Goal: Communication & Community: Answer question/provide support

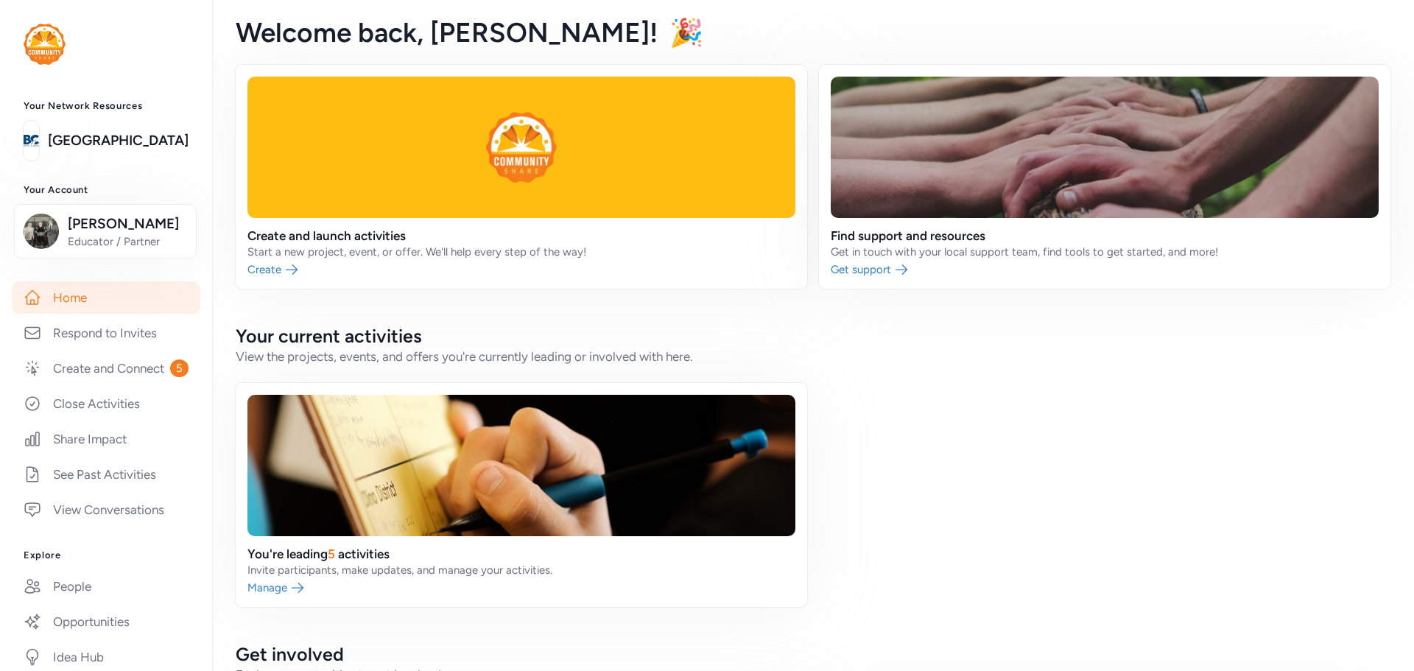
click at [61, 295] on link "Home" at bounding box center [106, 297] width 189 height 32
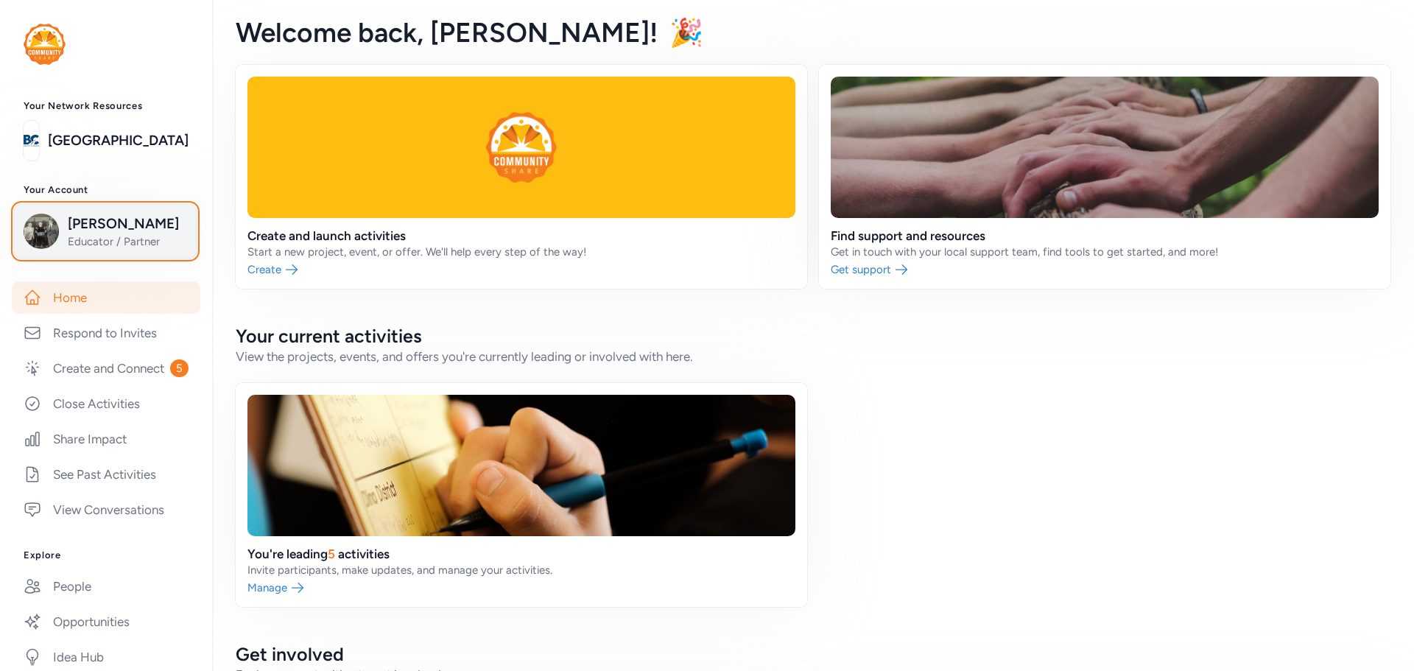
click at [91, 243] on span "Educator / Partner" at bounding box center [127, 241] width 119 height 15
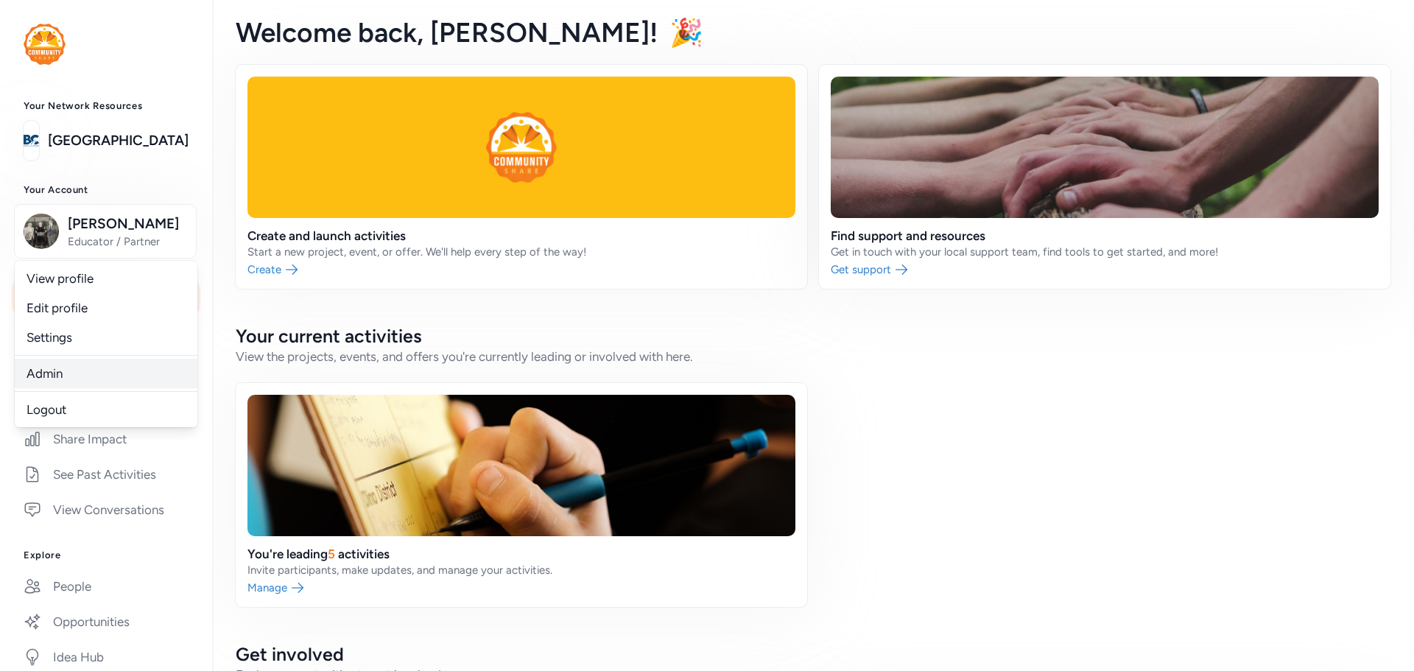
click at [45, 370] on link "Admin" at bounding box center [106, 373] width 183 height 29
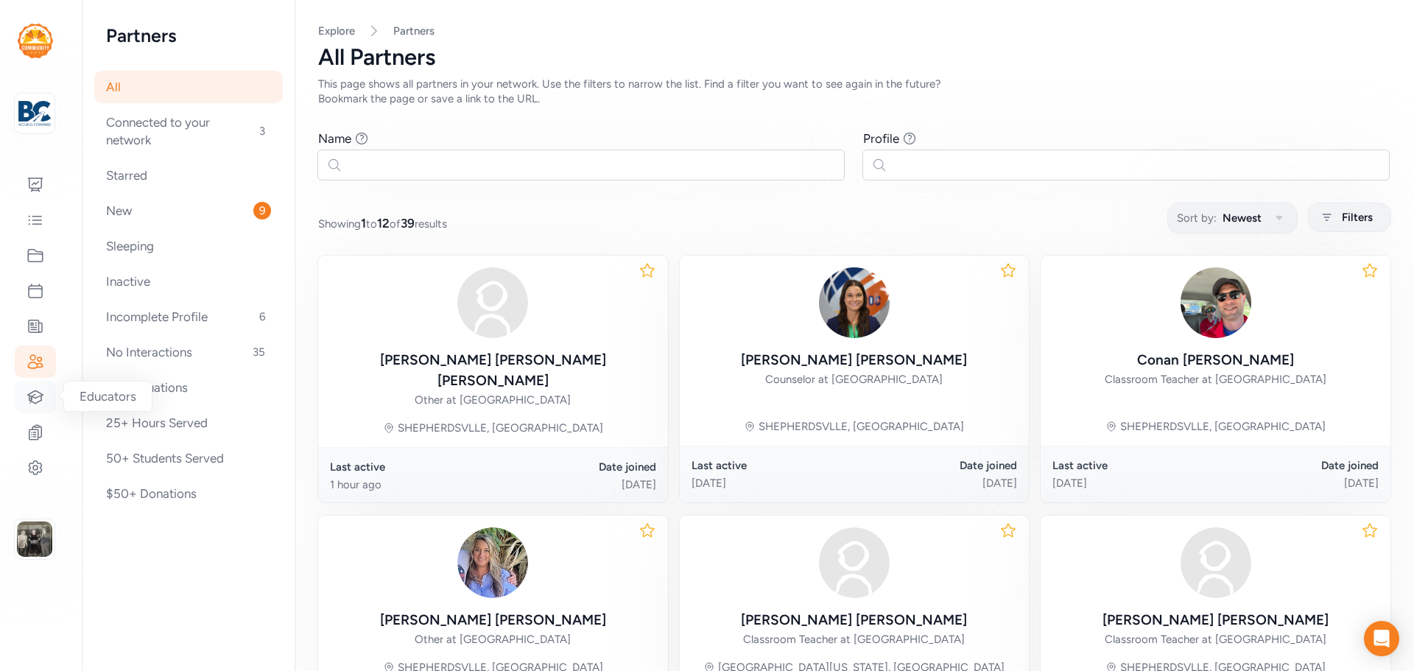
click at [43, 392] on icon at bounding box center [36, 397] width 18 height 18
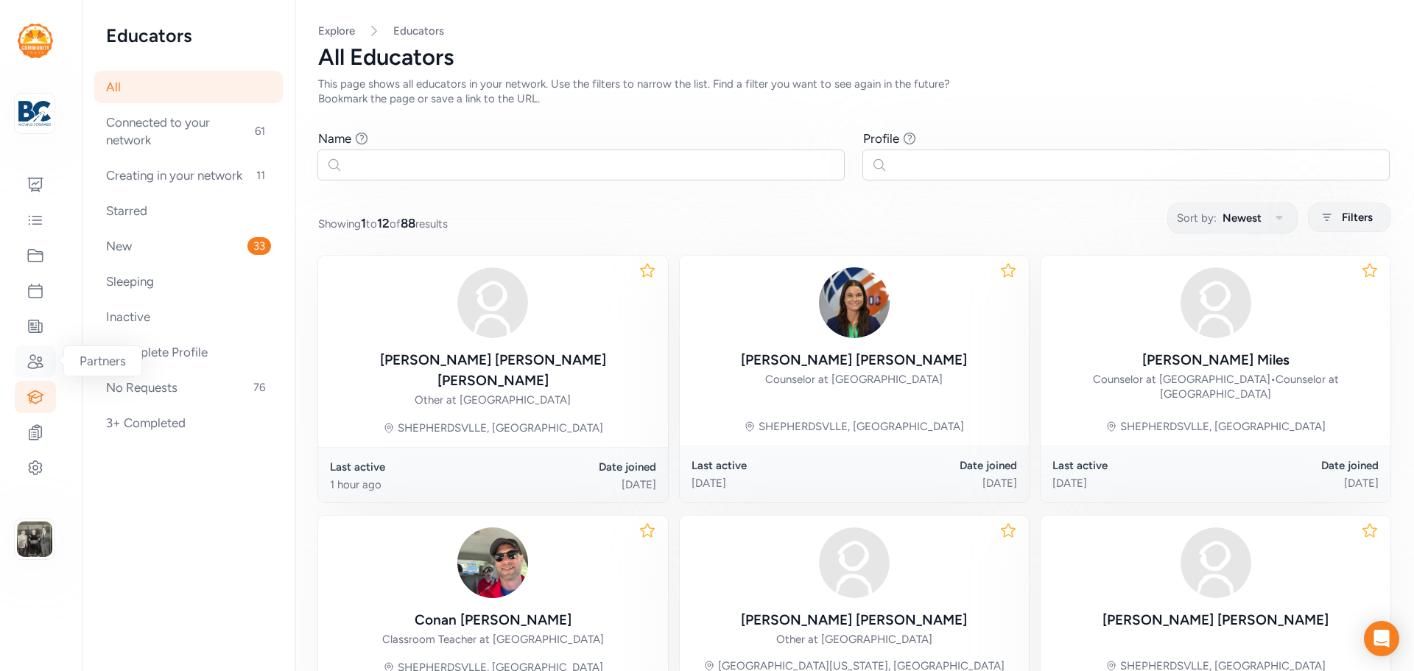
click at [28, 353] on icon at bounding box center [36, 362] width 18 height 18
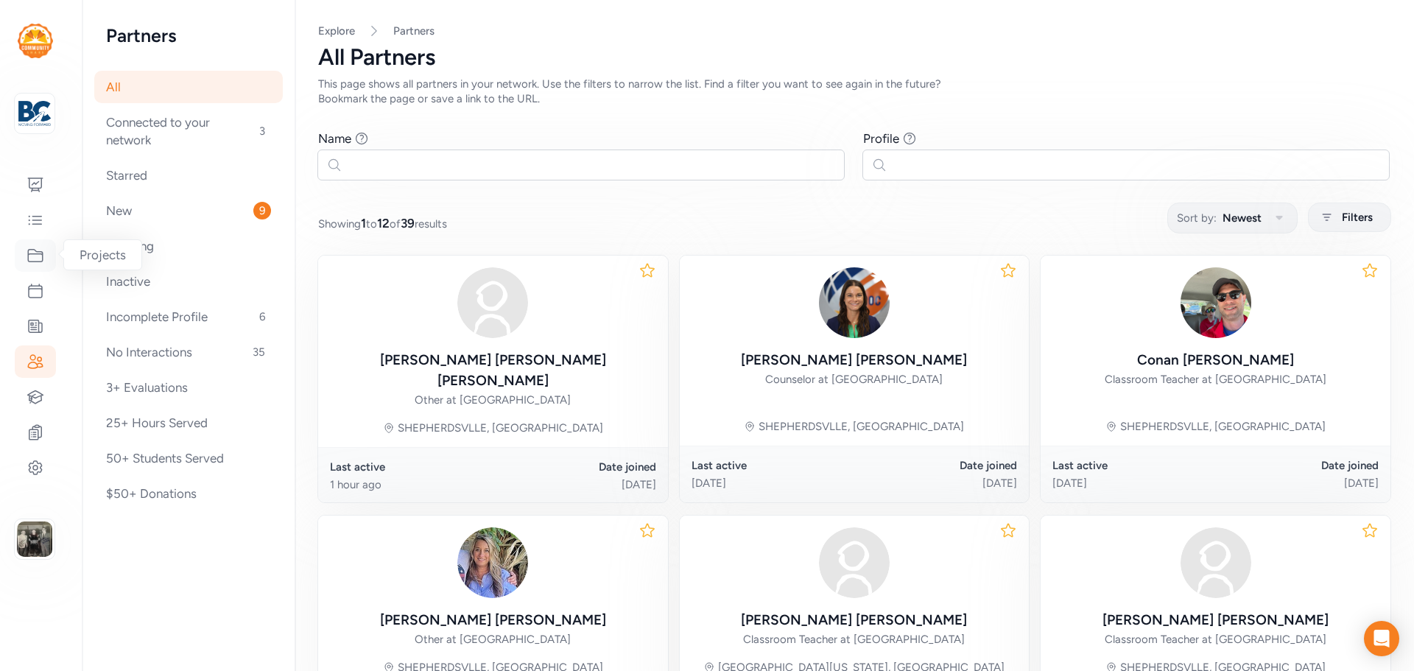
click at [30, 250] on icon at bounding box center [36, 256] width 18 height 18
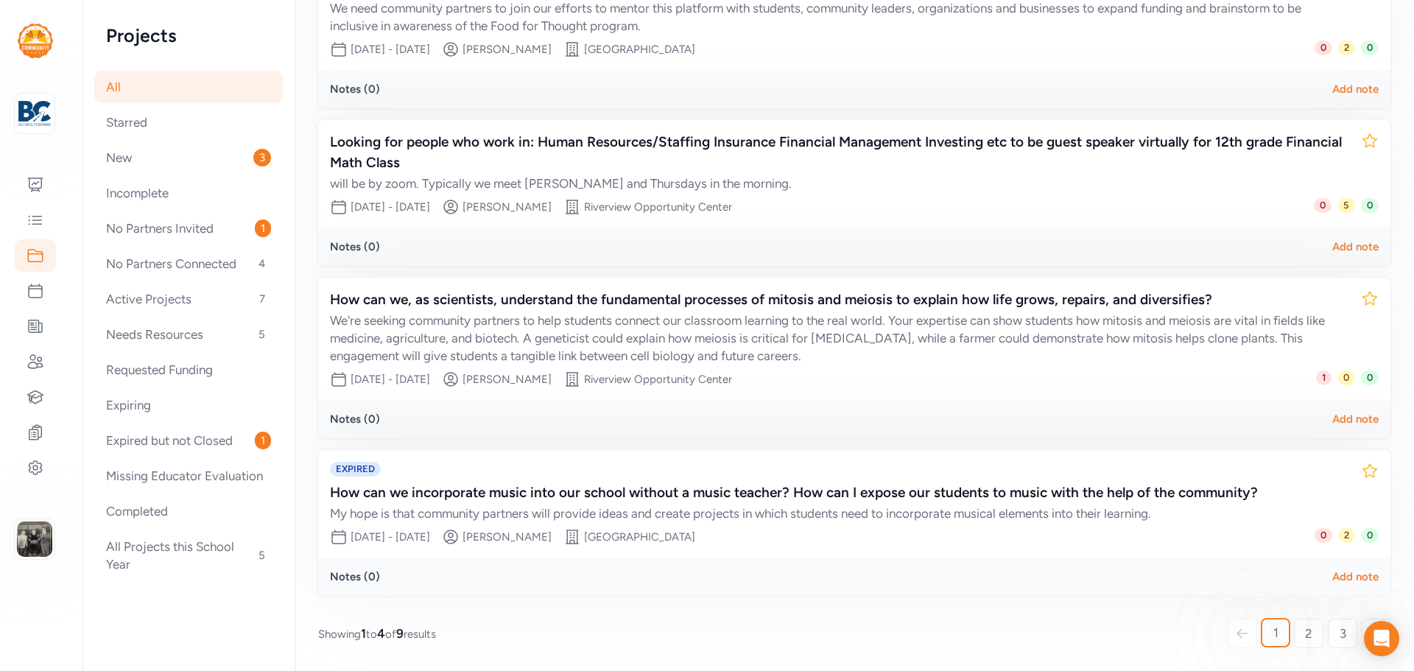
scroll to position [69, 0]
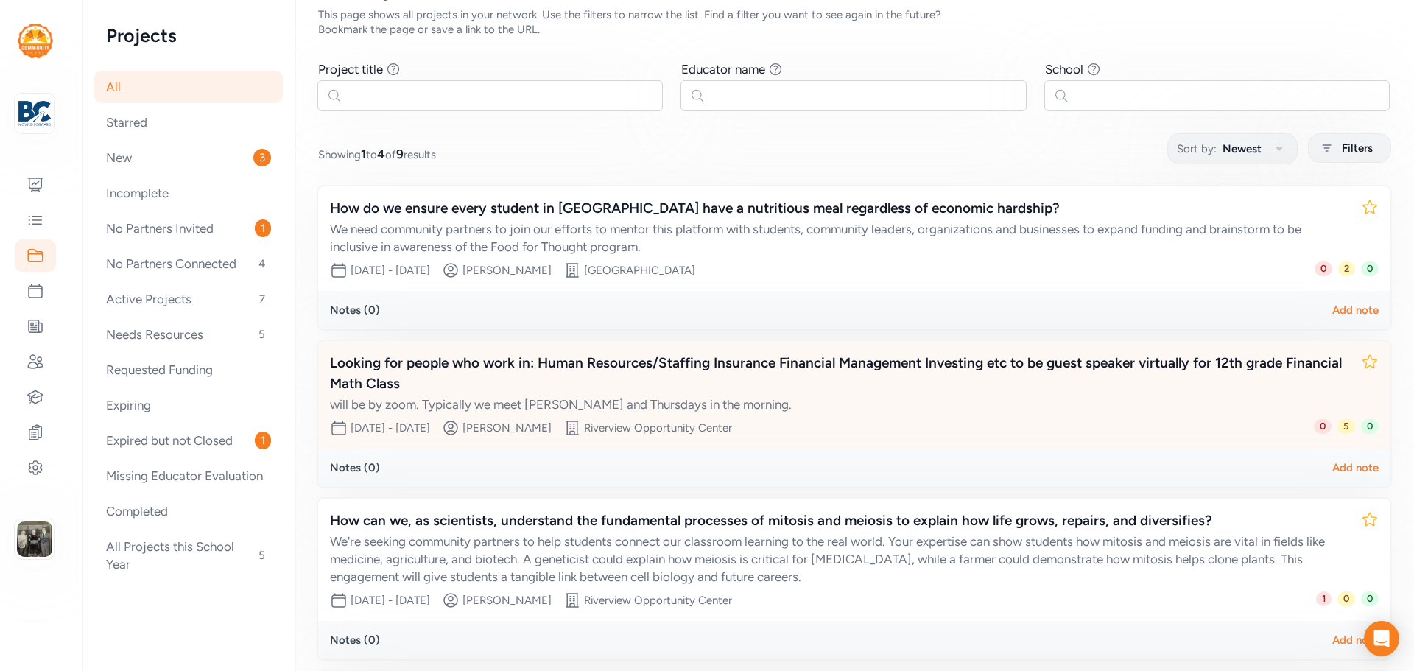
click at [586, 363] on div "Looking for people who work in: Human Resources/Staffing Insurance Financial Ma…" at bounding box center [840, 373] width 1020 height 41
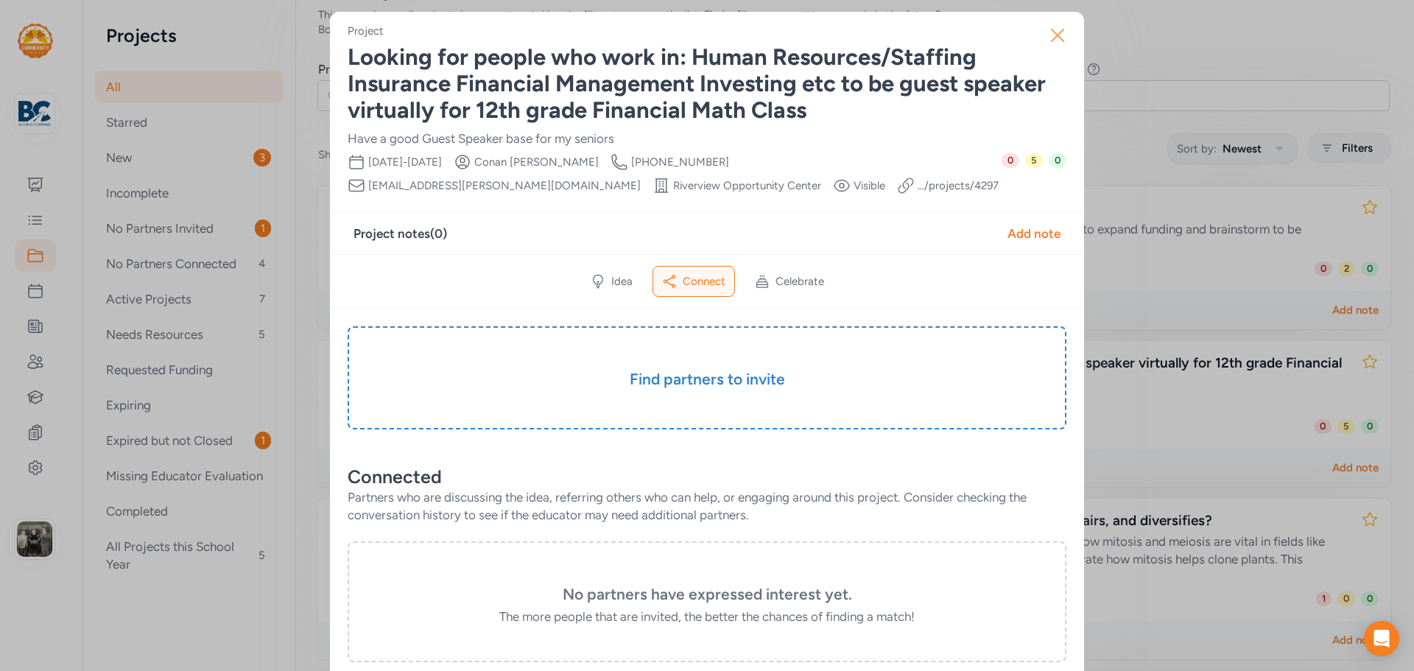
click at [1058, 37] on icon "button" at bounding box center [1058, 36] width 24 height 24
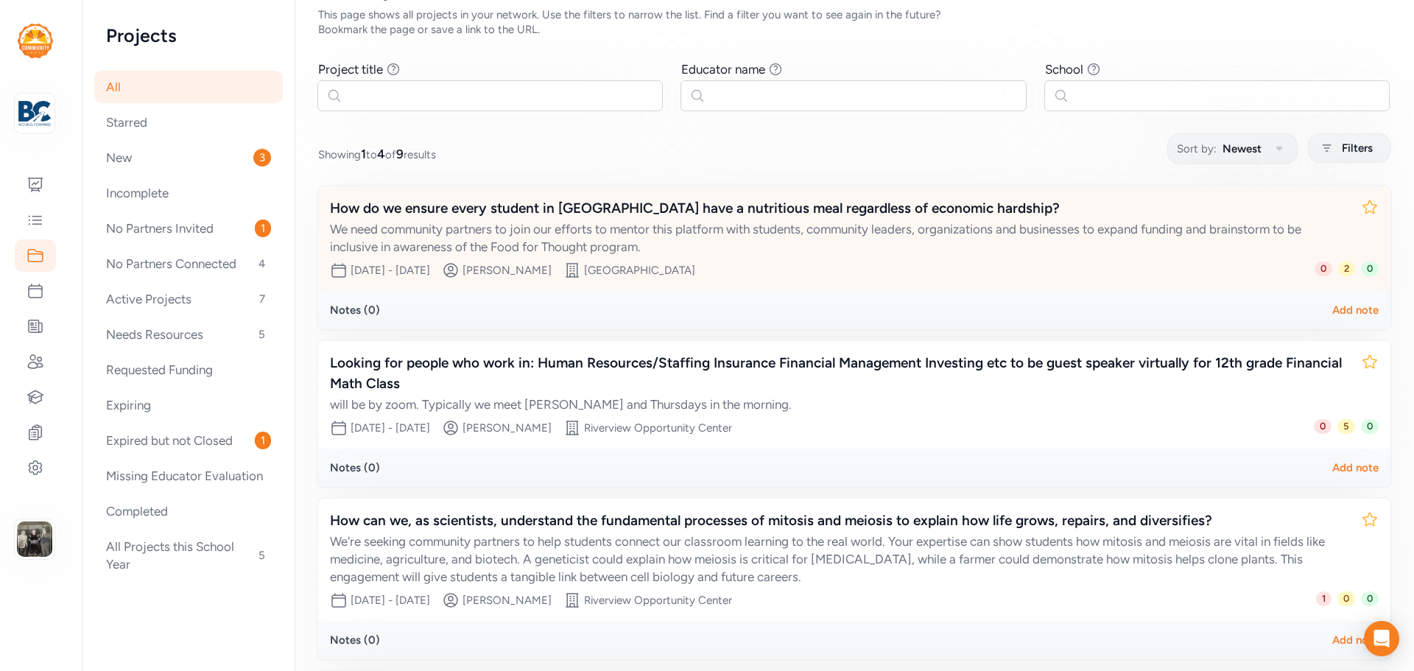
click at [569, 213] on div "How do we ensure every student in [GEOGRAPHIC_DATA] have a nutritious meal rega…" at bounding box center [840, 208] width 1020 height 21
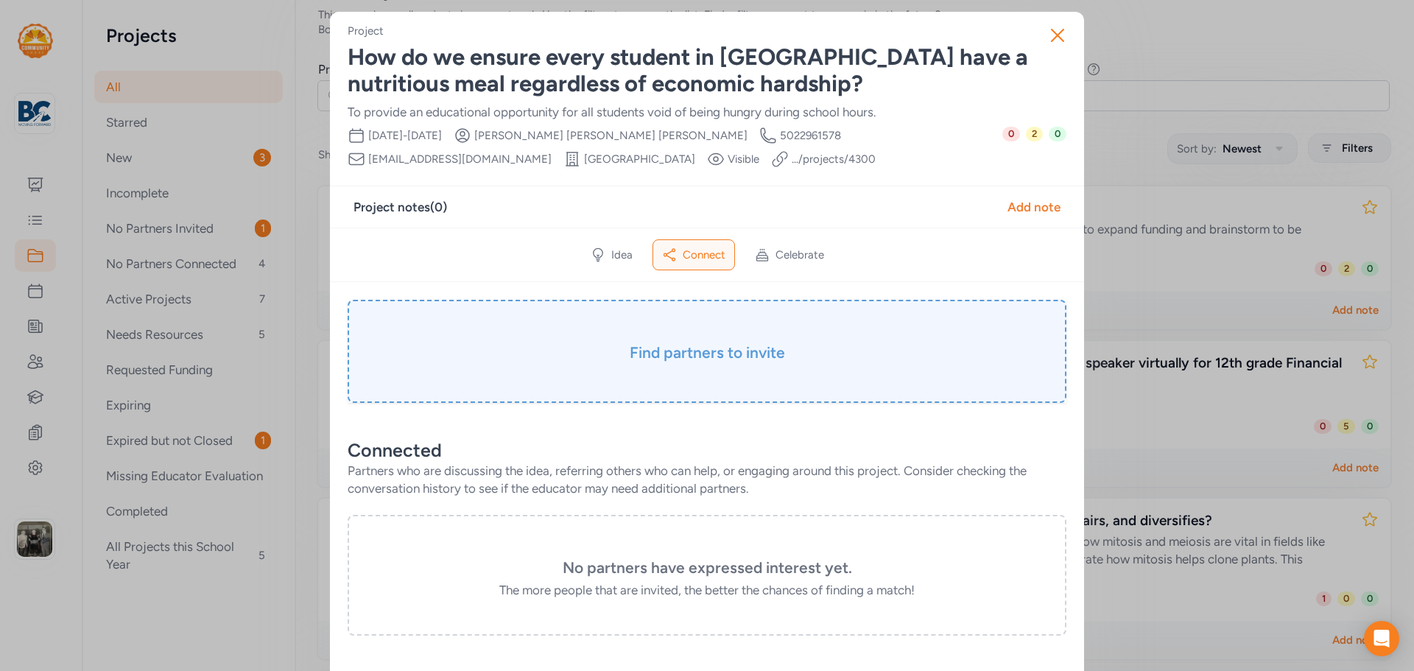
click at [693, 337] on div "Find partners to invite" at bounding box center [707, 351] width 719 height 103
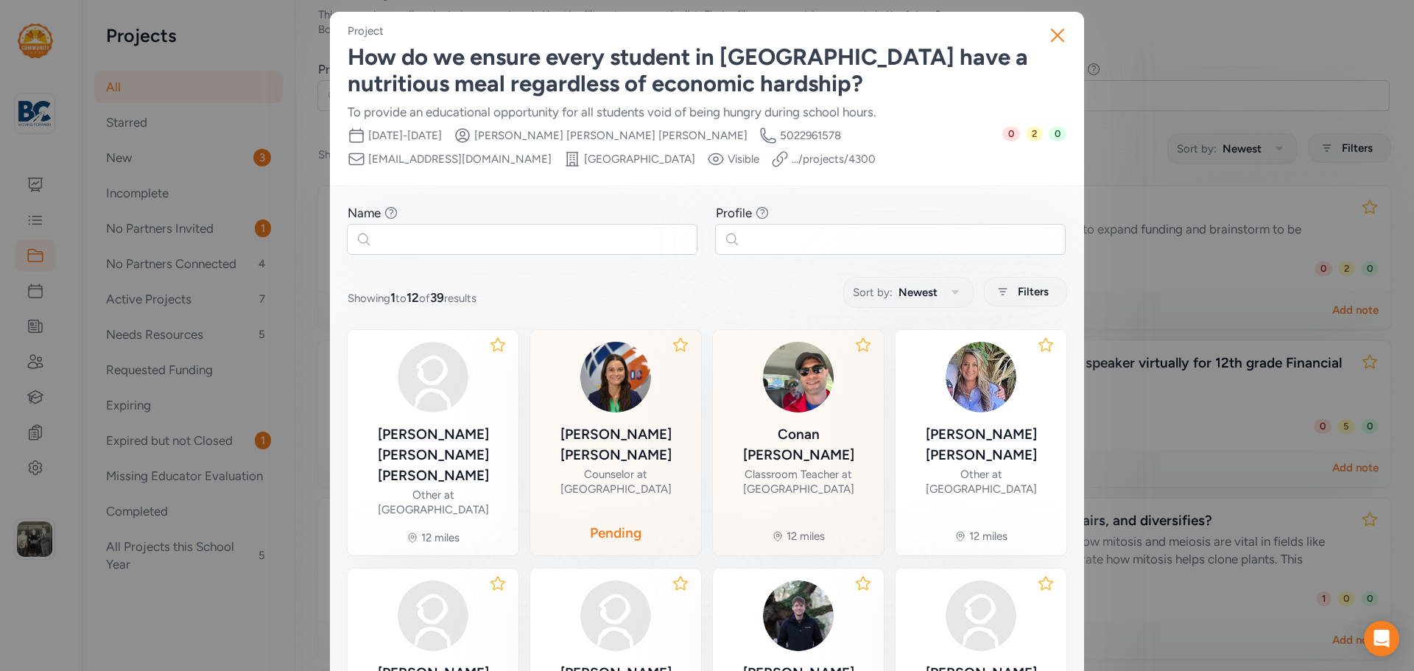
scroll to position [147, 0]
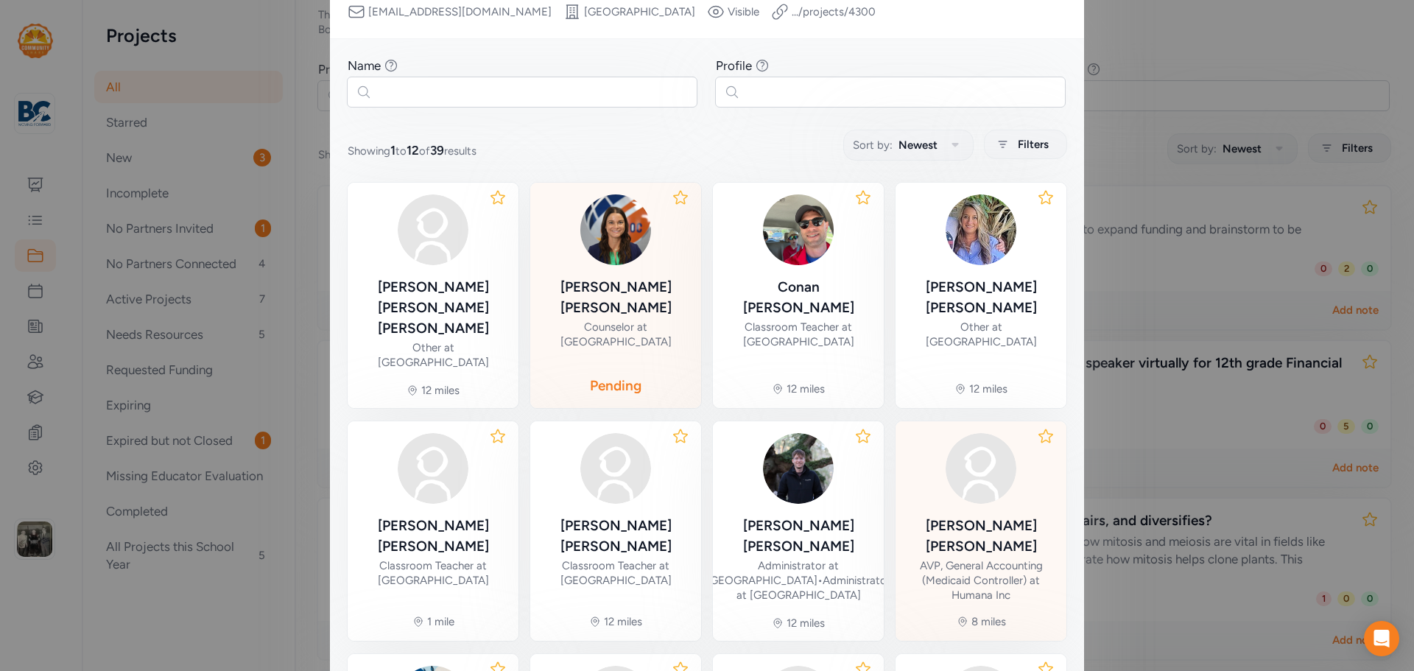
click at [958, 516] on div "[PERSON_NAME]" at bounding box center [981, 536] width 147 height 41
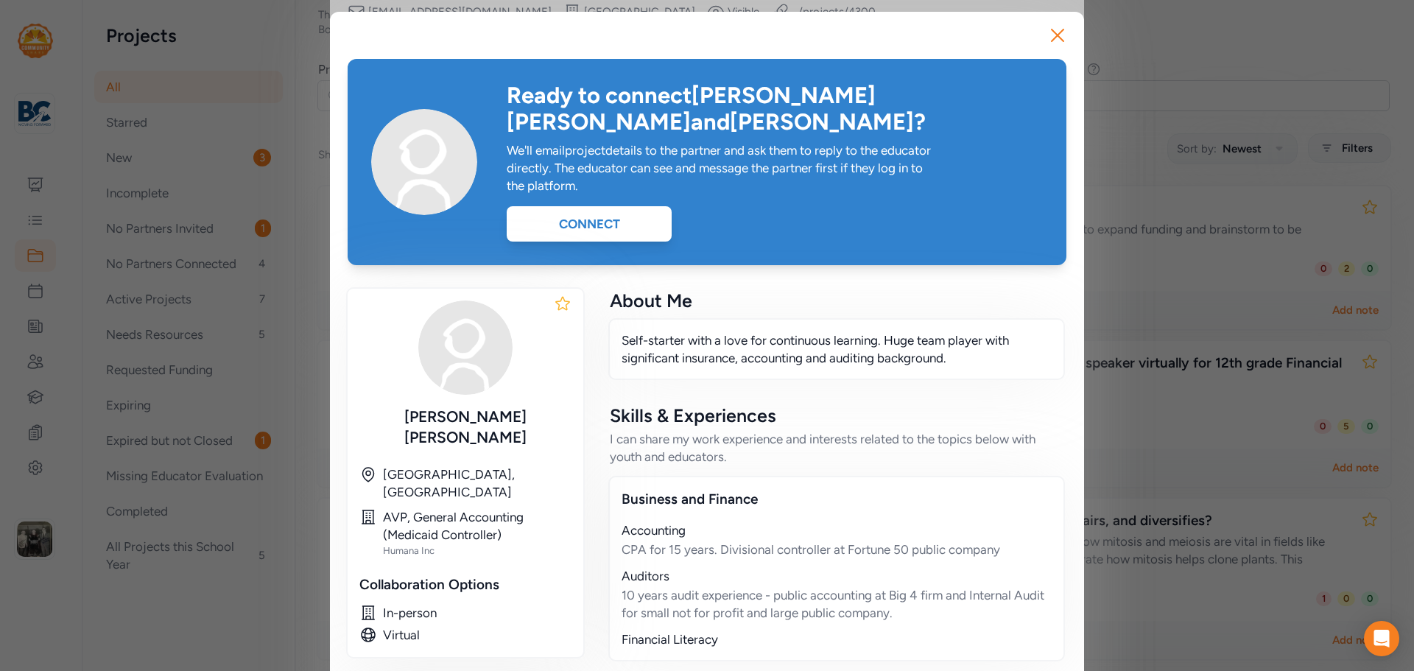
click at [624, 215] on div "Ready to connect [PERSON_NAME] [PERSON_NAME] and [PERSON_NAME] ? We'll email pr…" at bounding box center [707, 162] width 719 height 206
click at [621, 206] on div "Connect" at bounding box center [589, 223] width 165 height 35
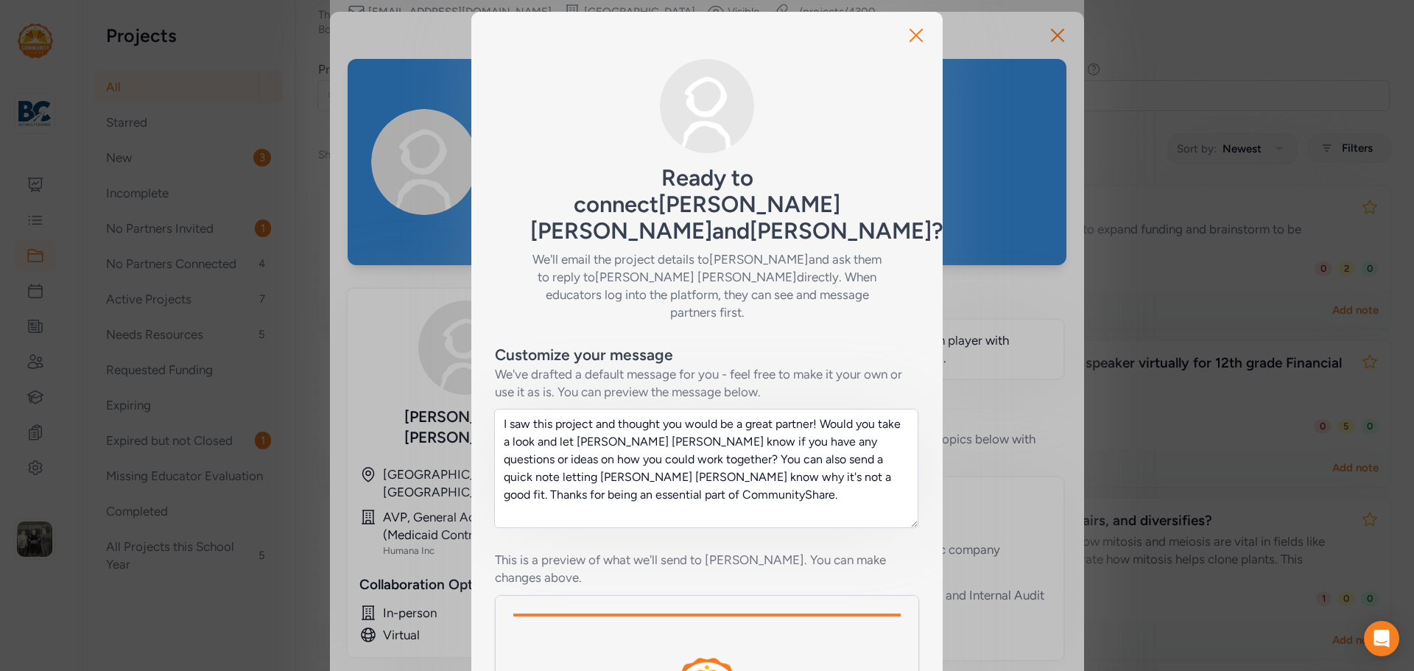
scroll to position [221, 0]
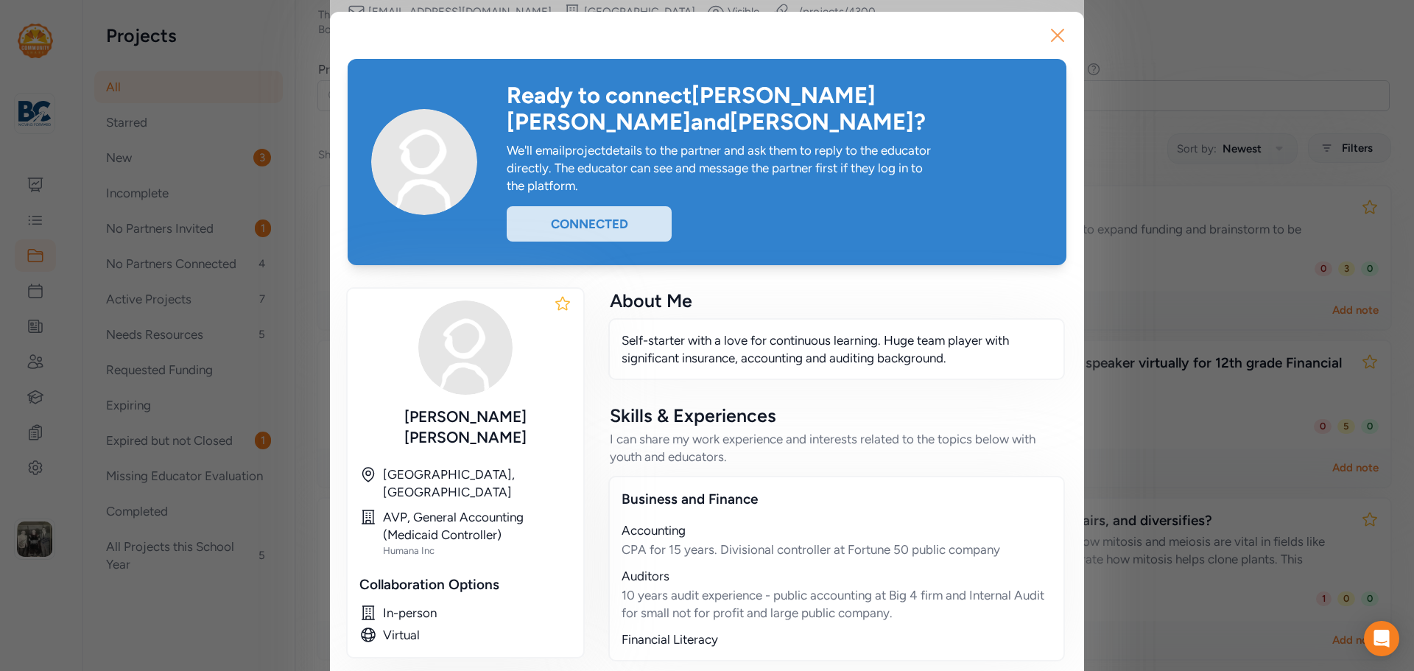
click at [1052, 40] on icon "button" at bounding box center [1058, 35] width 12 height 12
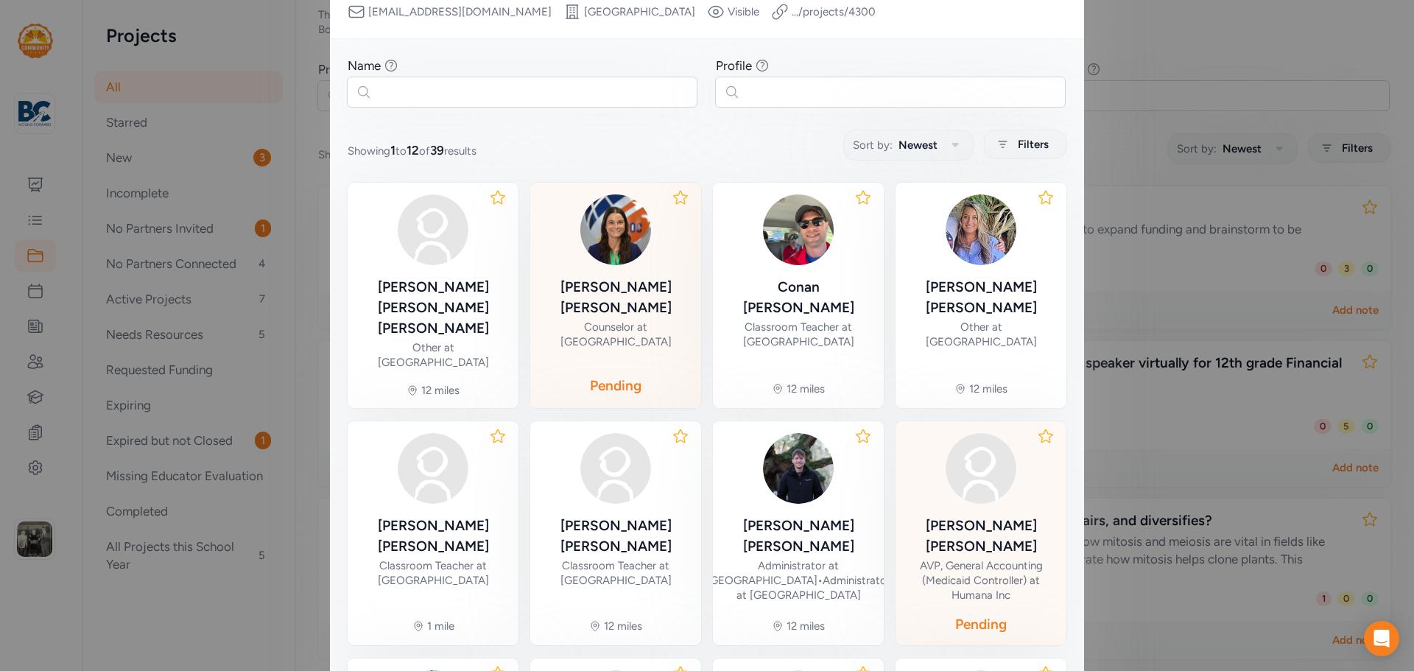
scroll to position [295, 0]
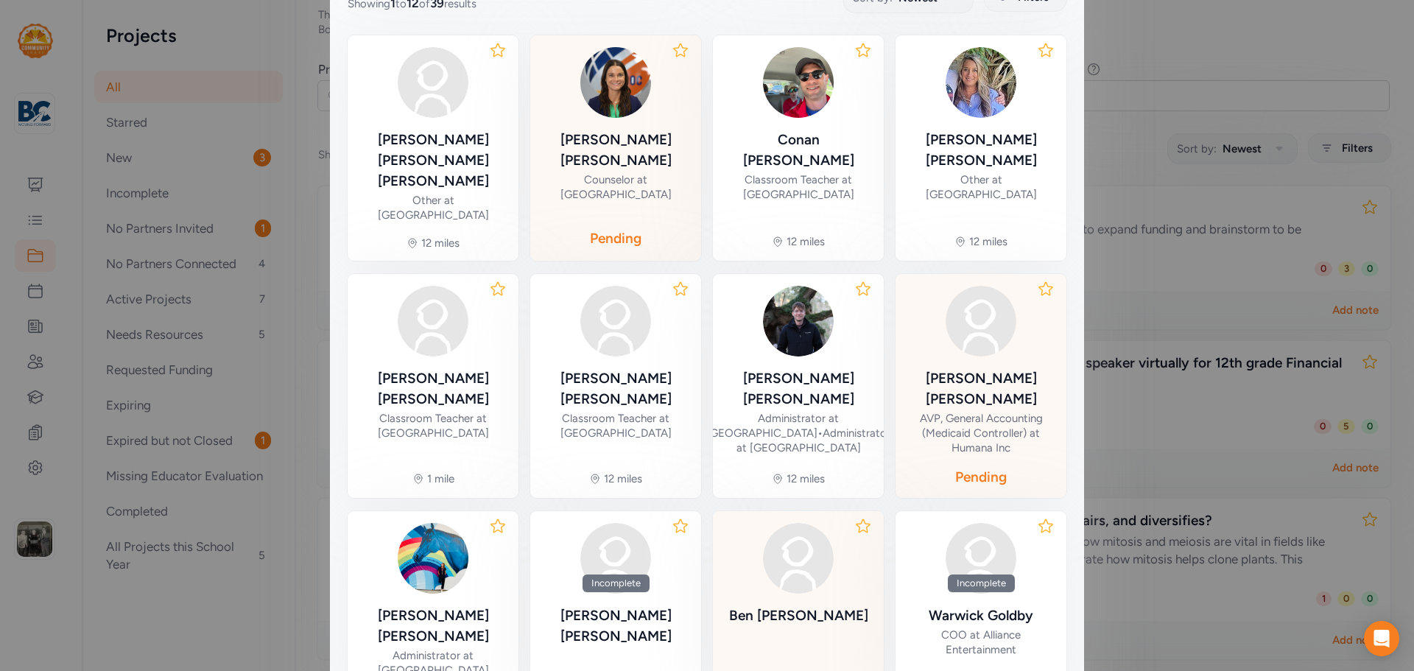
click at [779, 566] on div "[PERSON_NAME]" at bounding box center [798, 575] width 139 height 105
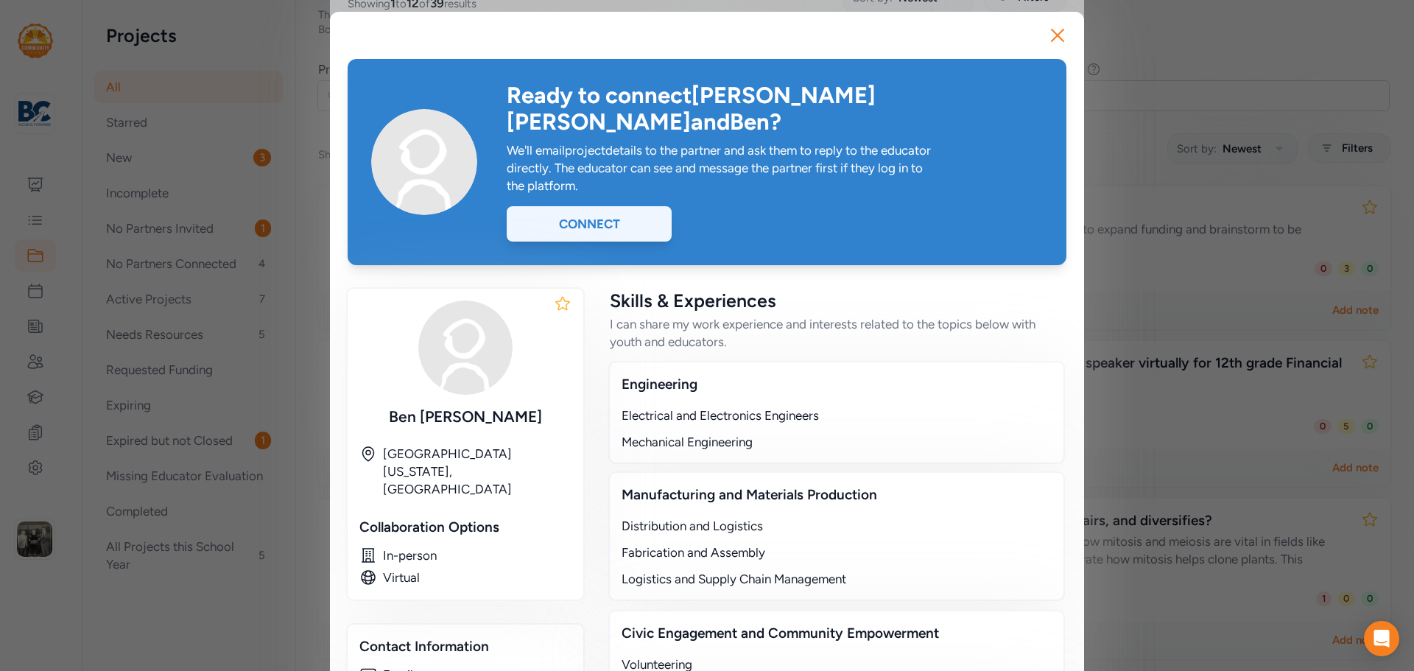
click at [601, 206] on div "Connect" at bounding box center [589, 223] width 165 height 35
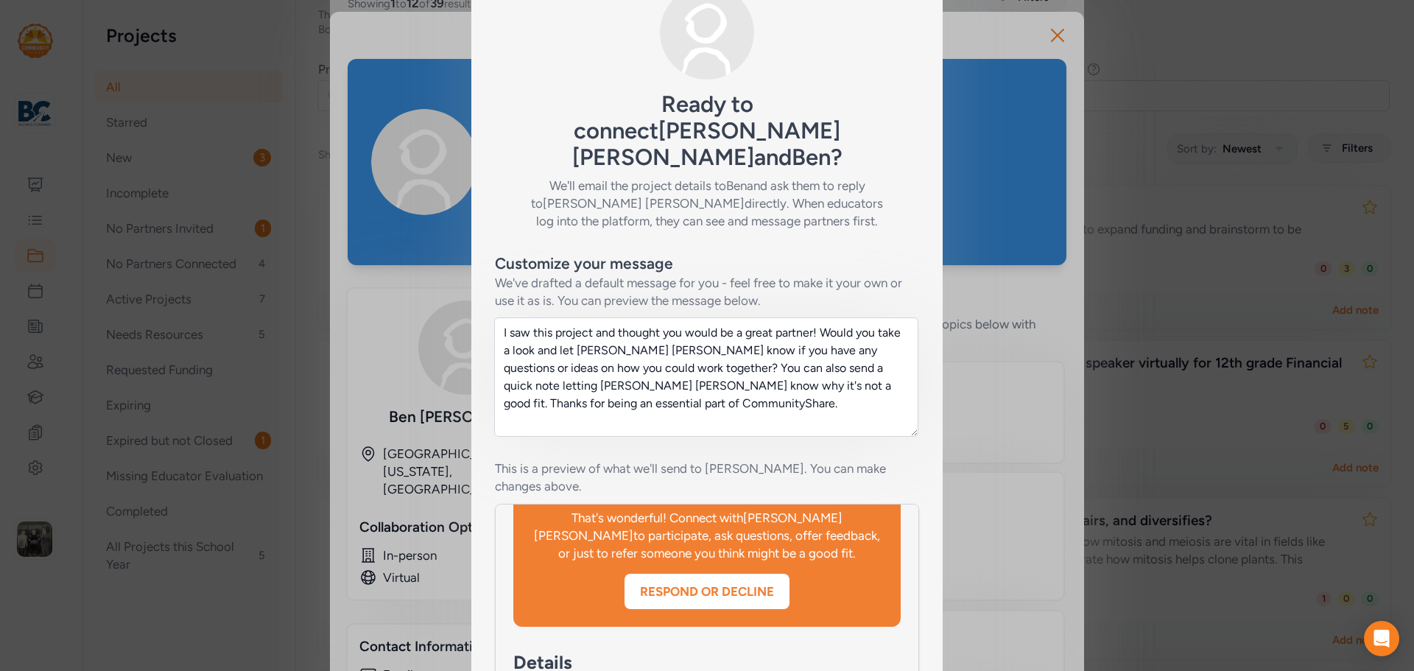
scroll to position [221, 0]
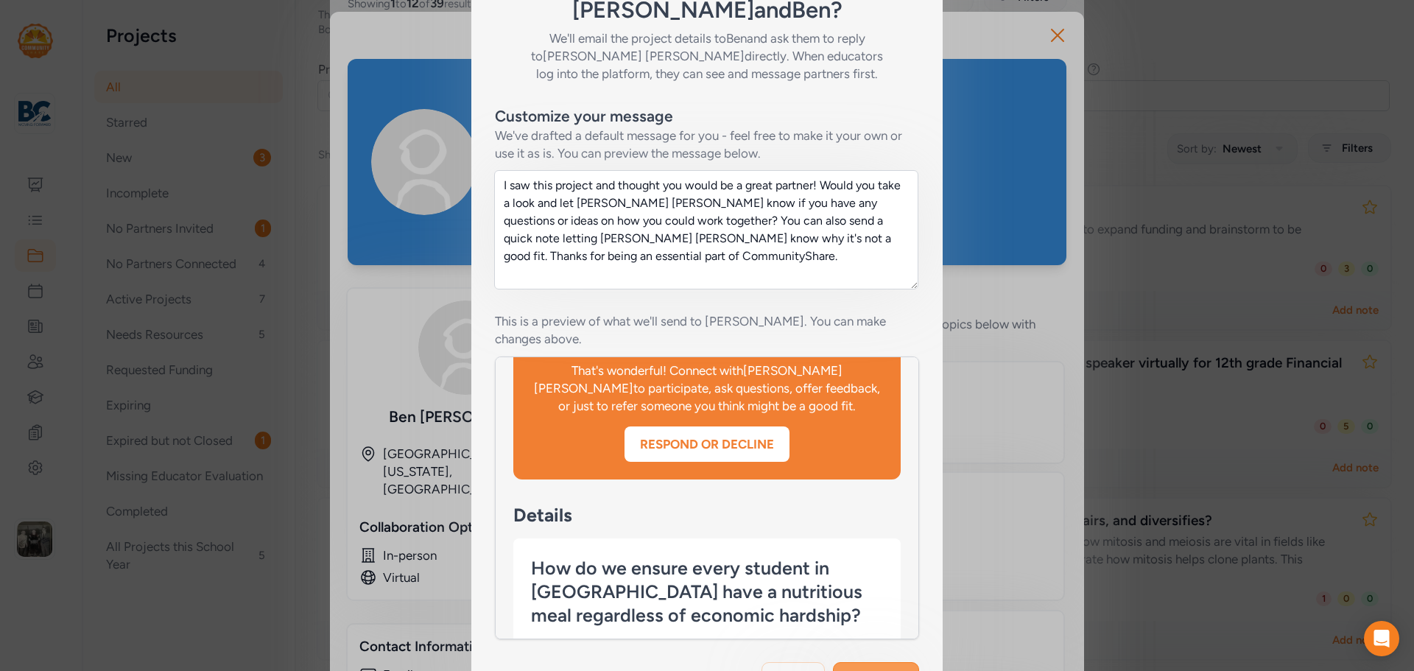
click at [863, 669] on span "Send invite" at bounding box center [876, 678] width 61 height 18
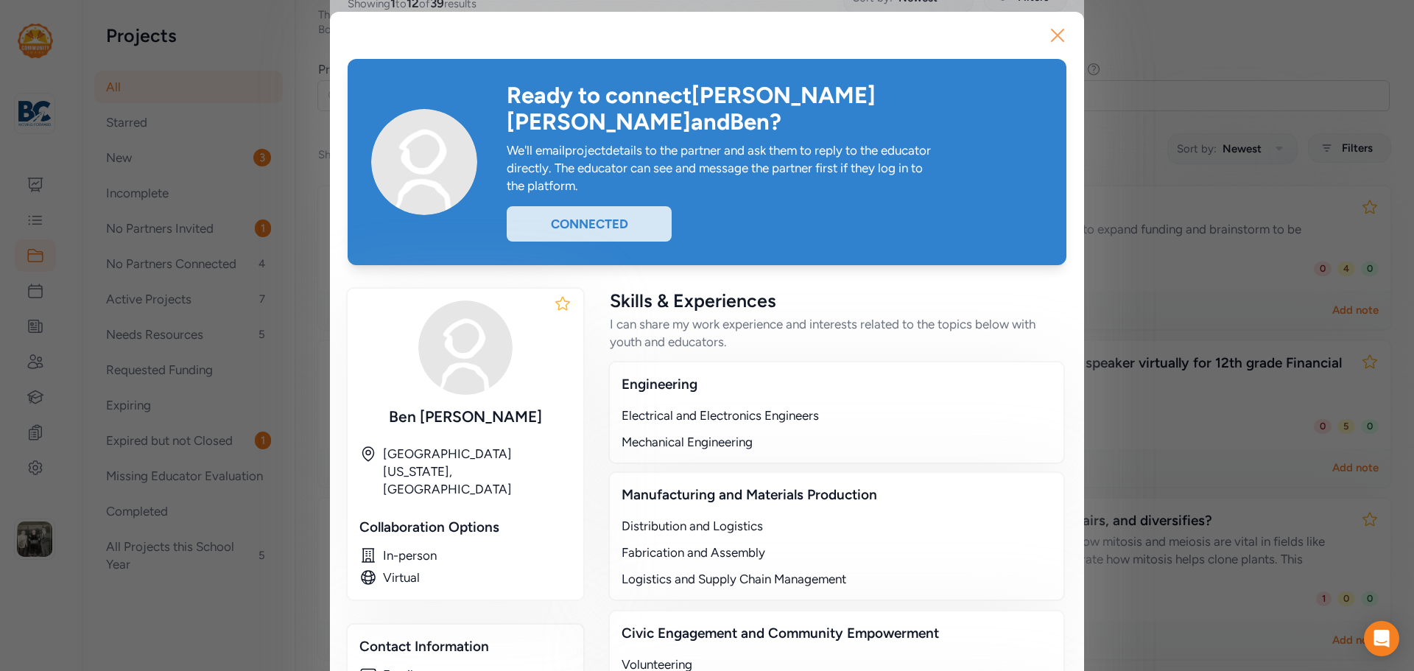
click at [1053, 43] on icon "button" at bounding box center [1058, 36] width 24 height 24
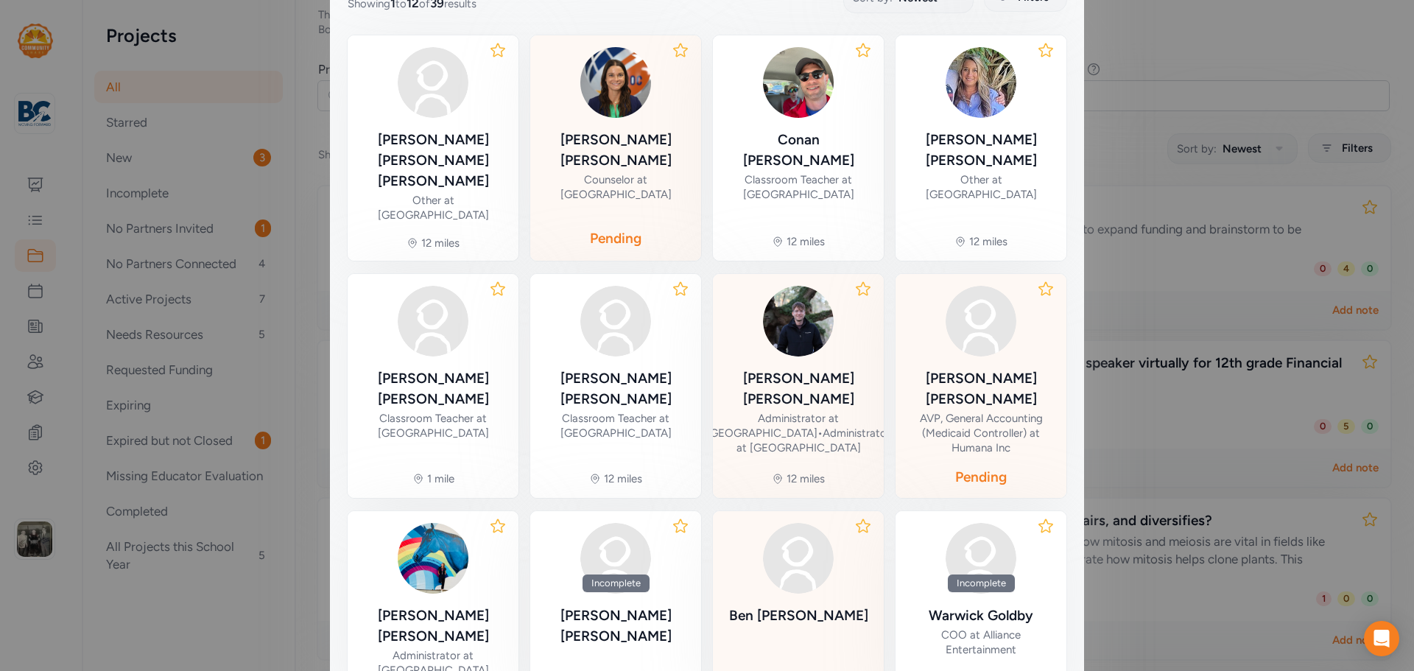
scroll to position [368, 0]
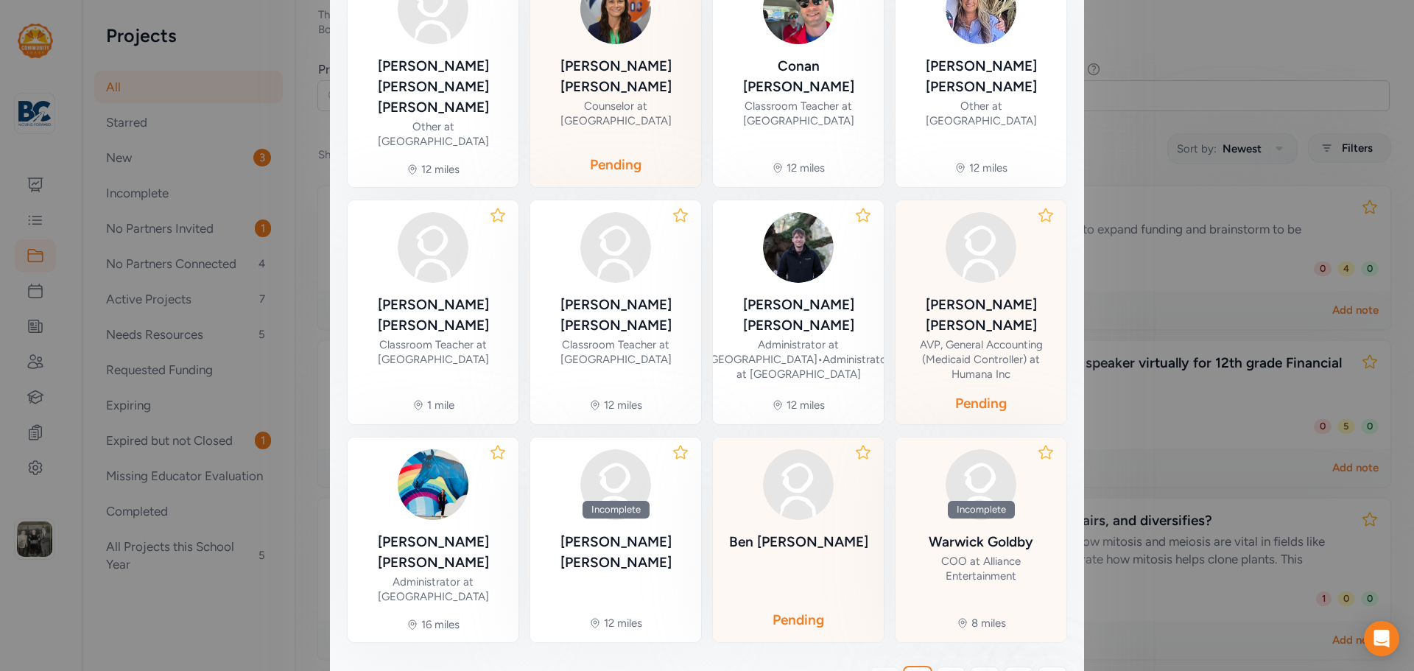
click at [965, 532] on div "[PERSON_NAME]" at bounding box center [981, 542] width 105 height 21
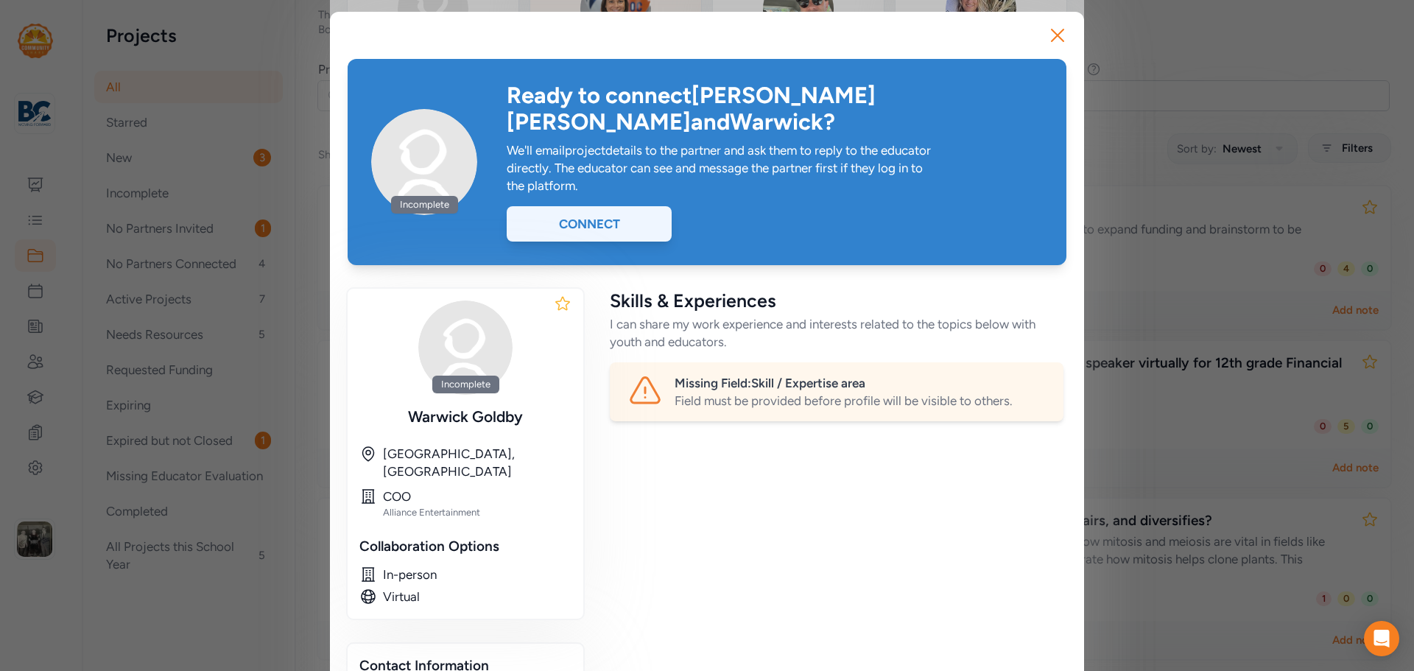
click at [572, 206] on div "Connect" at bounding box center [589, 223] width 165 height 35
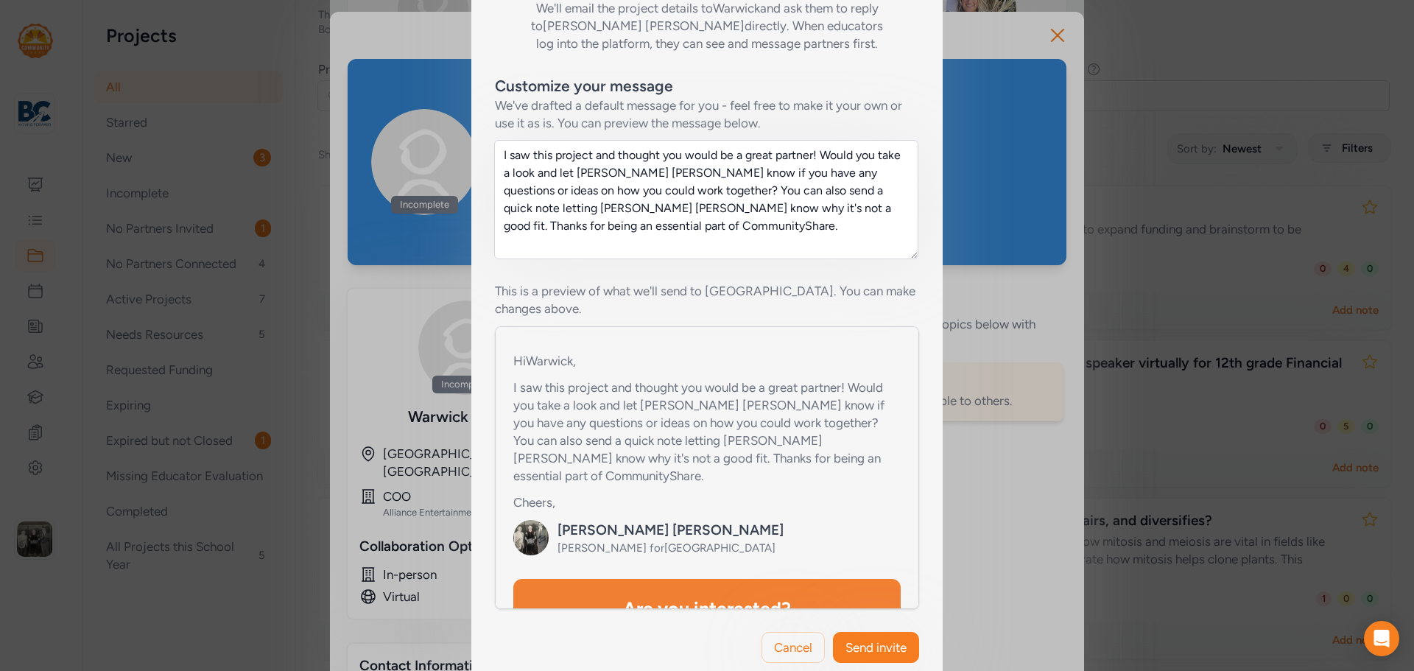
scroll to position [295, 0]
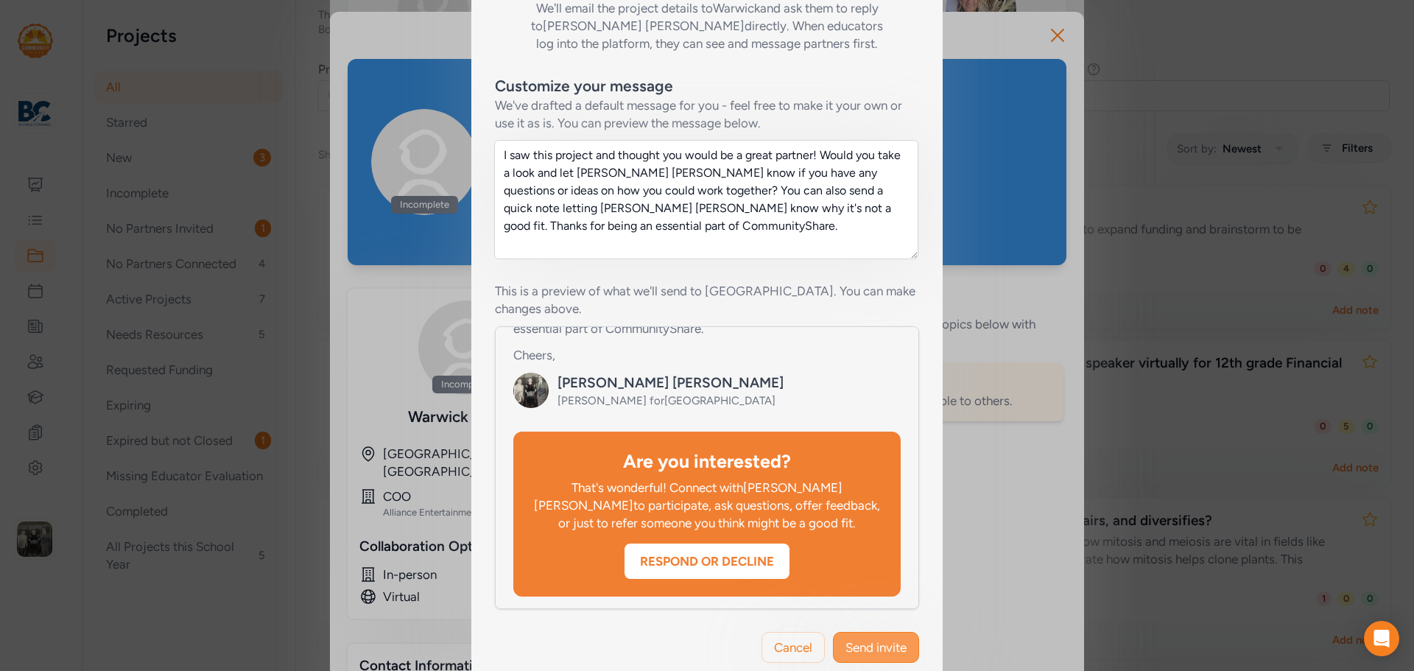
click at [858, 639] on span "Send invite" at bounding box center [876, 648] width 61 height 18
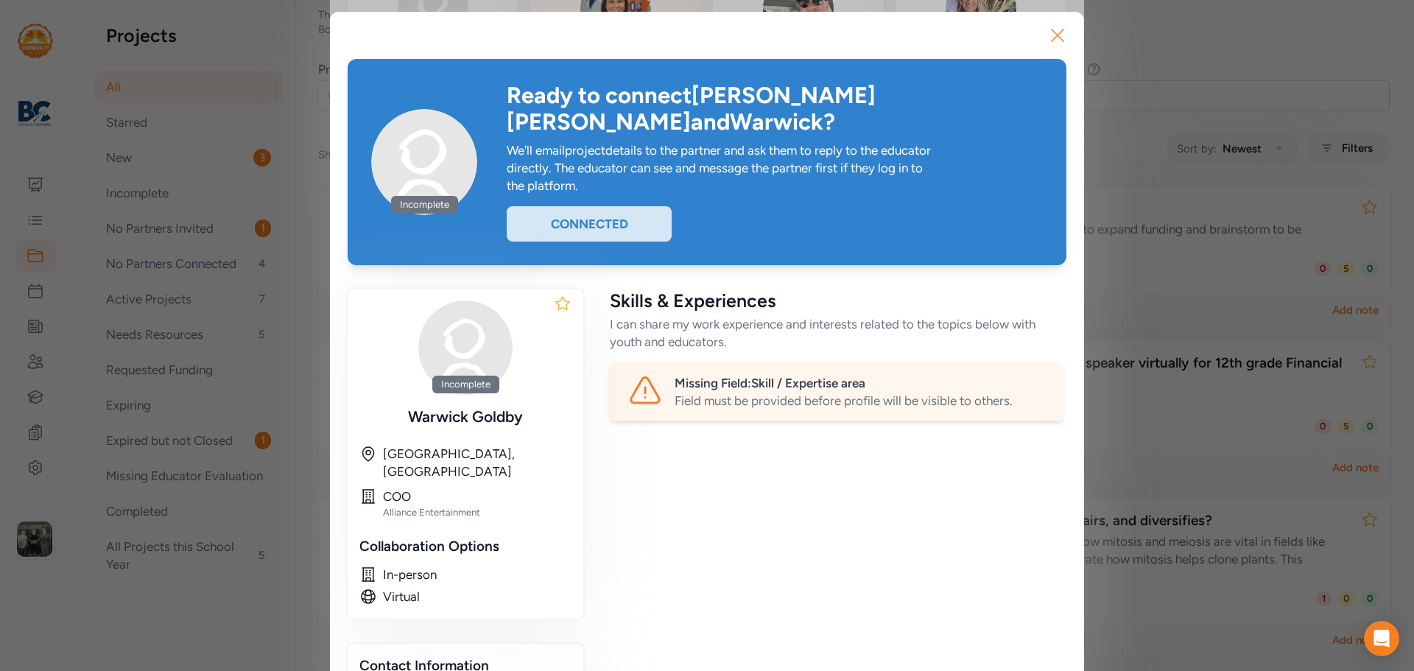
click at [1047, 38] on icon "button" at bounding box center [1058, 36] width 24 height 24
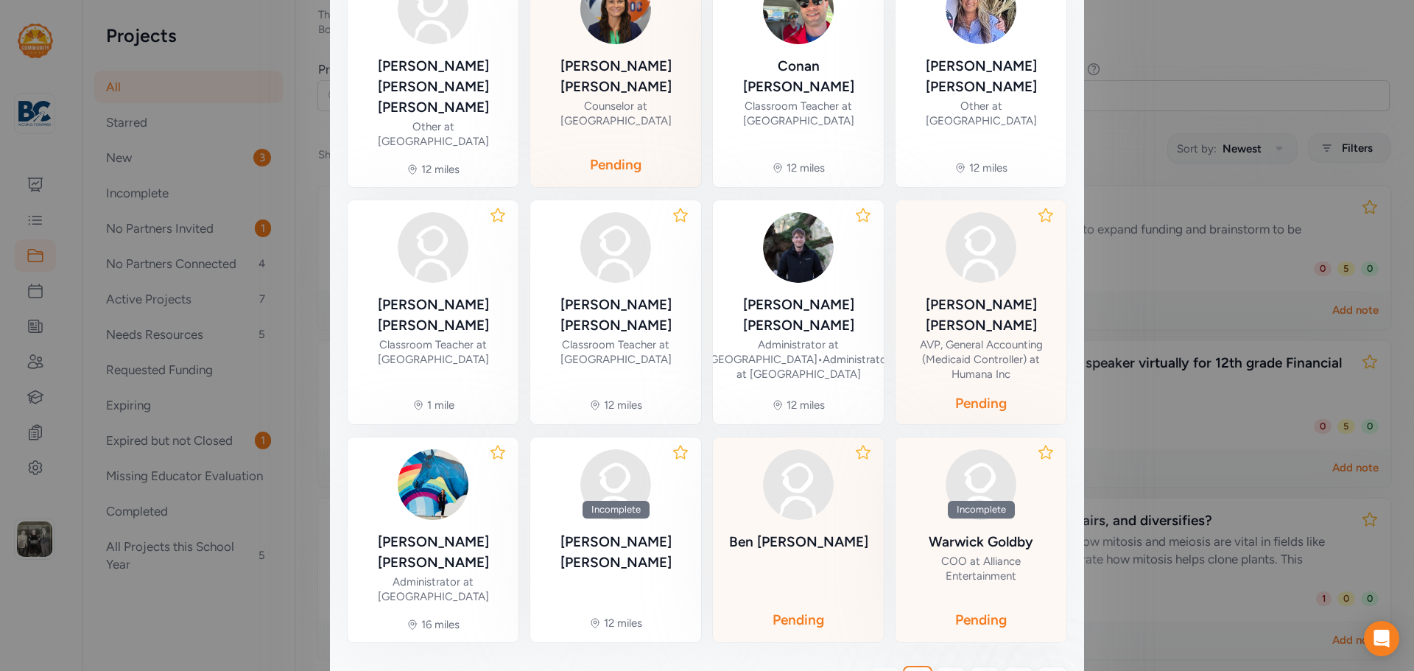
scroll to position [409, 0]
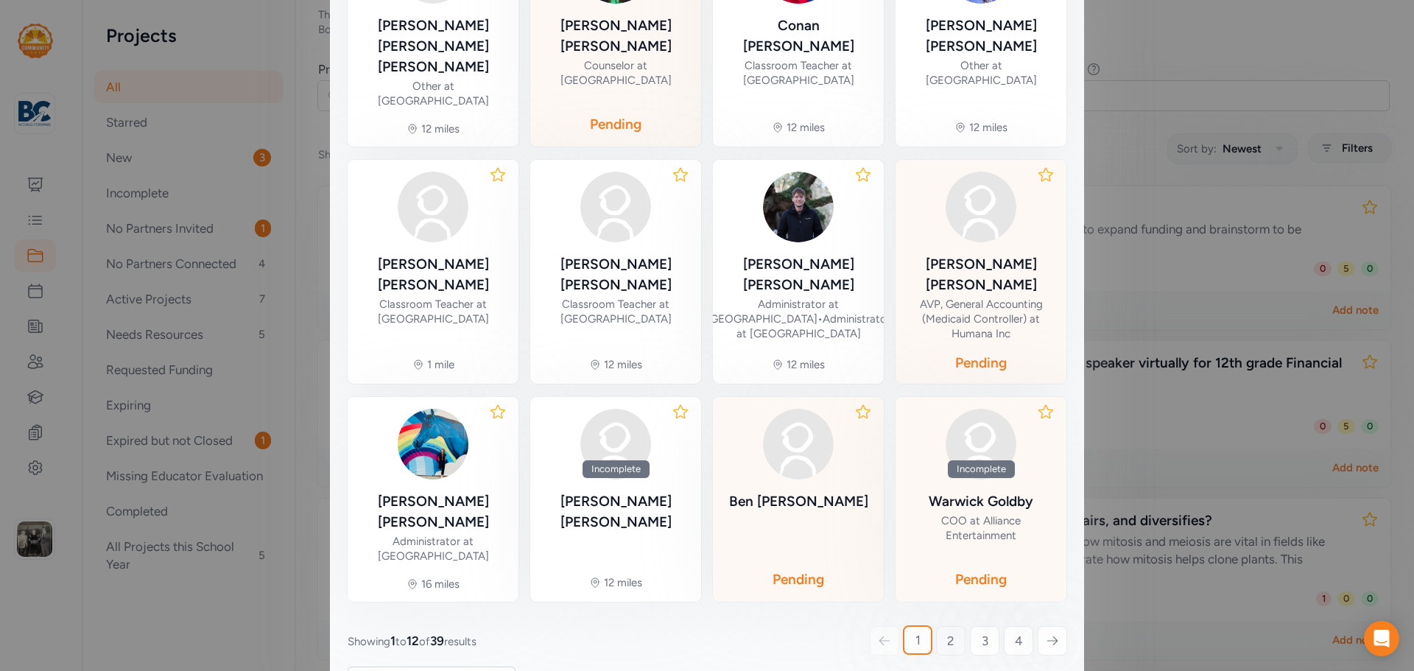
click at [938, 626] on link "2" at bounding box center [950, 640] width 29 height 29
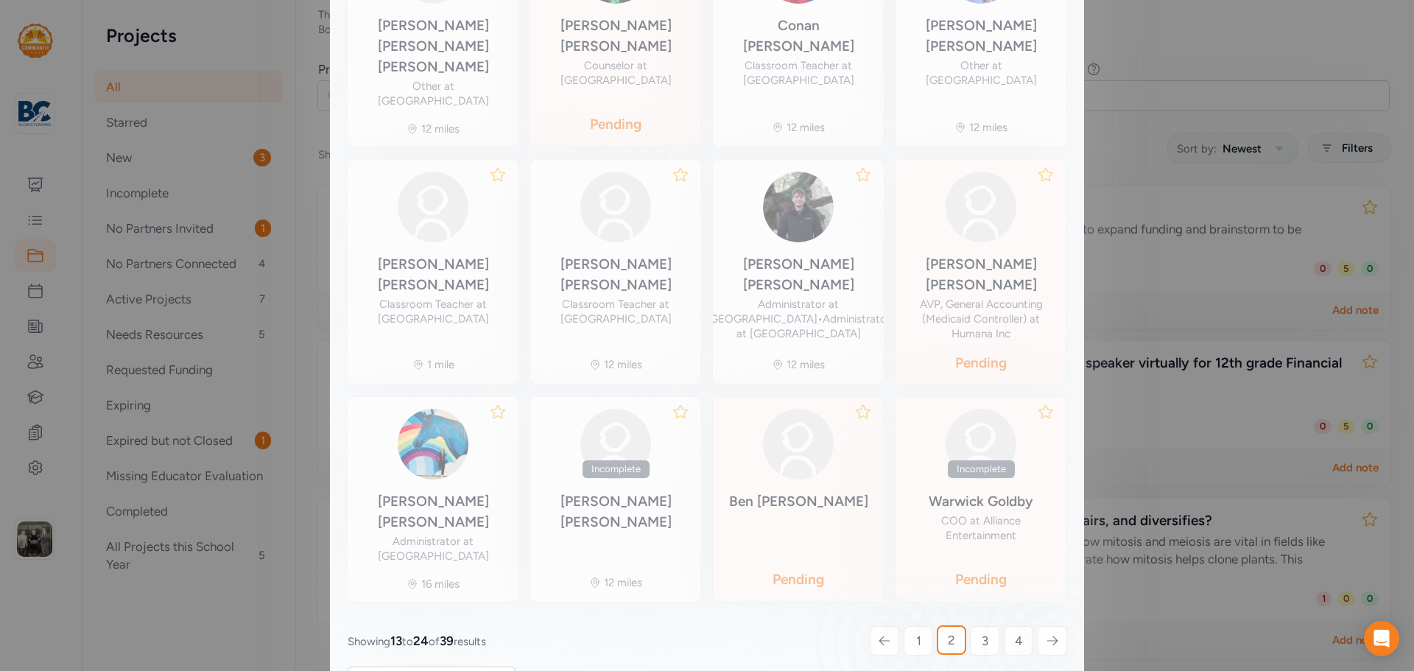
scroll to position [91, 0]
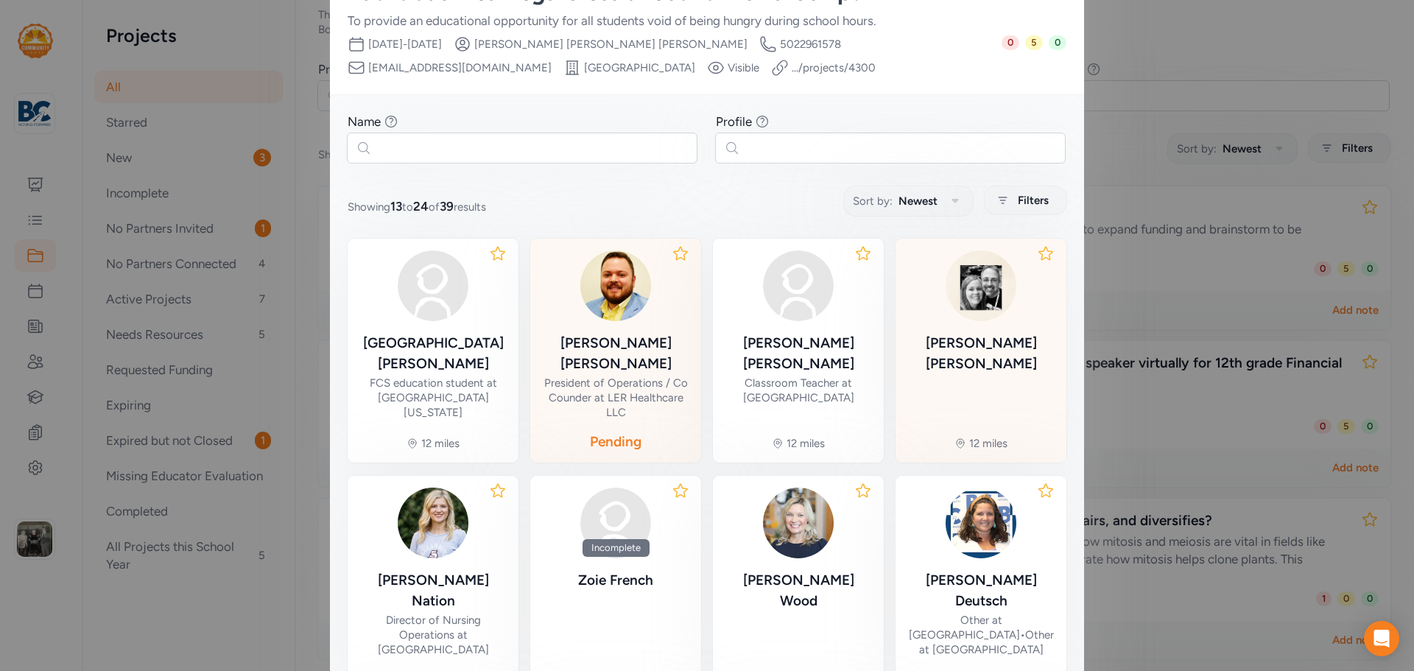
click at [959, 347] on div "[PERSON_NAME]" at bounding box center [981, 353] width 147 height 41
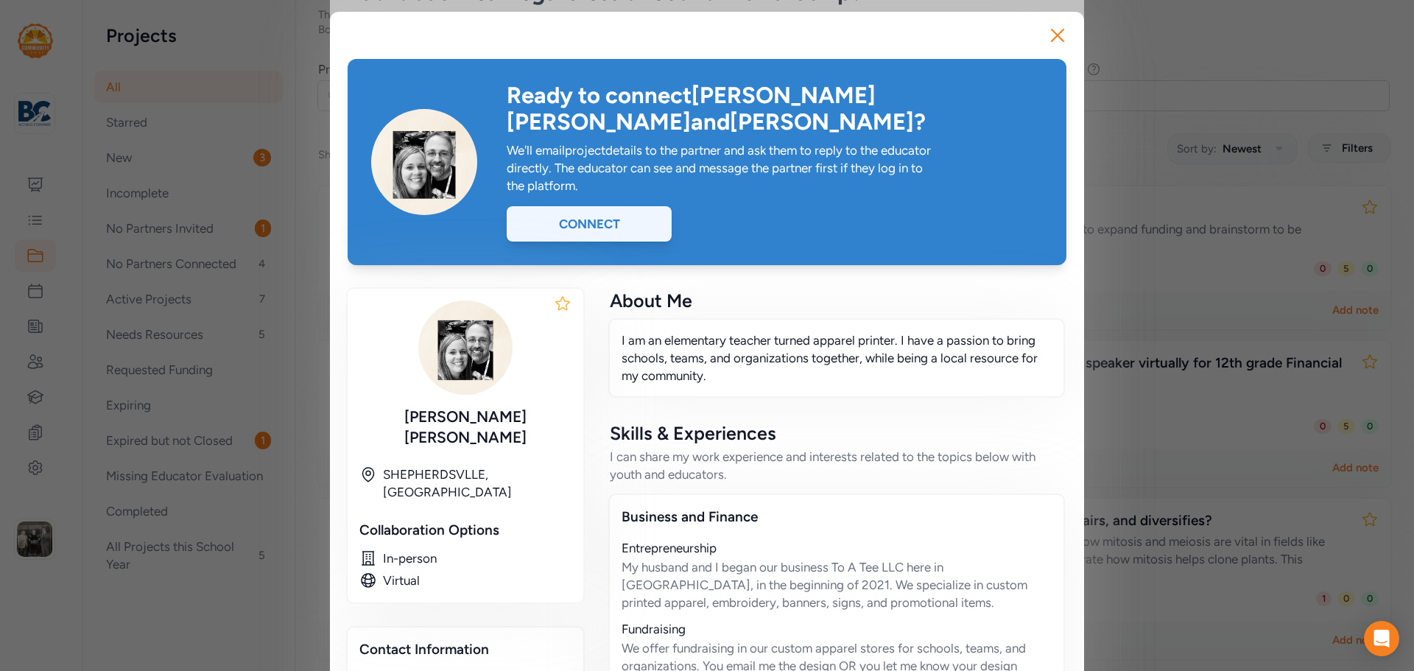
click at [611, 206] on div "Connect" at bounding box center [589, 223] width 165 height 35
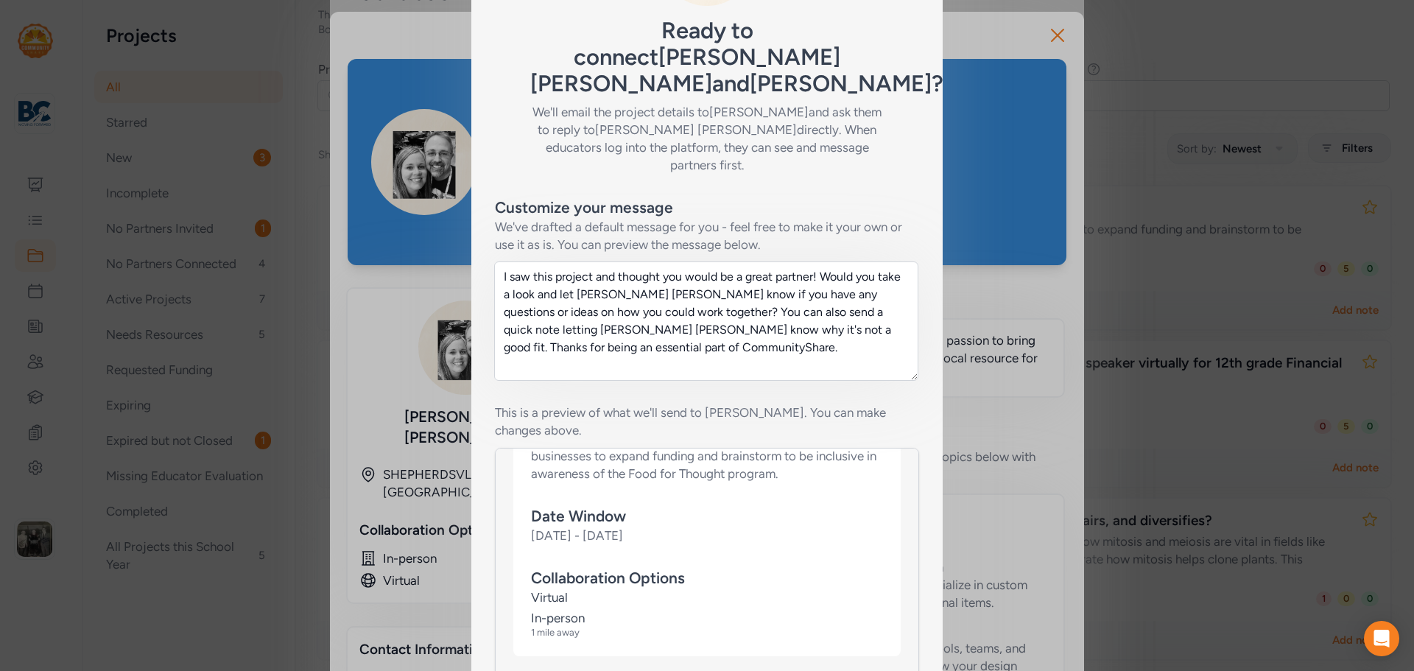
scroll to position [1090, 0]
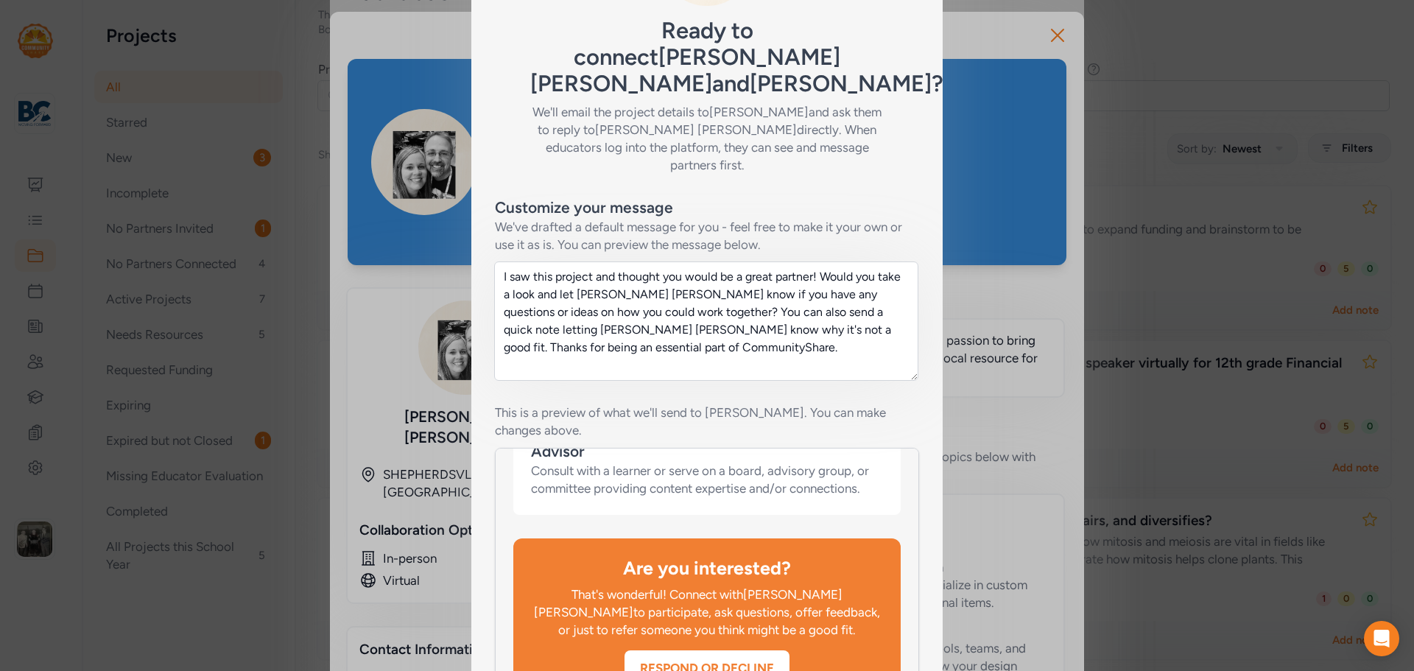
click at [739, 659] on div "Respond or Decline" at bounding box center [707, 668] width 165 height 18
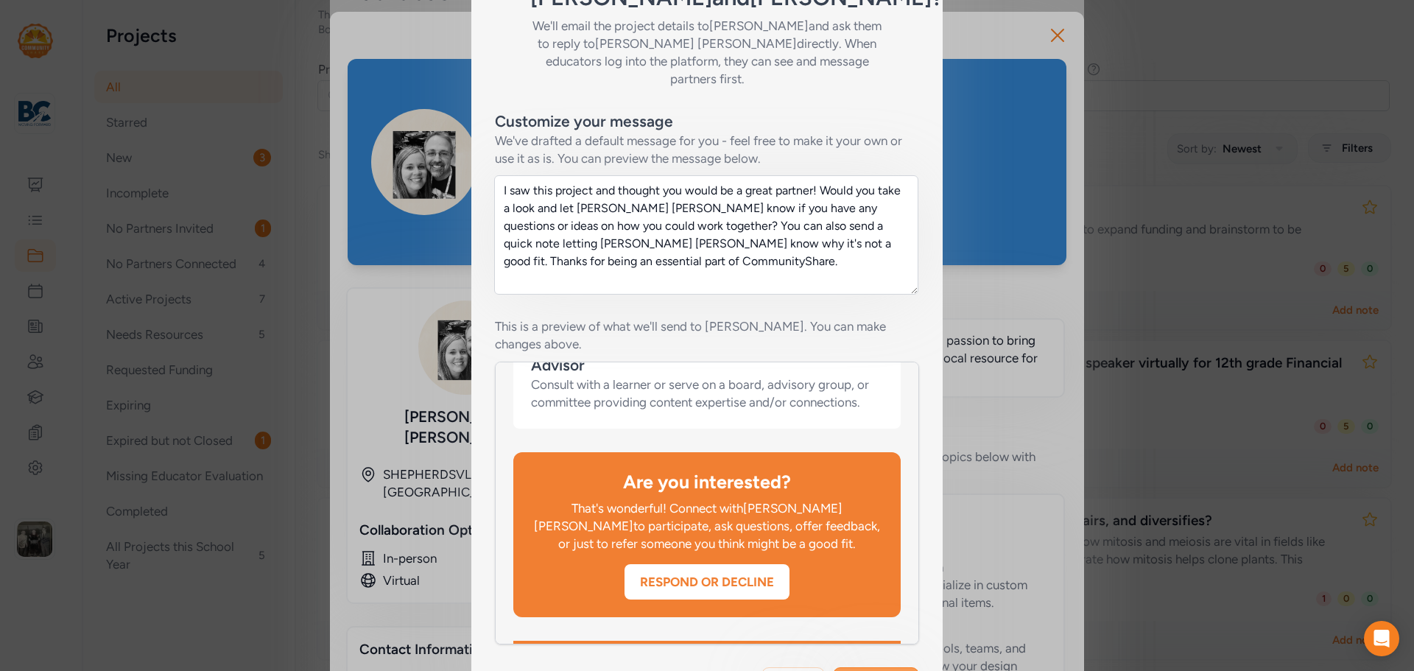
click at [856, 670] on span "Send invite" at bounding box center [876, 683] width 61 height 18
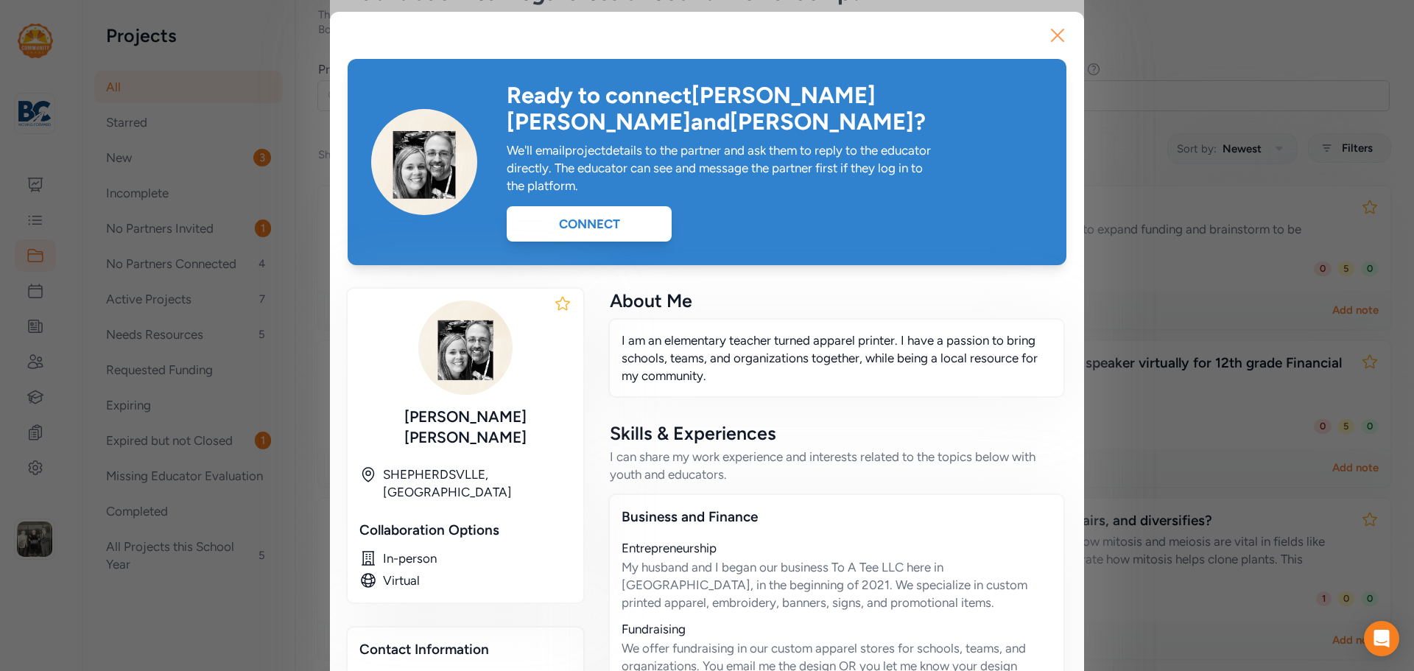
click at [1048, 35] on icon "button" at bounding box center [1058, 36] width 24 height 24
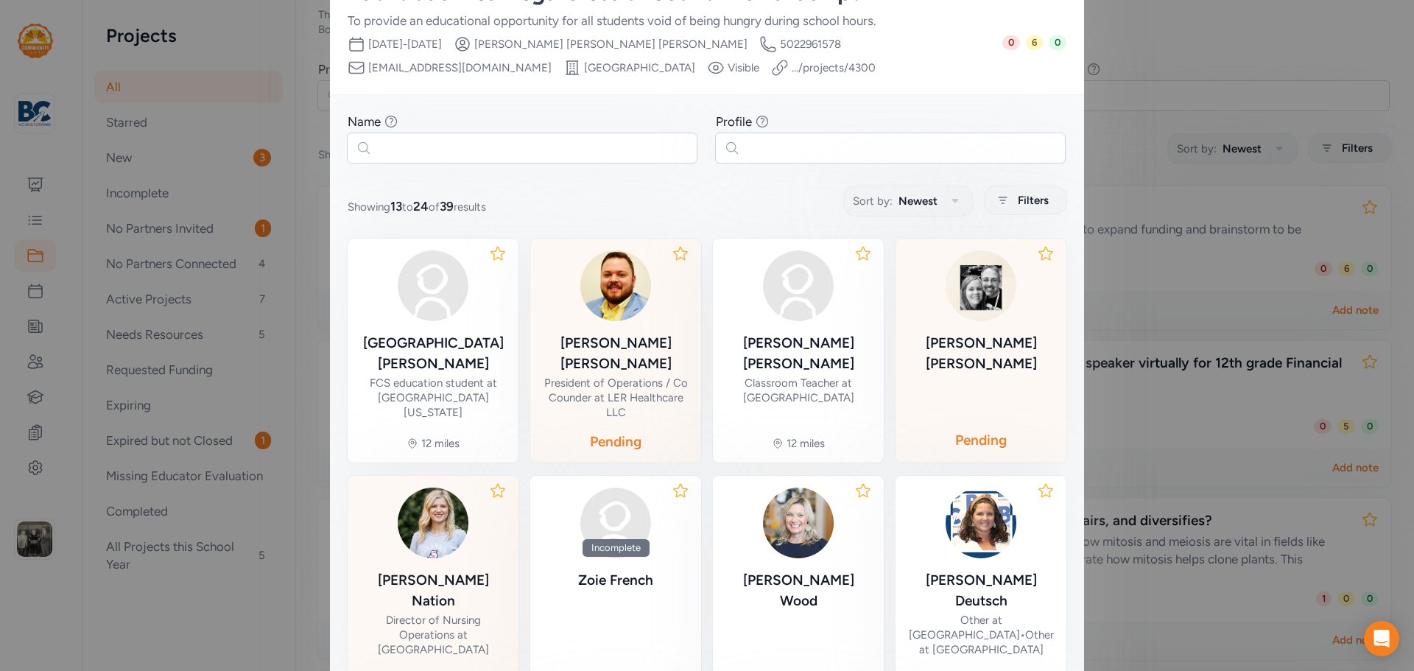
scroll to position [165, 0]
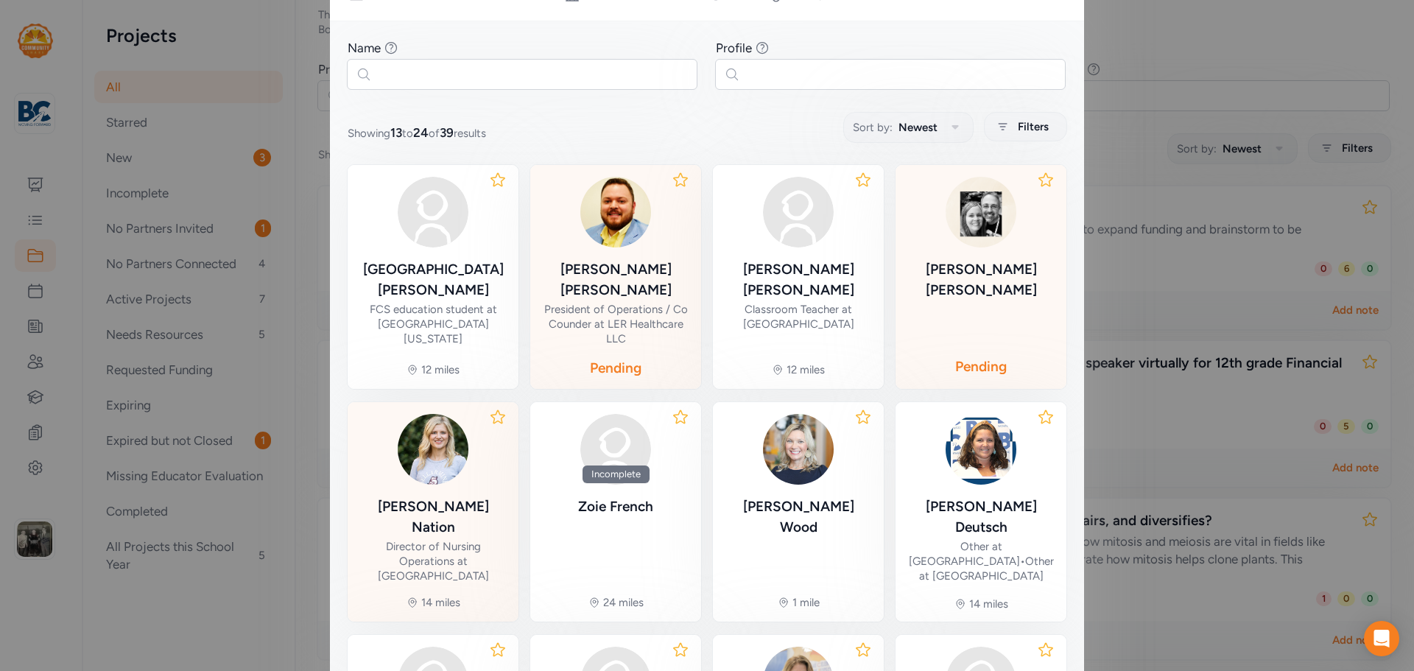
click at [452, 449] on img at bounding box center [433, 449] width 71 height 71
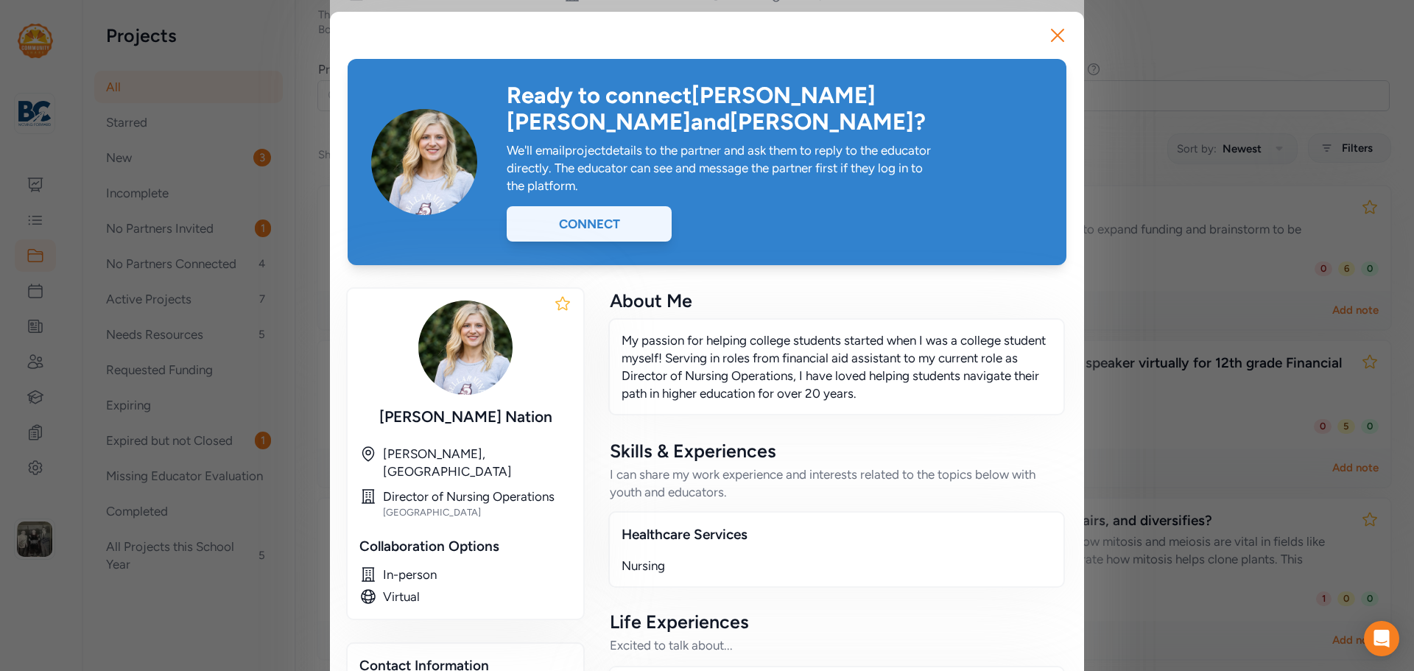
click at [631, 208] on div "Connect" at bounding box center [589, 223] width 165 height 35
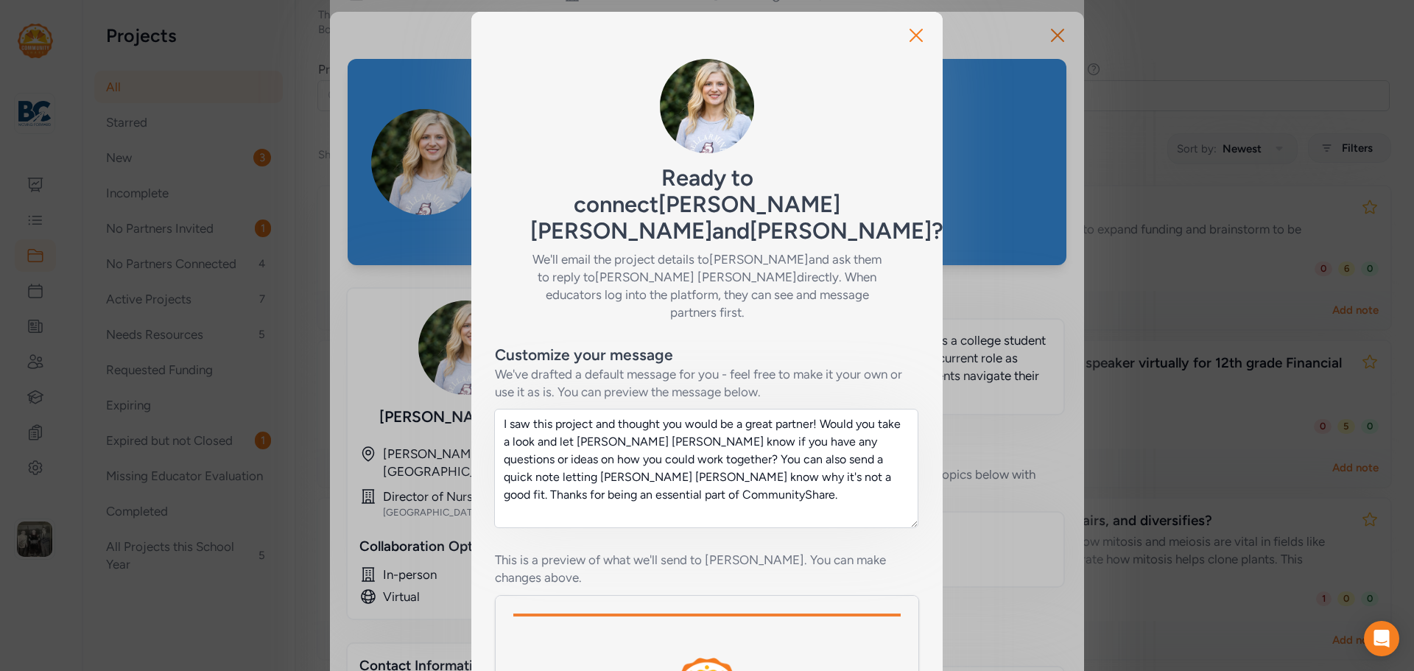
scroll to position [234, 0]
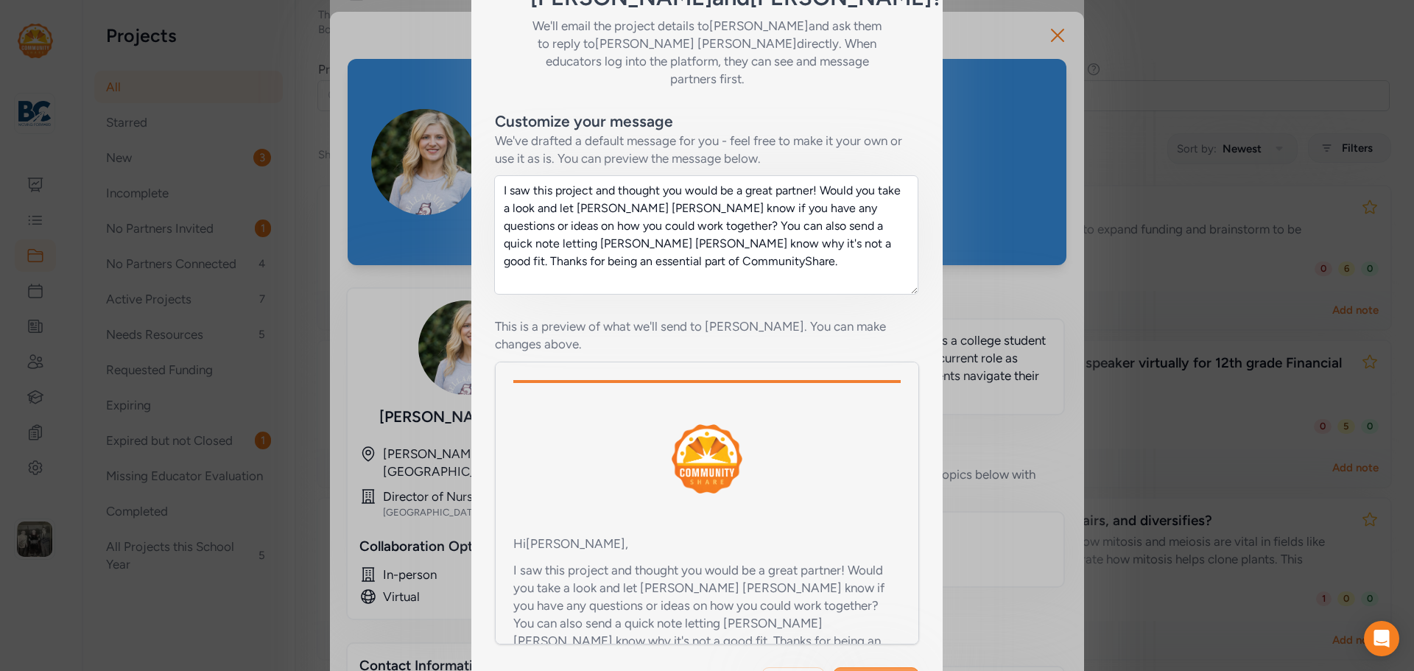
click at [878, 670] on span "Send invite" at bounding box center [876, 683] width 61 height 18
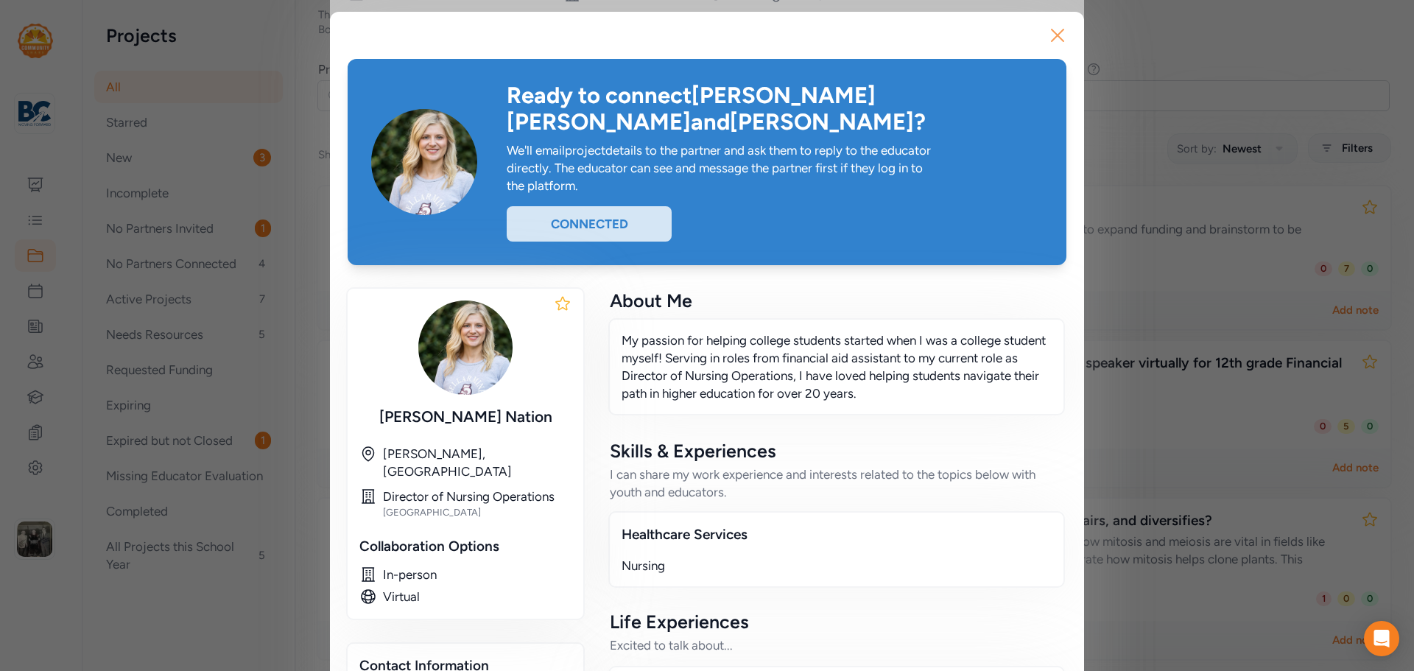
click at [1059, 34] on icon "button" at bounding box center [1058, 36] width 24 height 24
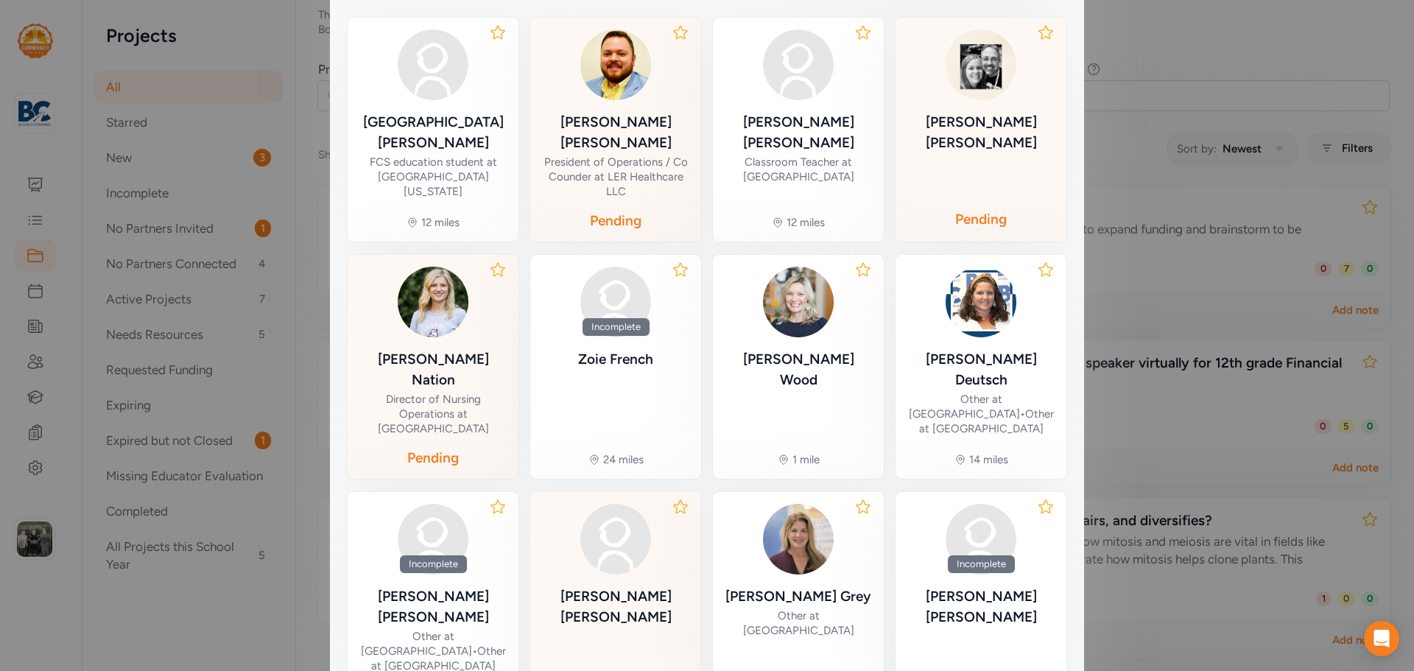
scroll to position [413, 0]
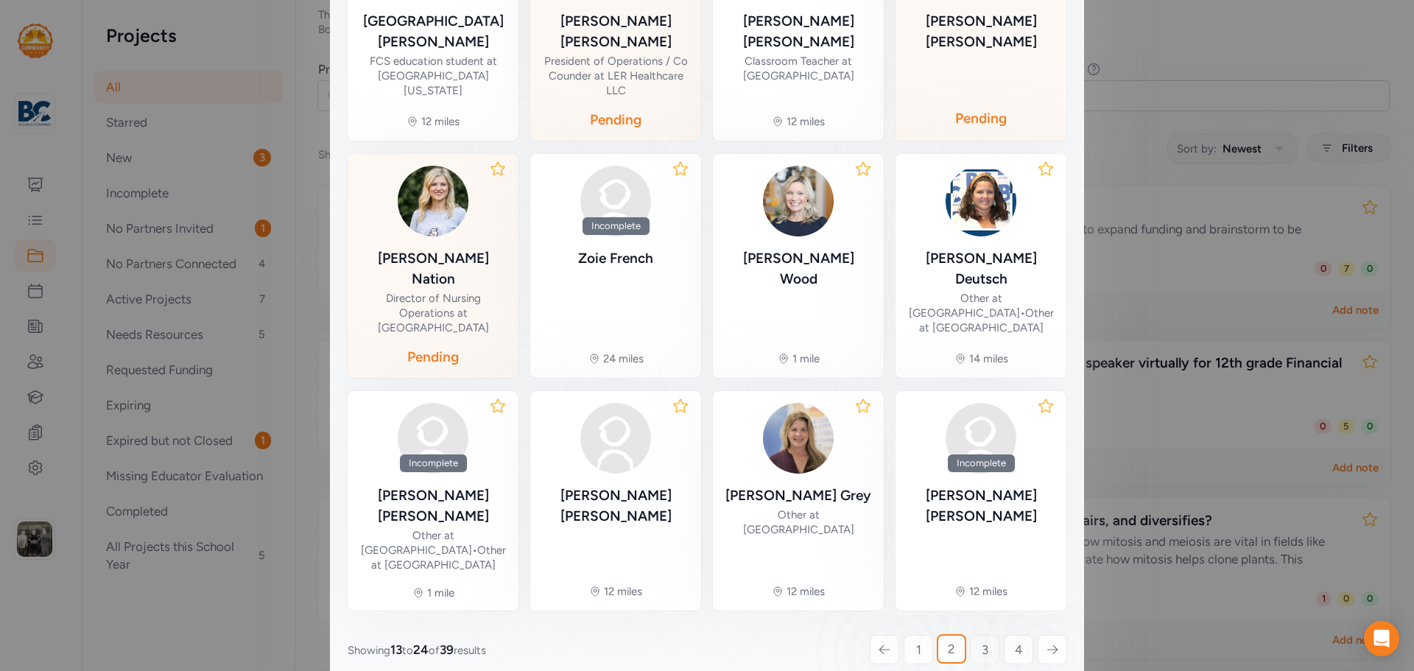
click at [972, 635] on link "3" at bounding box center [984, 649] width 29 height 29
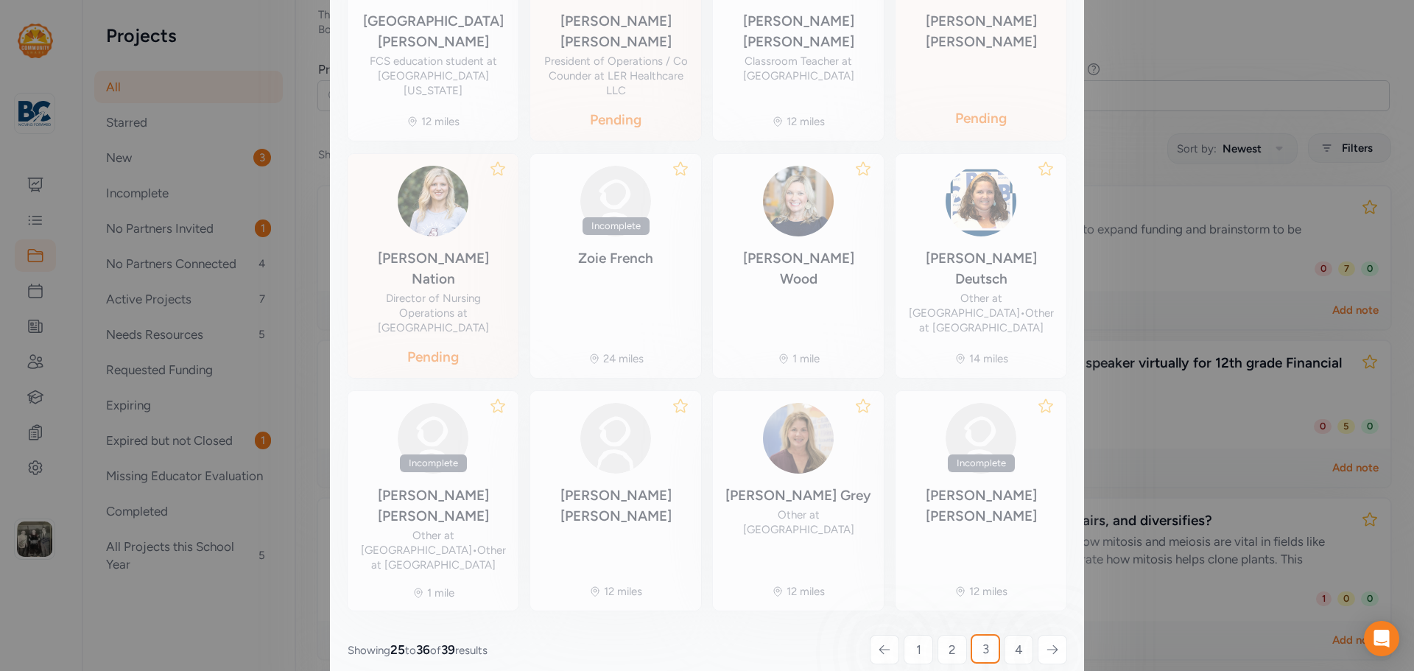
scroll to position [91, 0]
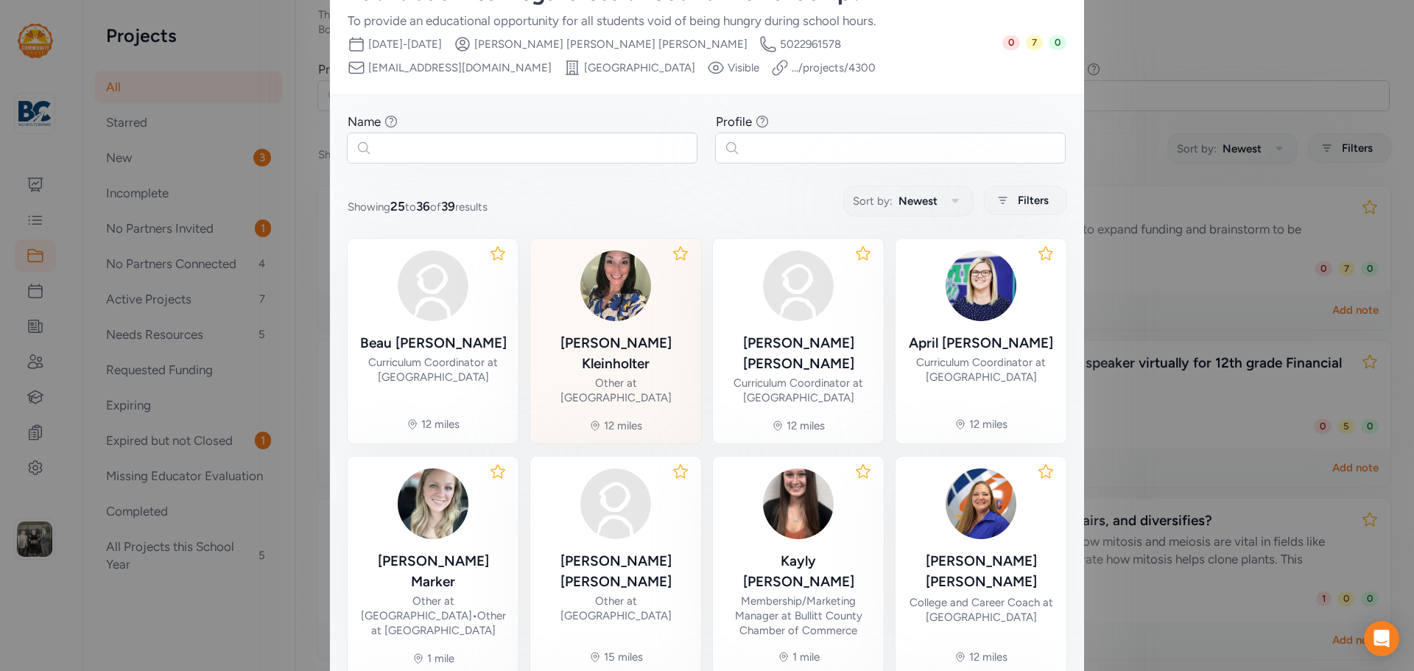
click at [622, 349] on div "[PERSON_NAME]" at bounding box center [615, 353] width 147 height 41
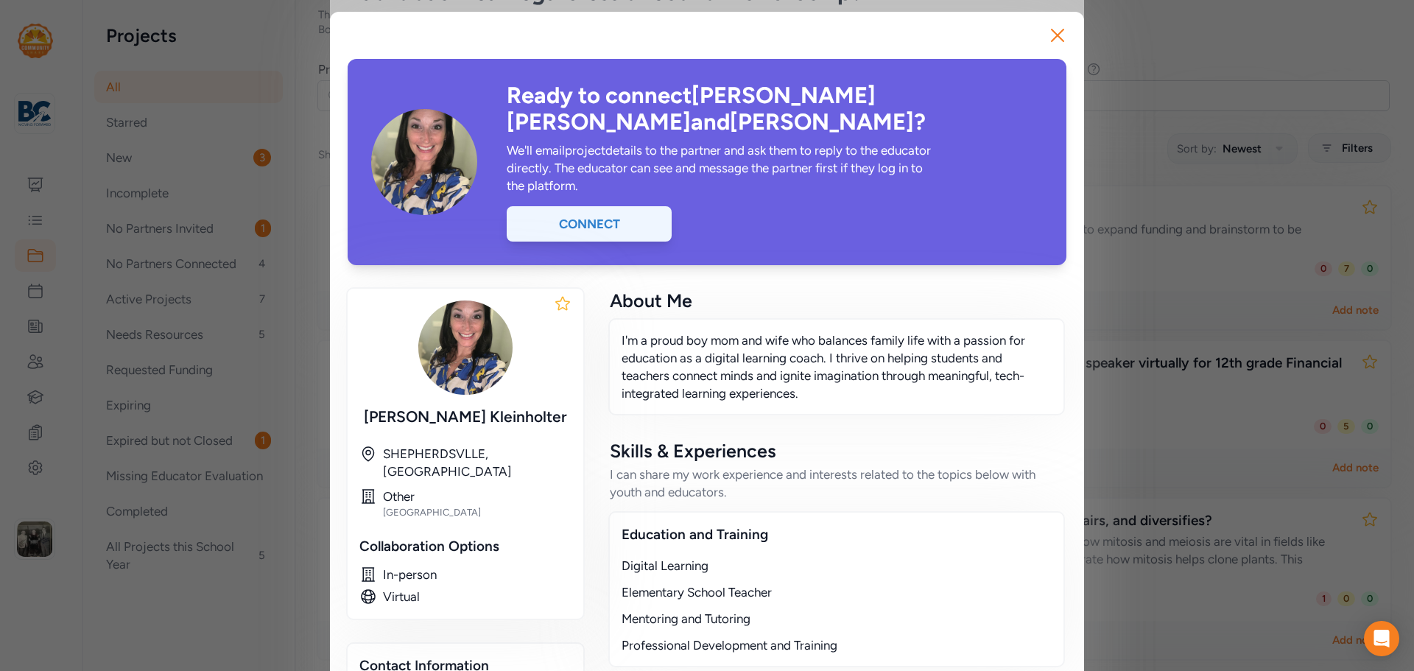
click at [586, 206] on div "Connect" at bounding box center [589, 223] width 165 height 35
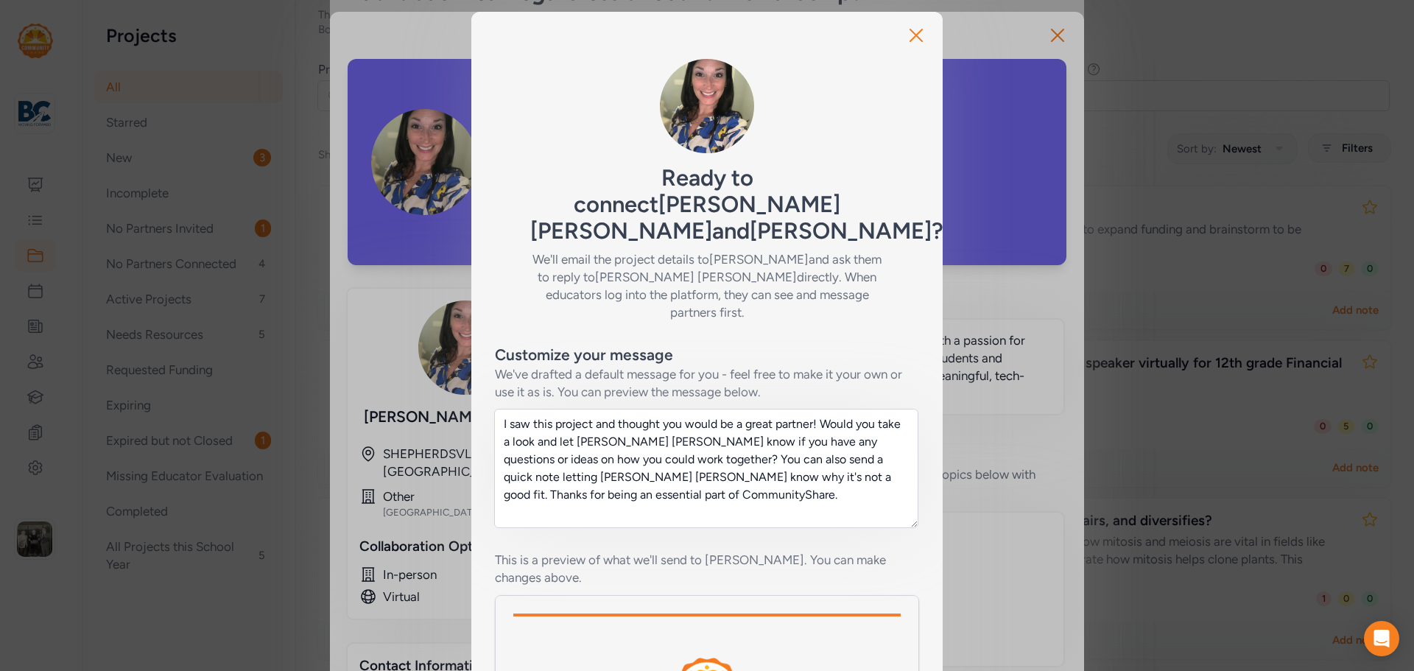
scroll to position [251, 0]
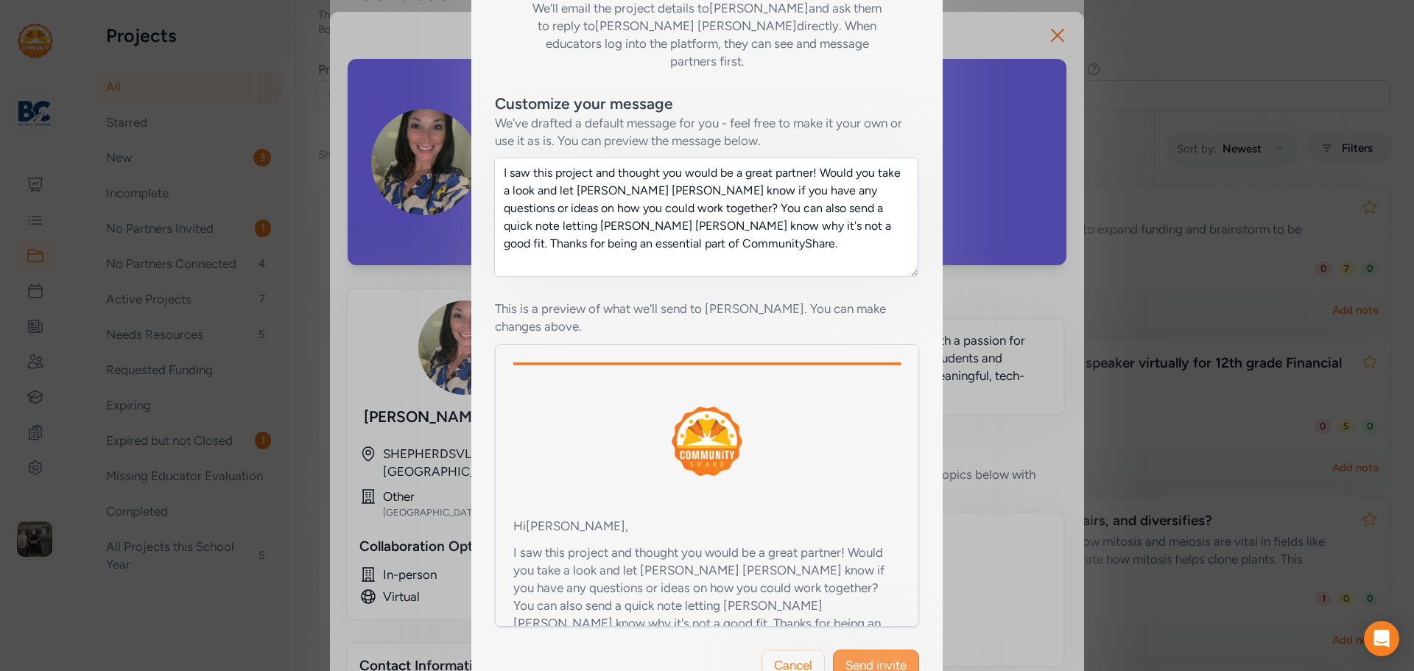
click at [863, 656] on span "Send invite" at bounding box center [876, 665] width 61 height 18
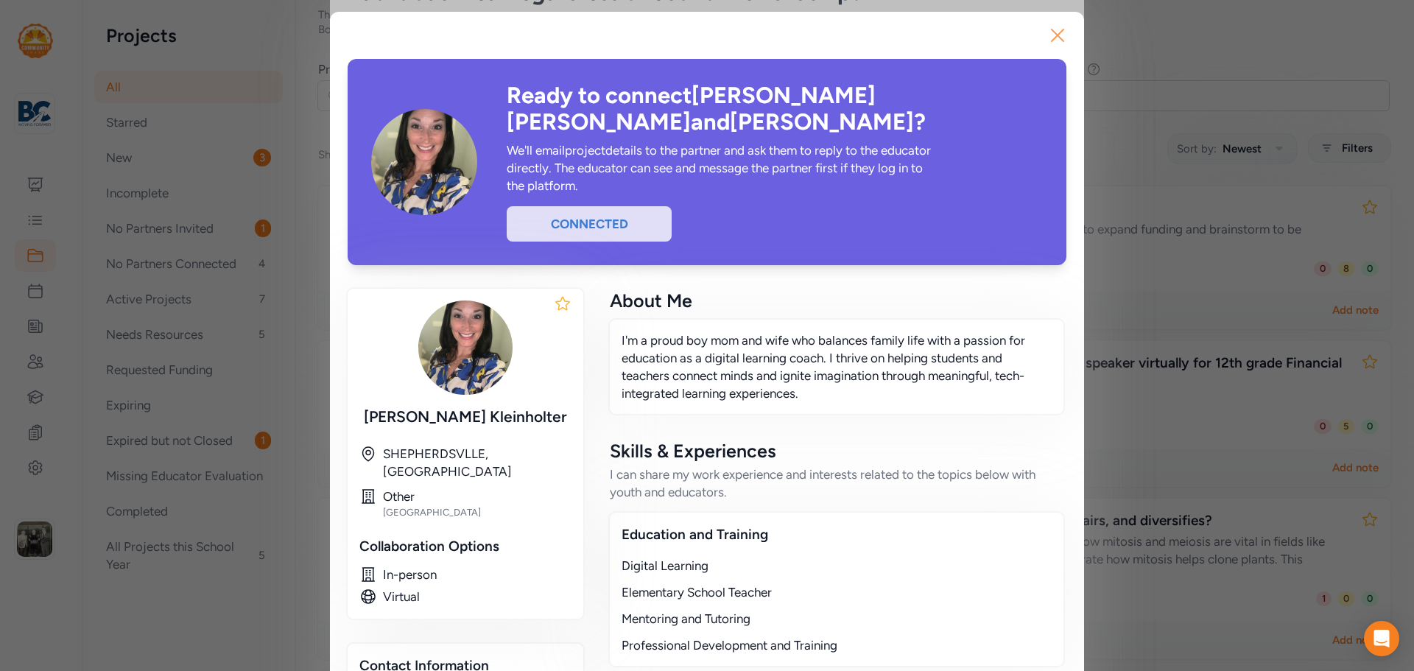
click at [1046, 32] on icon "button" at bounding box center [1058, 36] width 24 height 24
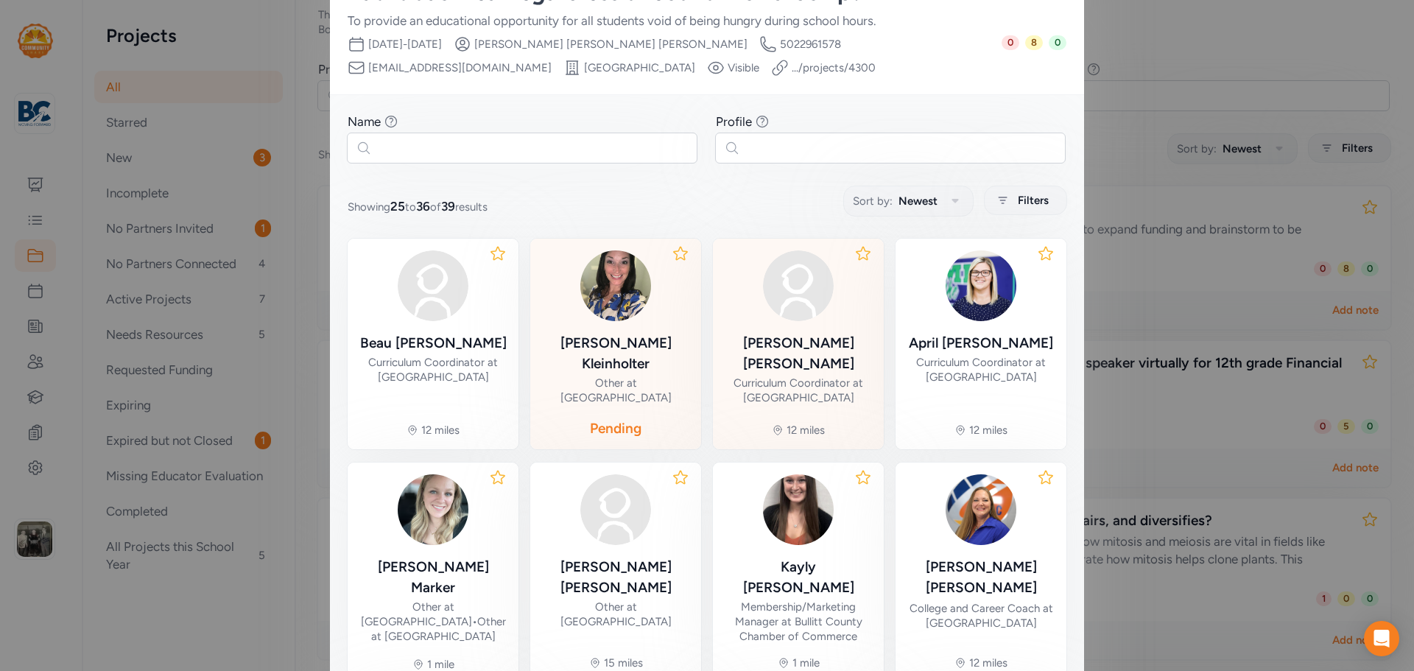
click at [771, 344] on div "[PERSON_NAME]" at bounding box center [798, 353] width 147 height 41
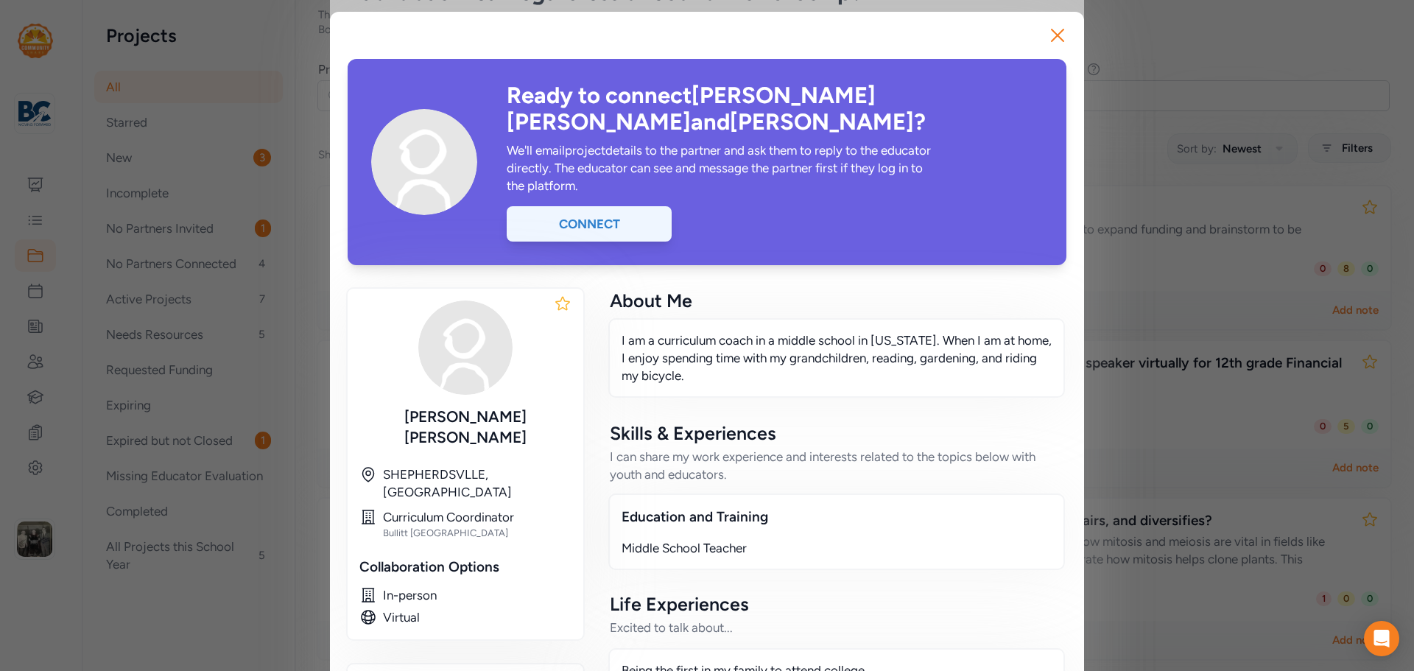
click at [635, 206] on div "Connect" at bounding box center [589, 223] width 165 height 35
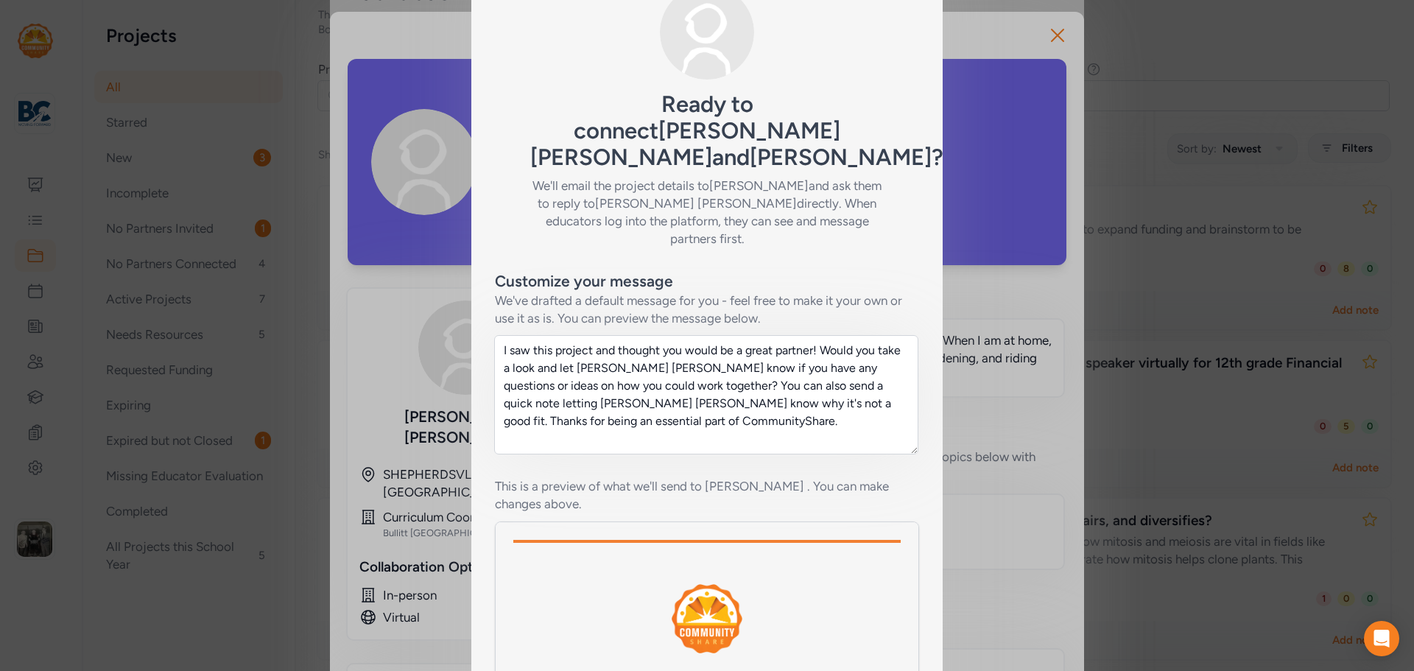
scroll to position [251, 0]
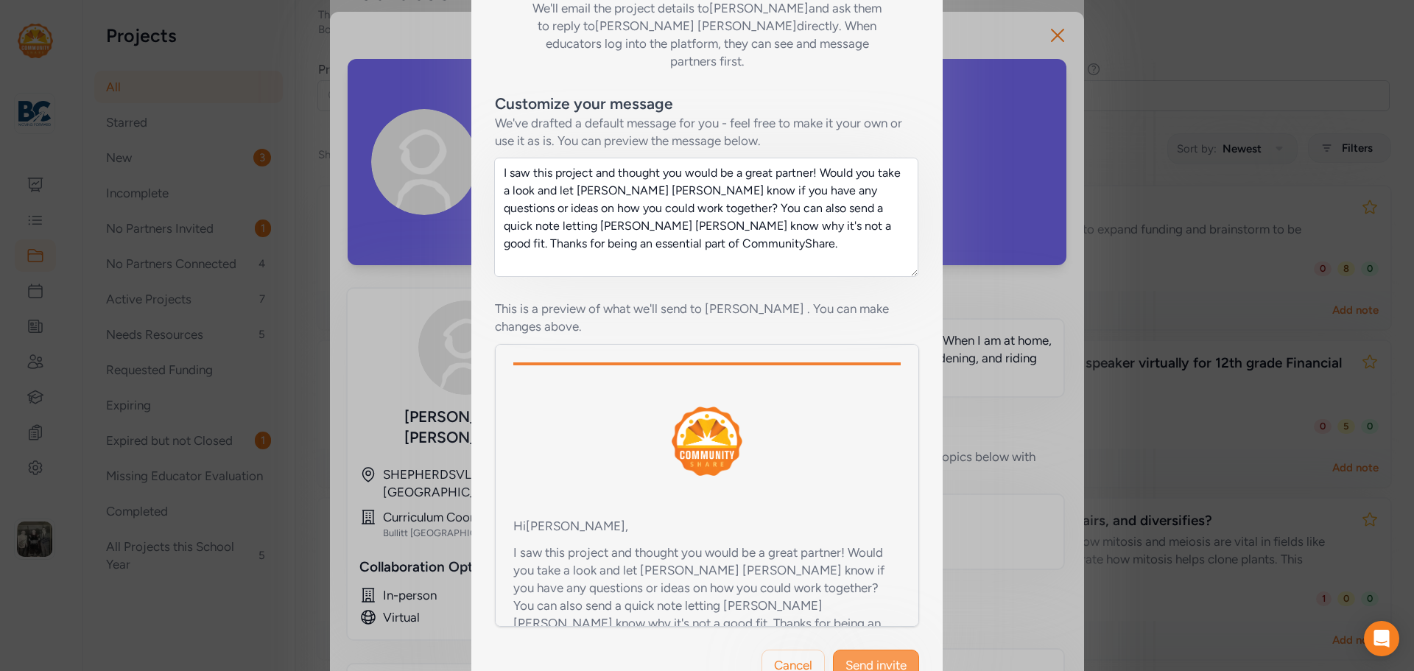
click at [869, 656] on span "Send invite" at bounding box center [876, 665] width 61 height 18
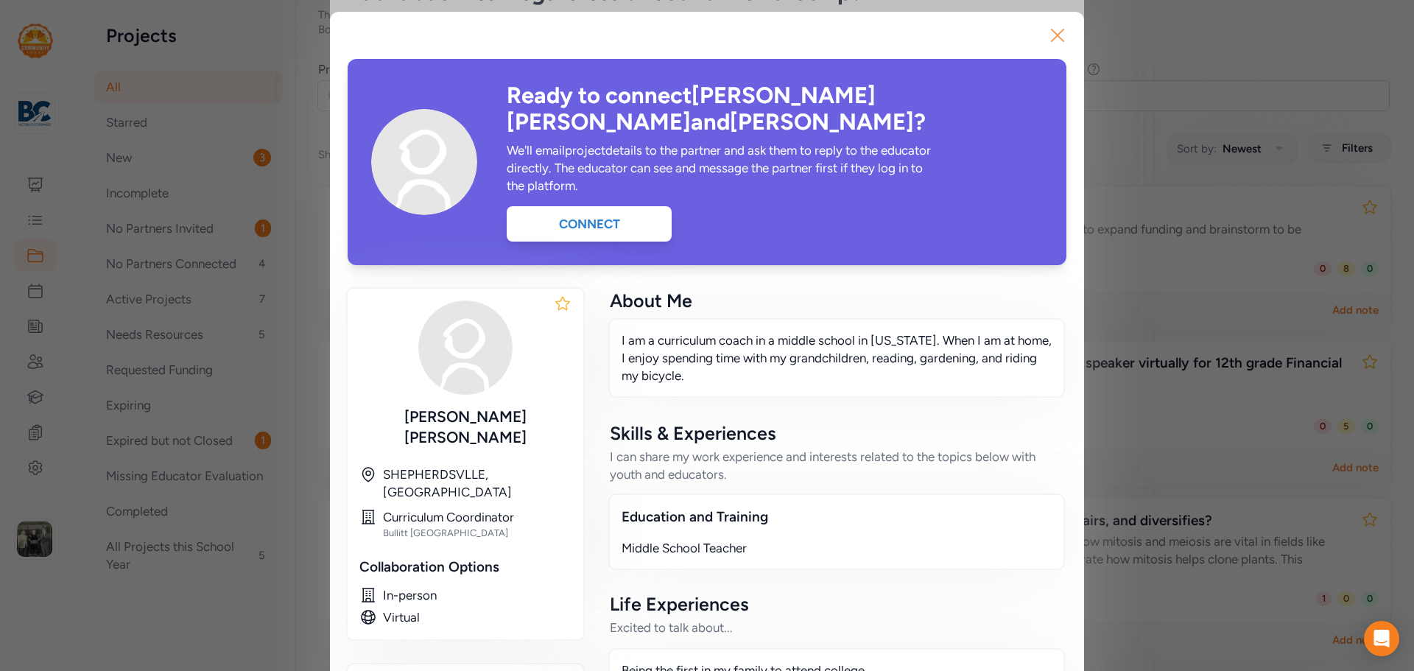
click at [1048, 43] on icon "button" at bounding box center [1058, 36] width 24 height 24
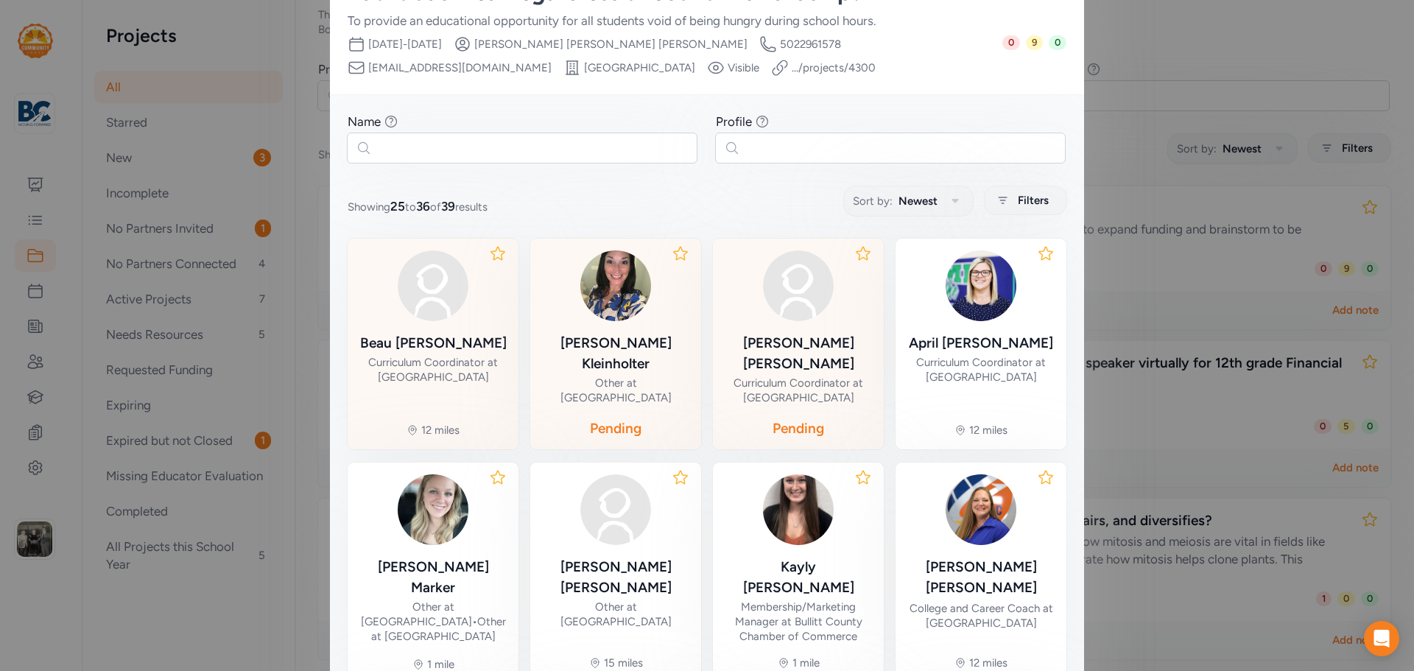
click at [448, 341] on div "[PERSON_NAME]" at bounding box center [433, 343] width 147 height 21
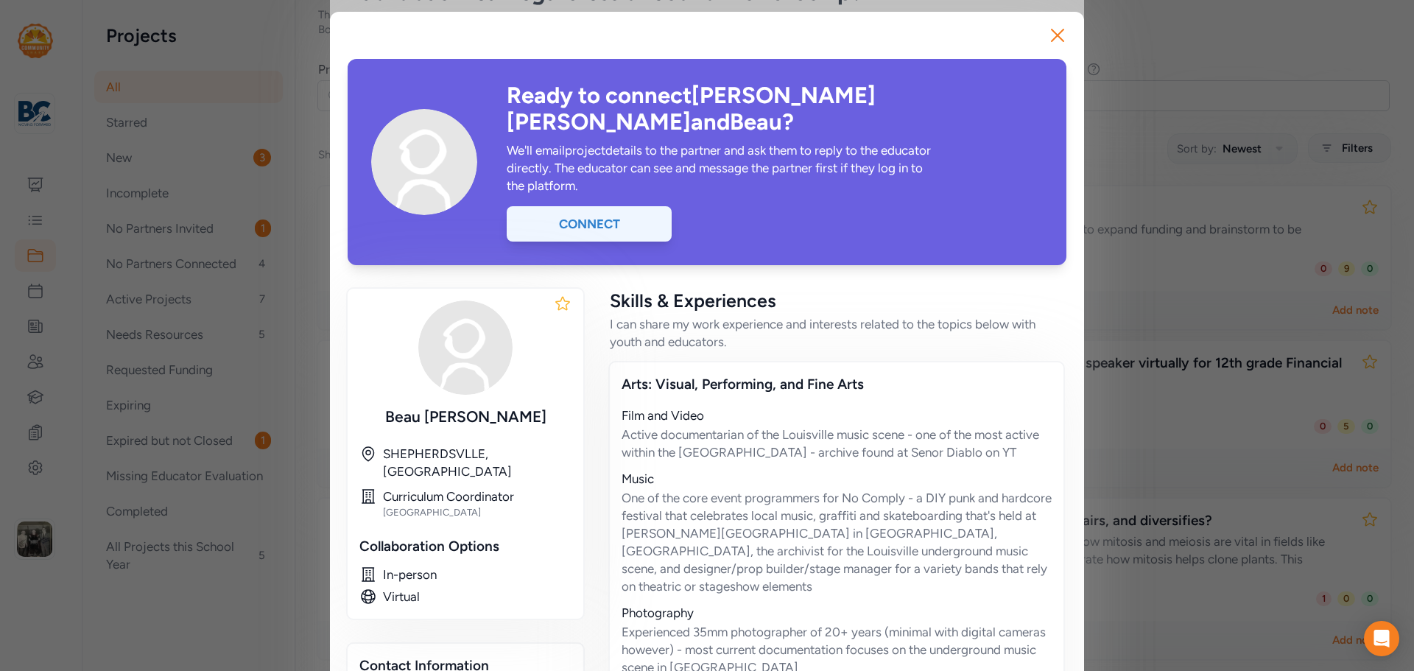
click at [527, 206] on div "Connect" at bounding box center [589, 223] width 165 height 35
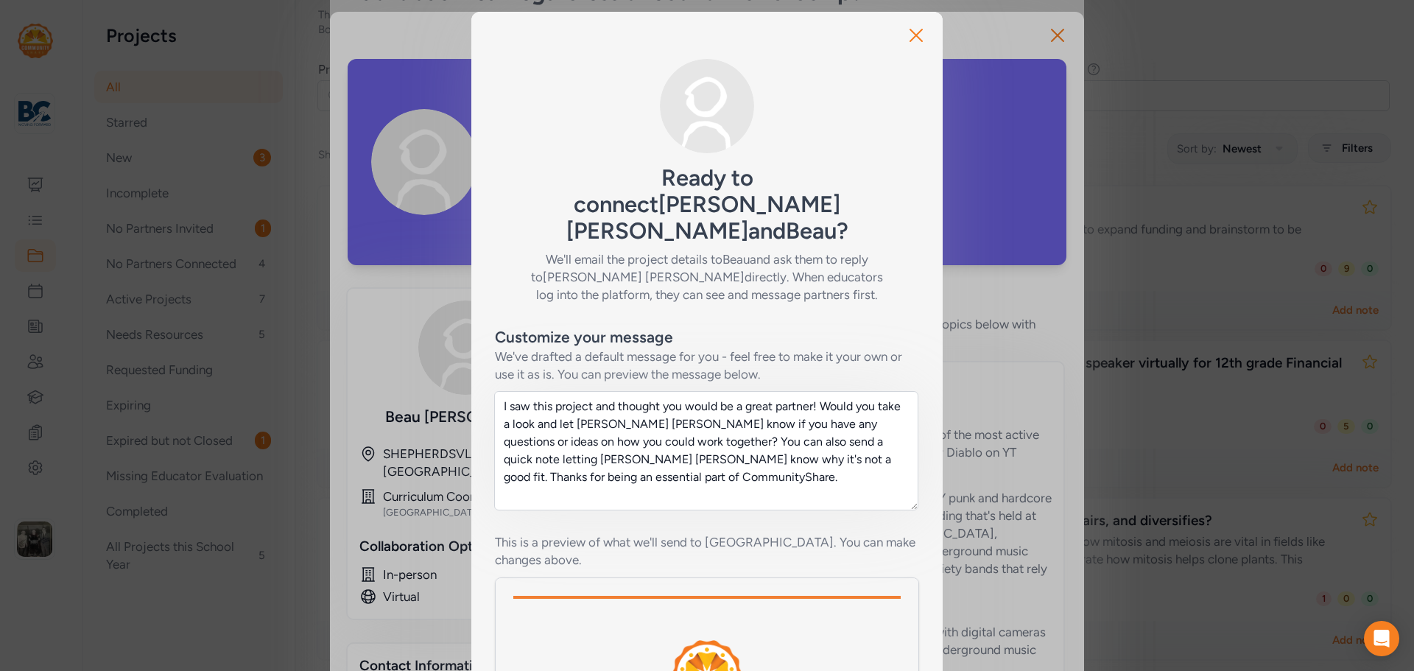
scroll to position [234, 0]
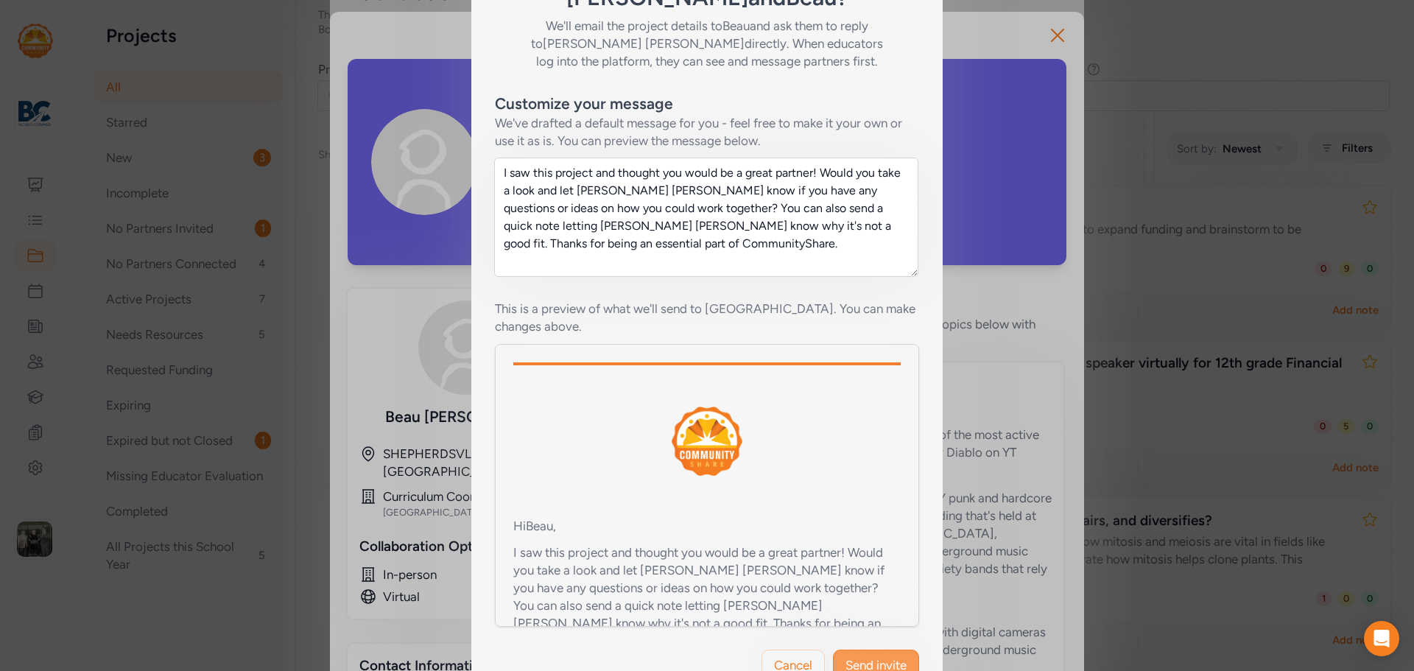
click at [869, 656] on span "Send invite" at bounding box center [876, 665] width 61 height 18
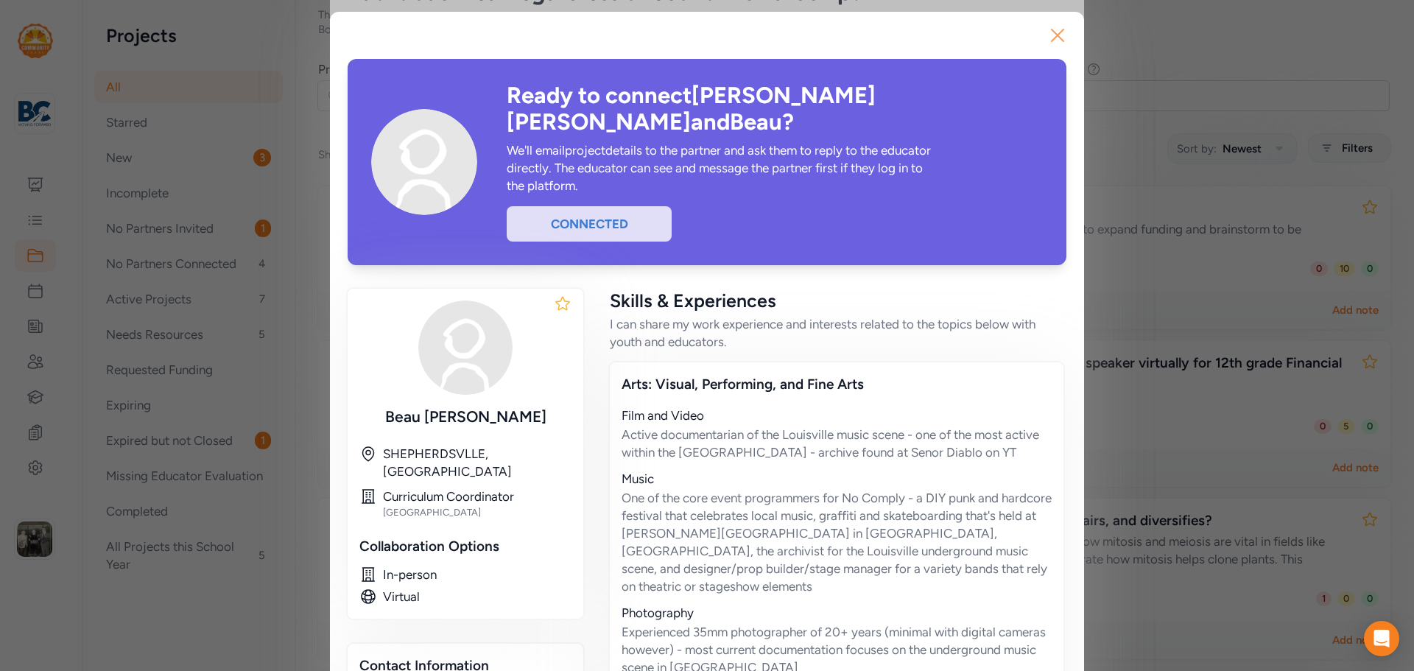
click at [1057, 33] on icon "button" at bounding box center [1058, 36] width 24 height 24
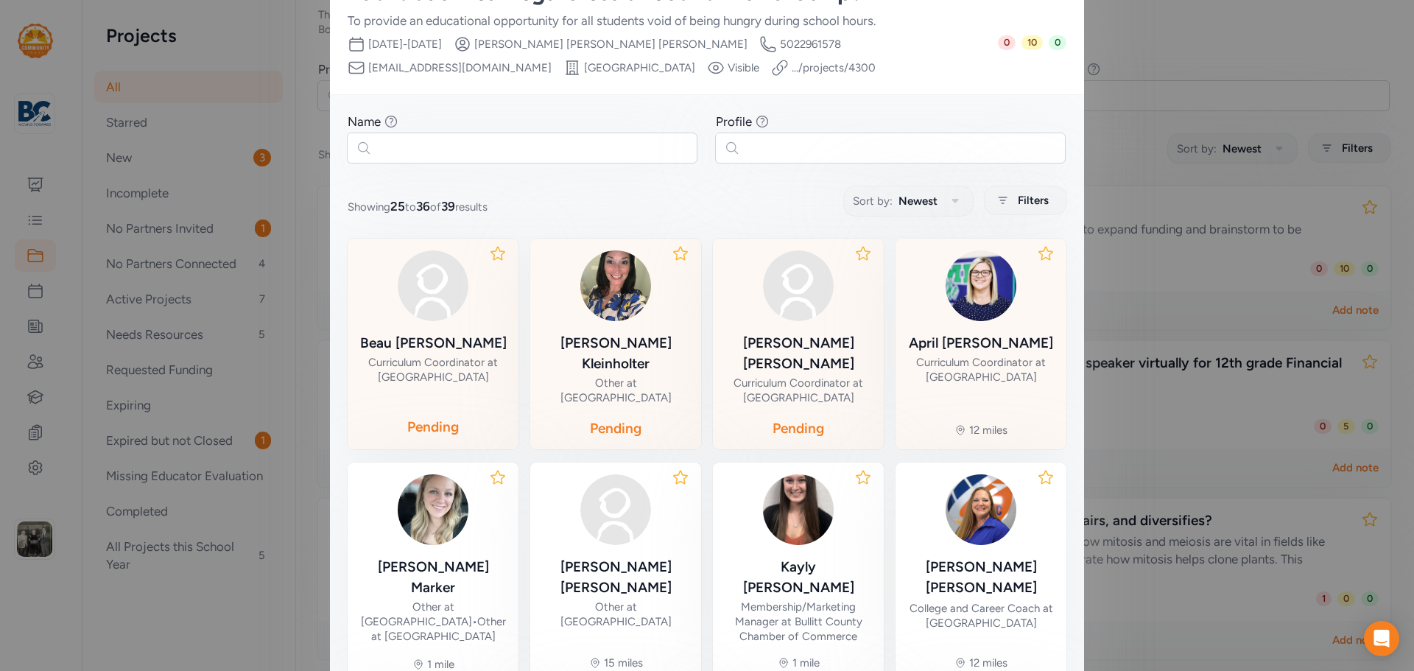
click at [958, 367] on div "Curriculum Coordinator at [GEOGRAPHIC_DATA]" at bounding box center [981, 369] width 147 height 29
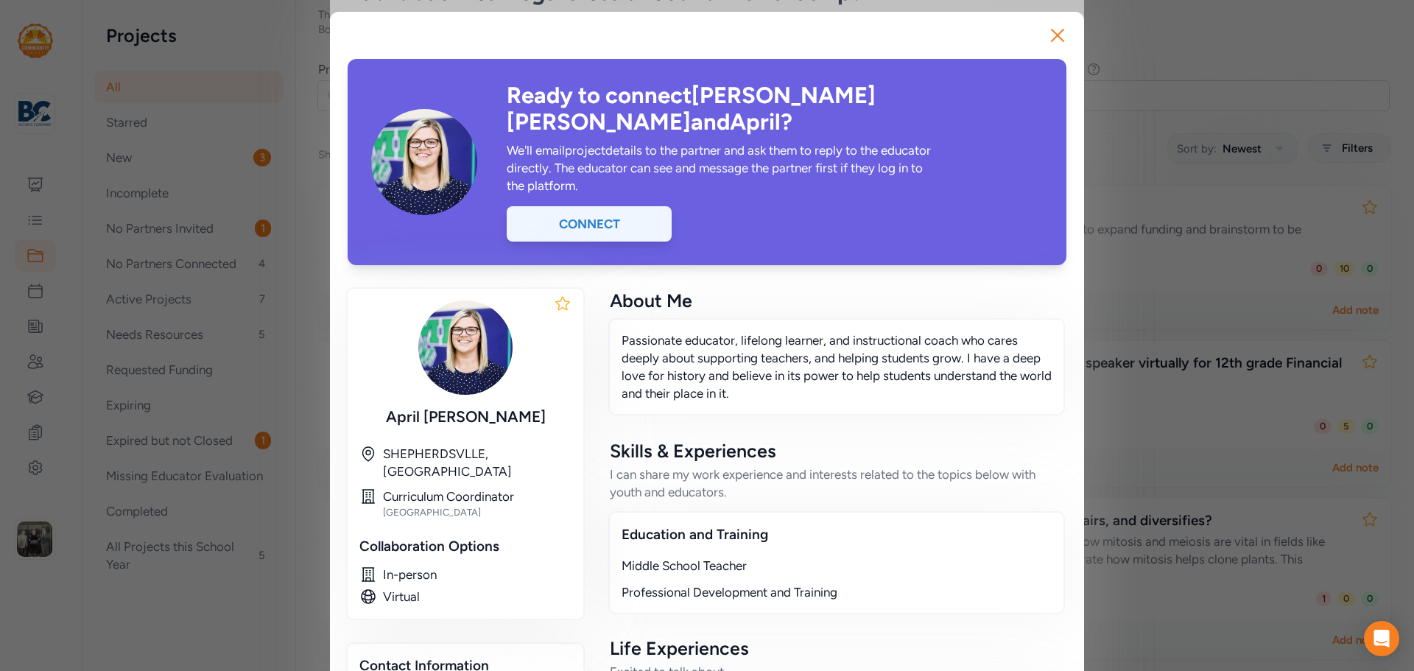
click at [617, 206] on div "Connect" at bounding box center [589, 223] width 165 height 35
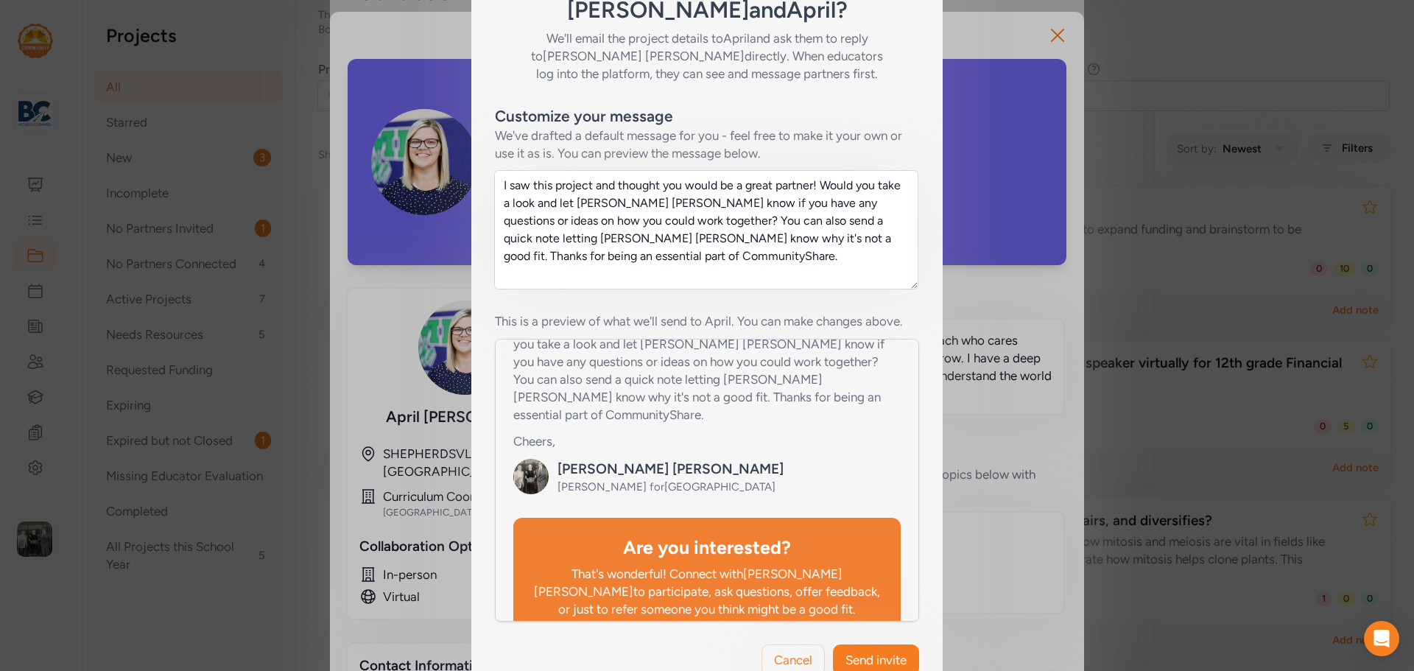
scroll to position [295, 0]
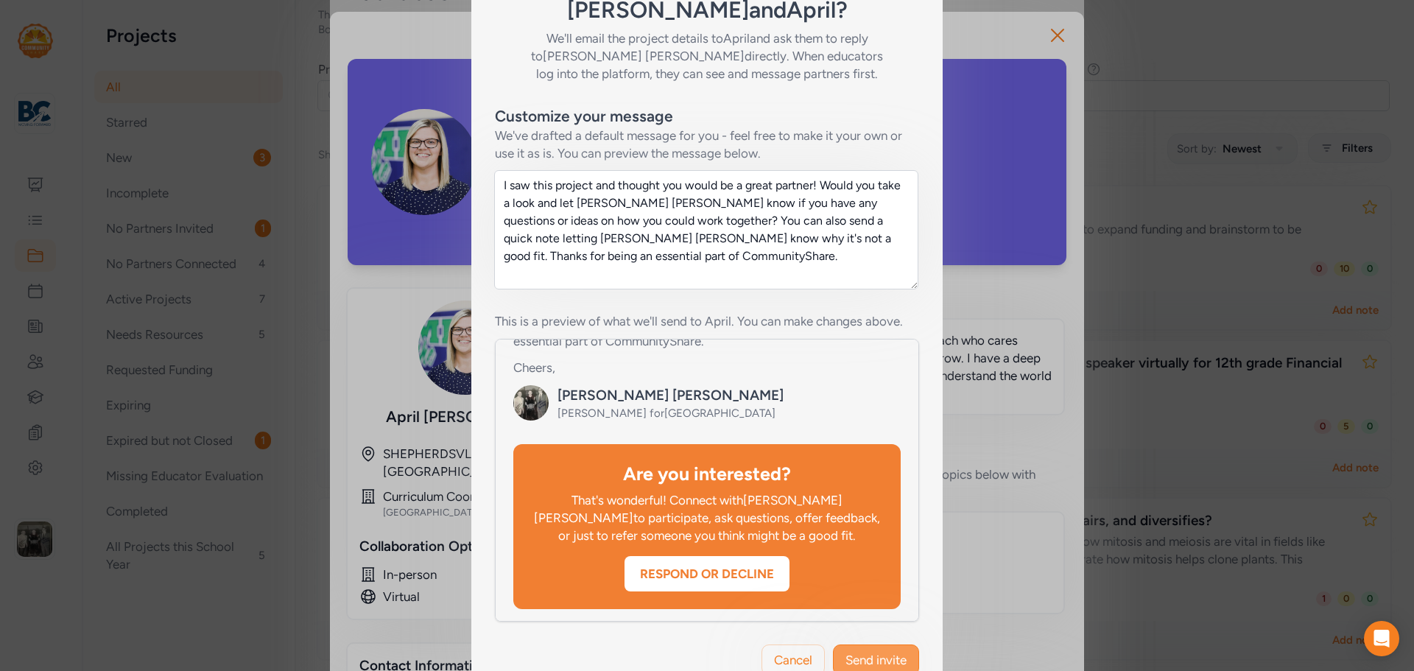
click at [883, 651] on span "Send invite" at bounding box center [876, 660] width 61 height 18
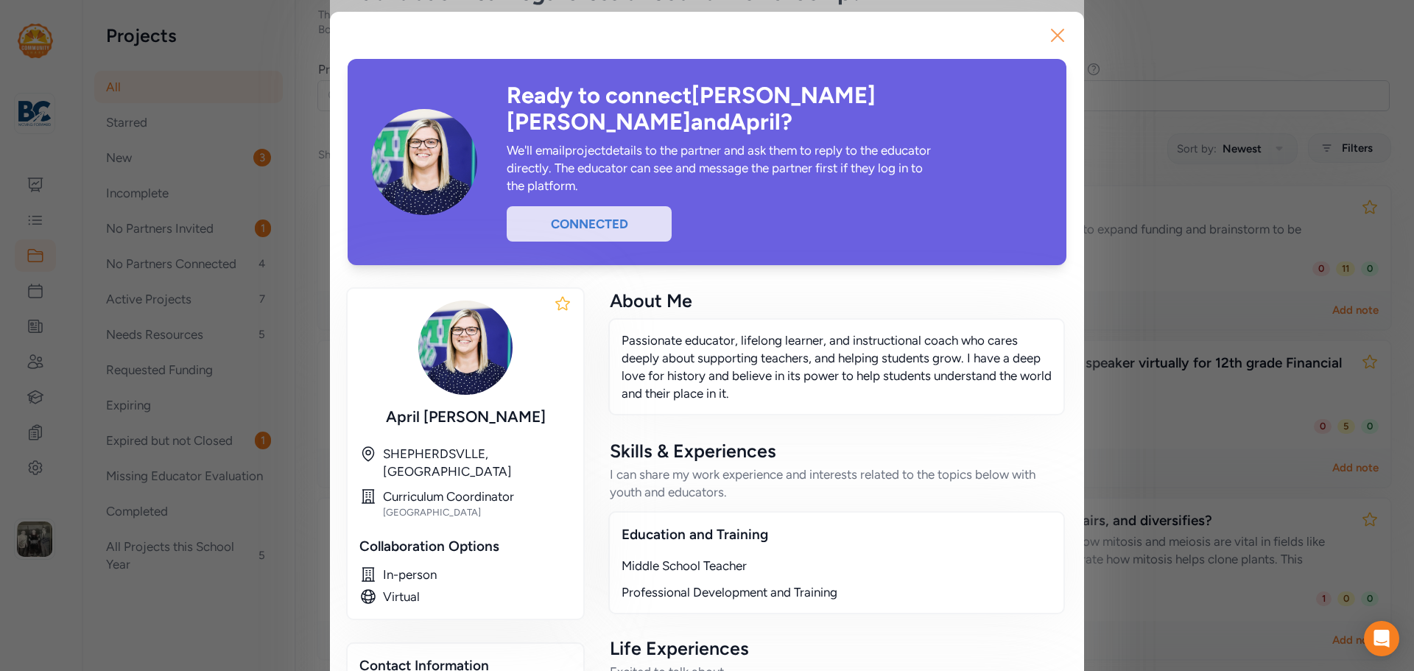
click at [1059, 33] on icon "button" at bounding box center [1058, 36] width 24 height 24
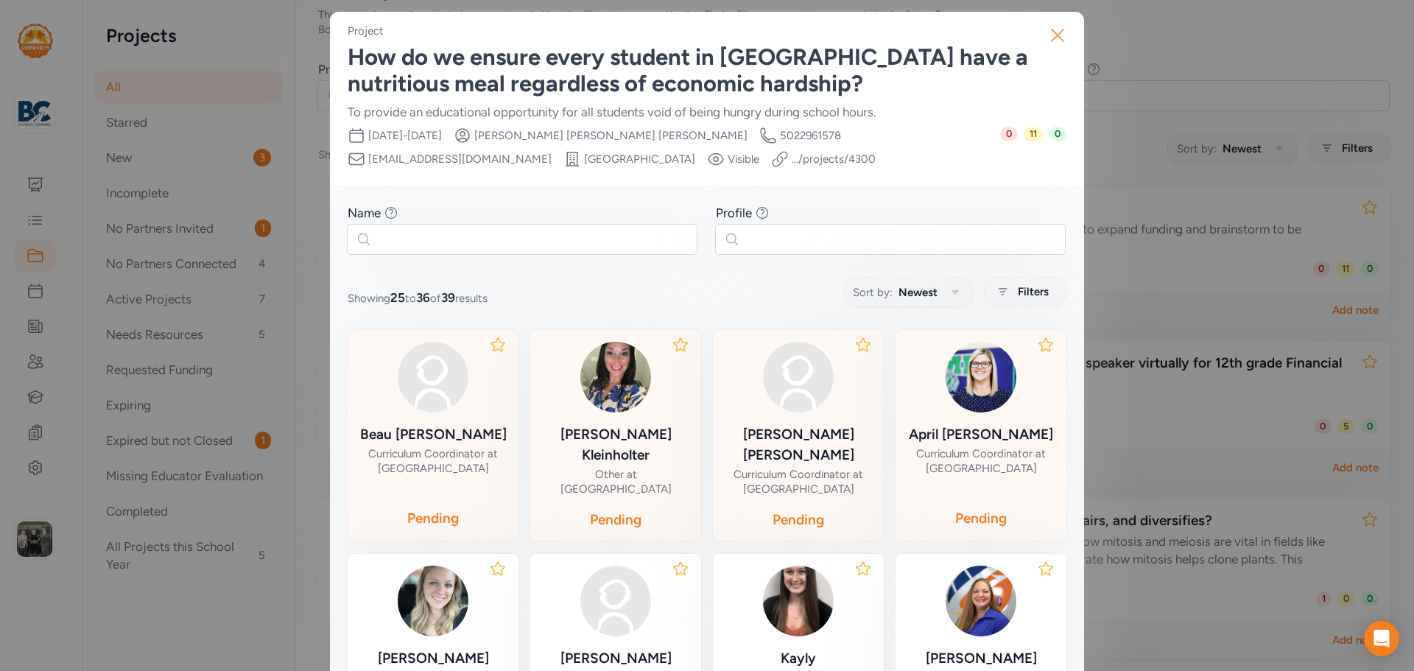
click at [1047, 40] on icon "button" at bounding box center [1058, 36] width 24 height 24
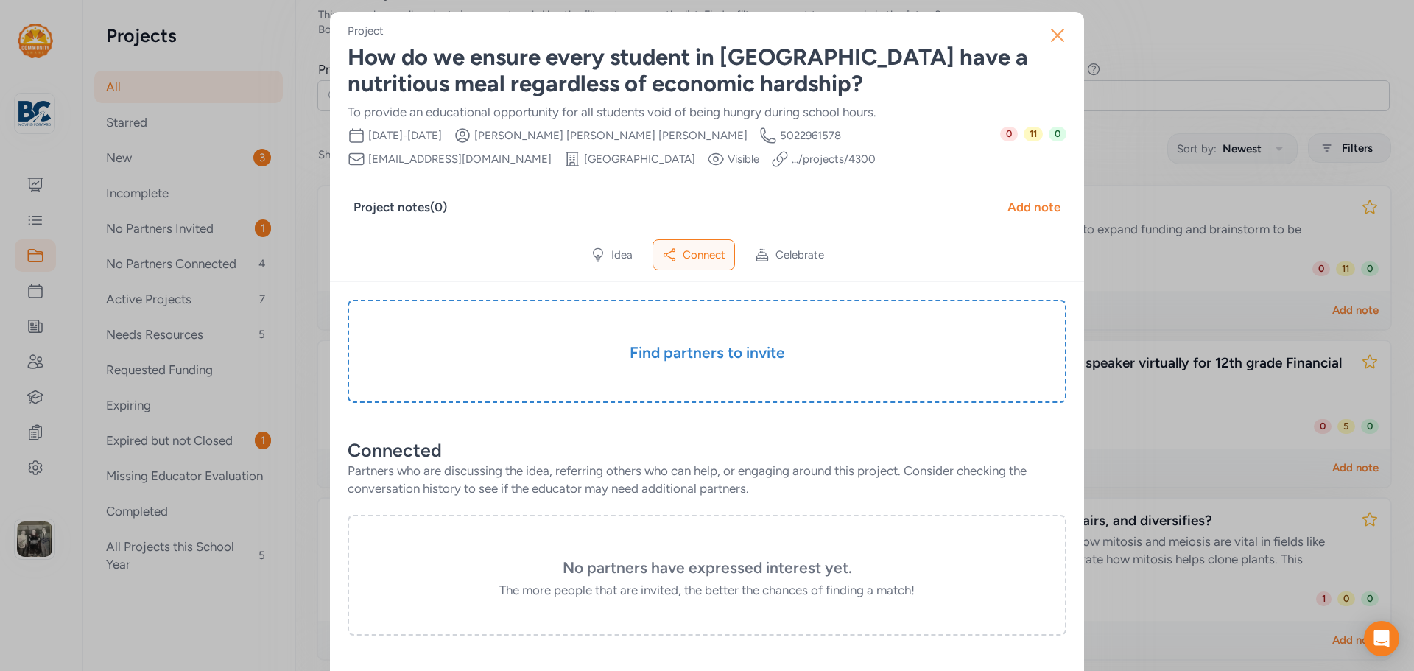
click at [1050, 32] on icon "button" at bounding box center [1058, 36] width 24 height 24
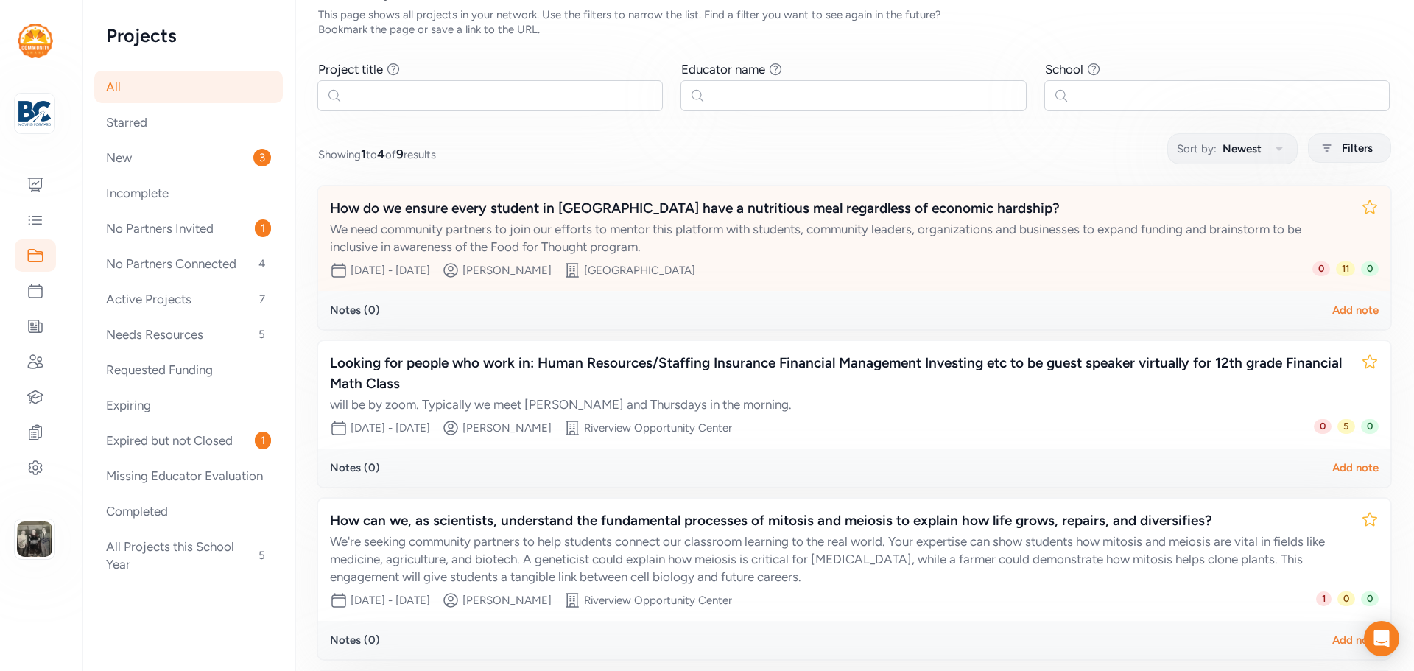
click at [628, 222] on div "We need community partners to join our efforts to mentor this platform with stu…" at bounding box center [840, 237] width 1020 height 35
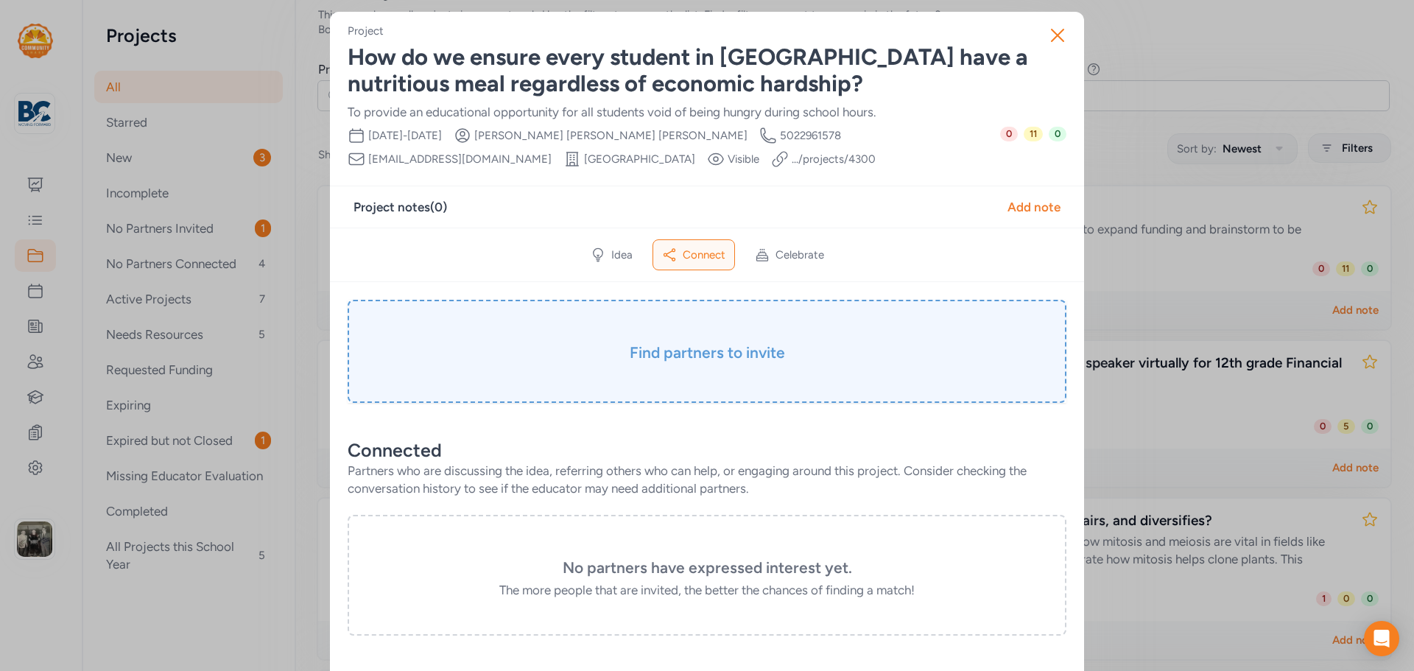
click at [694, 345] on h3 "Find partners to invite" at bounding box center [707, 353] width 645 height 21
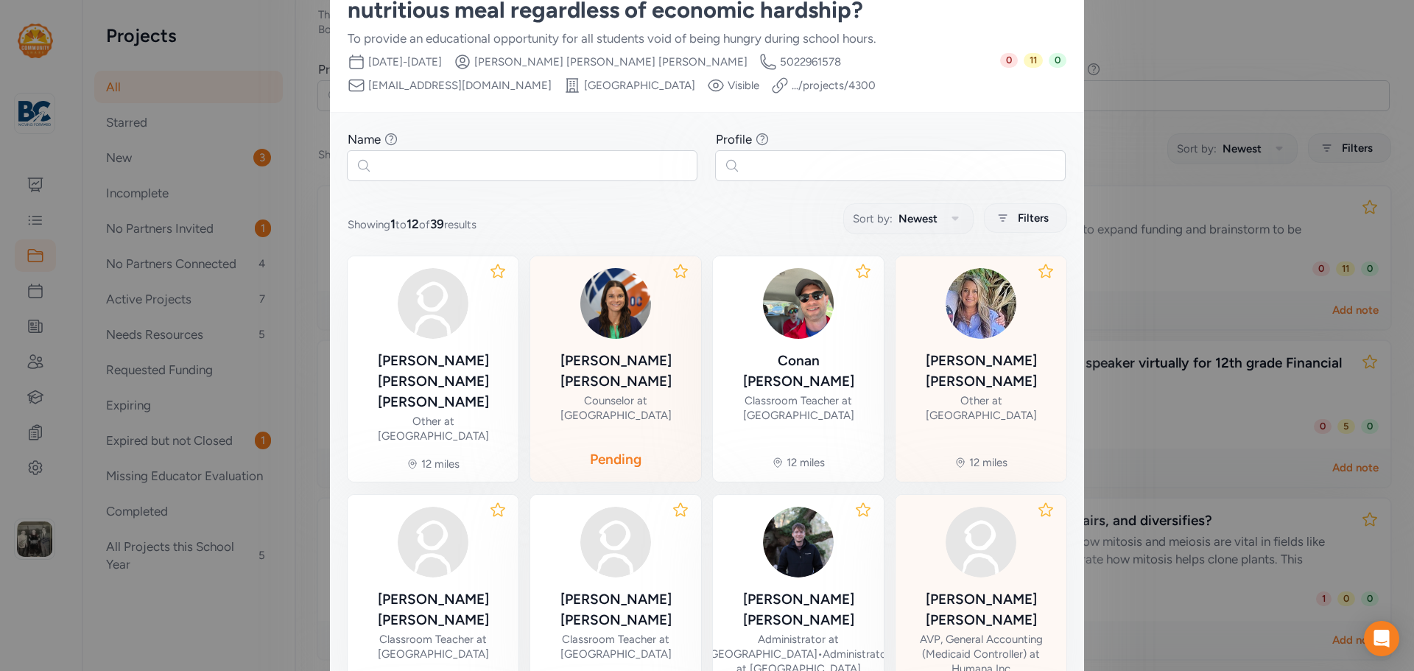
scroll to position [147, 0]
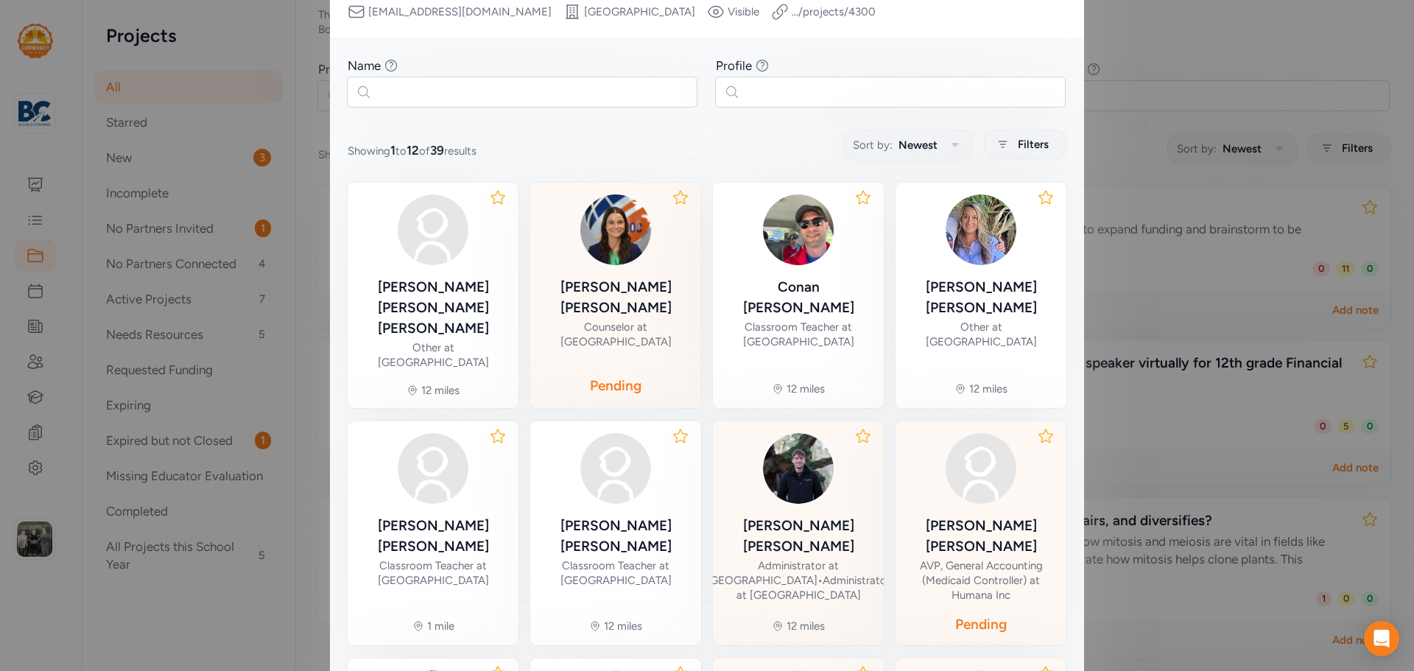
click at [783, 516] on div "[PERSON_NAME]" at bounding box center [798, 536] width 184 height 41
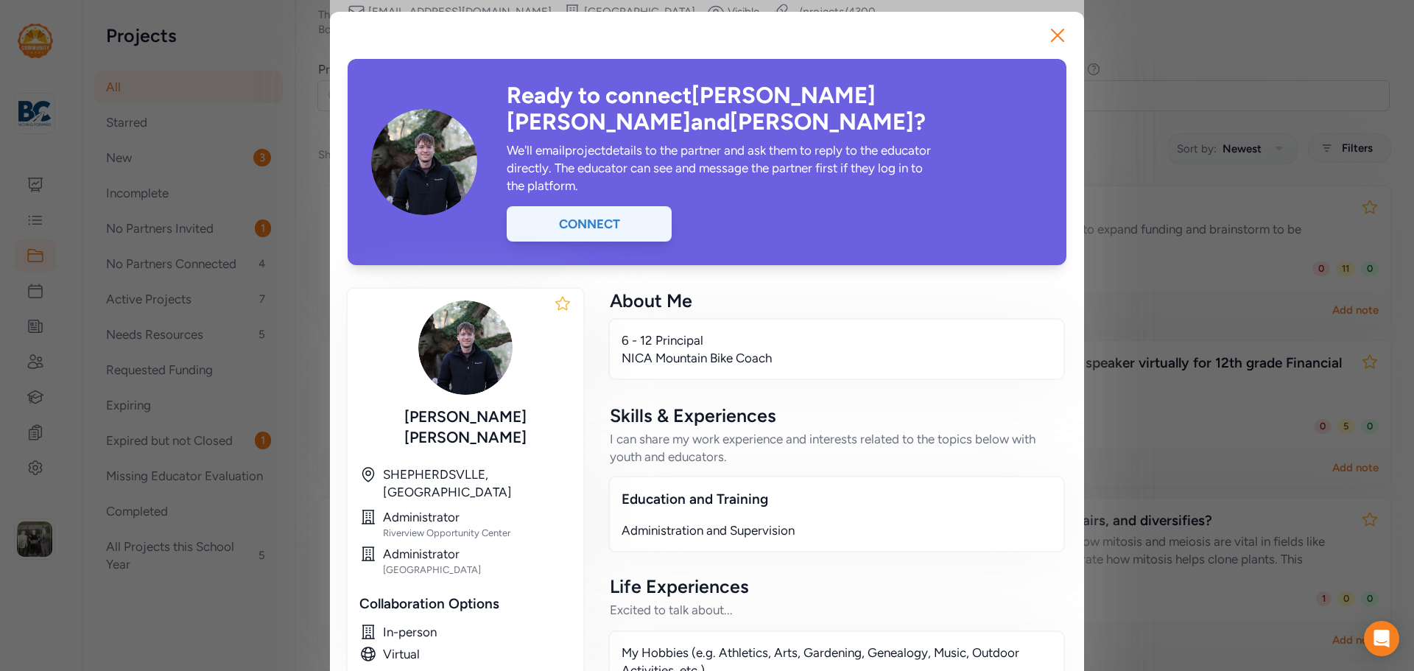
click at [554, 206] on div "Connect" at bounding box center [589, 223] width 165 height 35
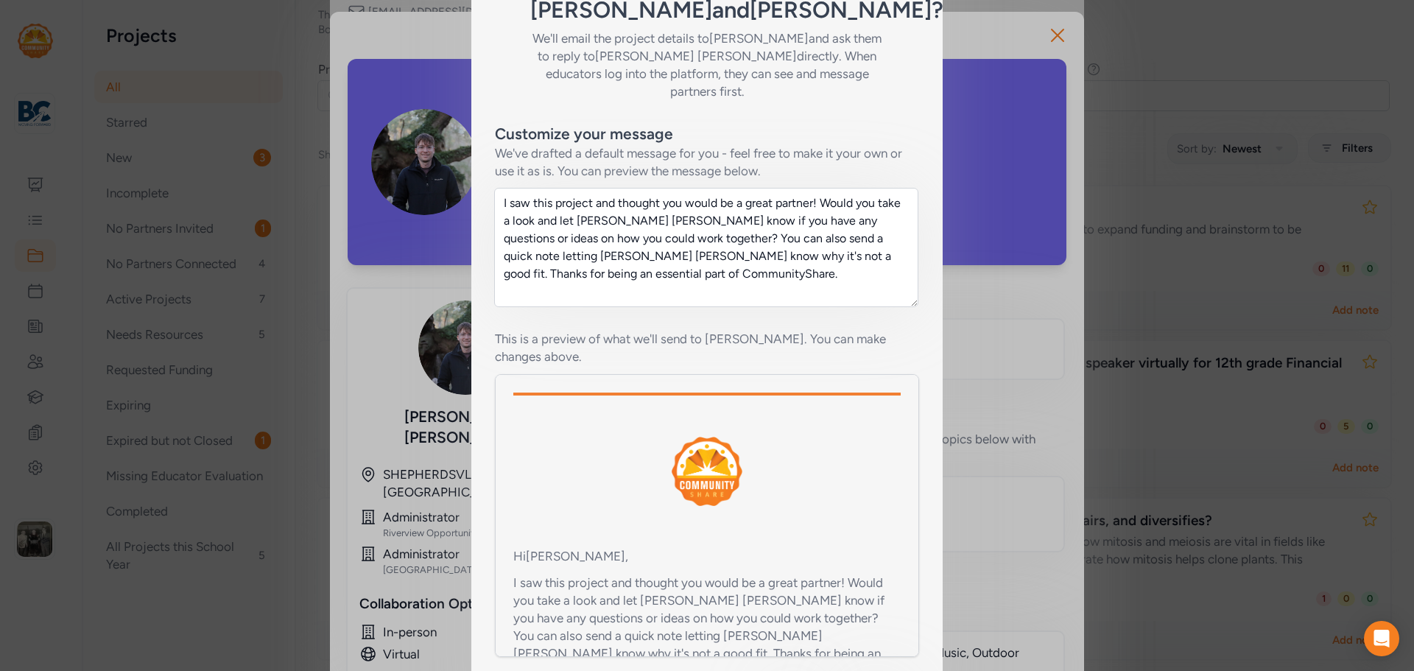
scroll to position [251, 0]
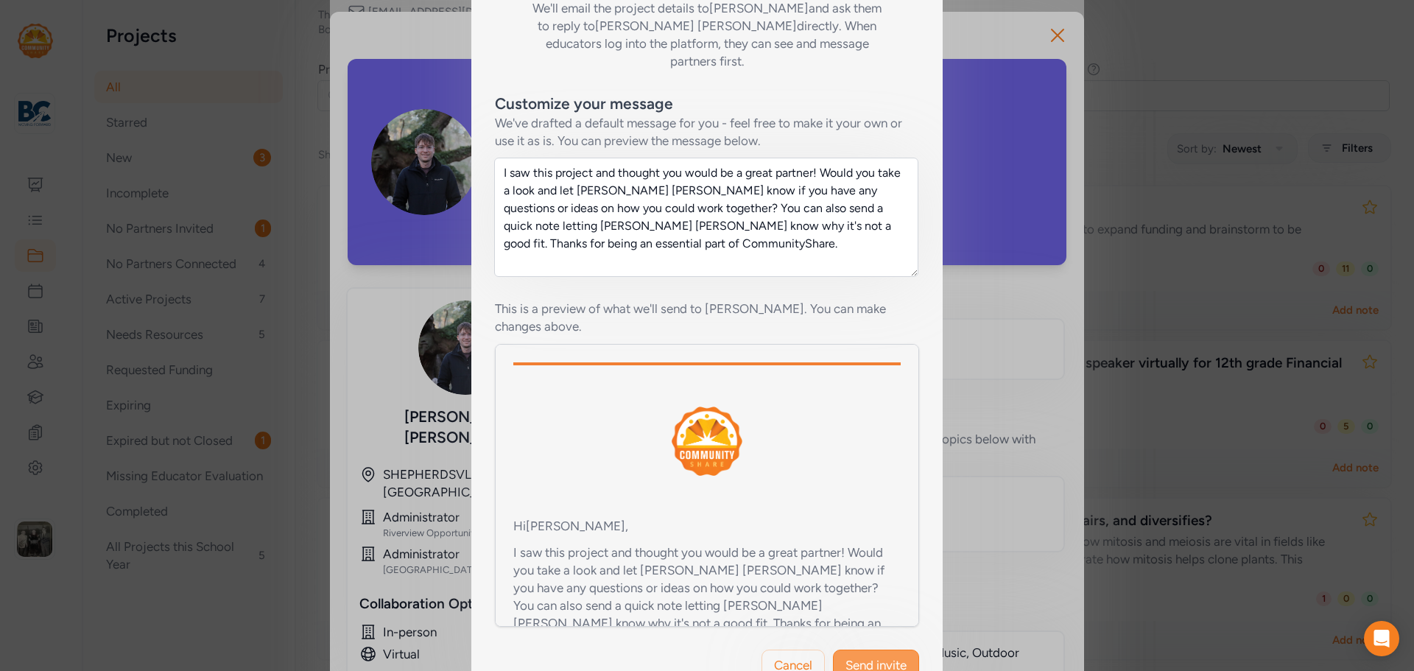
click at [863, 650] on button "Send invite" at bounding box center [876, 665] width 86 height 31
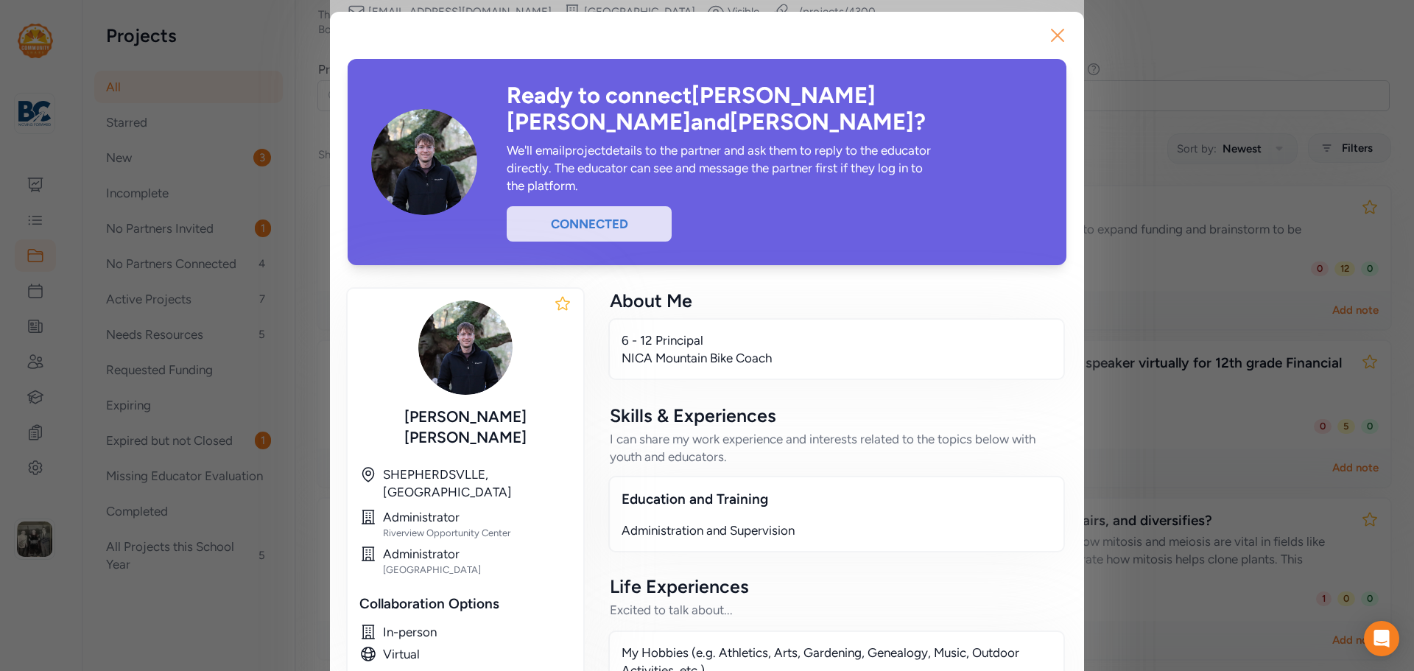
click at [1046, 29] on icon "button" at bounding box center [1058, 36] width 24 height 24
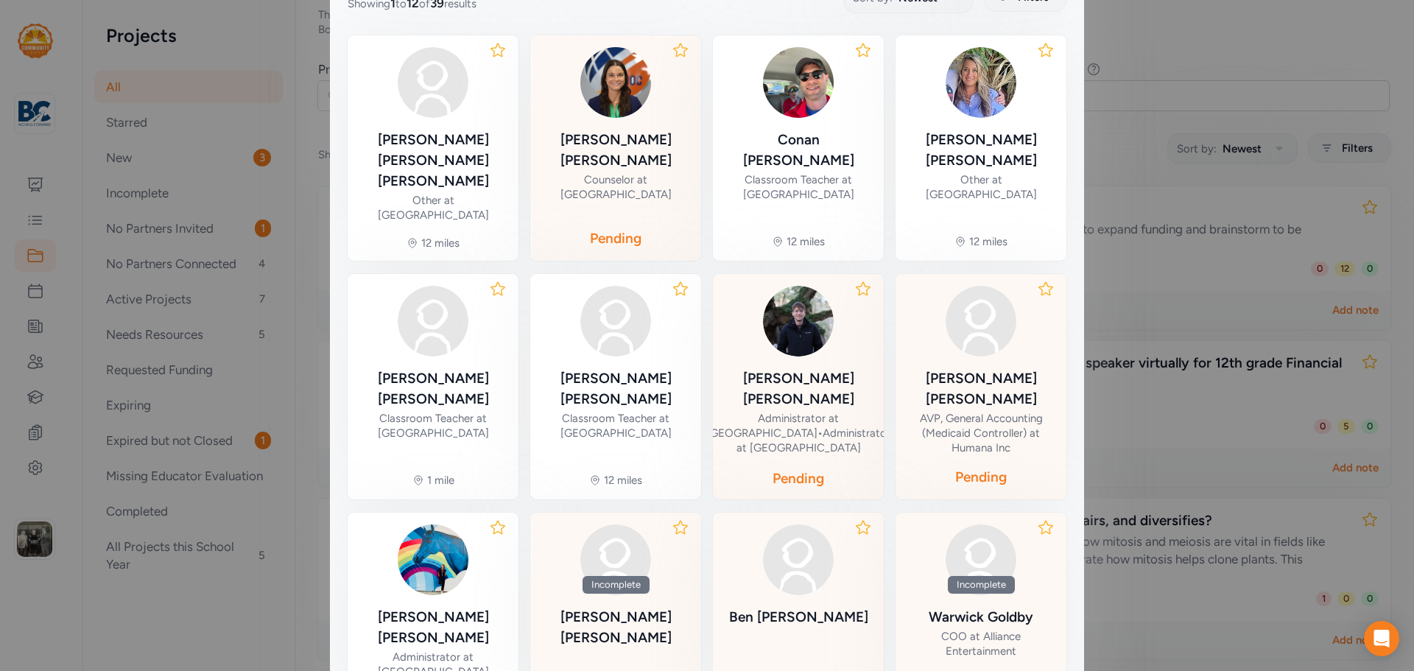
scroll to position [415, 0]
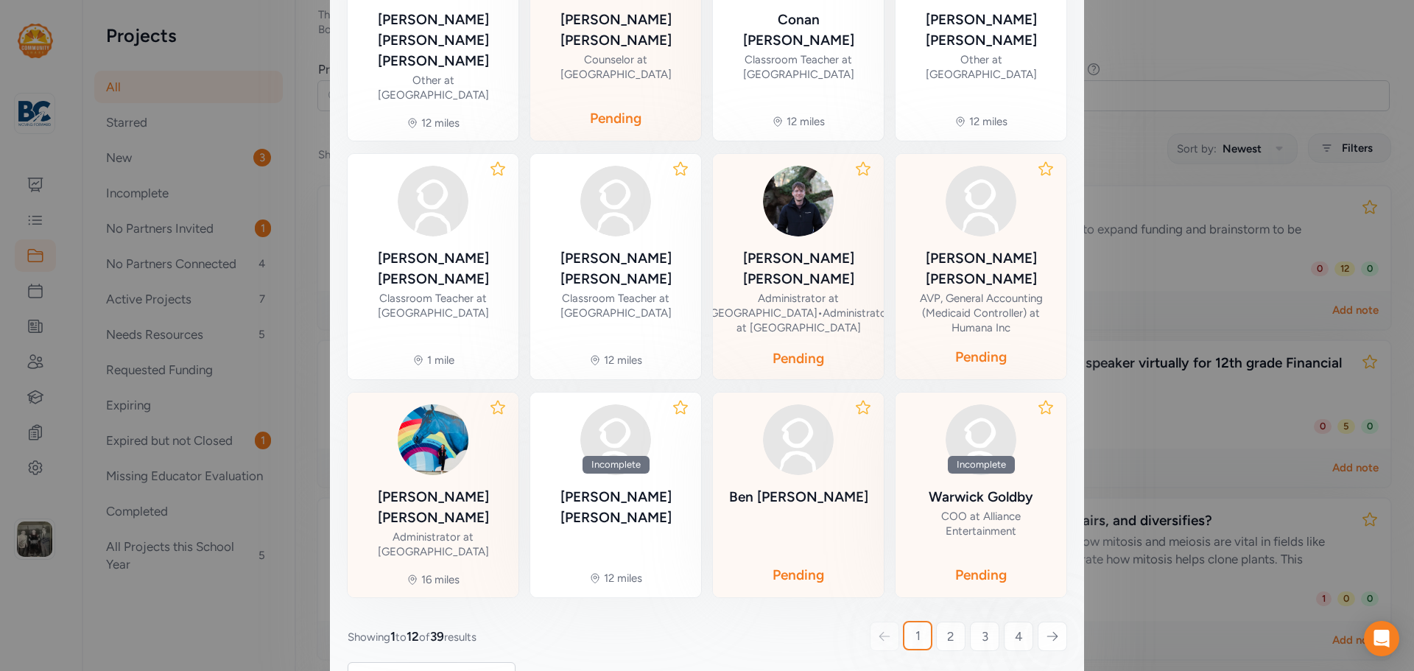
click at [435, 487] on div "[PERSON_NAME]" at bounding box center [432, 507] width 147 height 41
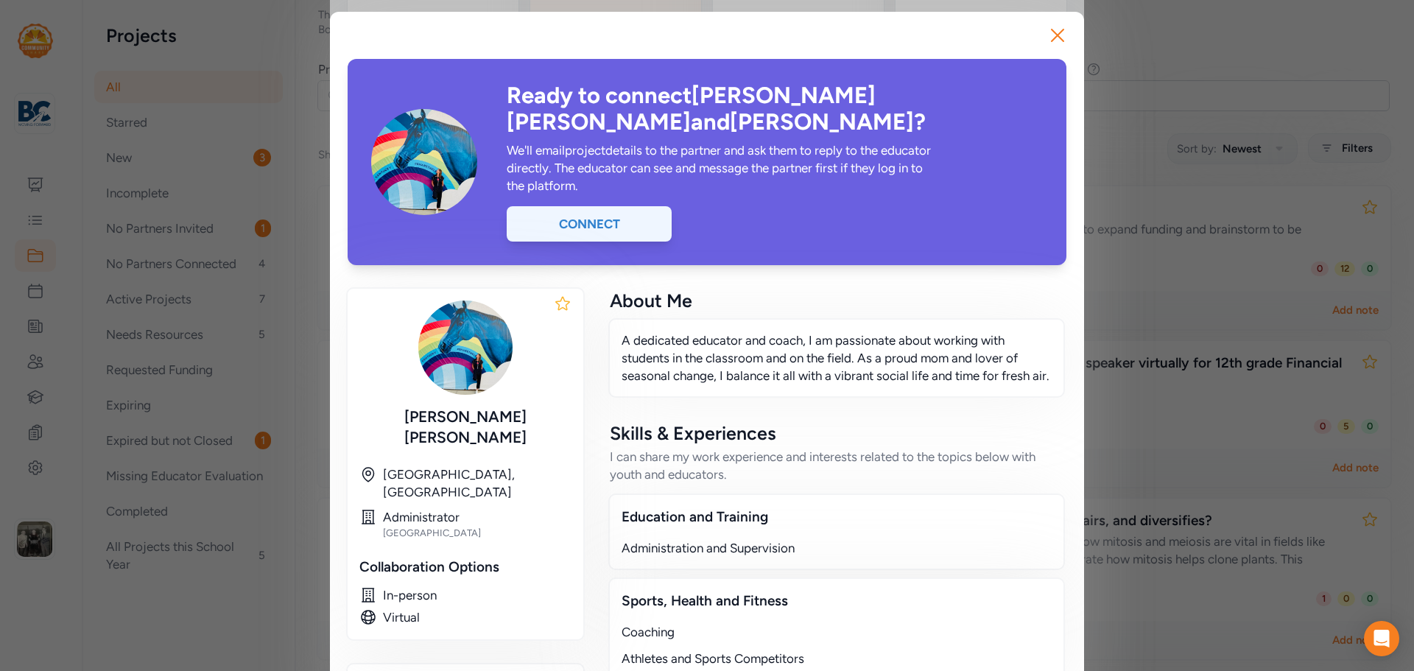
click at [610, 208] on div "Connect" at bounding box center [589, 223] width 165 height 35
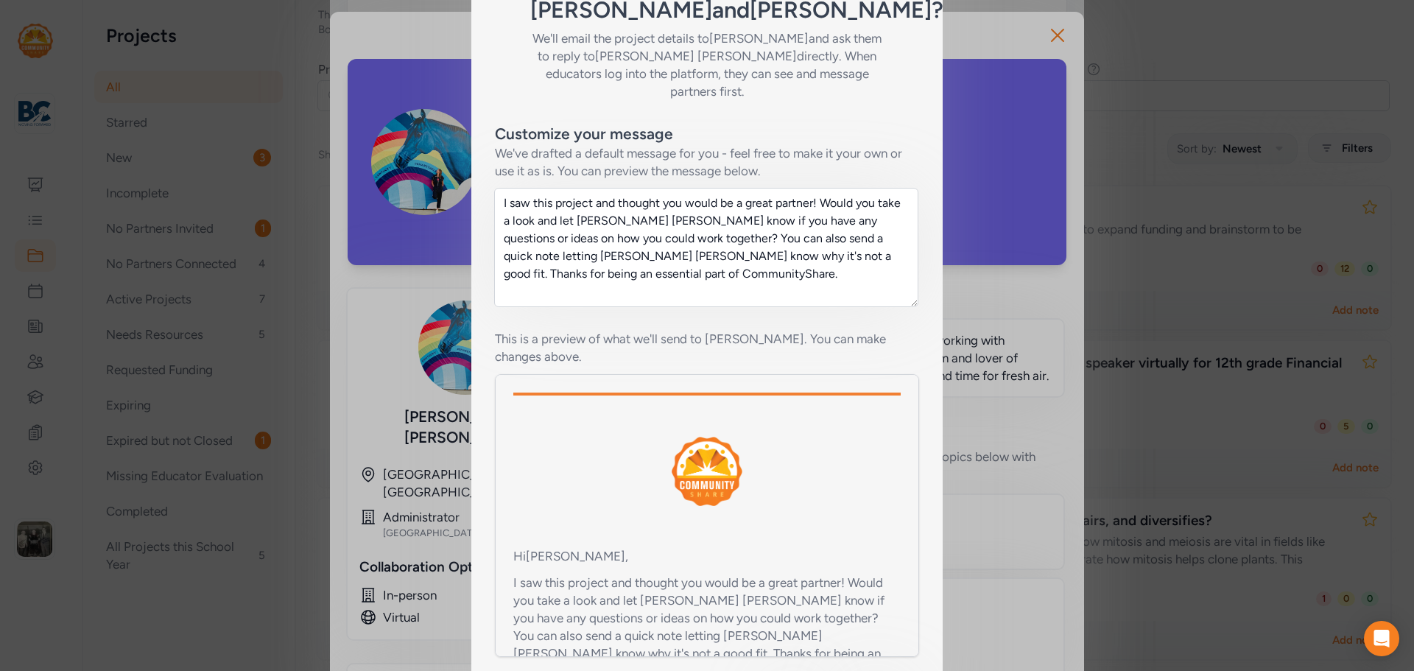
scroll to position [74, 0]
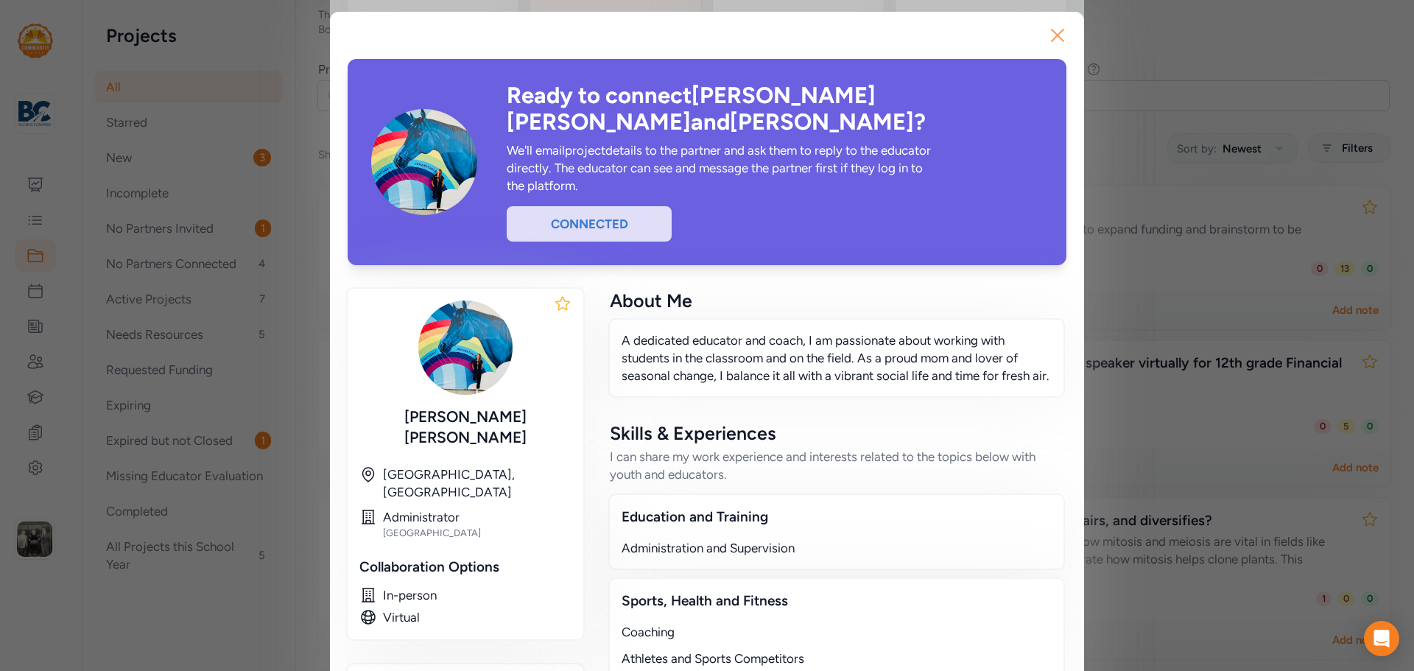
drag, startPoint x: 1062, startPoint y: 35, endPoint x: 1053, endPoint y: 41, distance: 10.6
click at [1061, 35] on icon "button" at bounding box center [1058, 36] width 24 height 24
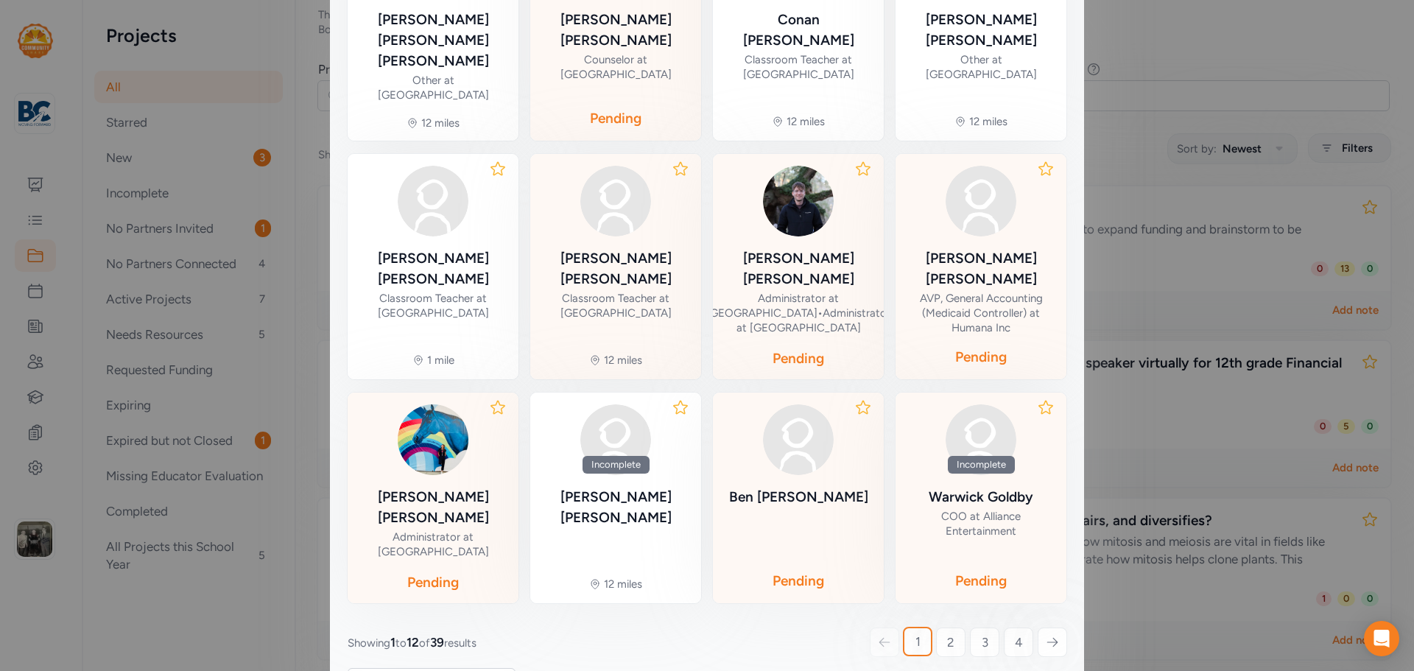
click at [600, 248] on div "[PERSON_NAME]" at bounding box center [615, 268] width 147 height 41
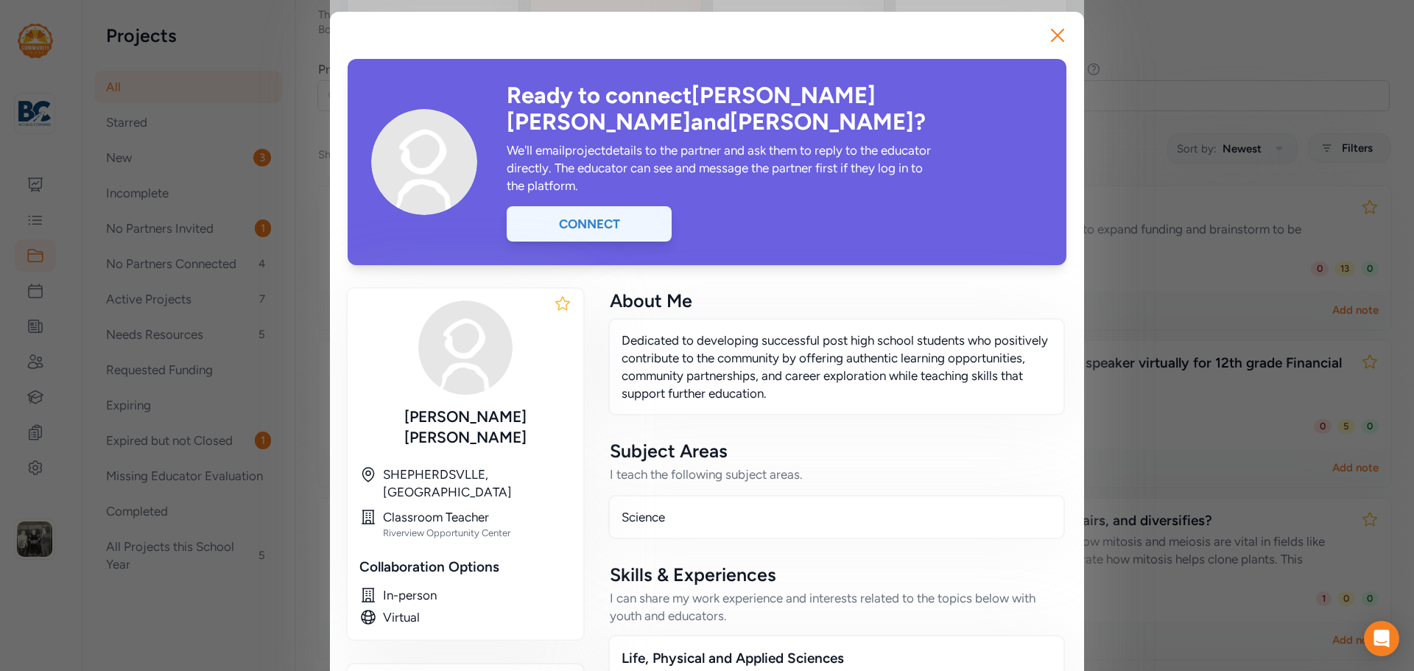
click at [609, 206] on div "Connect" at bounding box center [589, 223] width 165 height 35
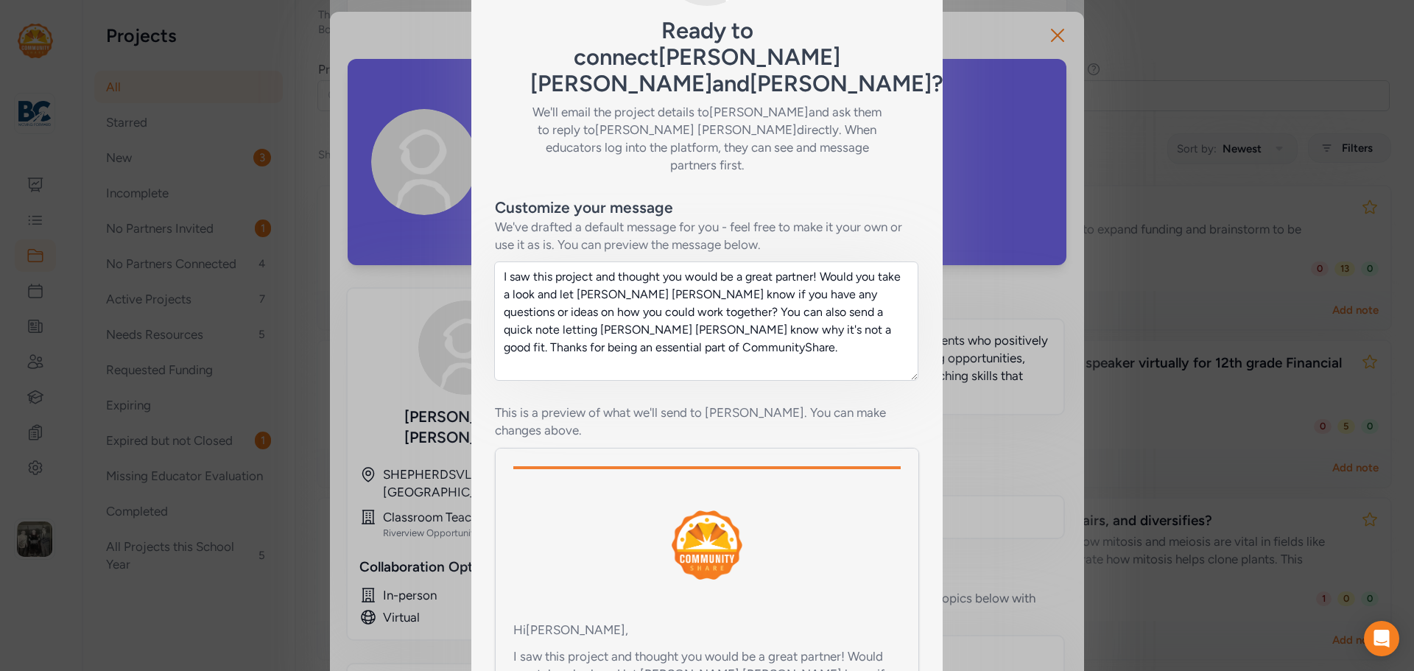
scroll to position [221, 0]
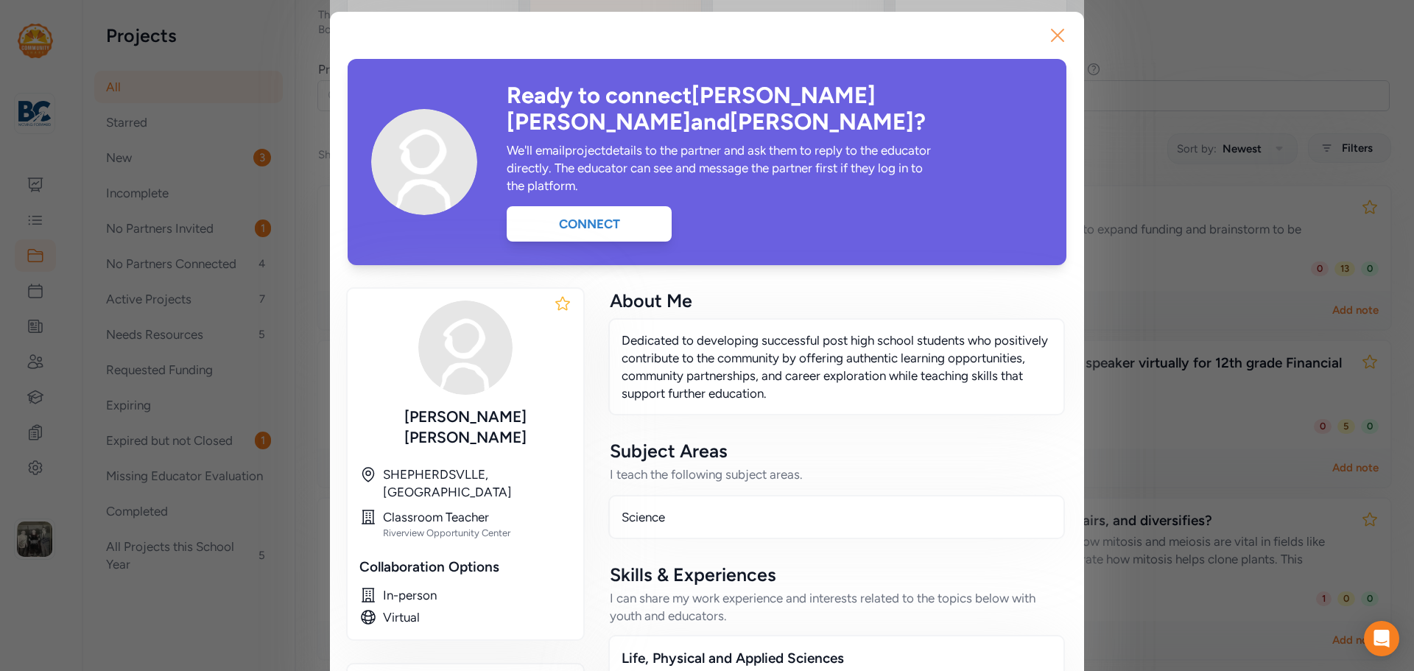
click at [1053, 32] on icon "button" at bounding box center [1058, 36] width 24 height 24
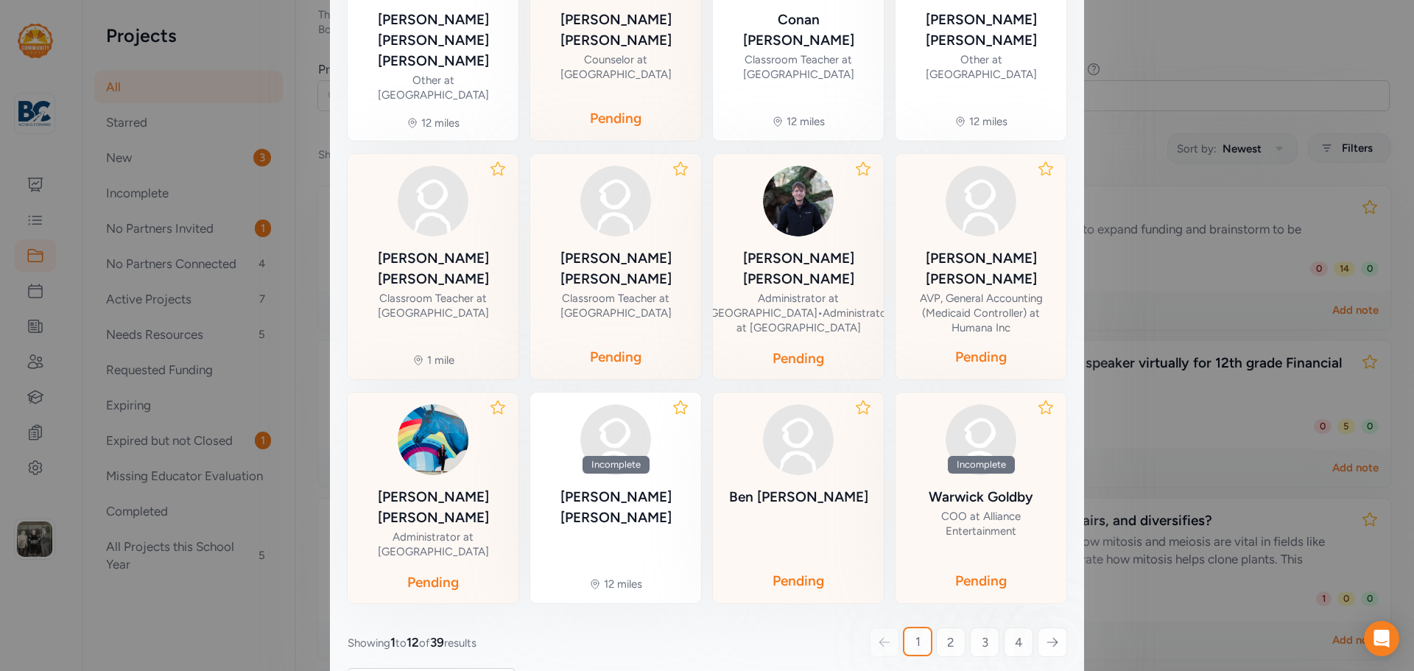
scroll to position [267, 0]
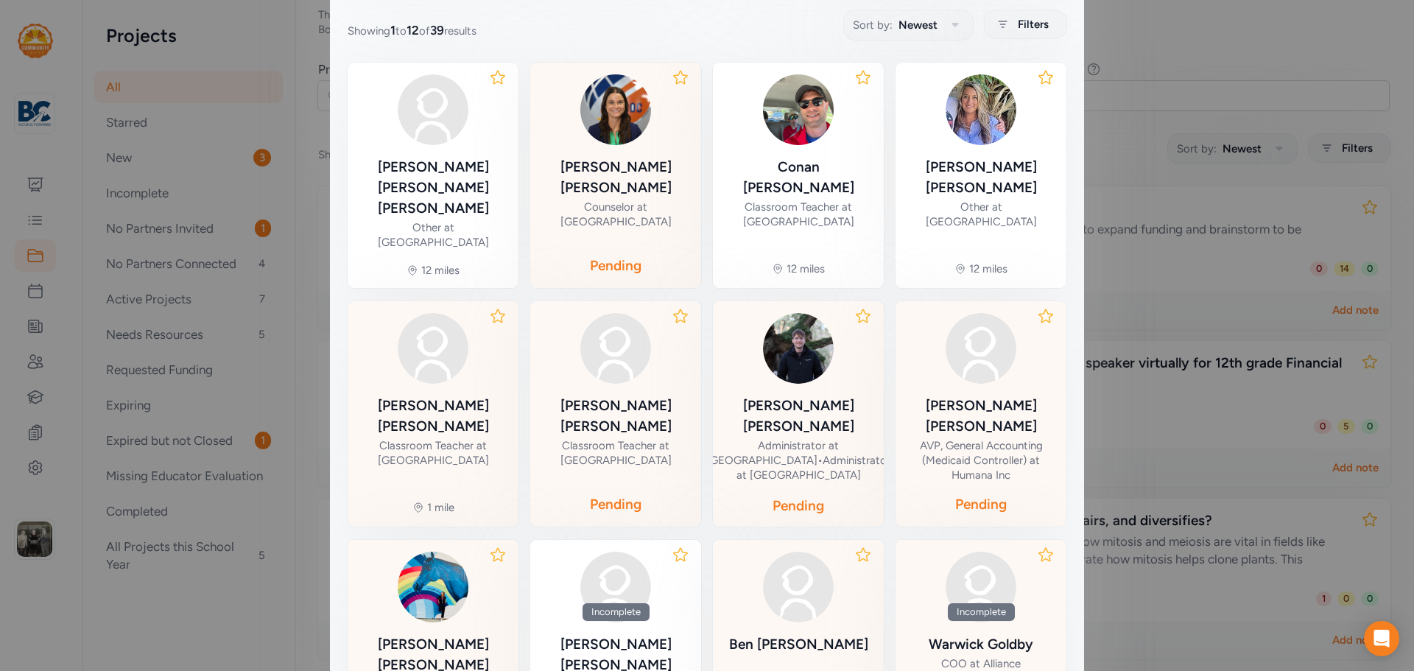
click at [413, 396] on div "[PERSON_NAME]" at bounding box center [432, 416] width 147 height 41
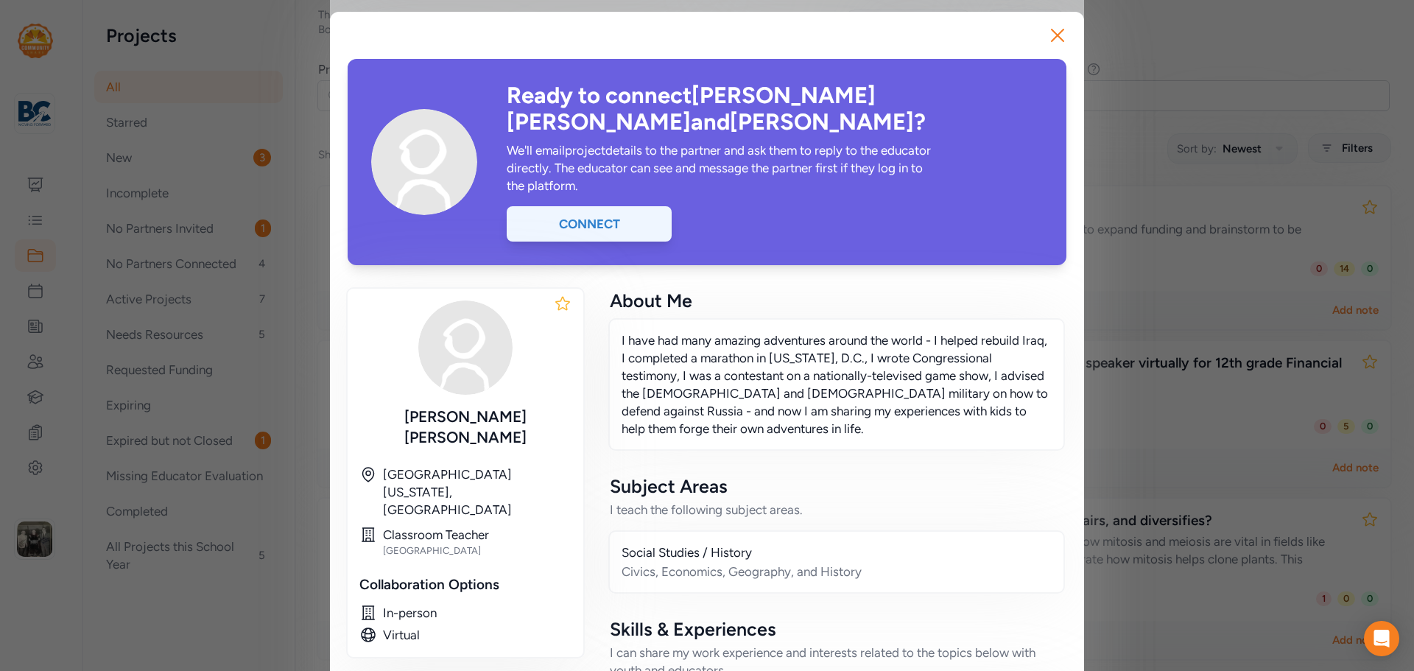
click at [603, 206] on div "Connect" at bounding box center [589, 223] width 165 height 35
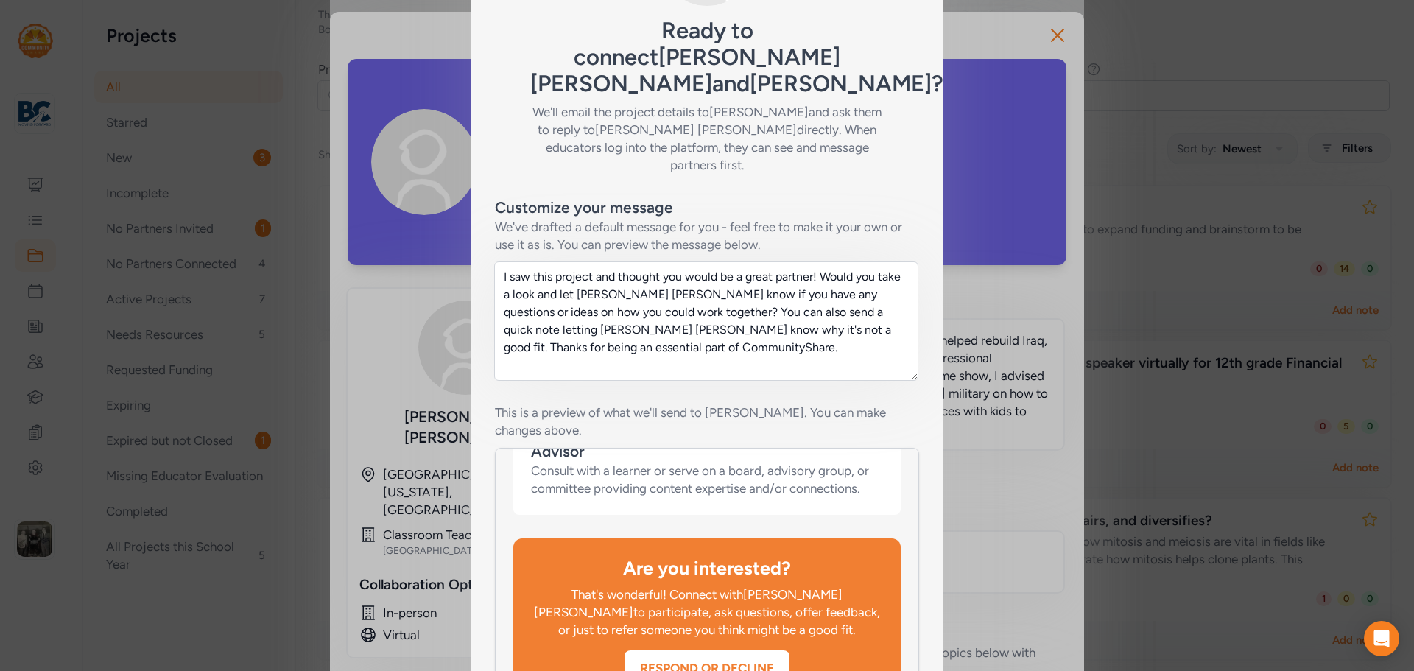
scroll to position [234, 0]
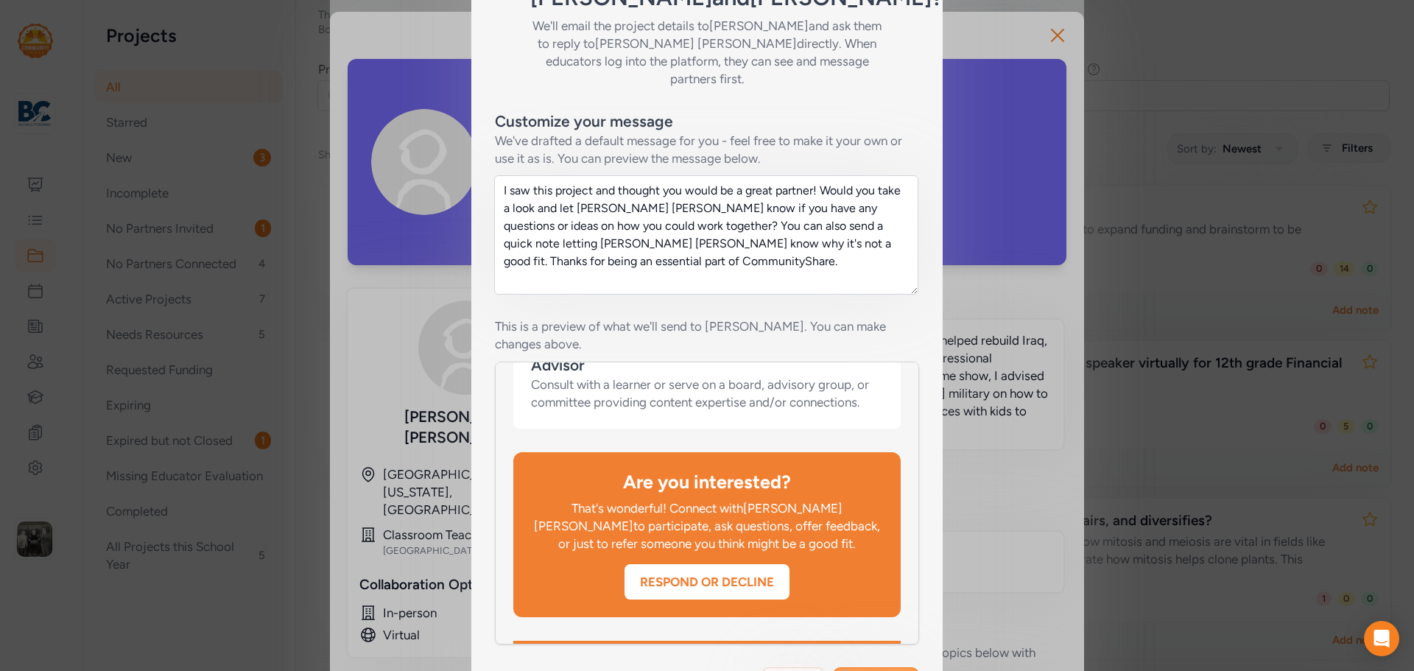
click at [837, 667] on button "Send invite" at bounding box center [876, 682] width 86 height 31
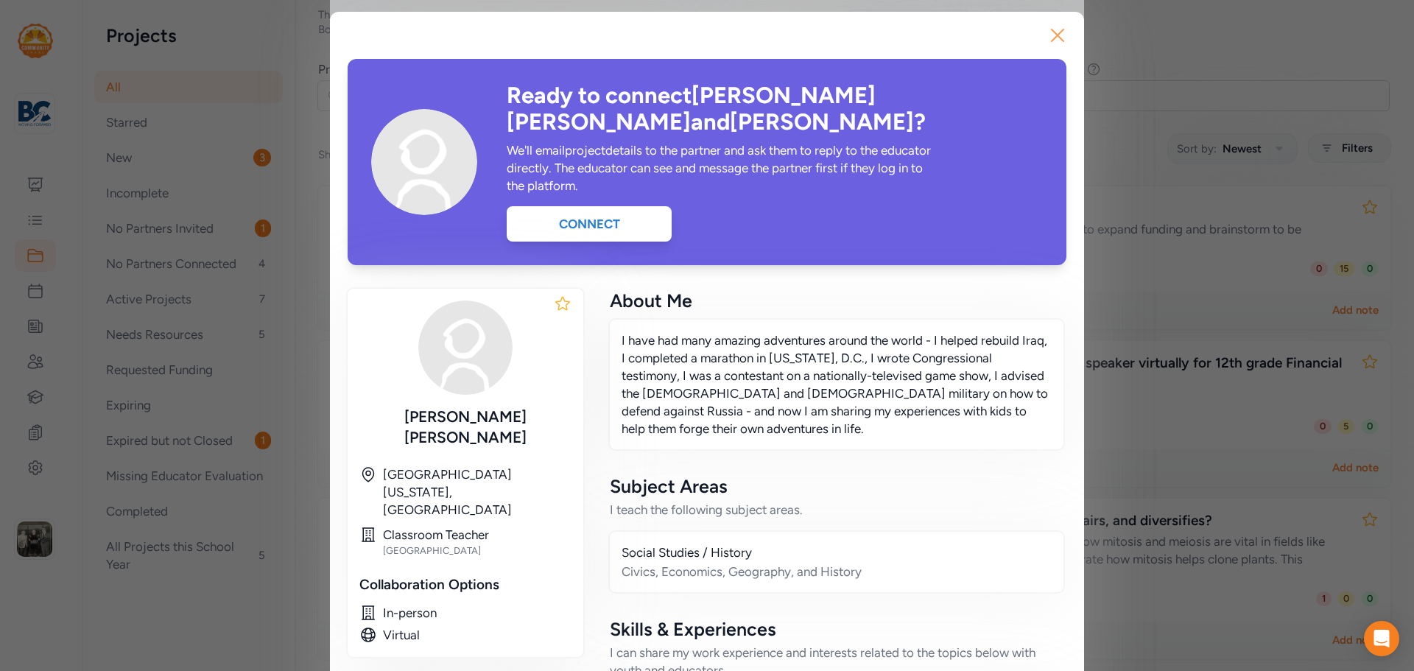
click at [1053, 38] on icon "button" at bounding box center [1058, 36] width 24 height 24
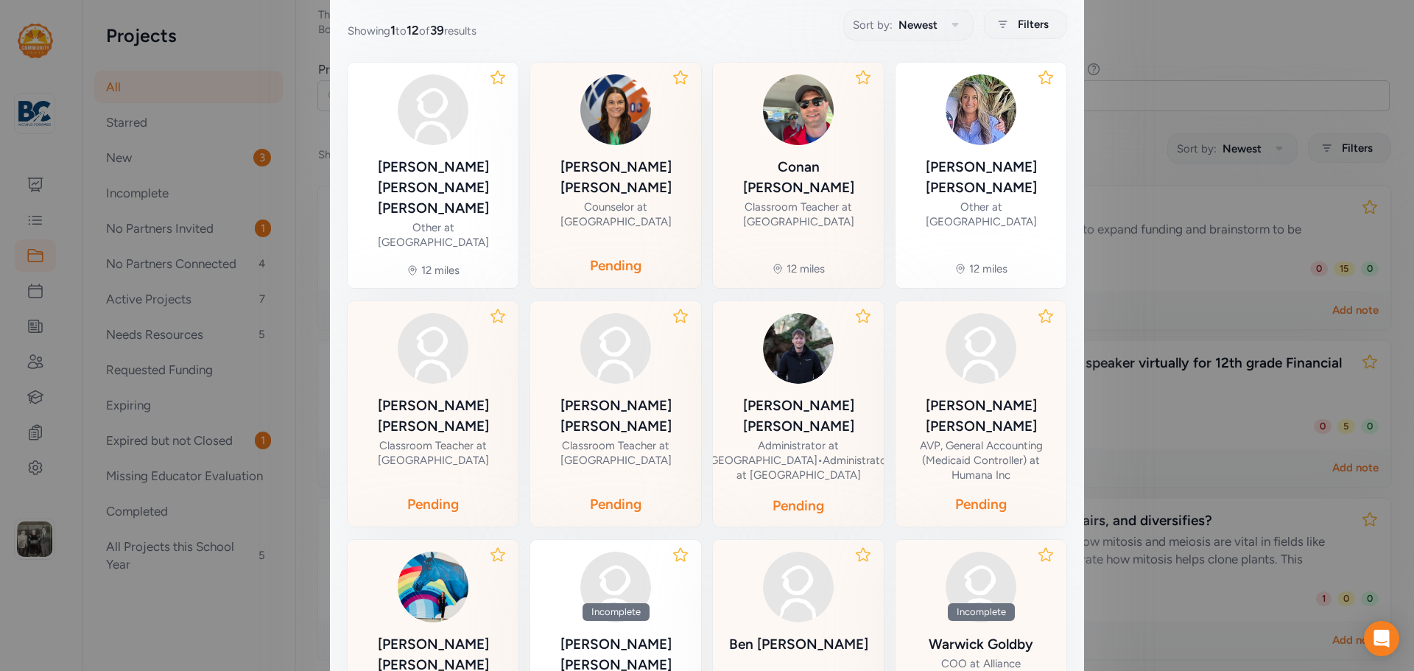
scroll to position [120, 0]
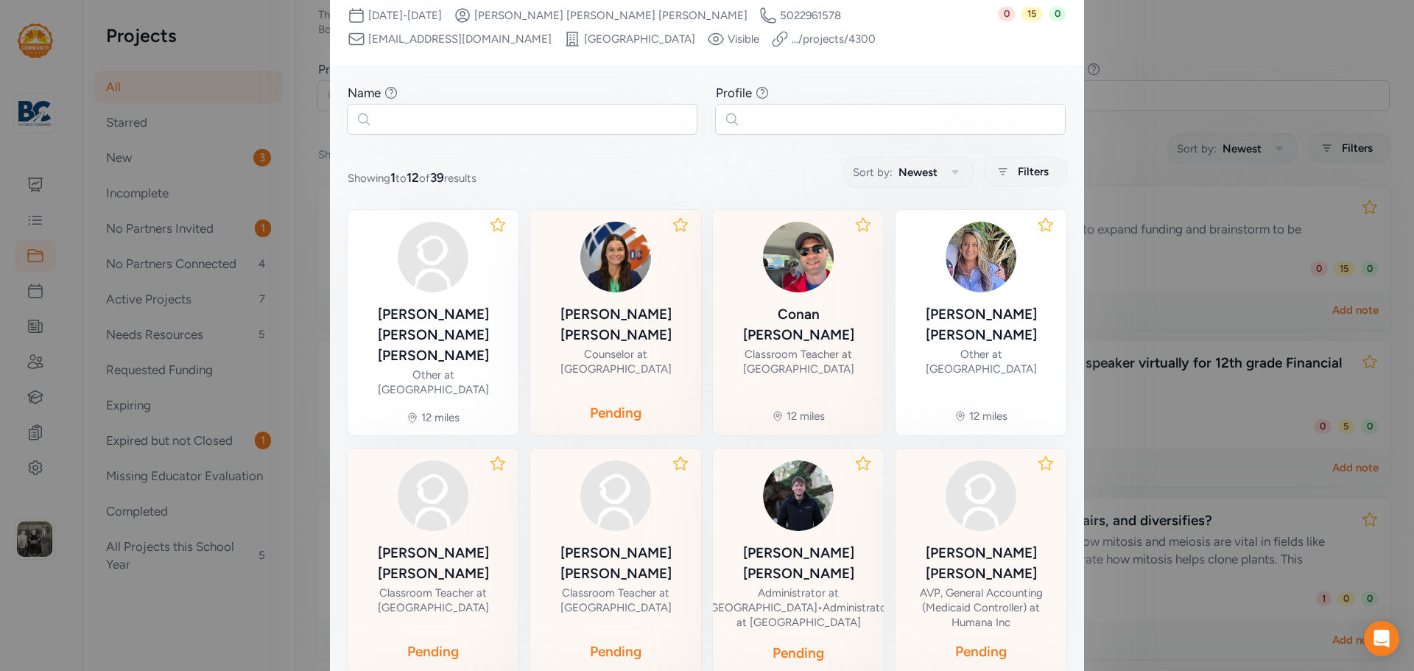
click at [805, 300] on div "[PERSON_NAME] Classroom Teacher at [GEOGRAPHIC_DATA]" at bounding box center [798, 300] width 147 height 156
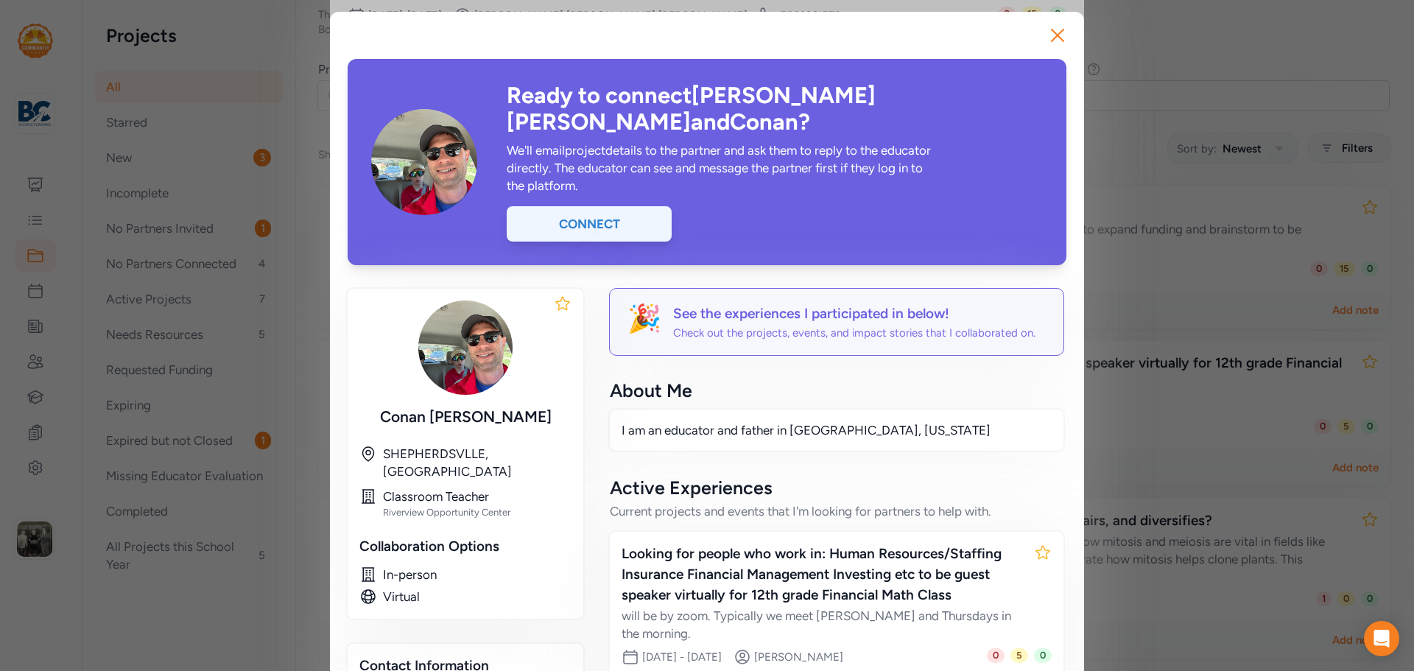
click at [617, 206] on div "Connect" at bounding box center [589, 223] width 165 height 35
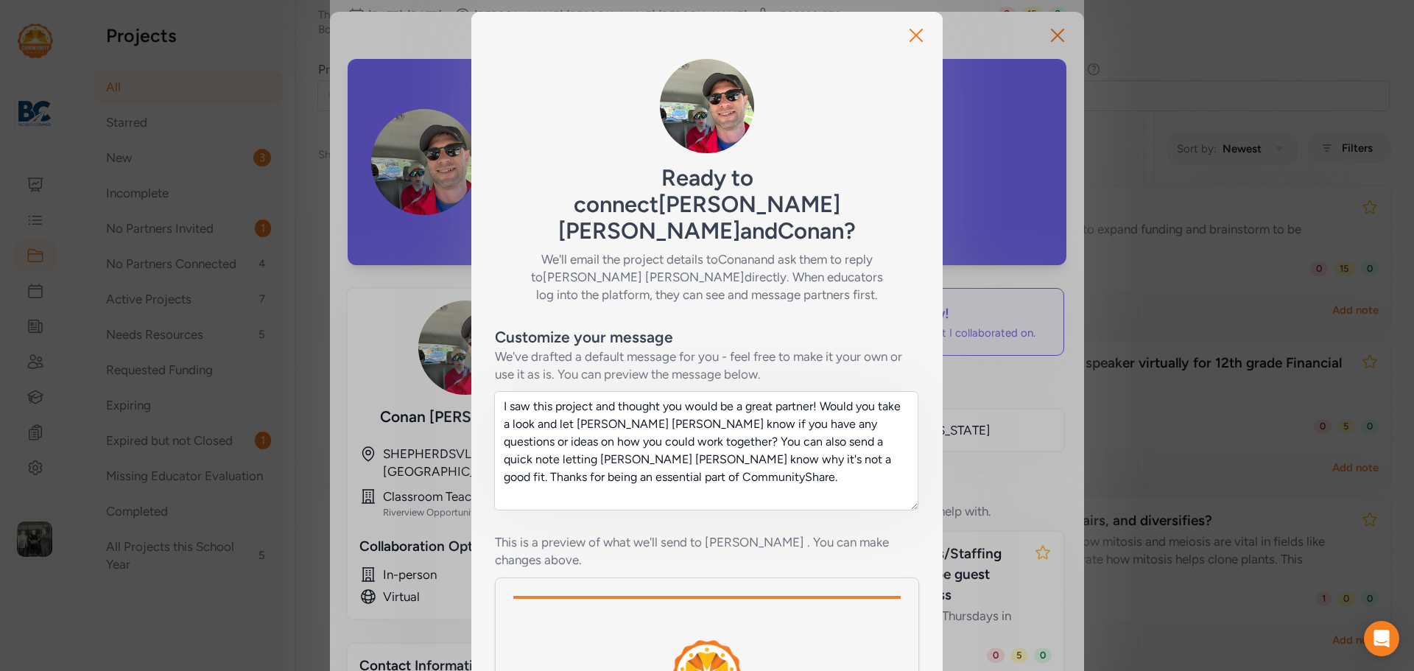
scroll to position [251, 0]
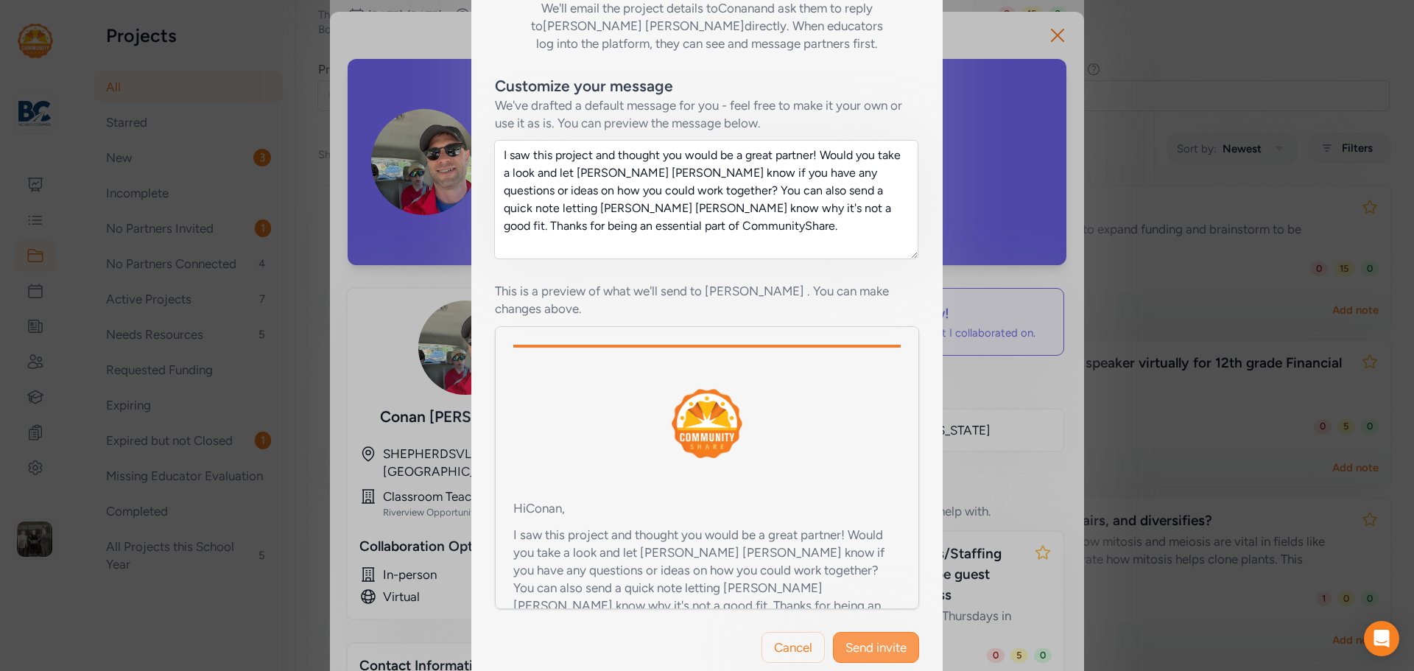
click at [852, 639] on span "Send invite" at bounding box center [876, 648] width 61 height 18
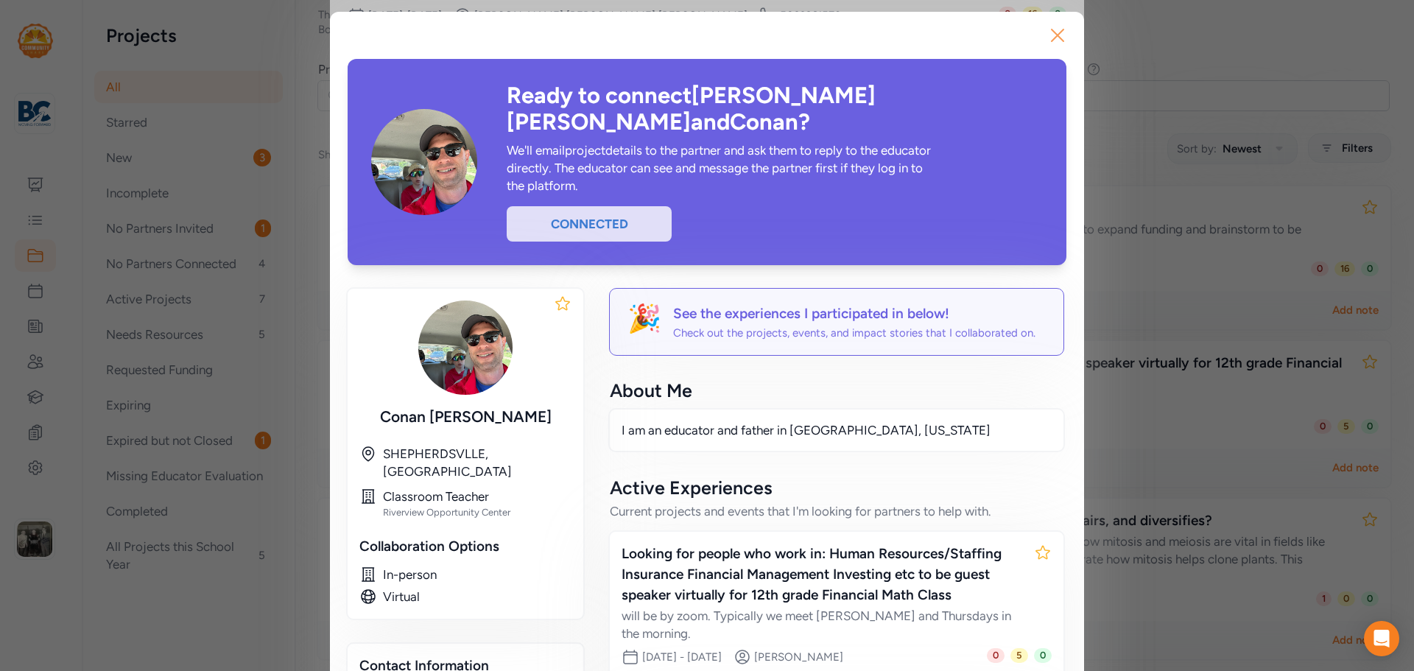
click at [1049, 26] on icon "button" at bounding box center [1058, 36] width 24 height 24
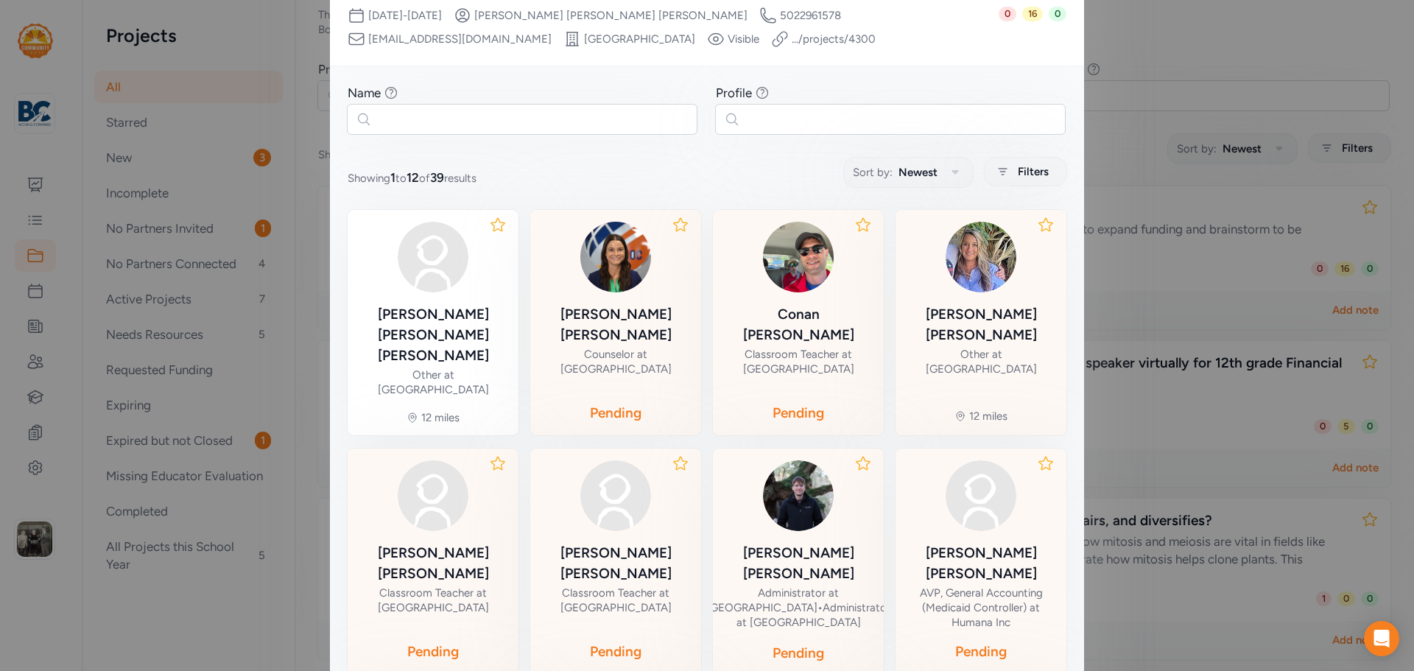
click at [956, 347] on div "Other at [GEOGRAPHIC_DATA]" at bounding box center [981, 361] width 147 height 29
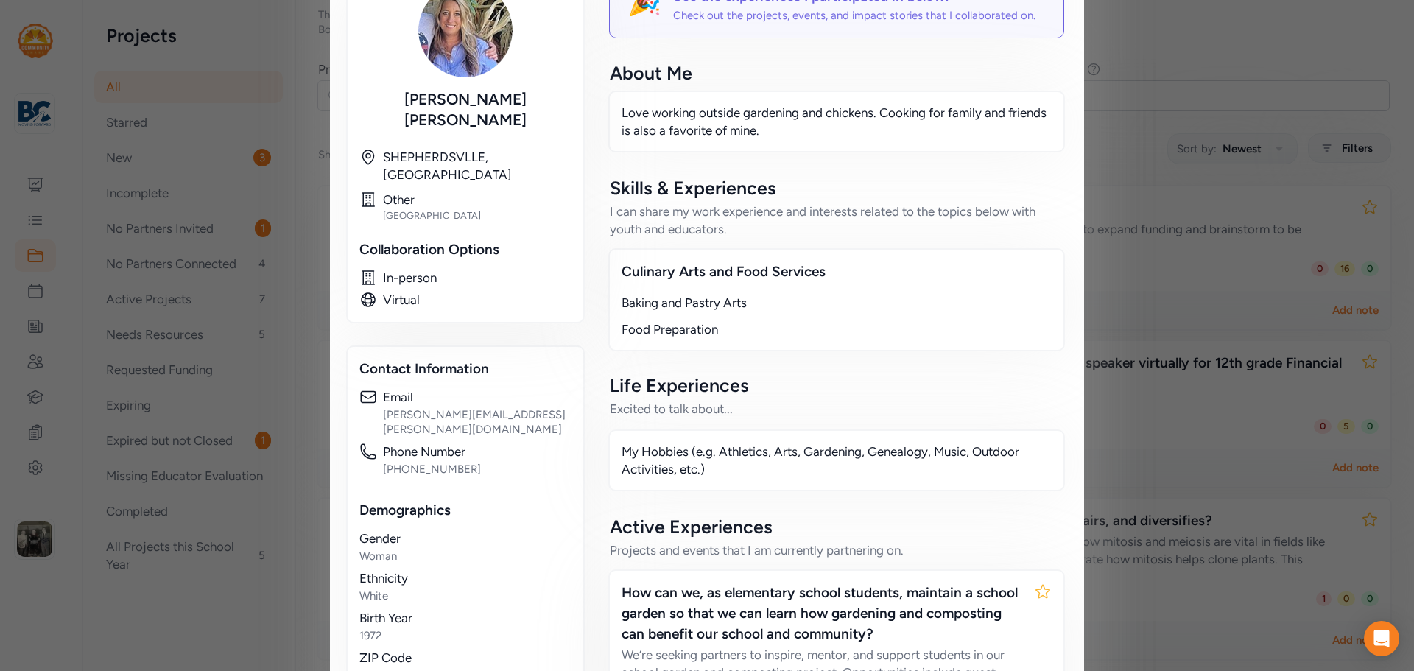
scroll to position [97, 0]
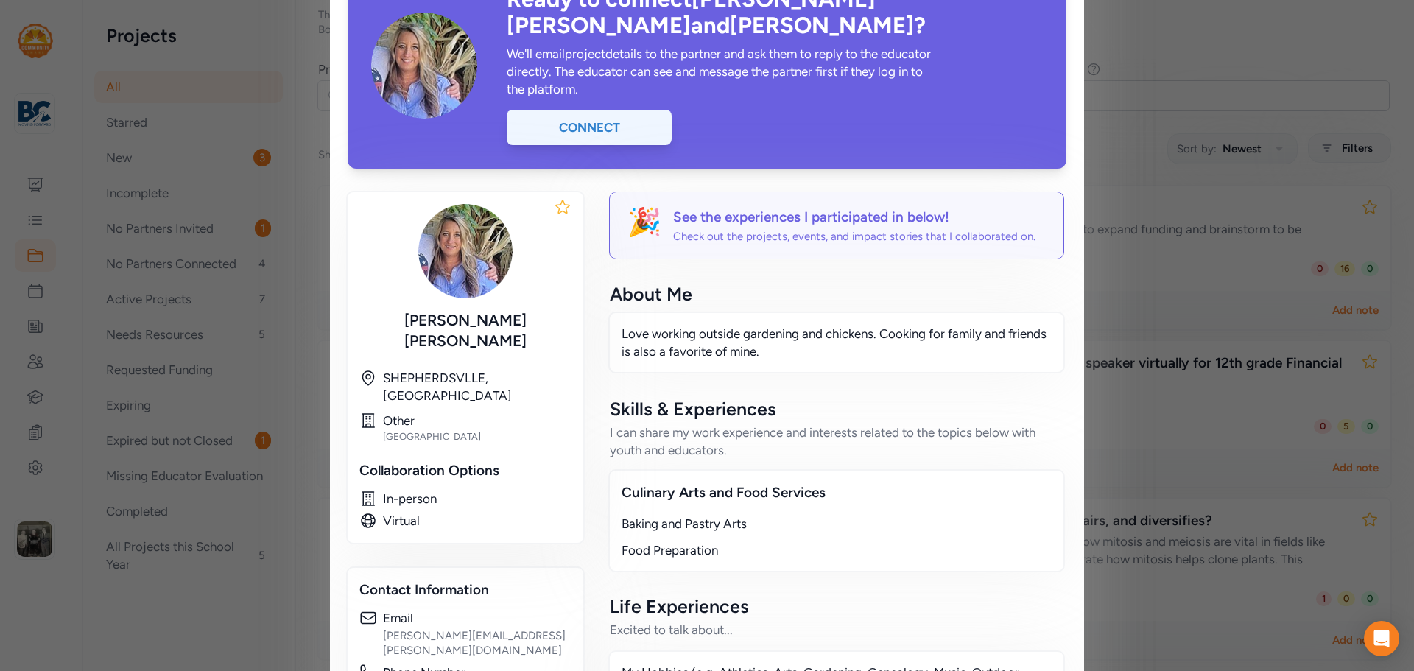
click at [624, 110] on div "Connect" at bounding box center [589, 127] width 165 height 35
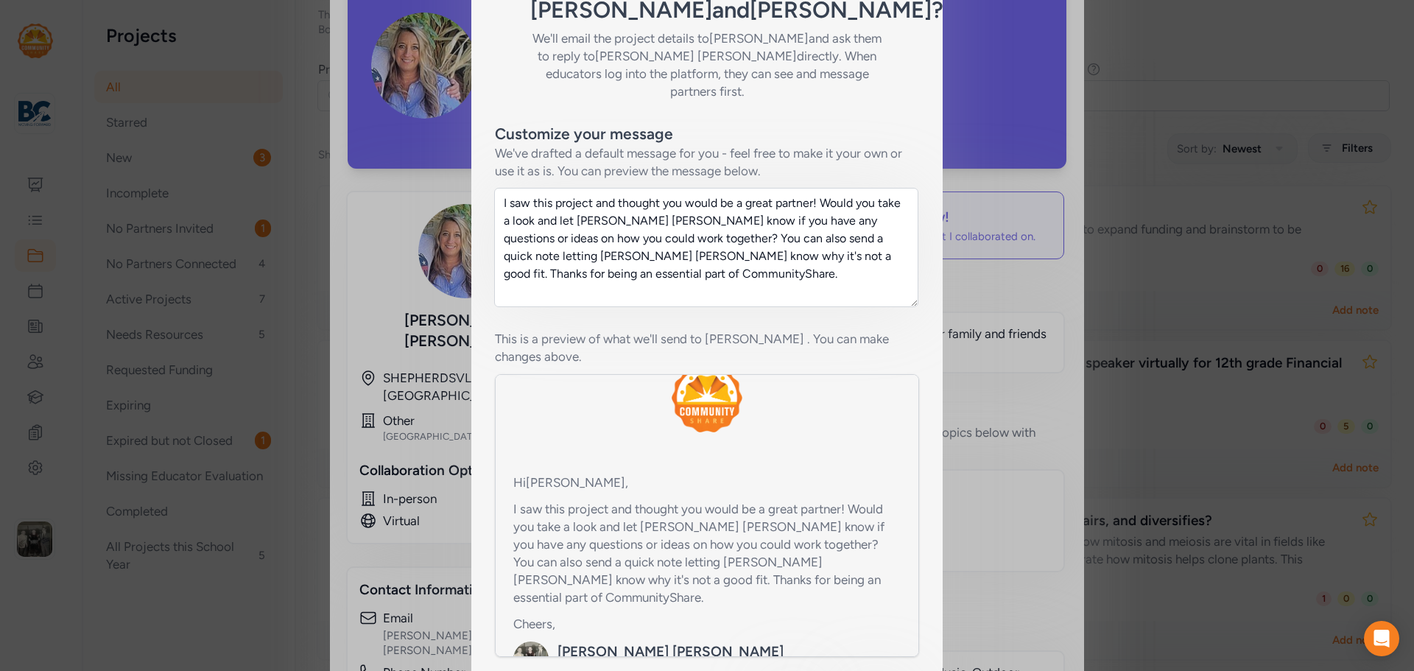
scroll to position [221, 0]
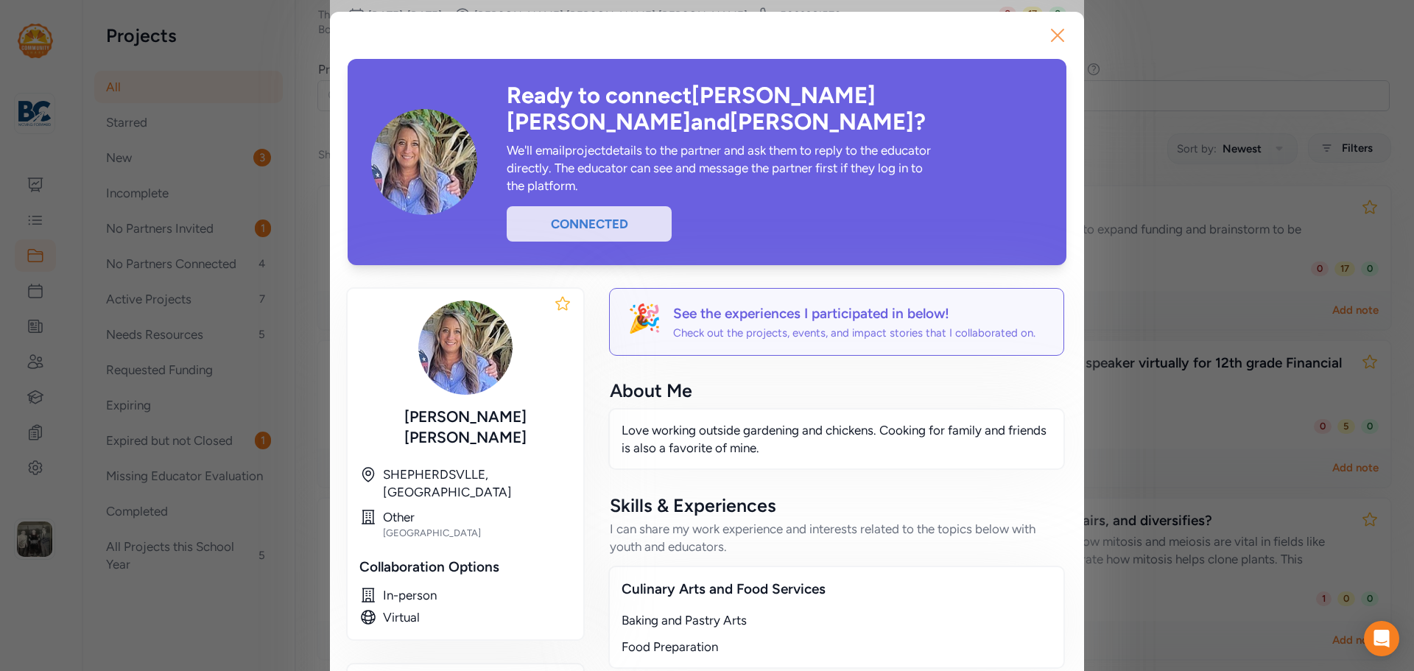
click at [1065, 35] on button "Close" at bounding box center [1057, 35] width 47 height 47
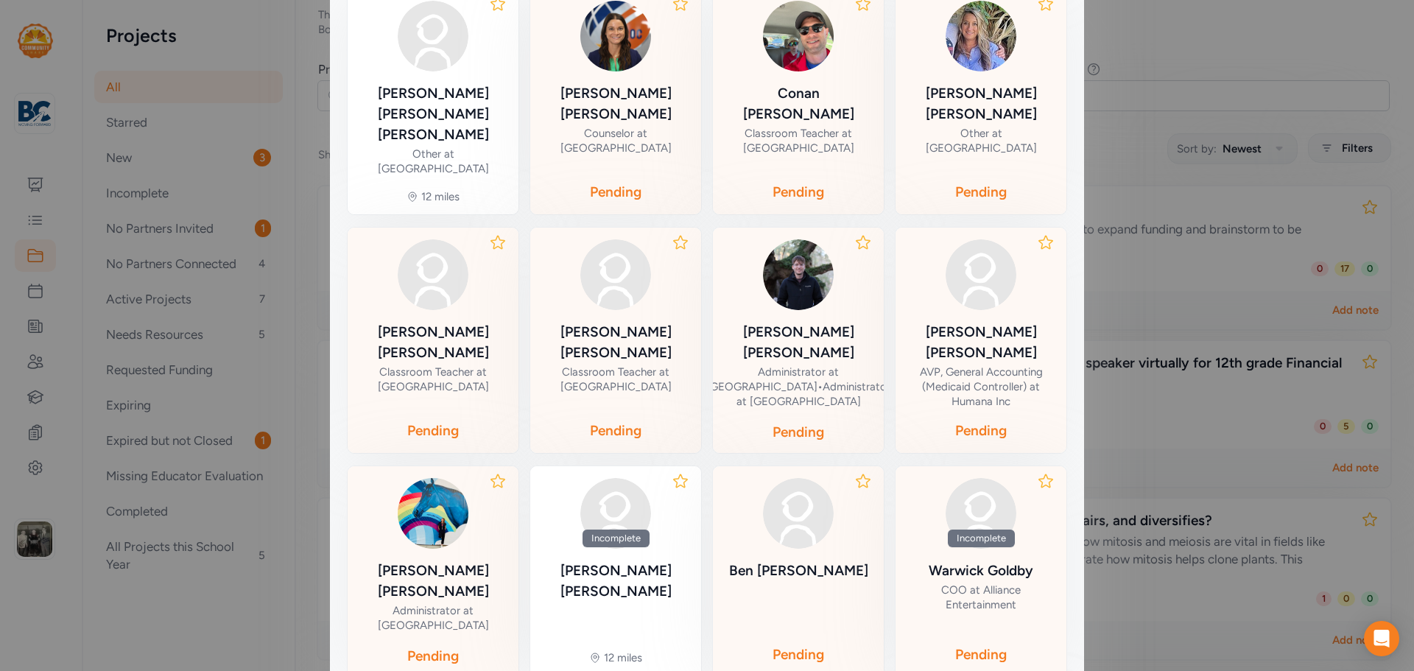
scroll to position [415, 0]
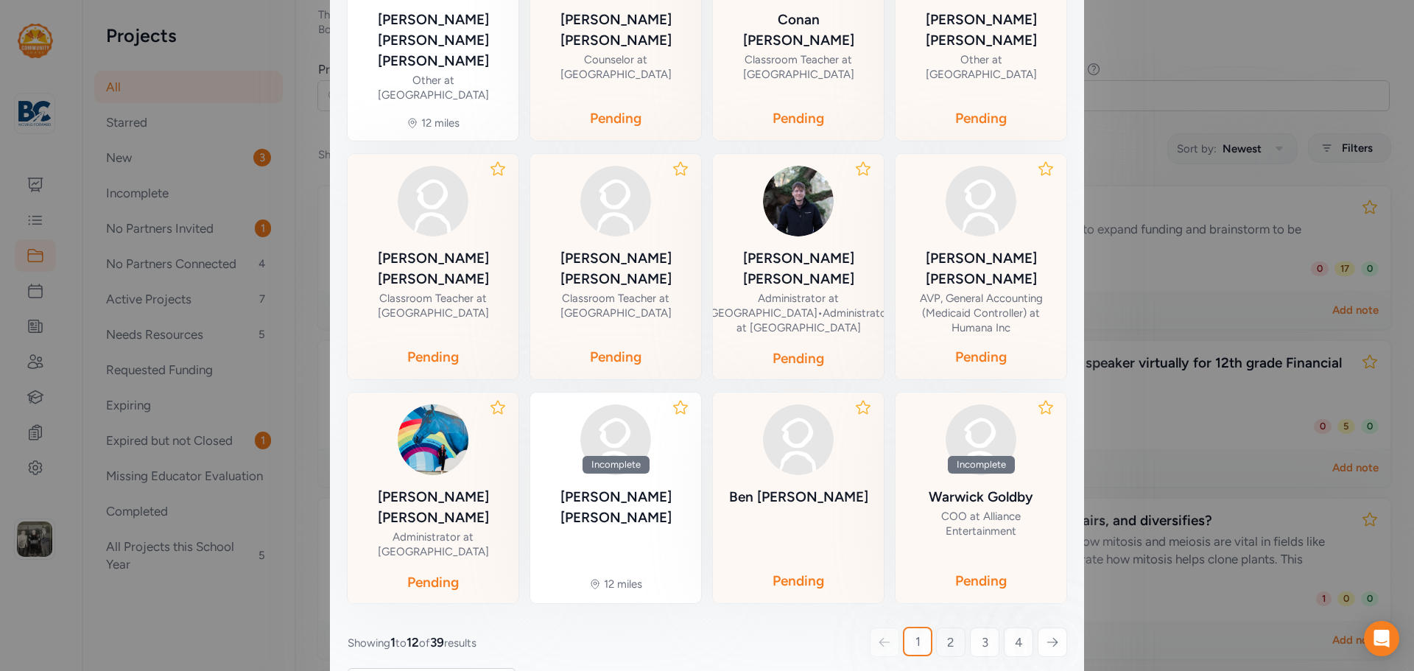
click at [947, 634] on span "2" at bounding box center [950, 643] width 7 height 18
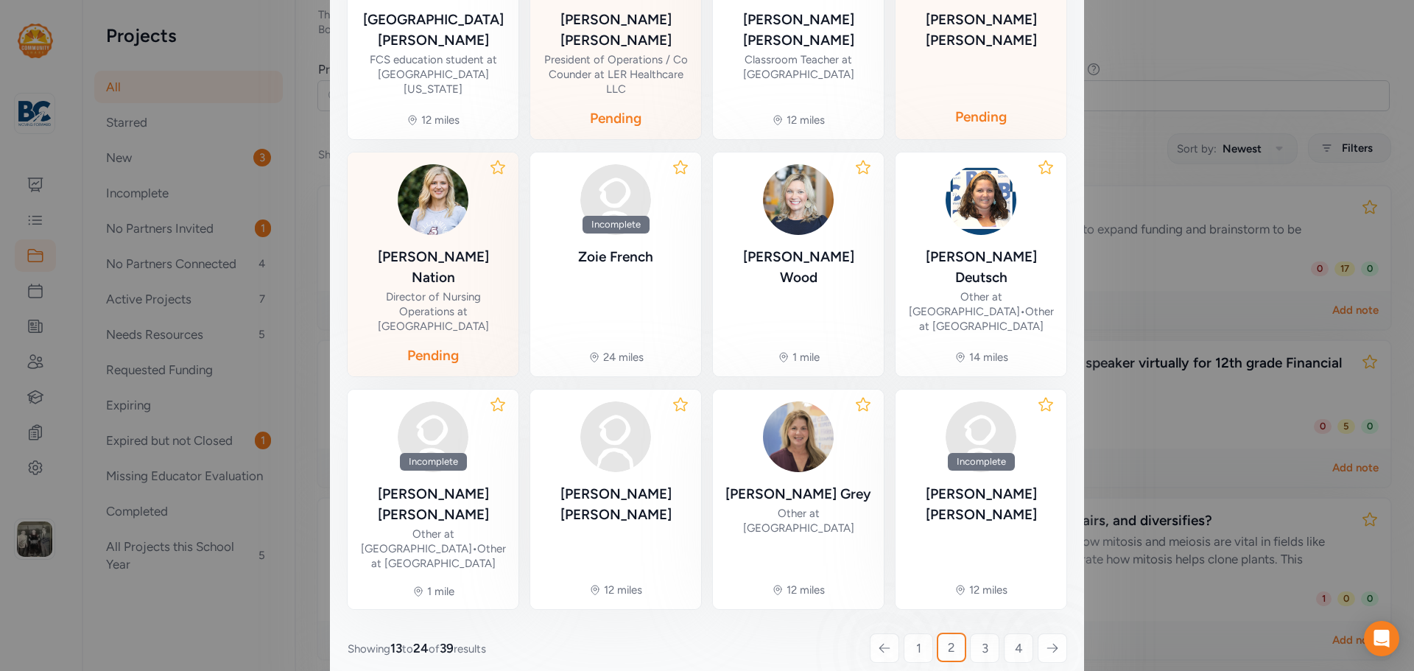
scroll to position [91, 0]
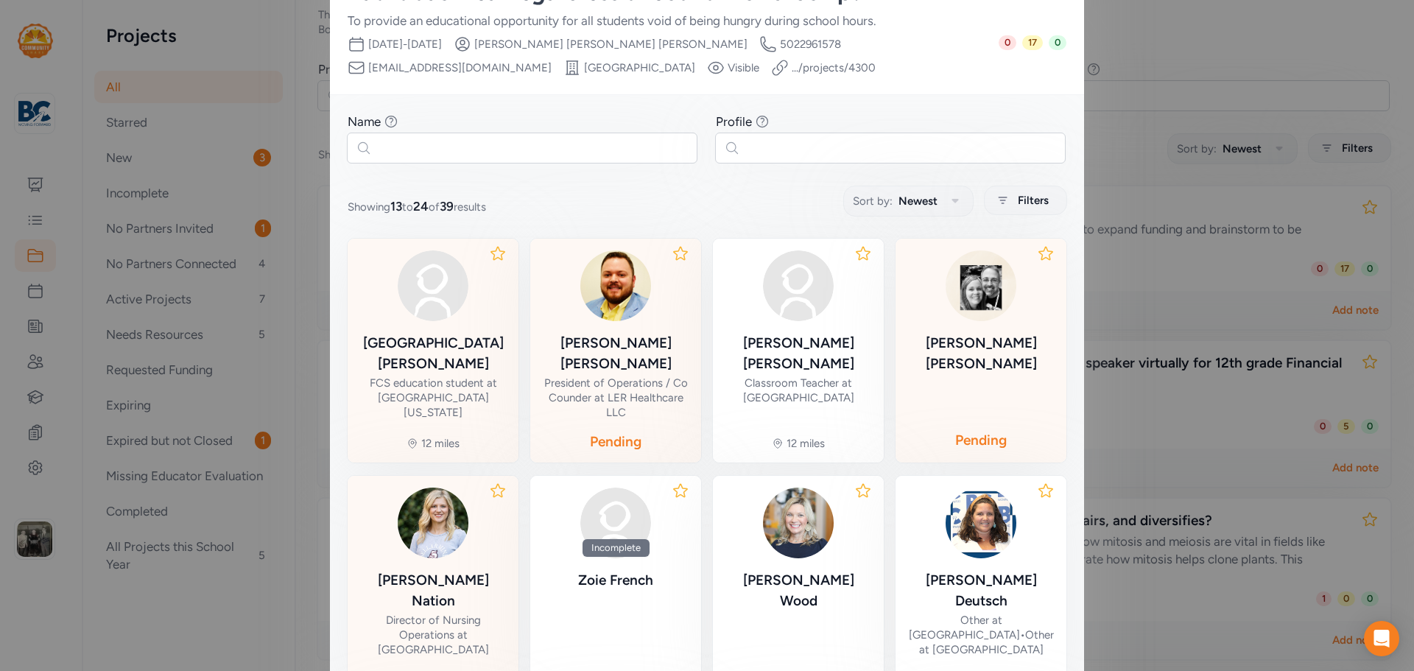
click at [423, 334] on div "[PERSON_NAME]" at bounding box center [432, 353] width 147 height 41
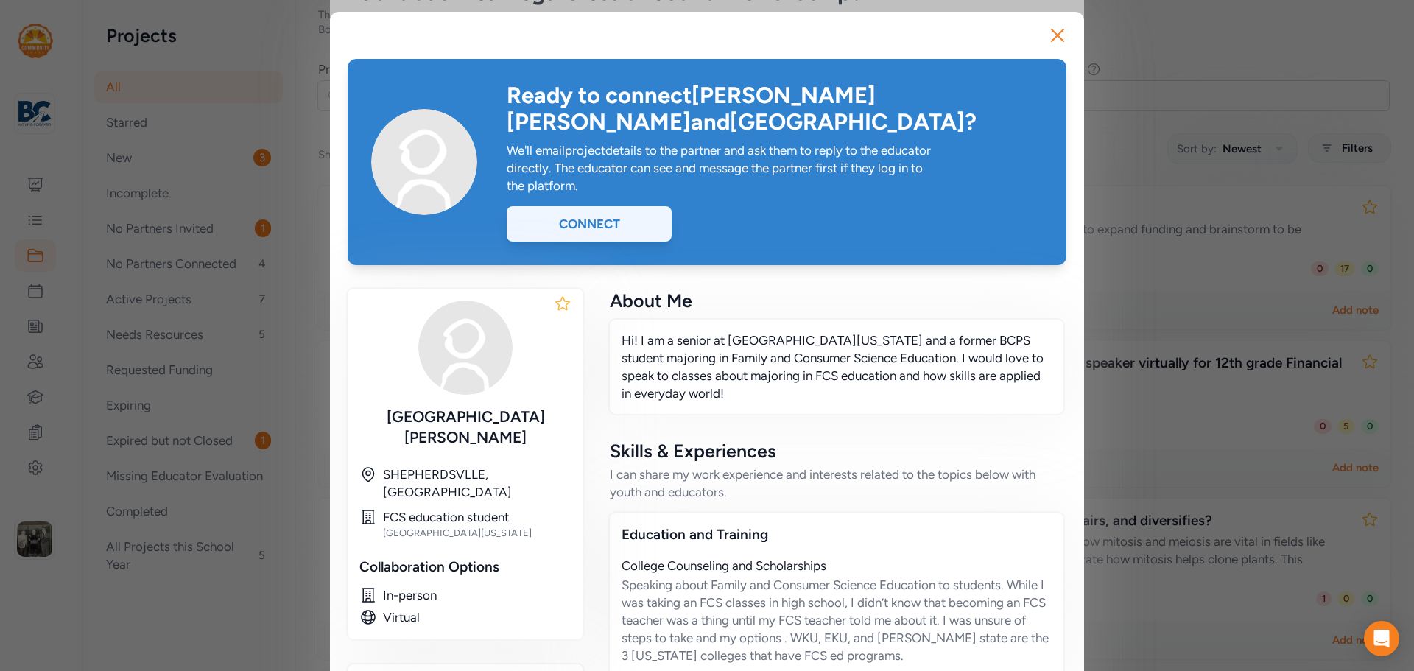
click at [623, 208] on div "Connect" at bounding box center [589, 223] width 165 height 35
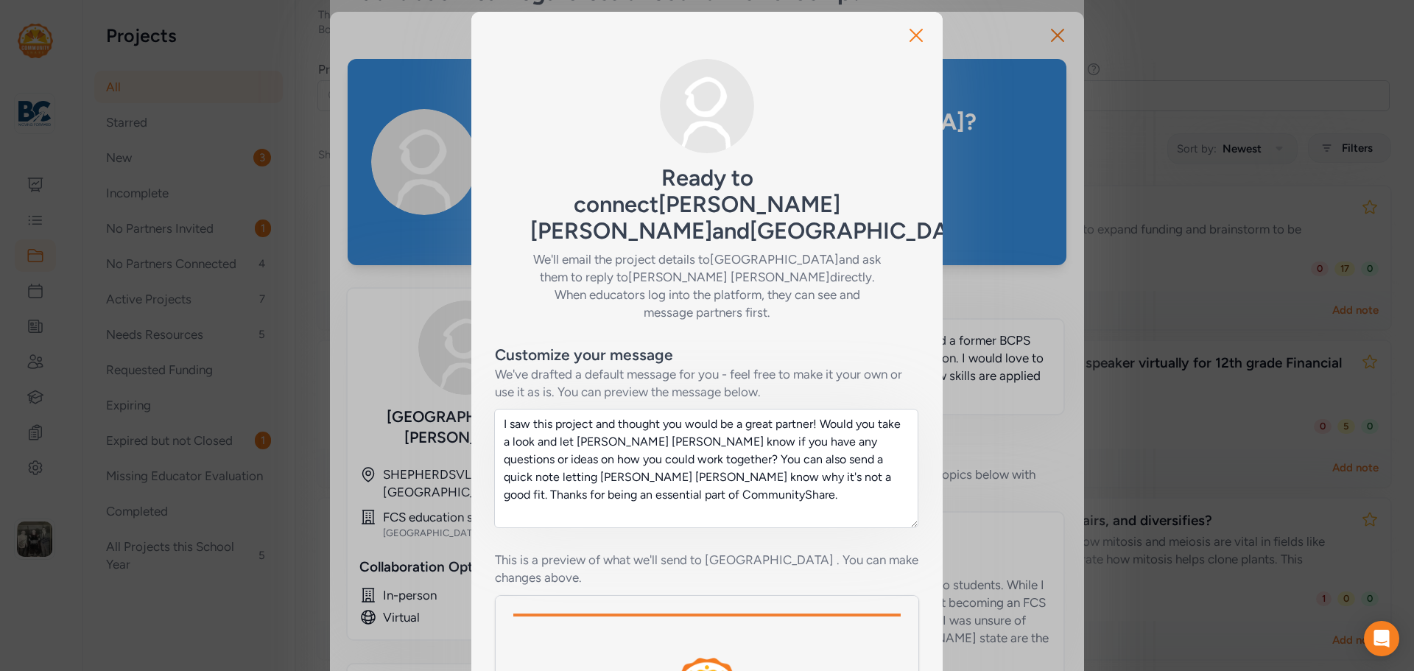
scroll to position [251, 0]
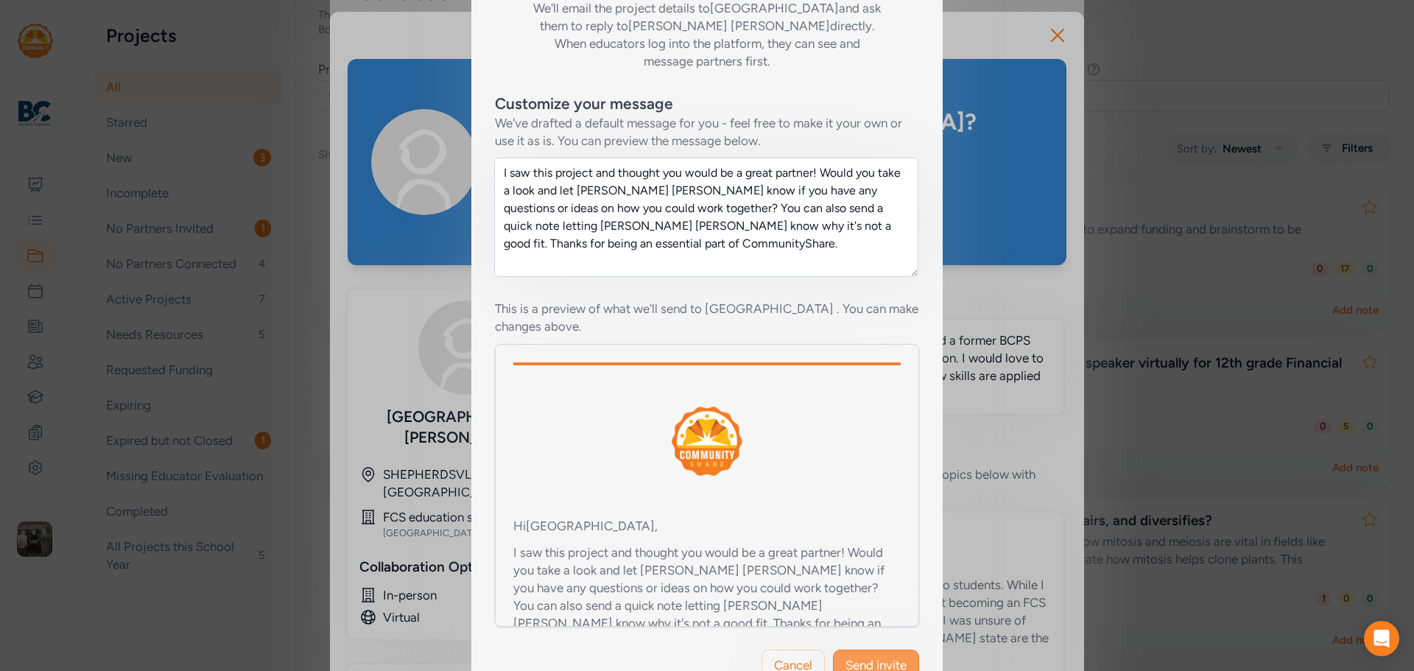
click at [865, 656] on span "Send invite" at bounding box center [876, 665] width 61 height 18
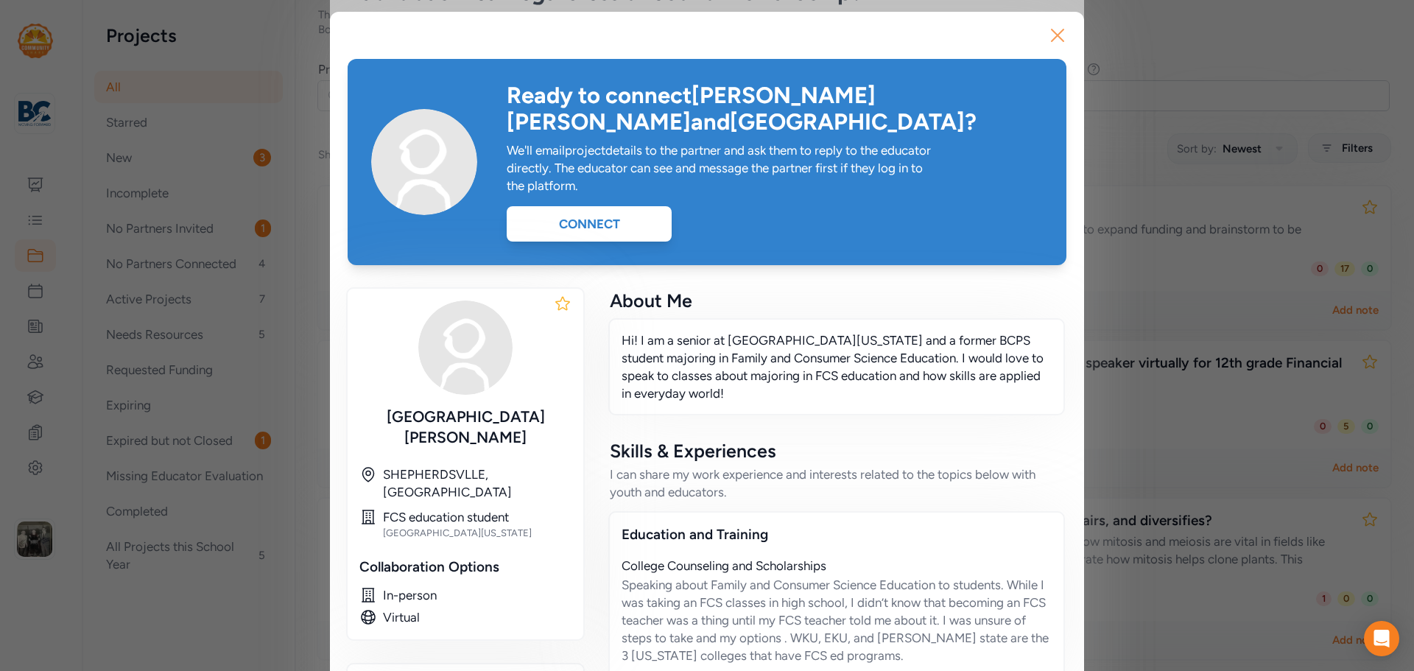
click at [1050, 31] on icon "button" at bounding box center [1058, 36] width 24 height 24
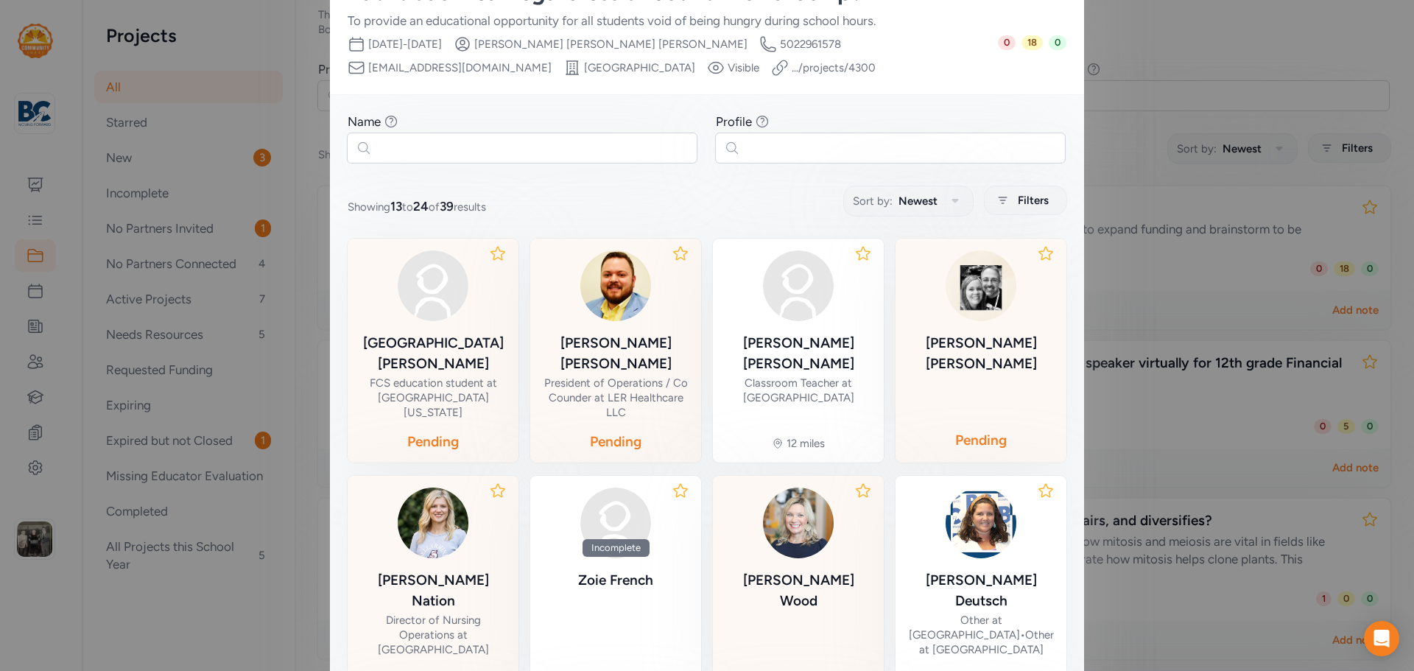
scroll to position [239, 0]
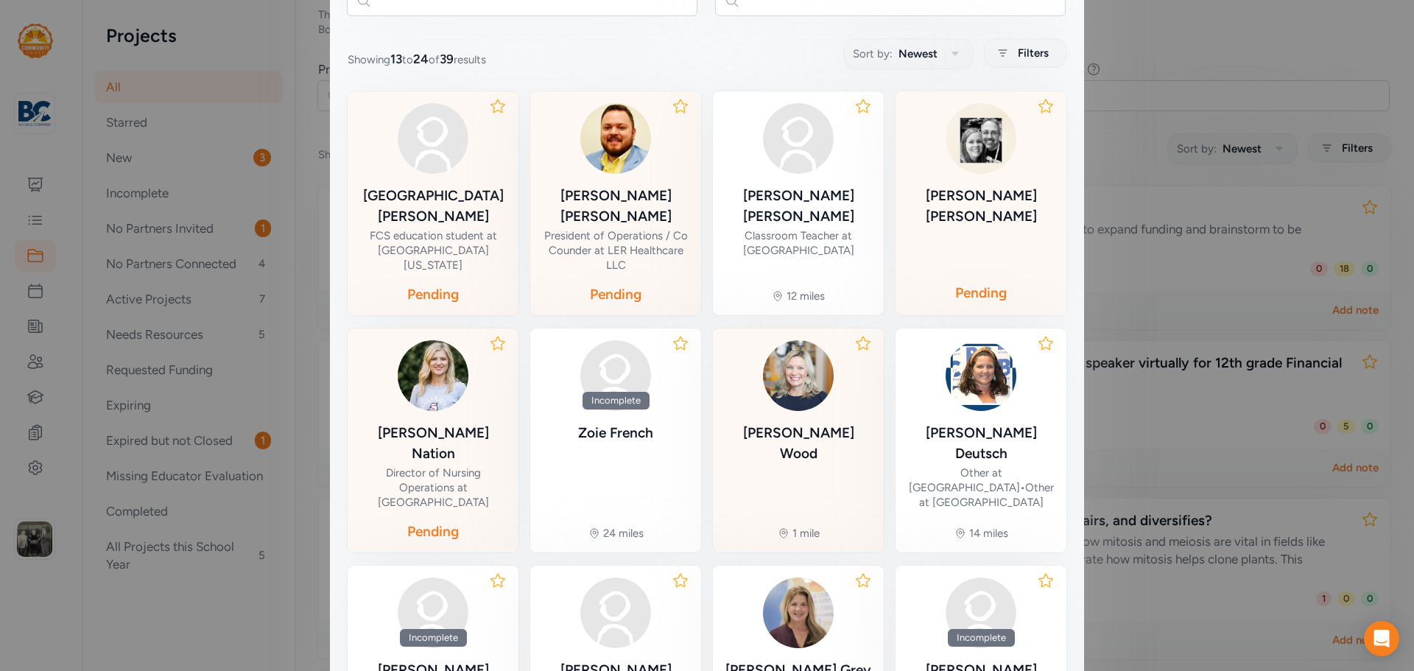
click at [802, 423] on div "[PERSON_NAME]" at bounding box center [798, 443] width 147 height 41
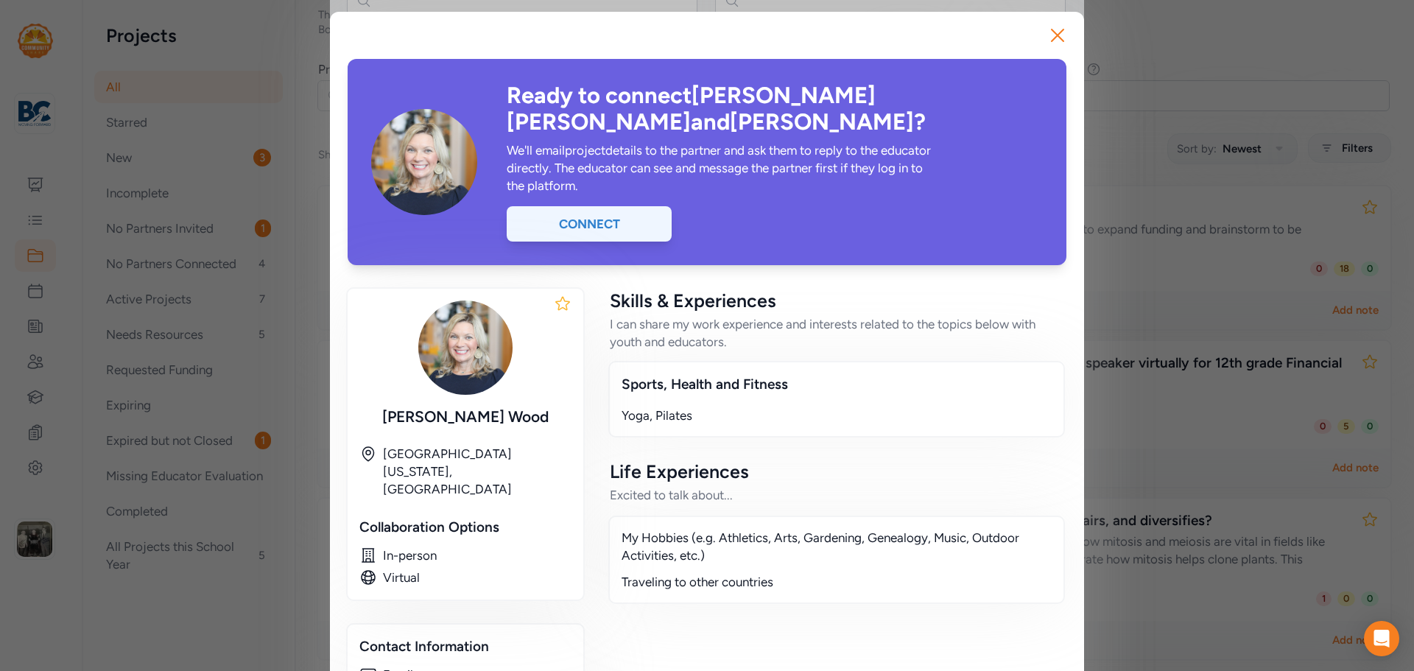
click at [596, 206] on div "Connect" at bounding box center [589, 223] width 165 height 35
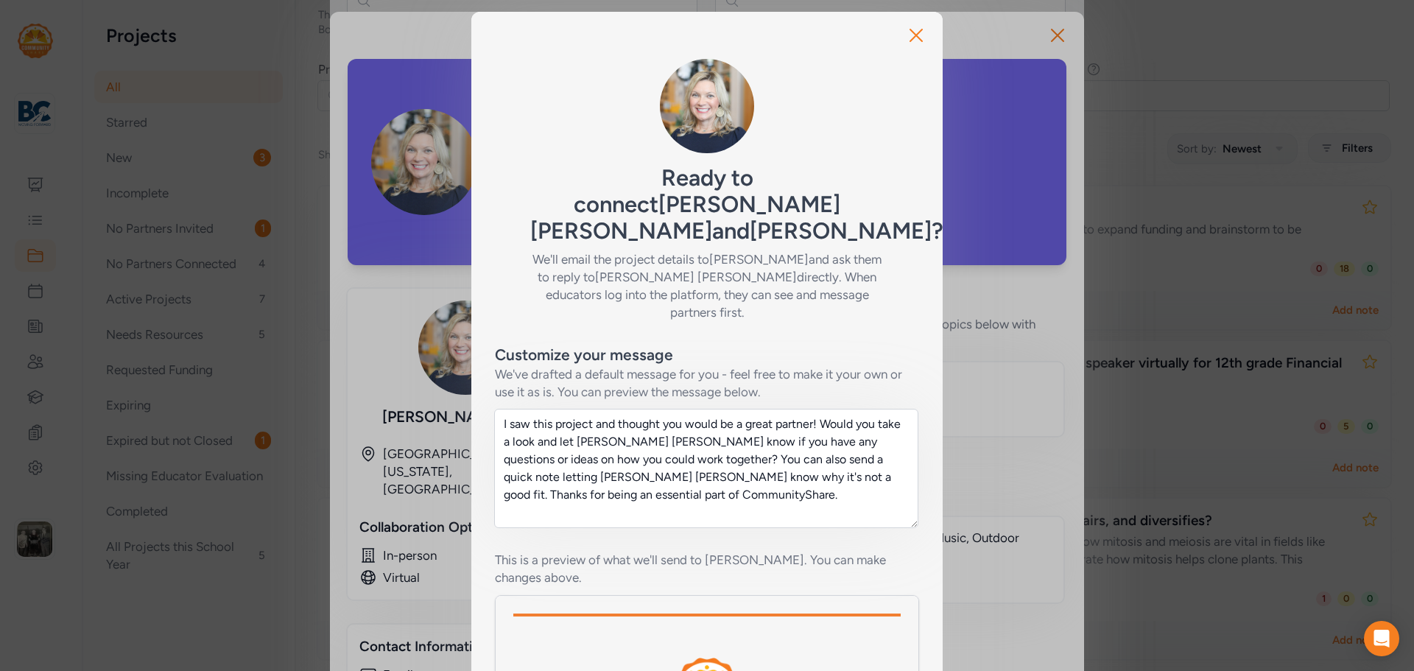
scroll to position [251, 0]
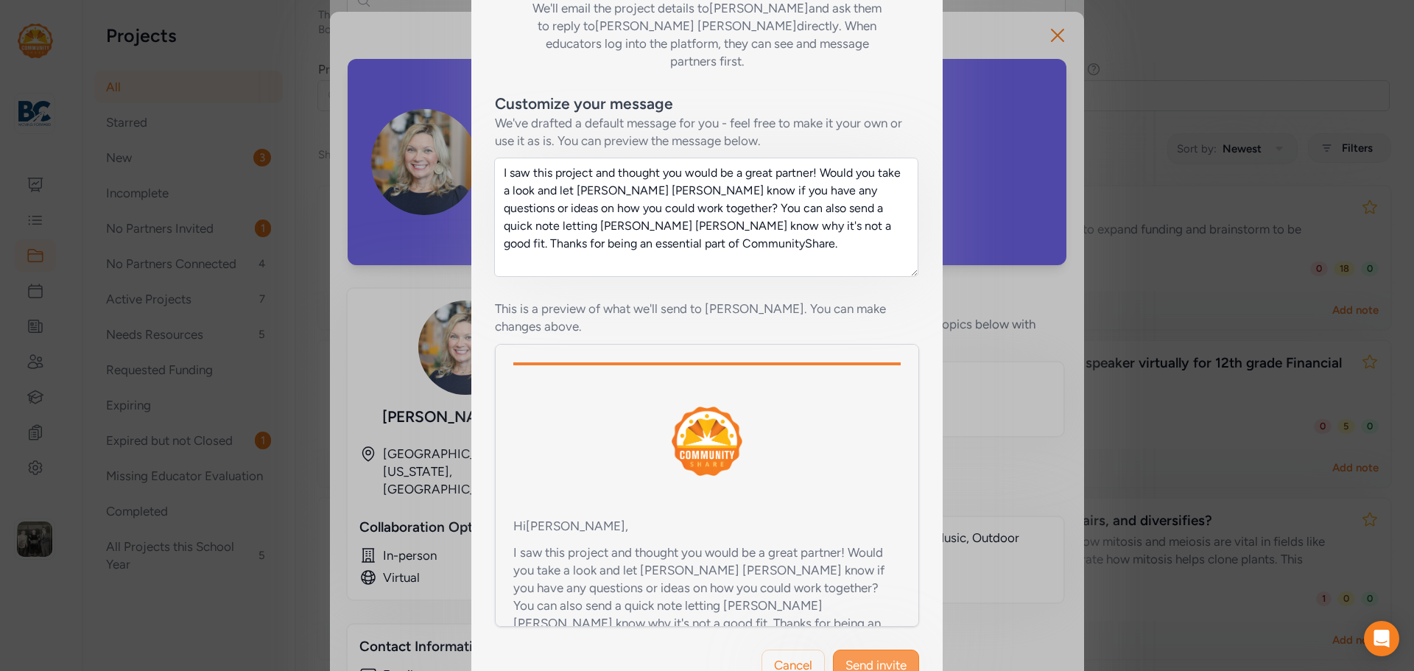
click at [846, 656] on span "Send invite" at bounding box center [876, 665] width 61 height 18
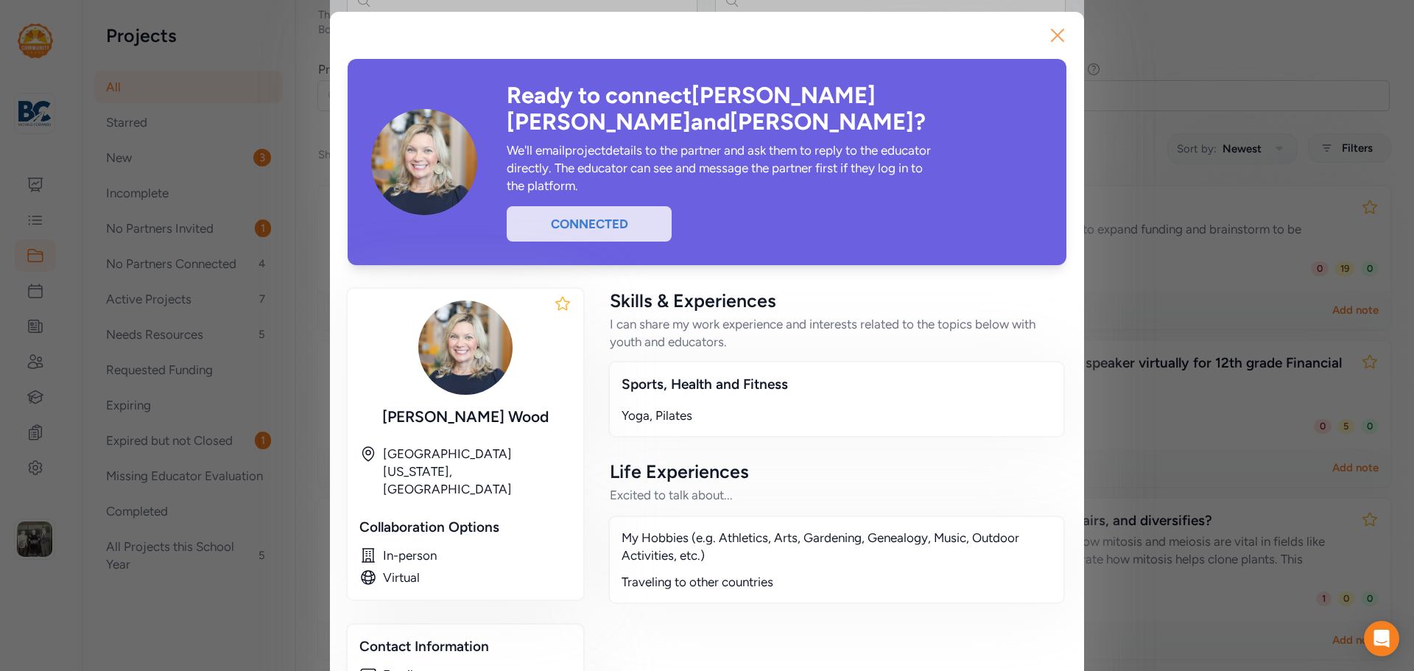
click at [1049, 37] on icon "button" at bounding box center [1058, 36] width 24 height 24
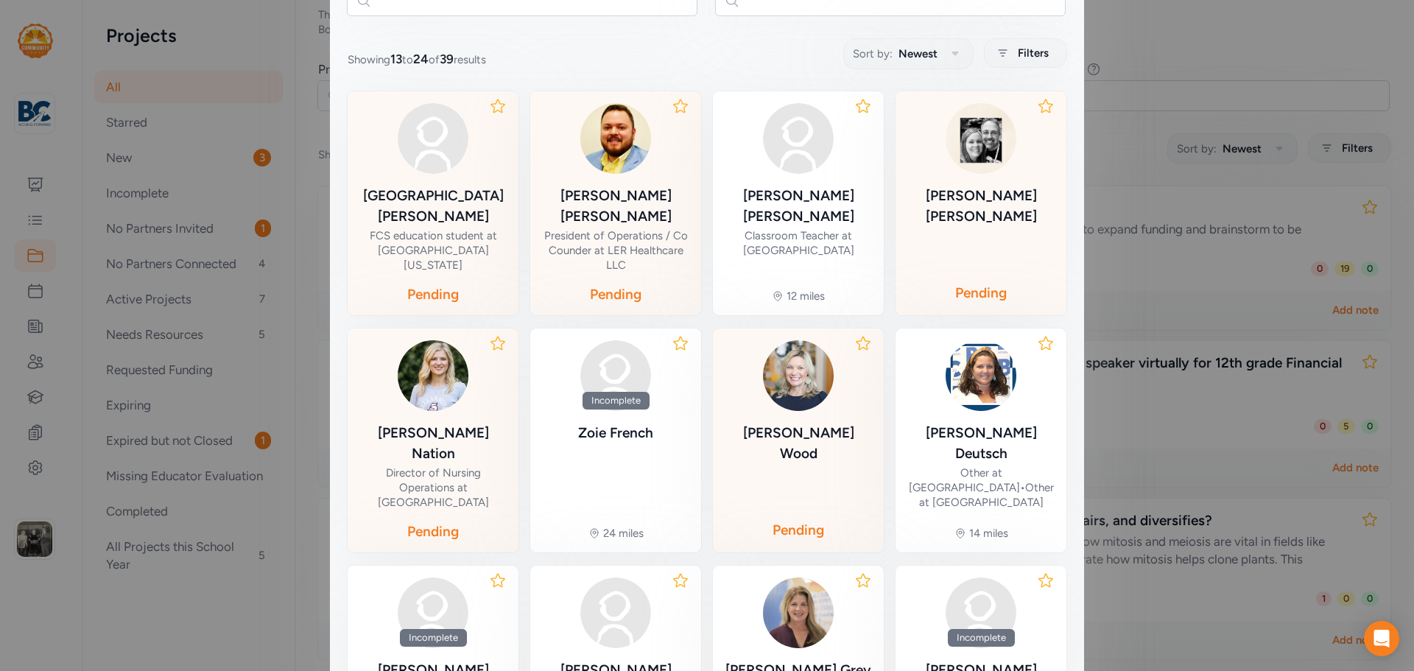
scroll to position [386, 0]
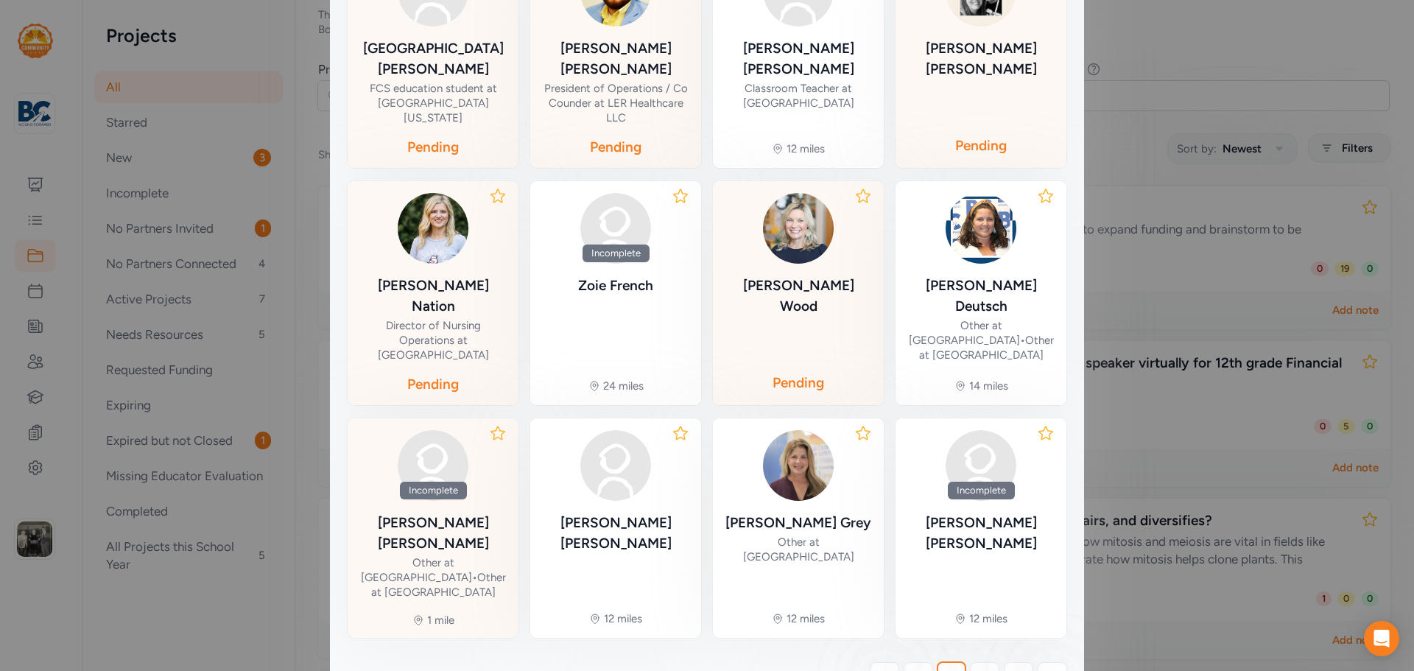
click at [430, 555] on div "Other at [GEOGRAPHIC_DATA] • Other at [GEOGRAPHIC_DATA]" at bounding box center [432, 577] width 147 height 44
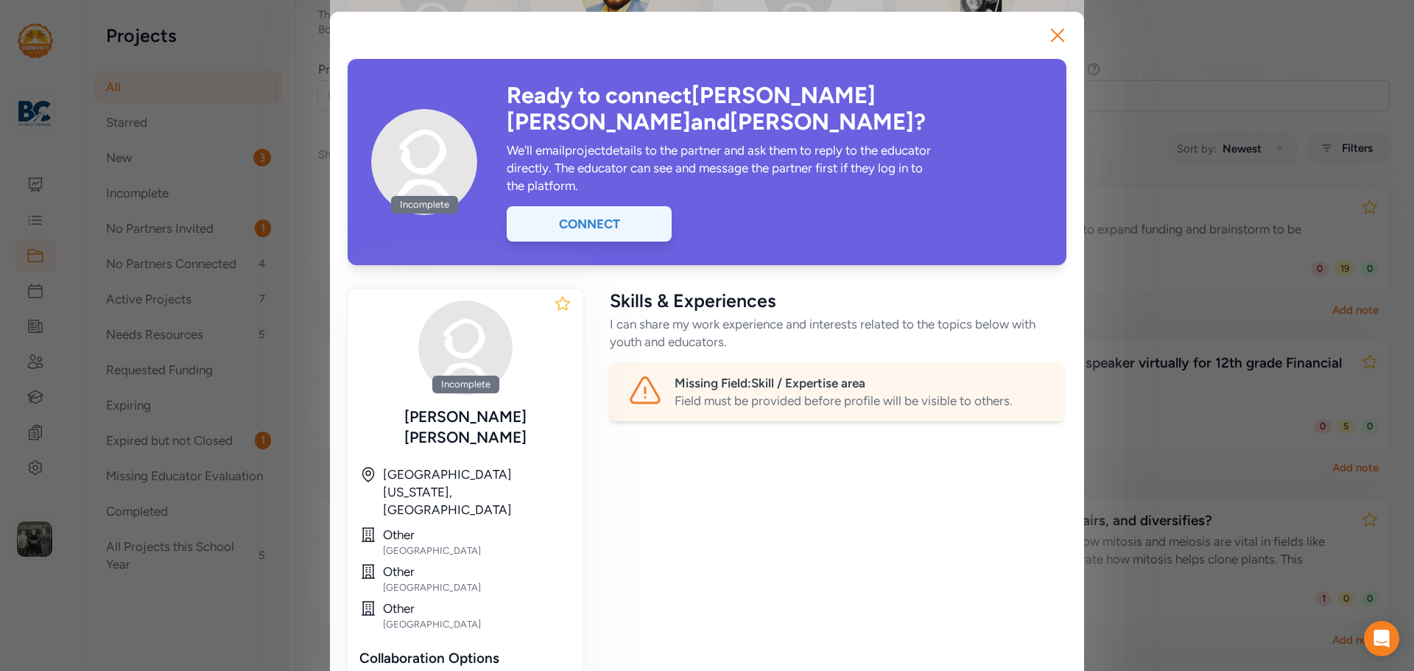
click at [598, 206] on div "Connect" at bounding box center [589, 223] width 165 height 35
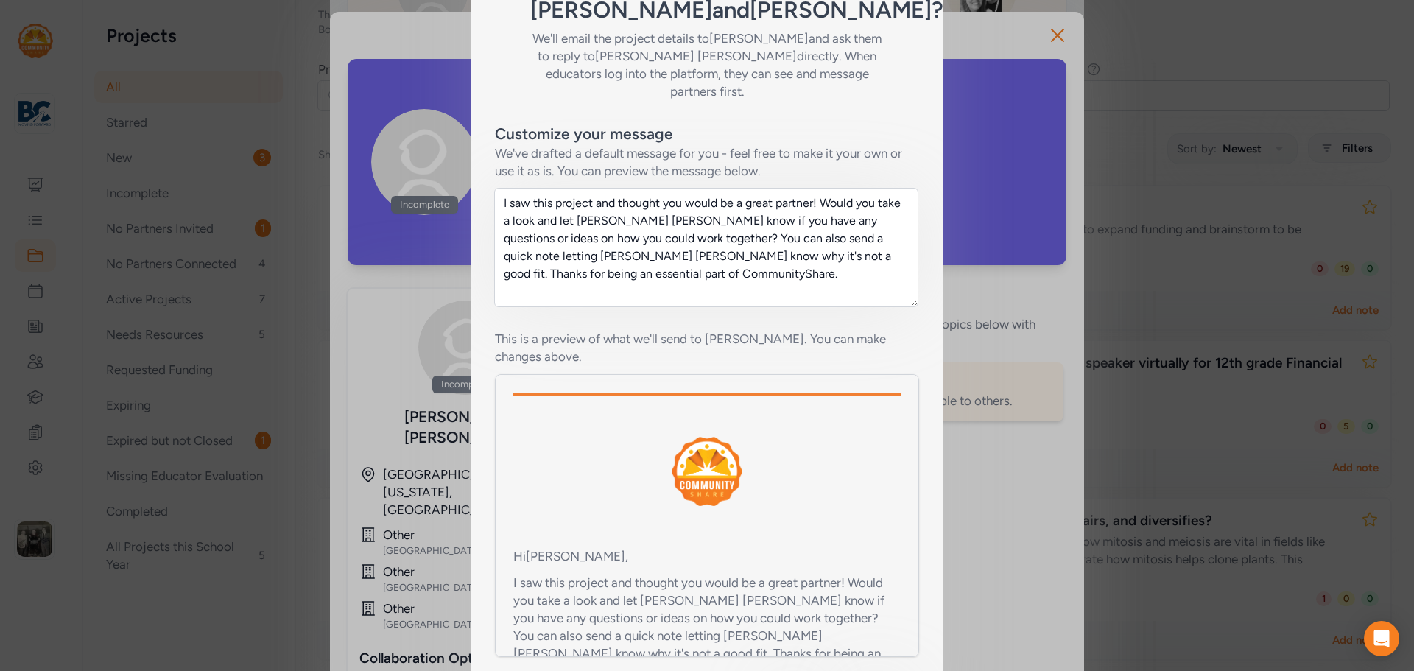
scroll to position [147, 0]
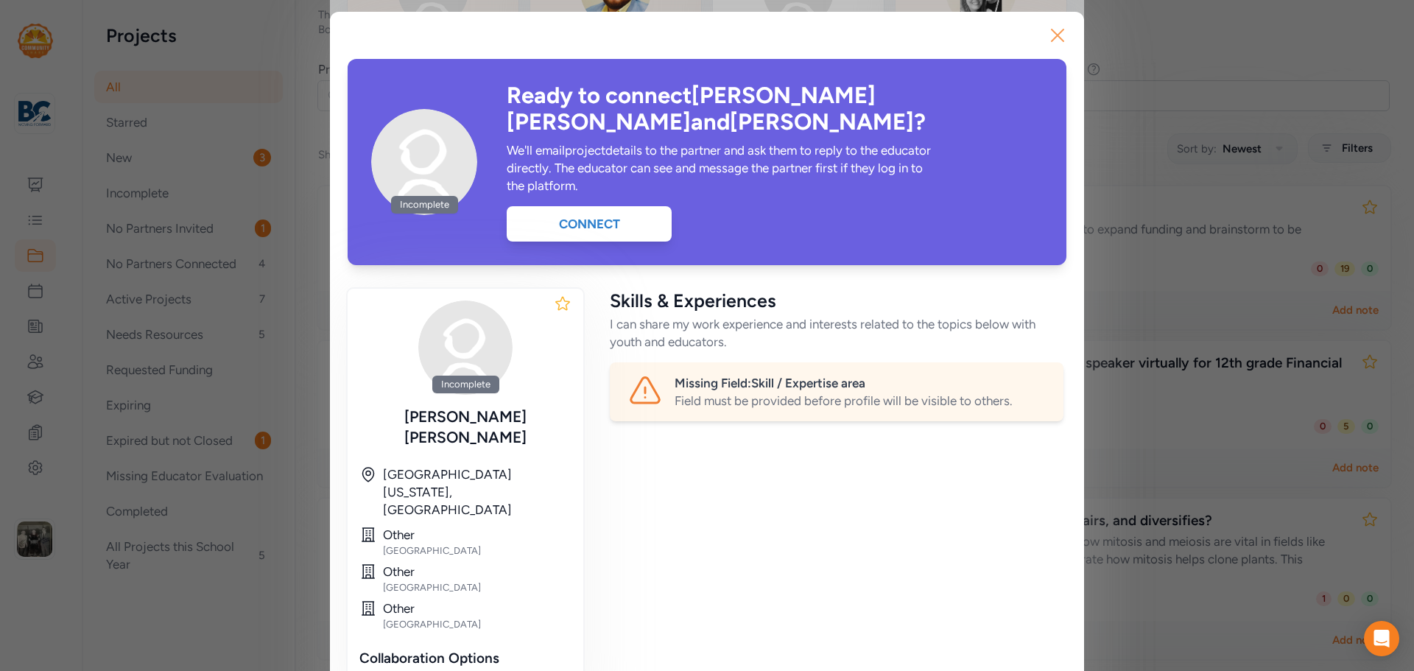
click at [1052, 38] on icon "button" at bounding box center [1058, 36] width 24 height 24
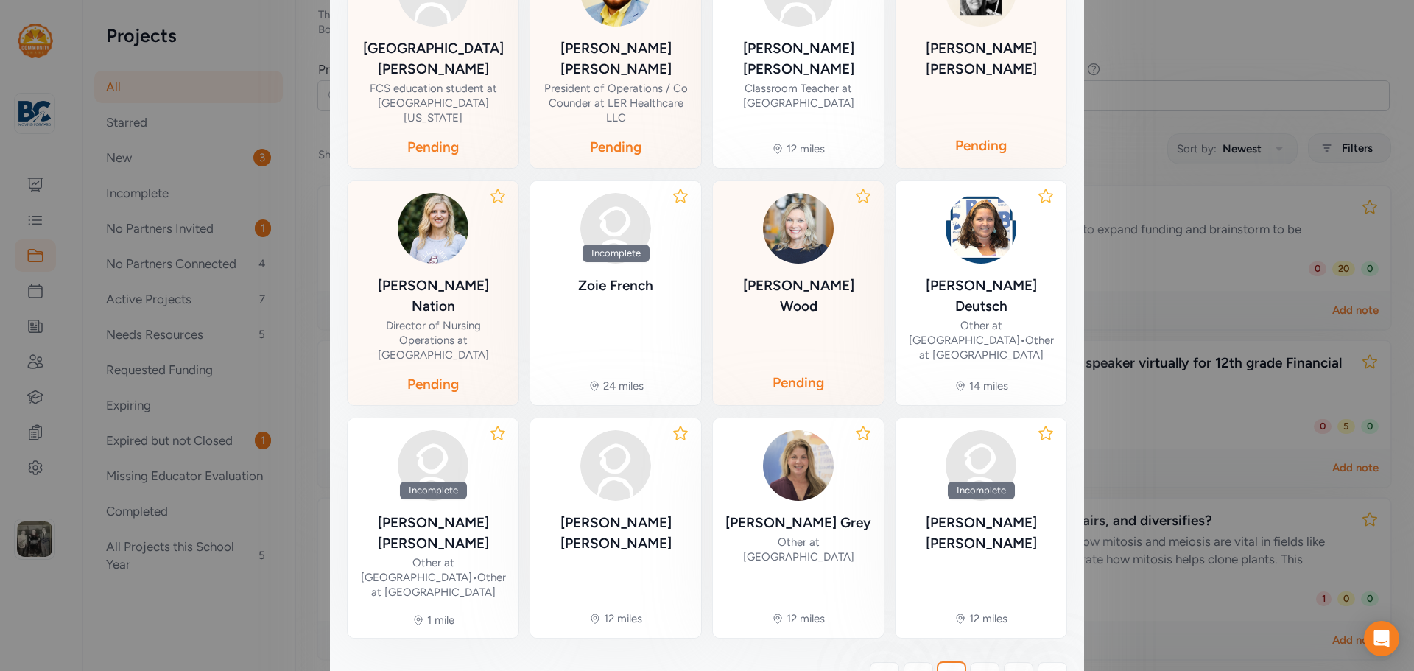
scroll to position [413, 0]
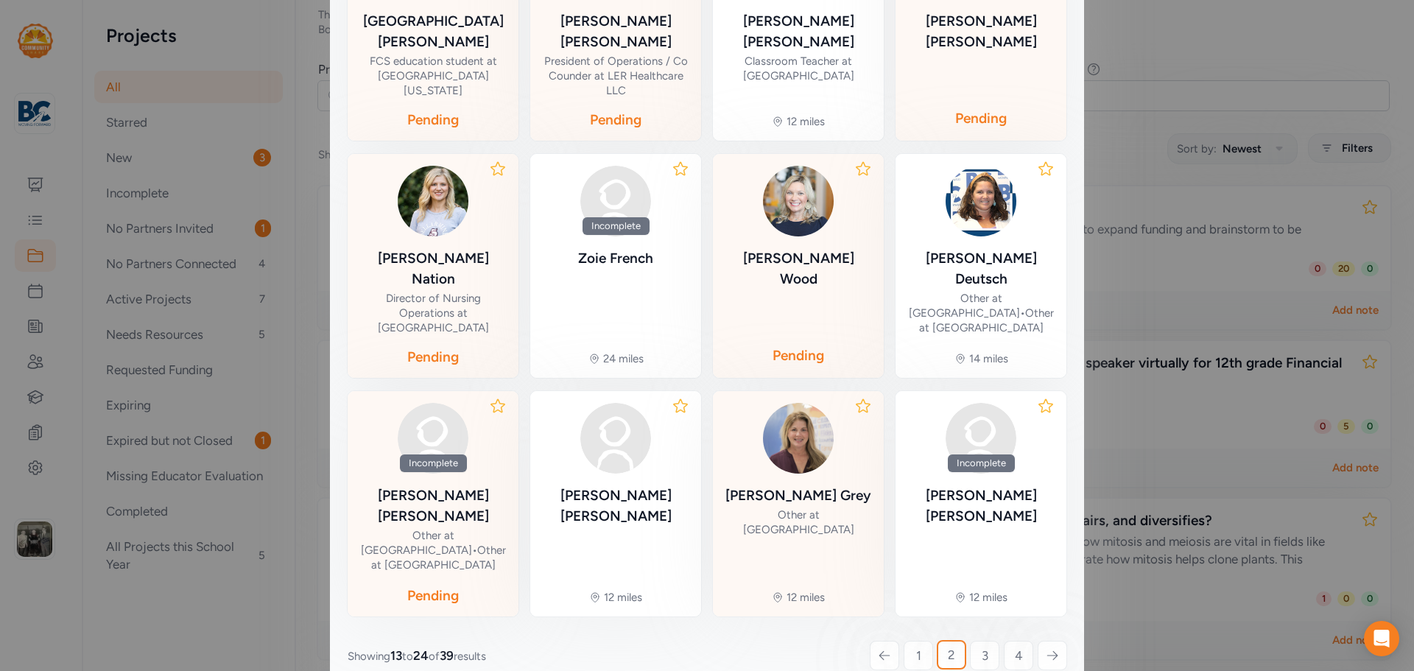
click at [814, 441] on div "[PERSON_NAME] Other at [GEOGRAPHIC_DATA]" at bounding box center [798, 471] width 147 height 136
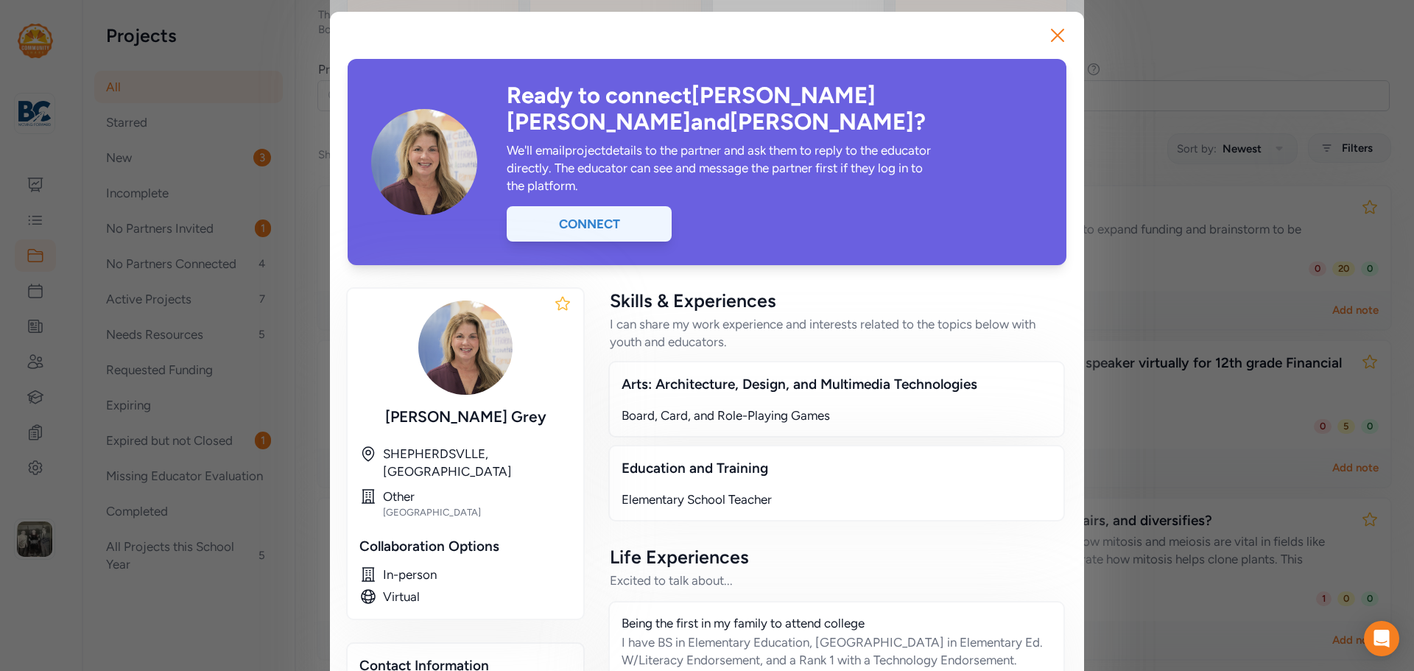
click at [618, 206] on div "Connect" at bounding box center [589, 223] width 165 height 35
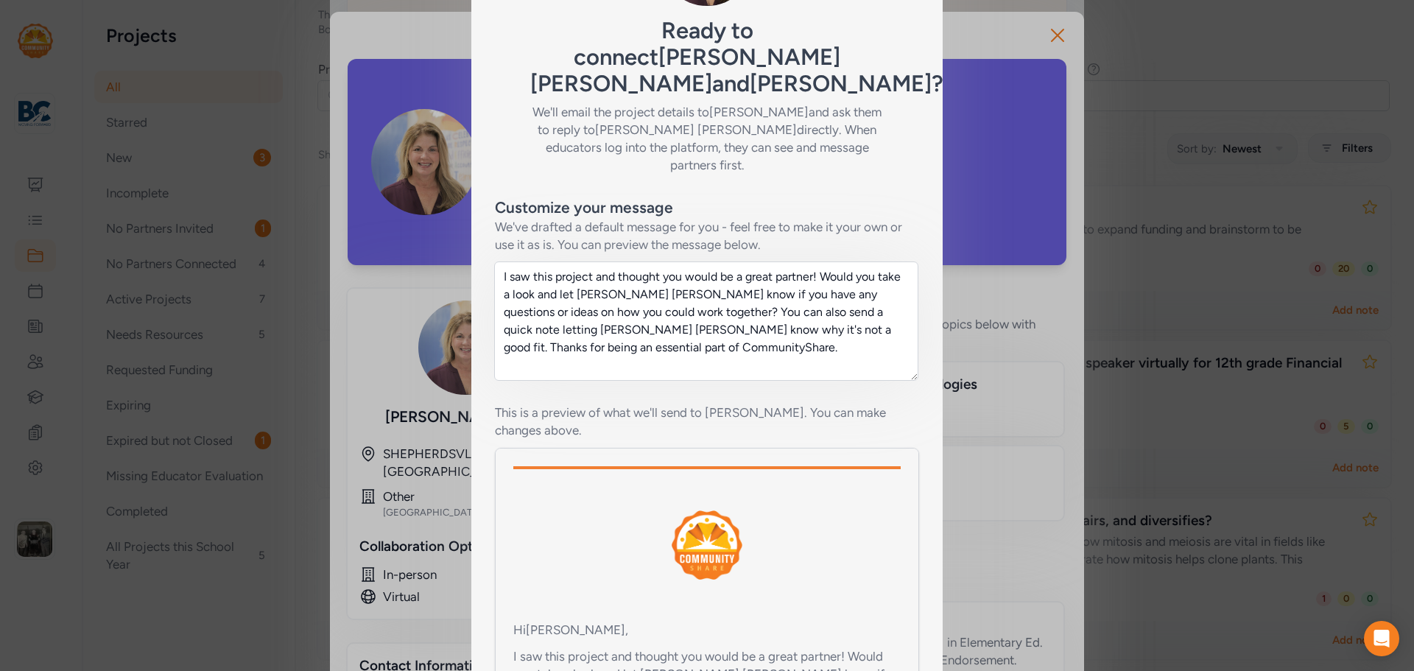
scroll to position [221, 0]
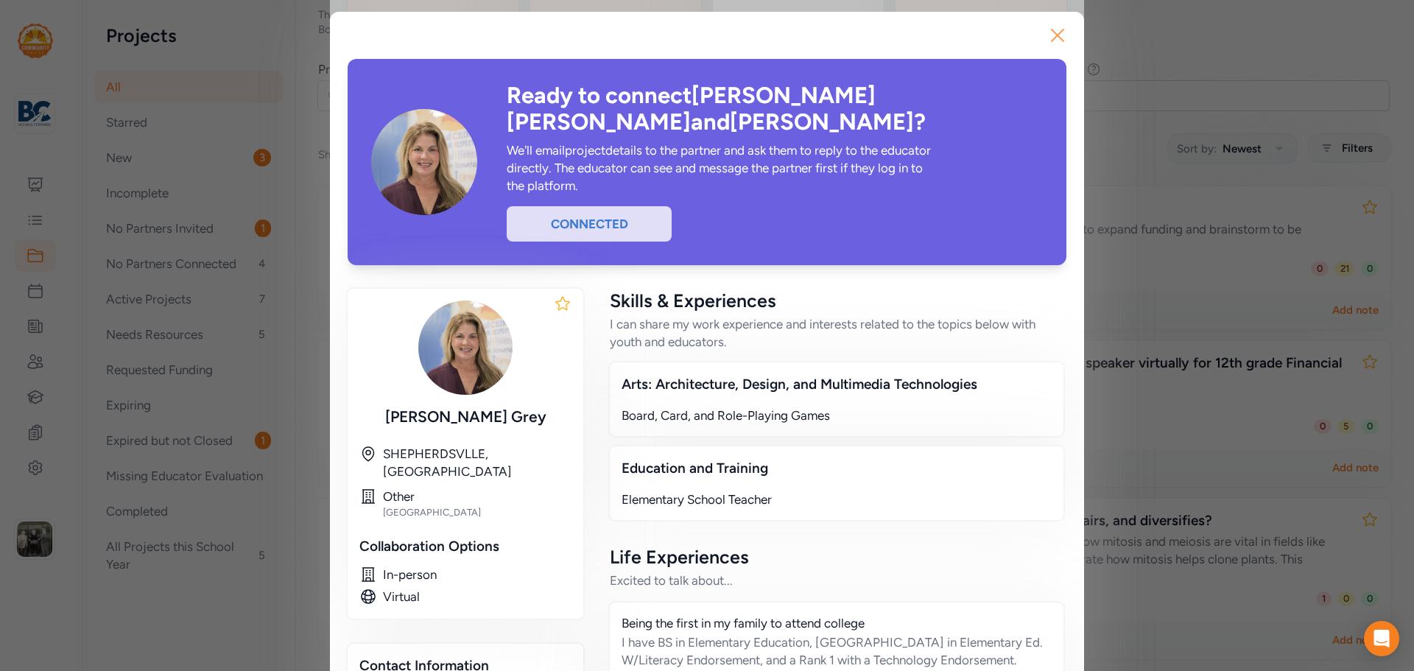
click at [1053, 41] on icon "button" at bounding box center [1058, 36] width 24 height 24
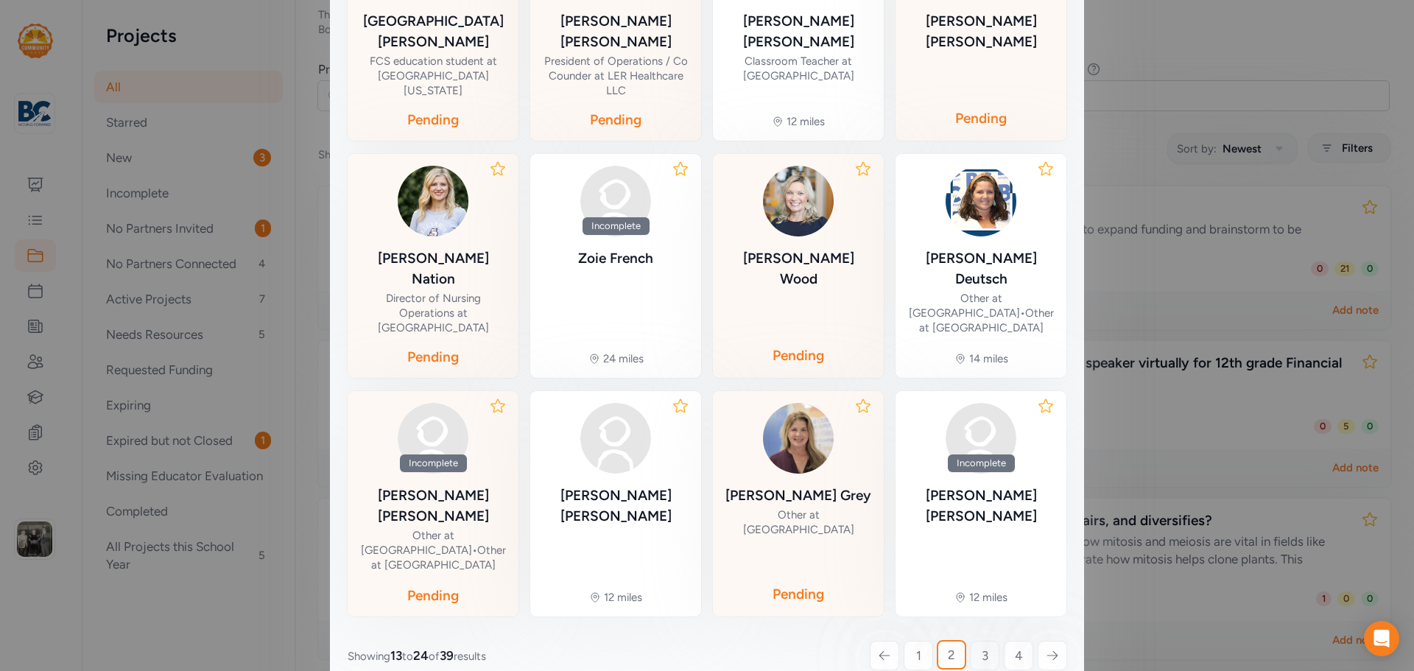
click at [983, 641] on link "3" at bounding box center [984, 655] width 29 height 29
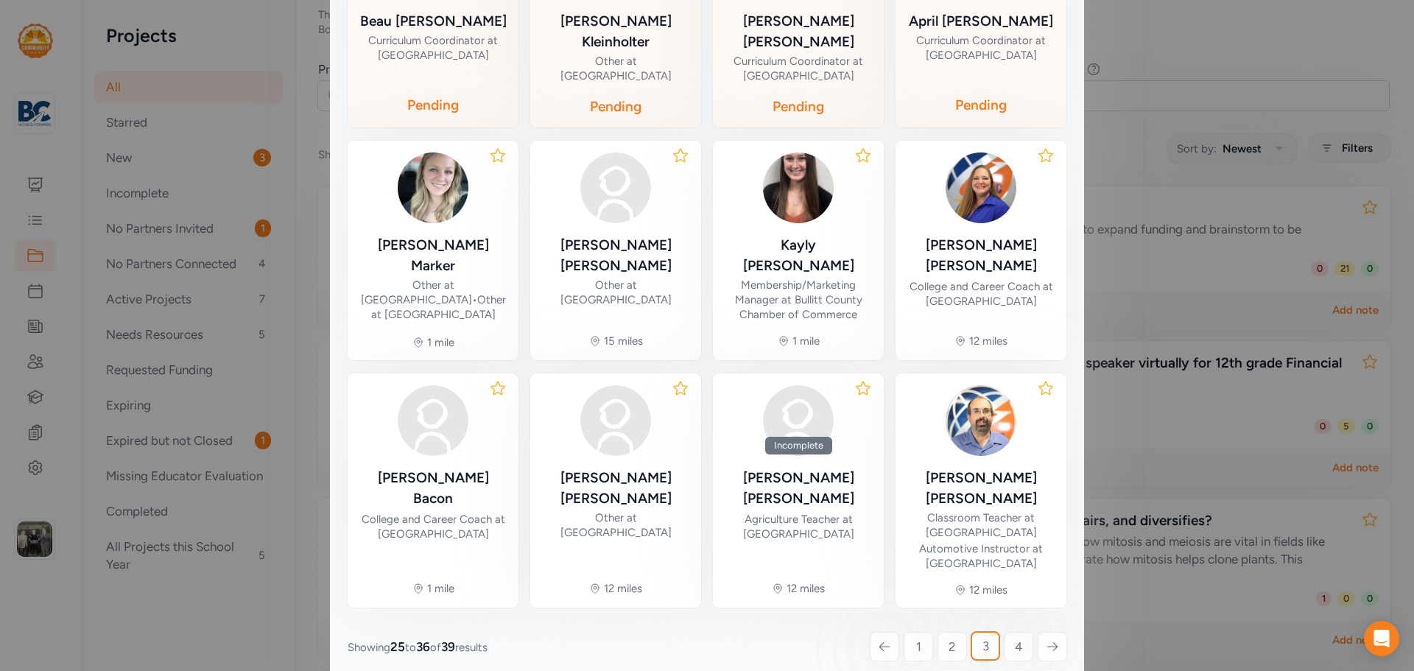
scroll to position [91, 0]
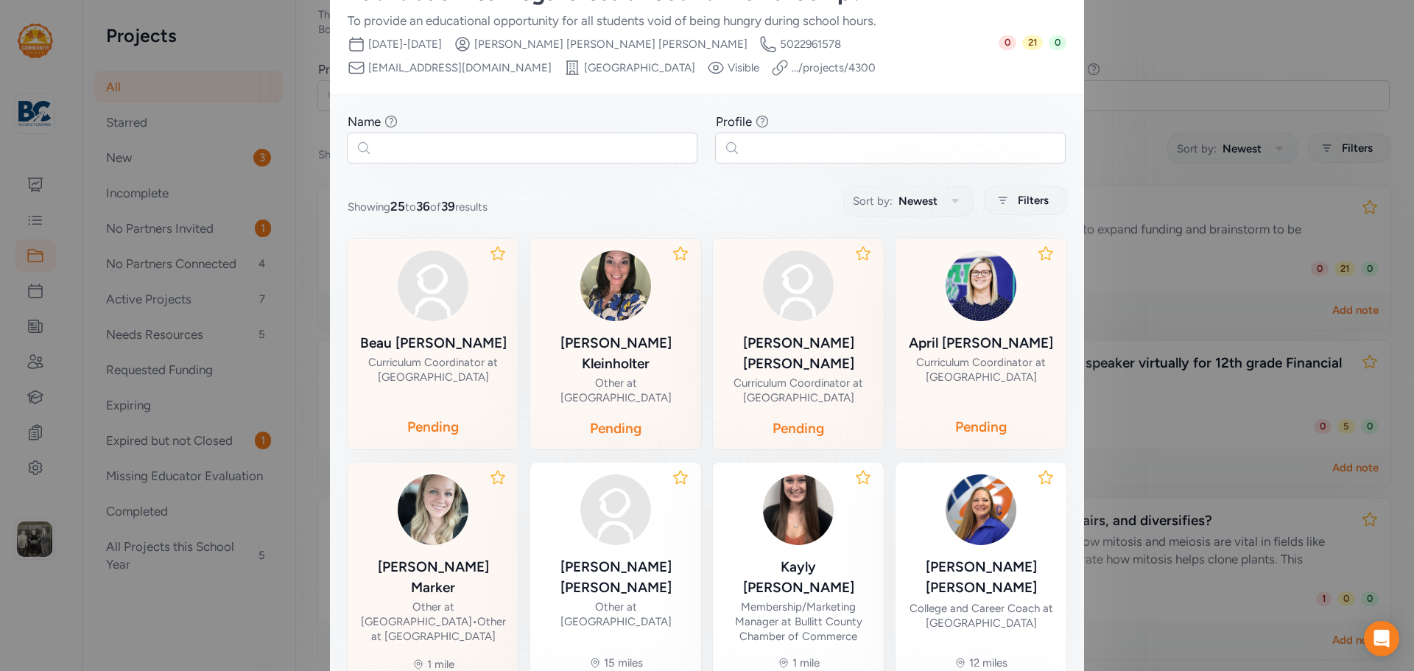
click at [455, 557] on div "[PERSON_NAME]" at bounding box center [432, 577] width 147 height 41
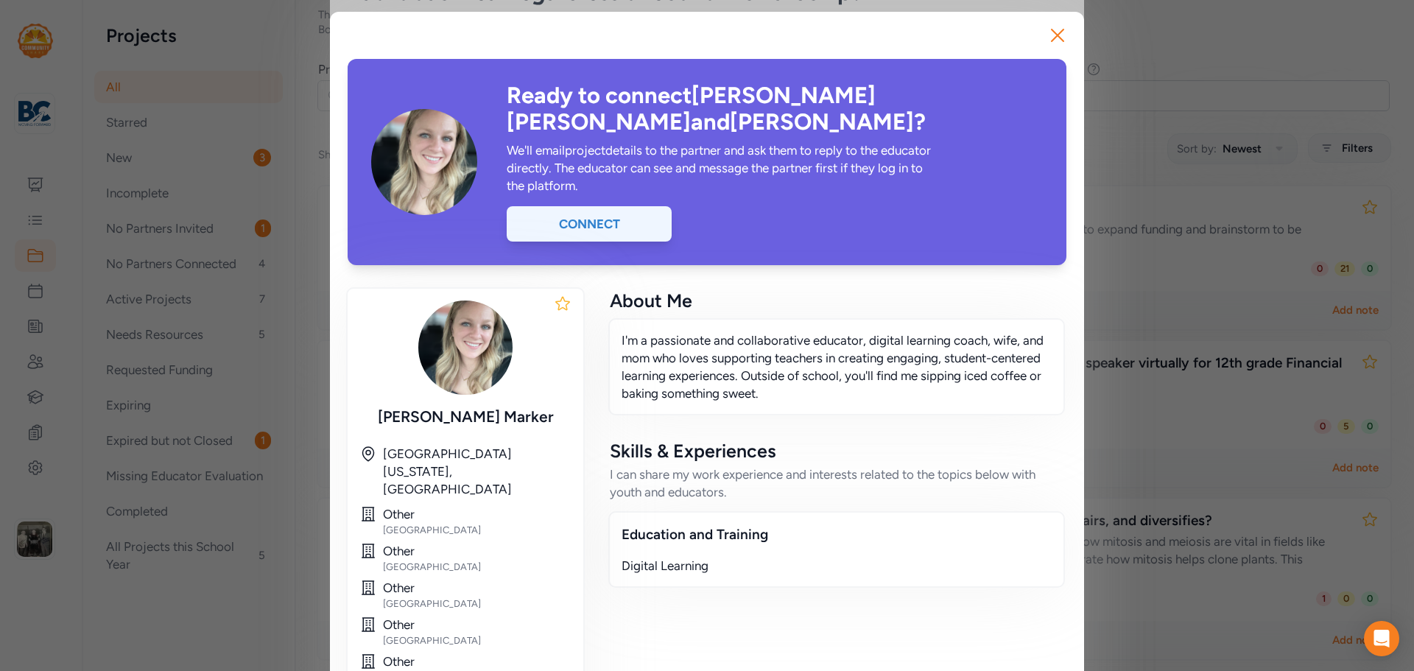
click at [624, 209] on div "Connect" at bounding box center [589, 223] width 165 height 35
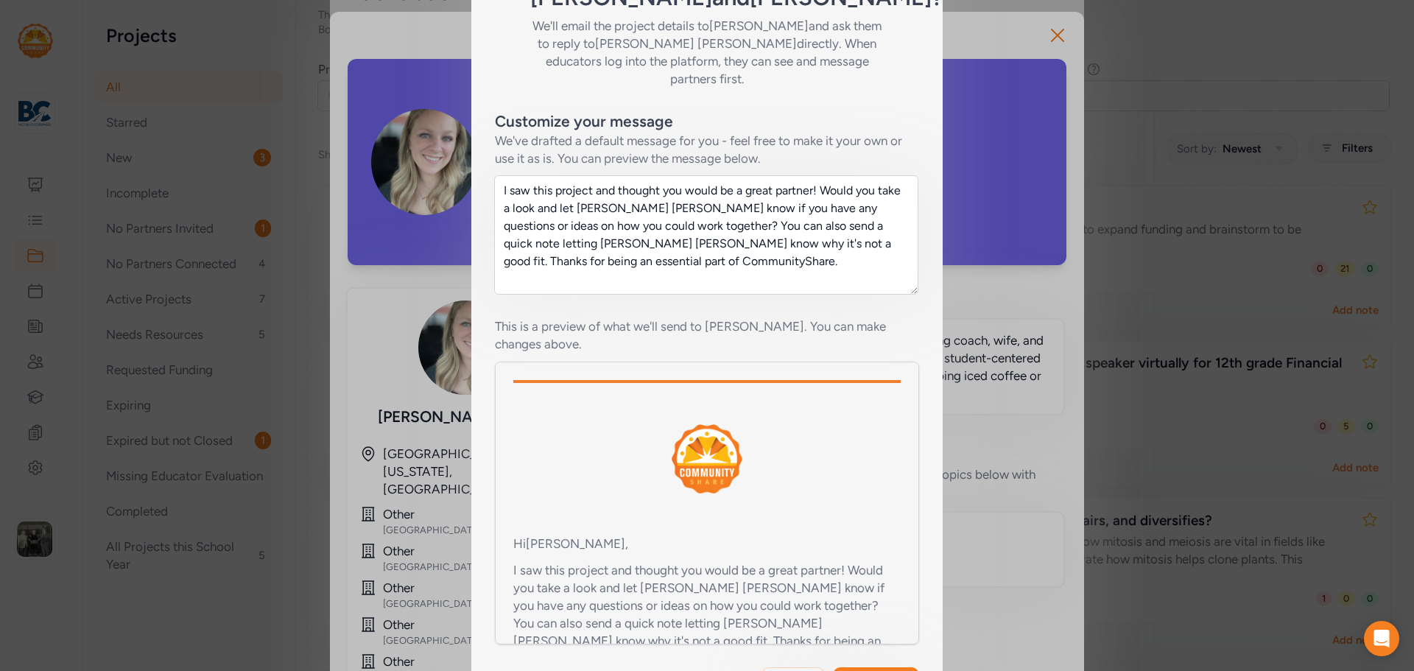
scroll to position [74, 0]
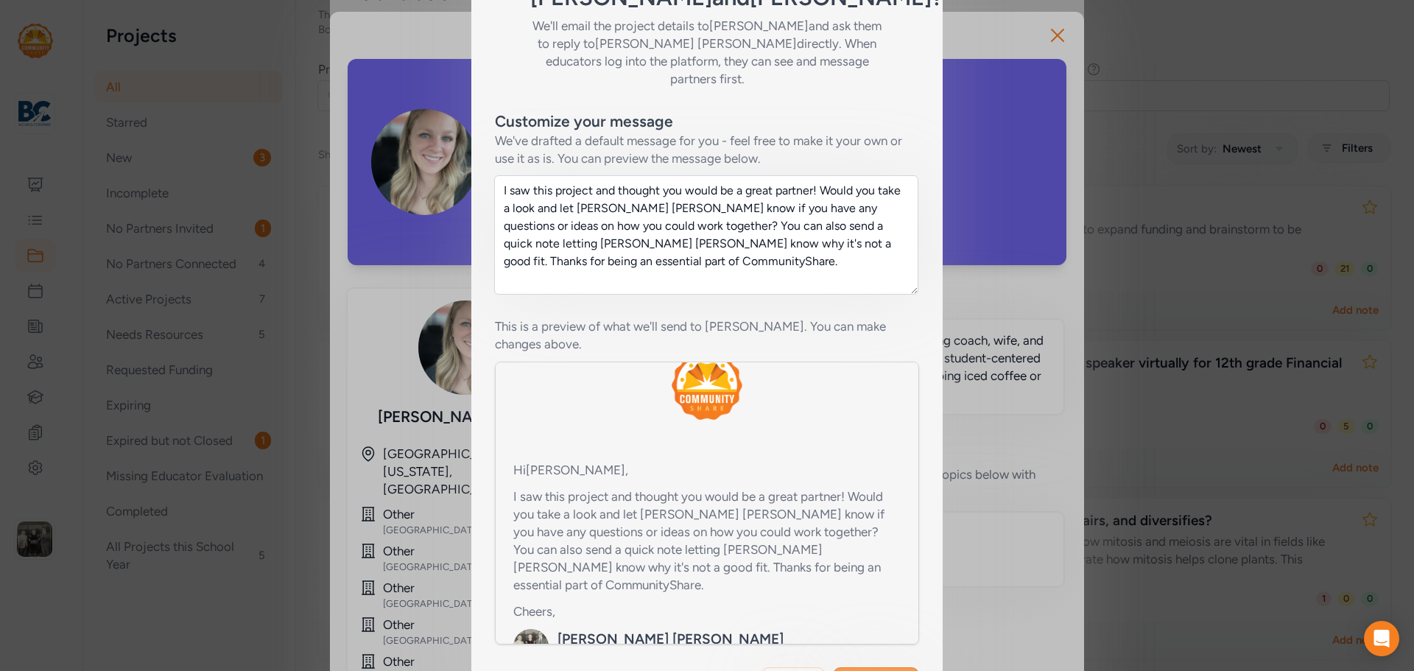
click at [868, 667] on button "Send invite" at bounding box center [876, 682] width 86 height 31
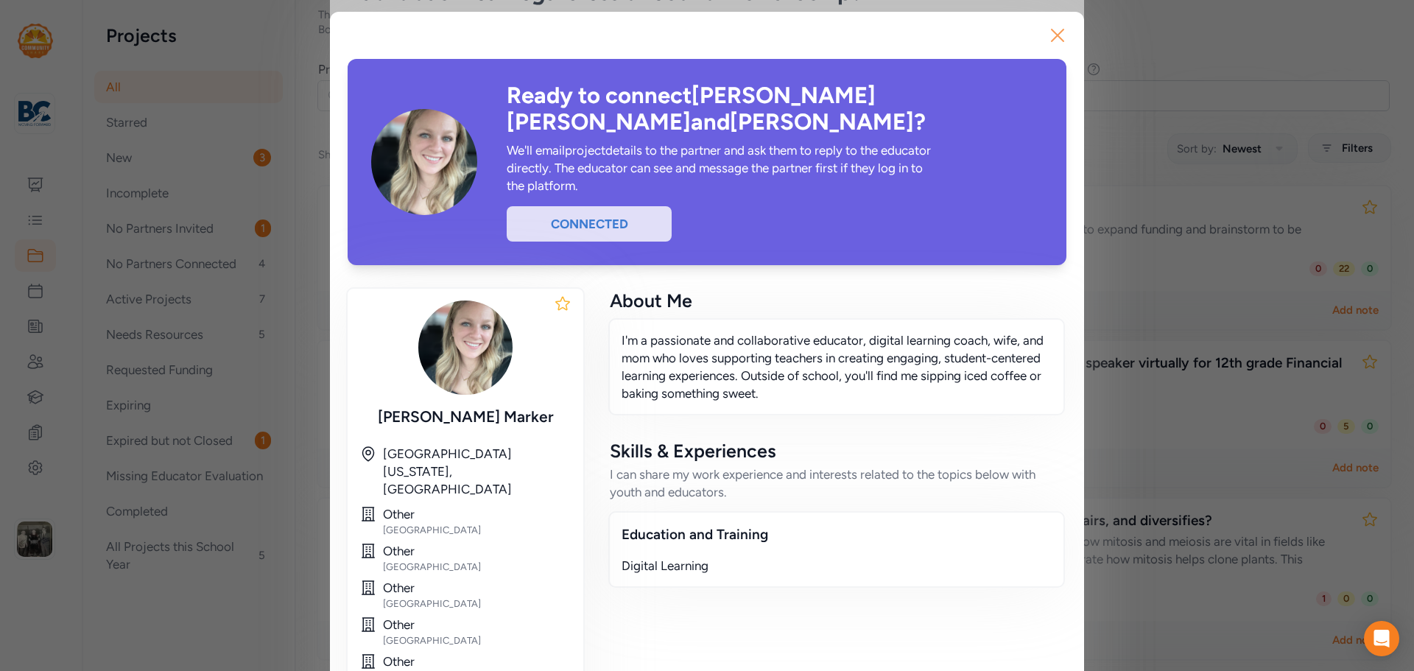
click at [1050, 41] on icon "button" at bounding box center [1058, 36] width 24 height 24
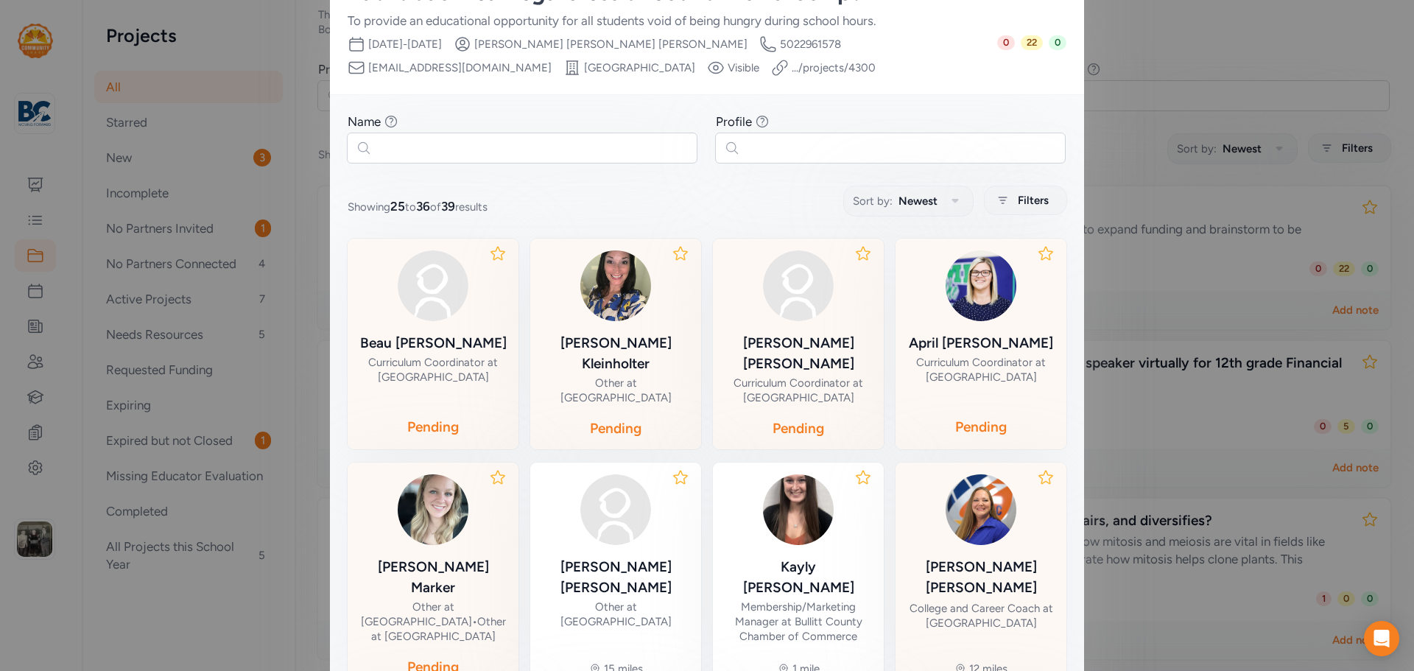
click at [973, 557] on div "[PERSON_NAME]" at bounding box center [981, 577] width 147 height 41
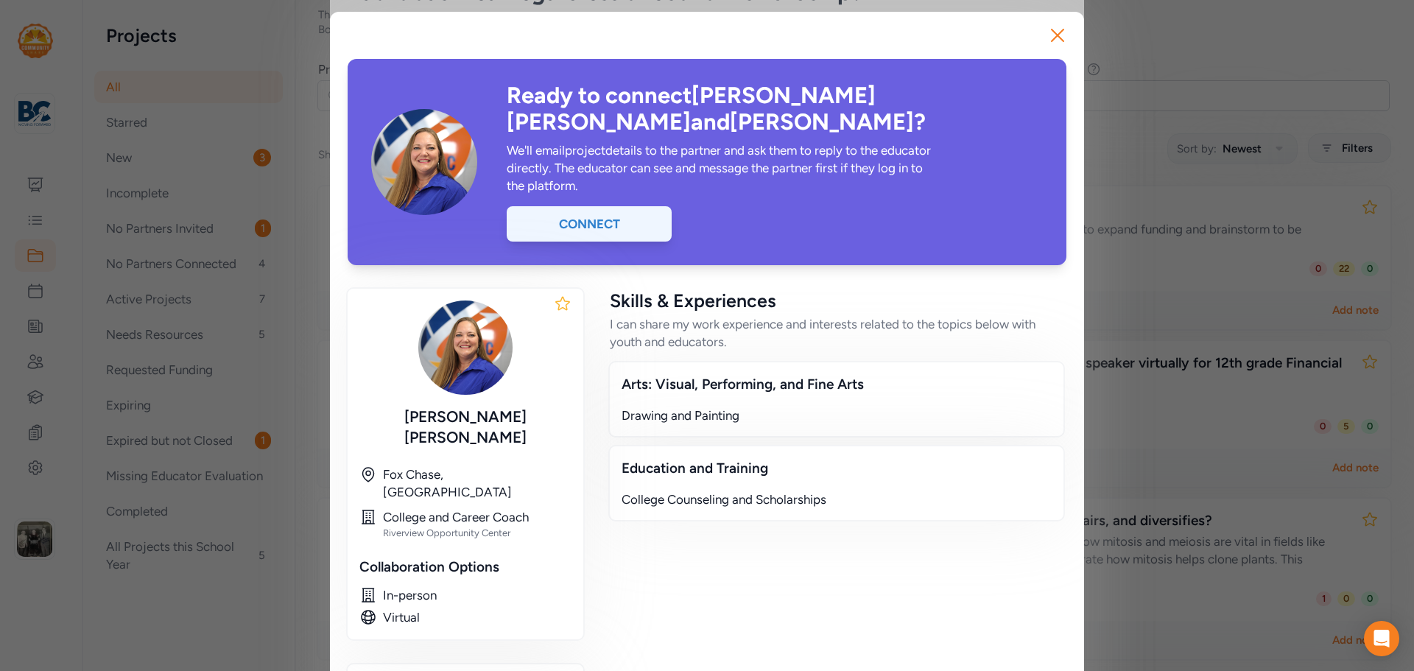
click at [578, 206] on div "Connect" at bounding box center [589, 223] width 165 height 35
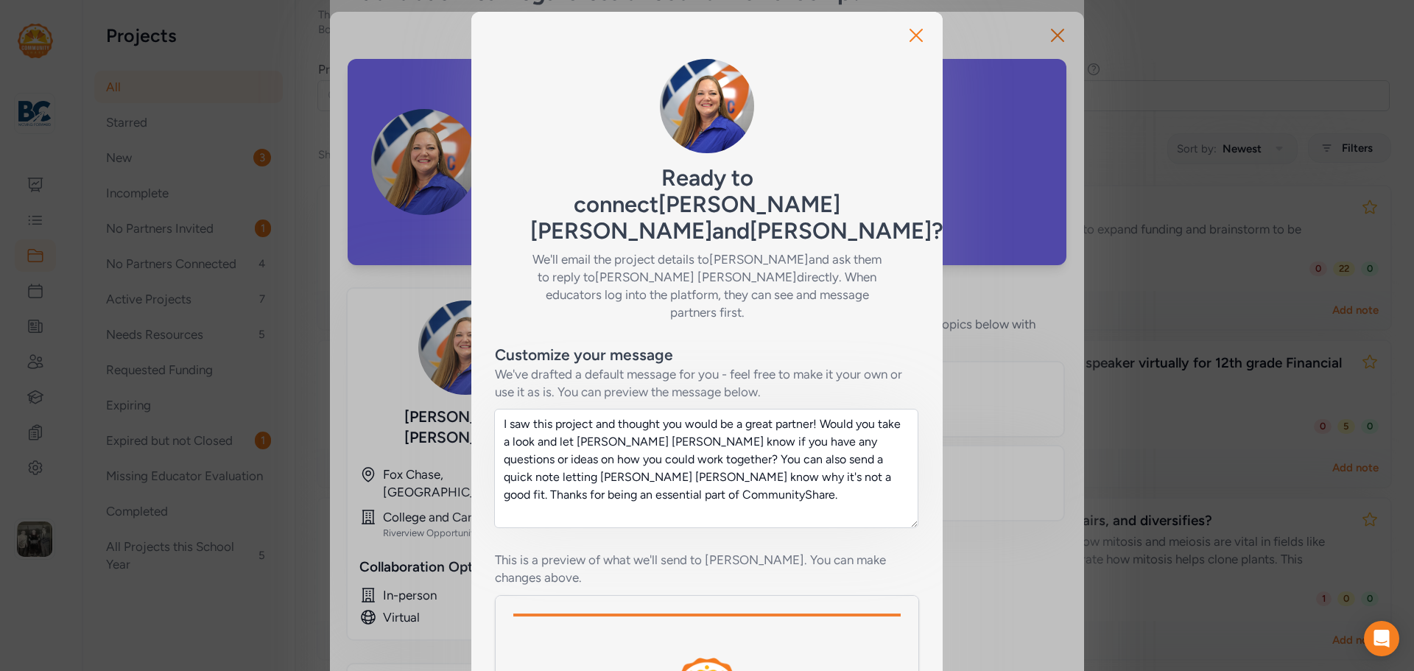
scroll to position [251, 0]
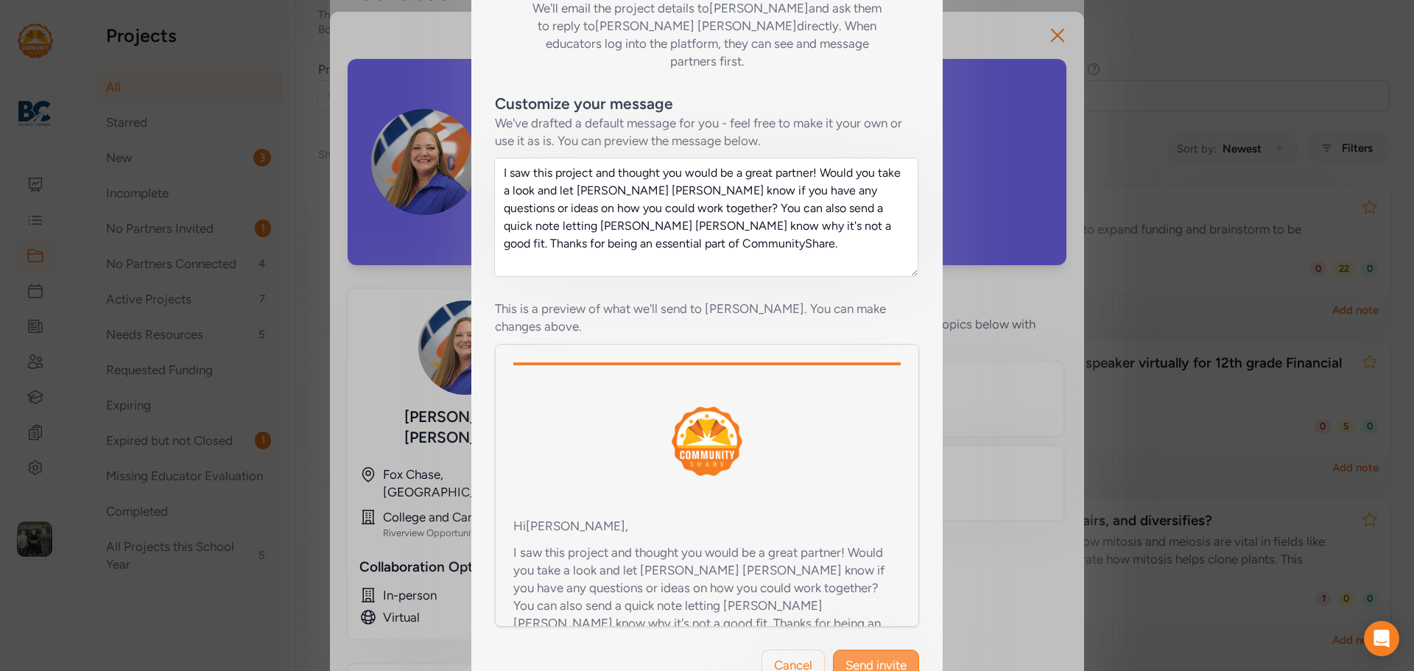
click at [859, 656] on span "Send invite" at bounding box center [876, 665] width 61 height 18
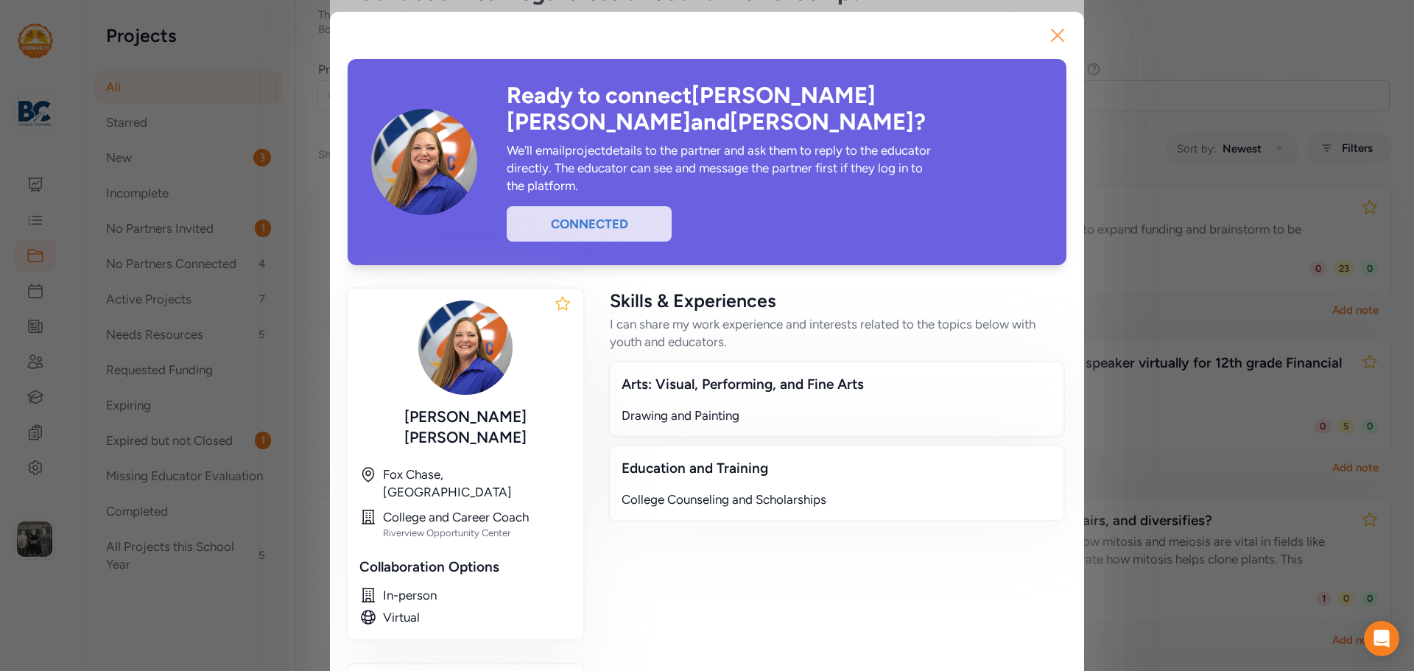
click at [1046, 36] on icon "button" at bounding box center [1058, 36] width 24 height 24
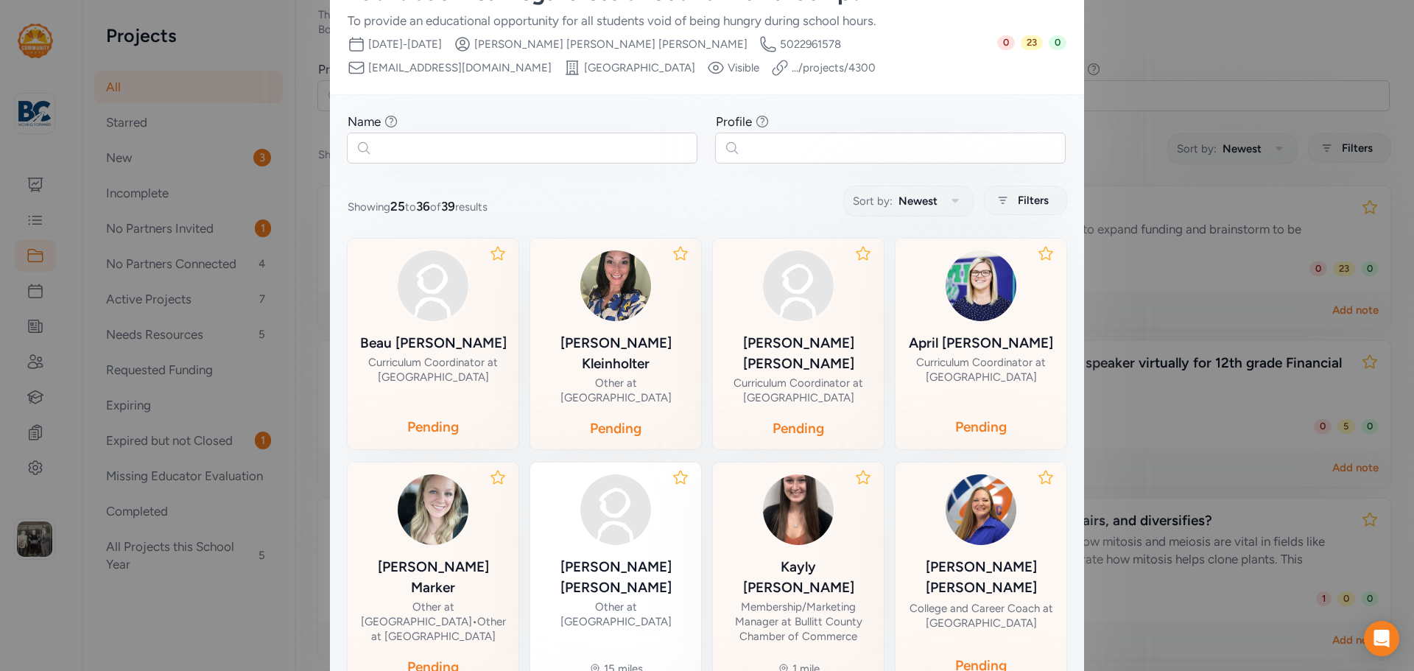
click at [788, 557] on div "[PERSON_NAME]" at bounding box center [798, 577] width 147 height 41
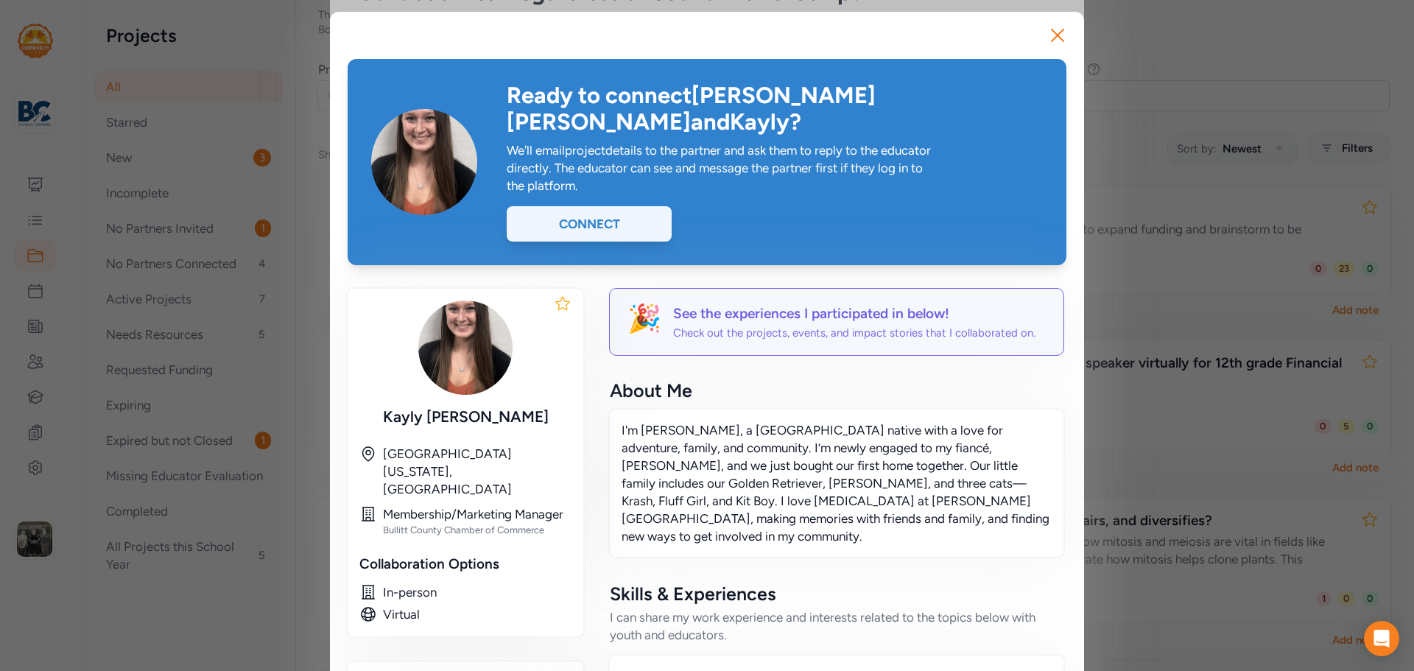
click at [641, 206] on div "Connect" at bounding box center [589, 223] width 165 height 35
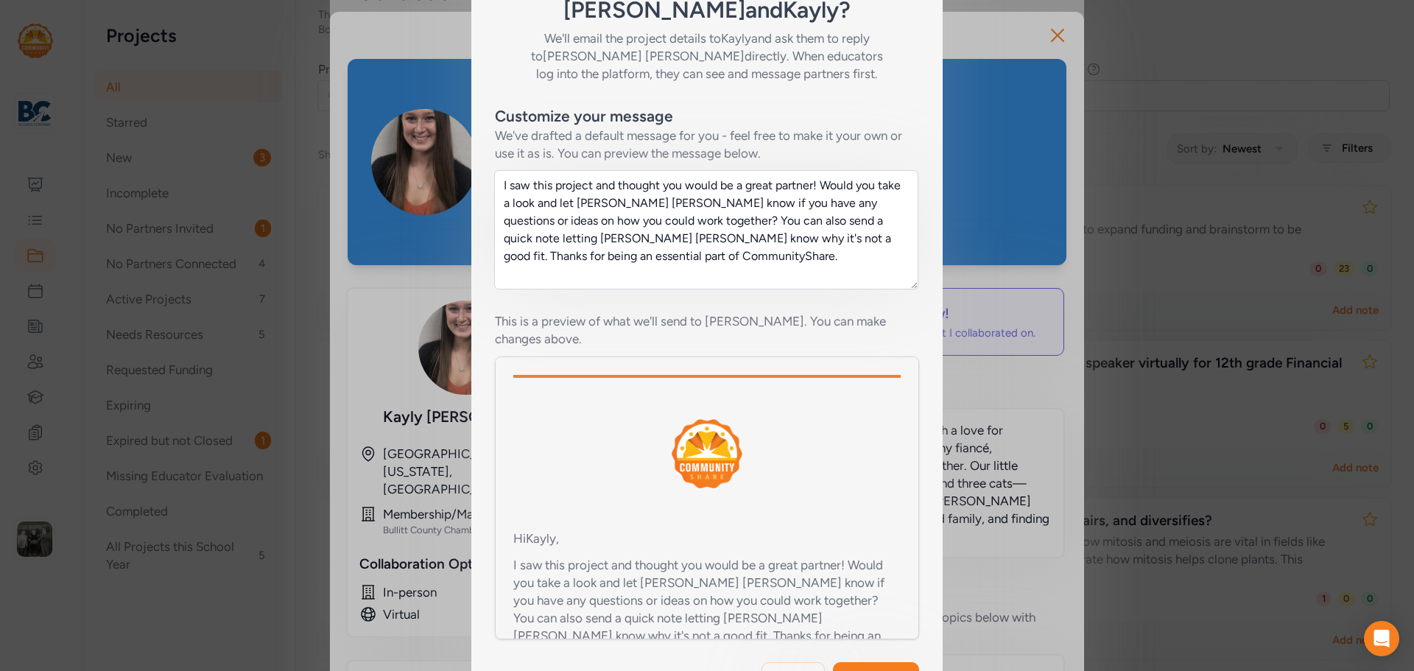
scroll to position [74, 0]
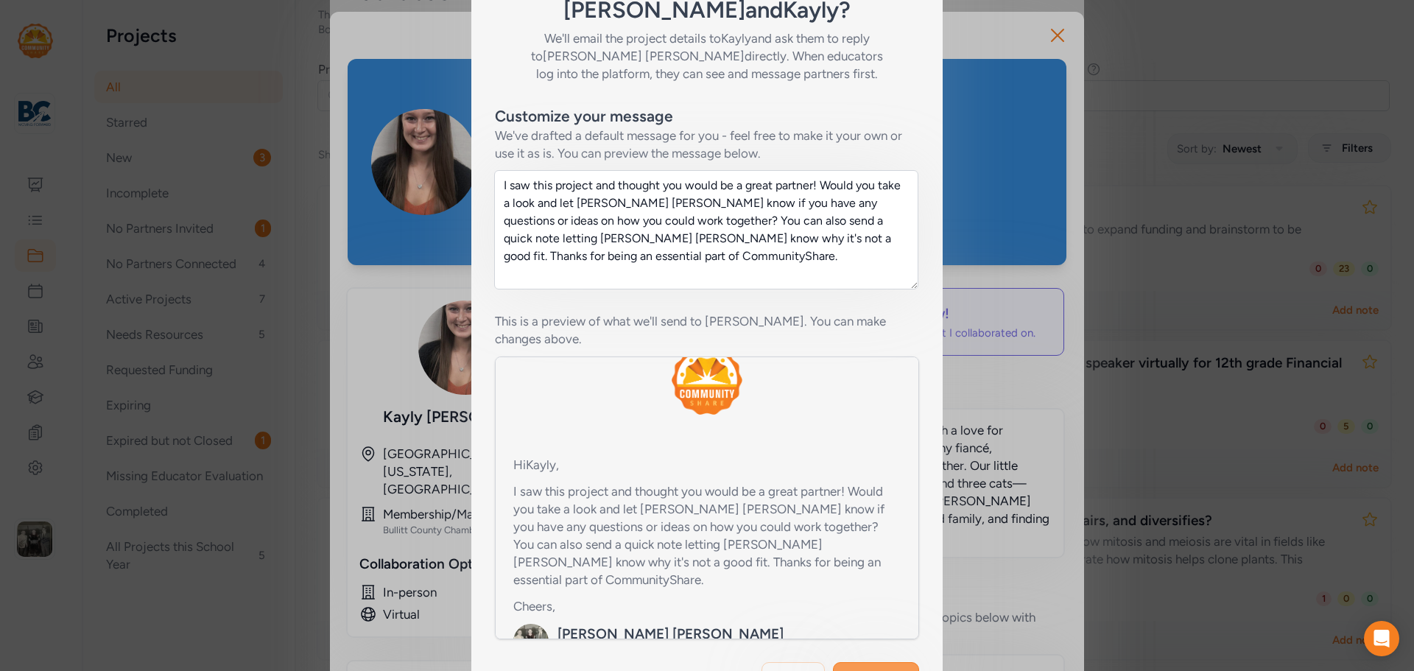
click at [859, 669] on span "Send invite" at bounding box center [876, 678] width 61 height 18
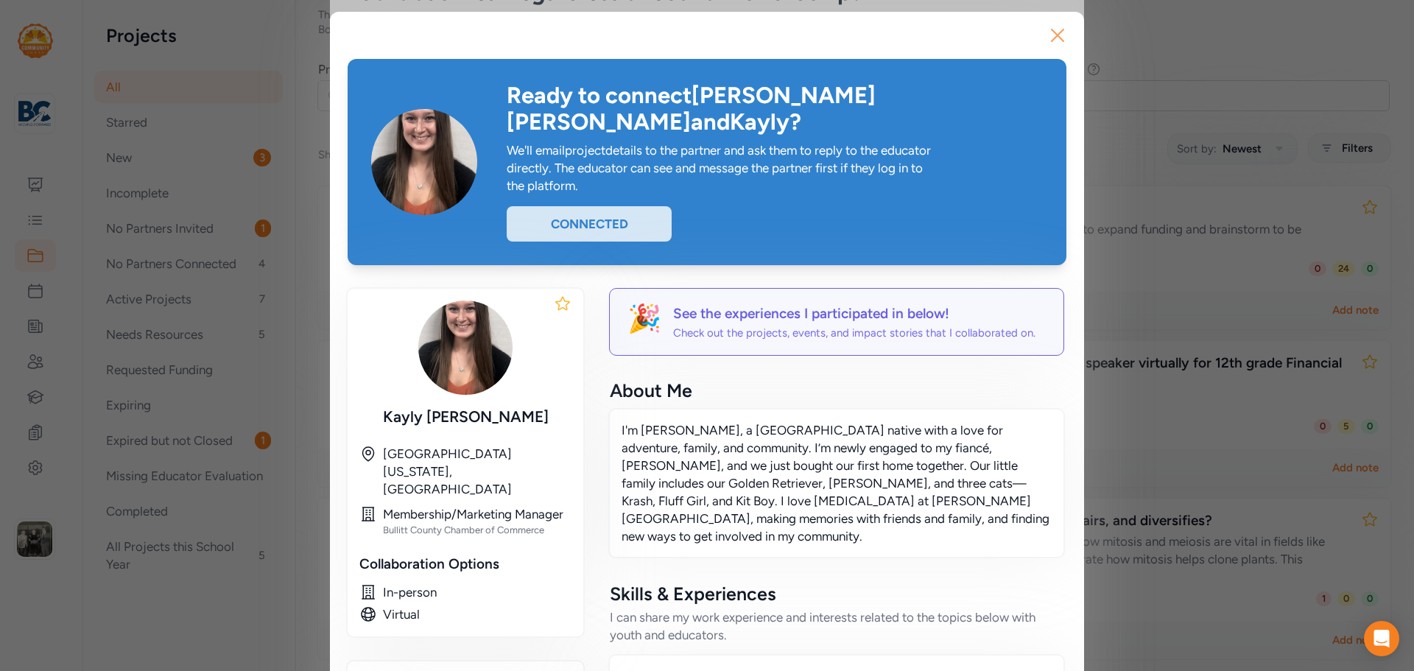
click at [1054, 41] on icon "button" at bounding box center [1058, 36] width 24 height 24
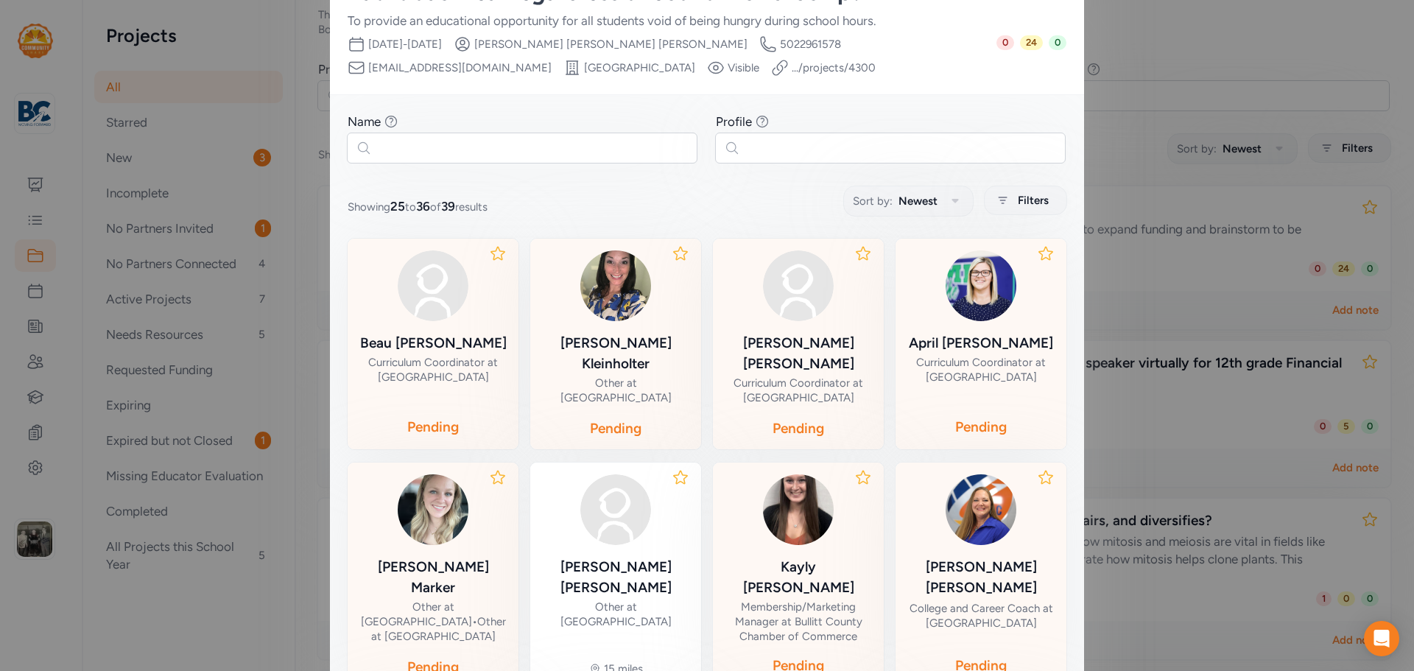
scroll to position [386, 0]
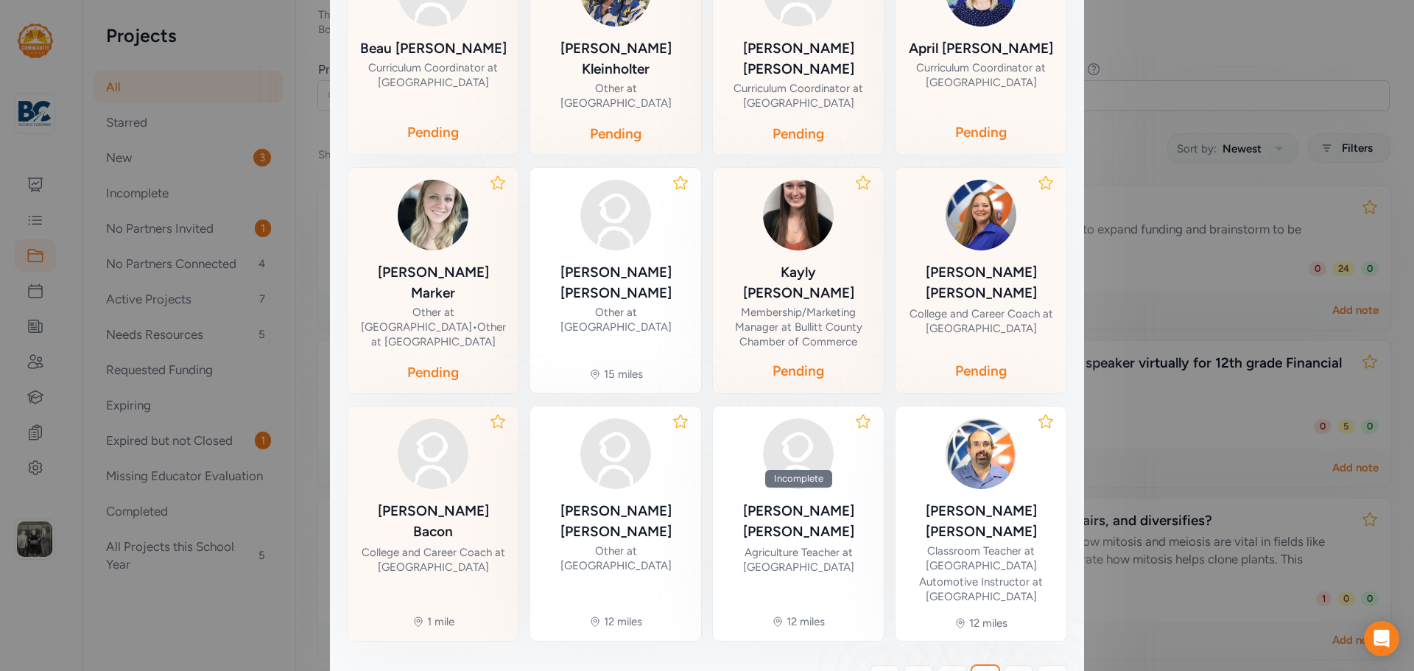
click at [455, 501] on div "[PERSON_NAME]" at bounding box center [432, 521] width 147 height 41
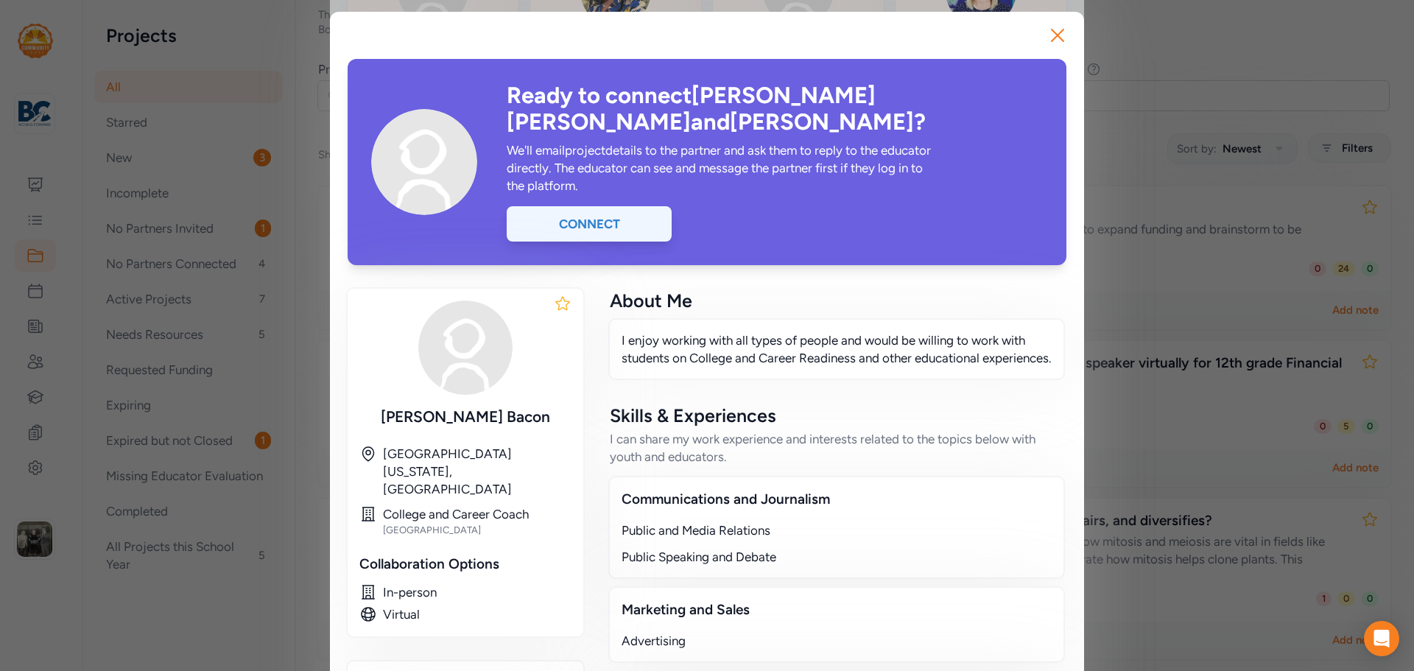
click at [587, 206] on div "Connect" at bounding box center [589, 223] width 165 height 35
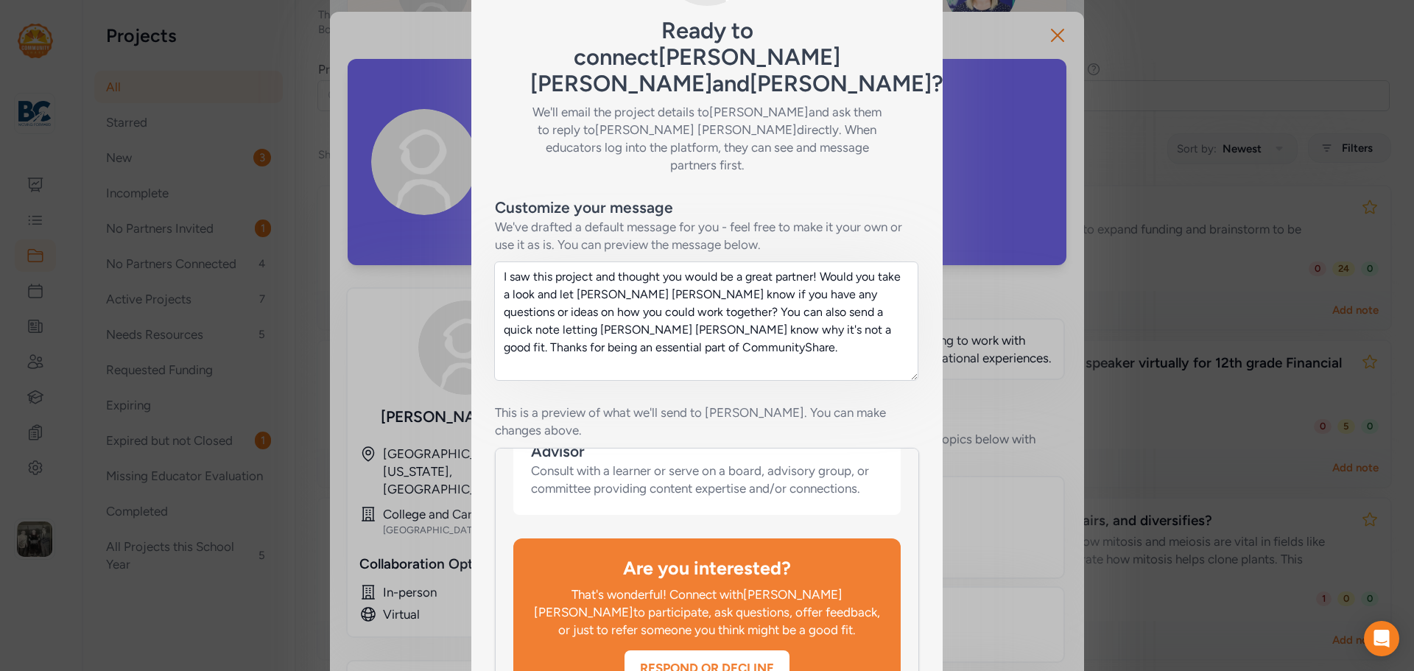
scroll to position [234, 0]
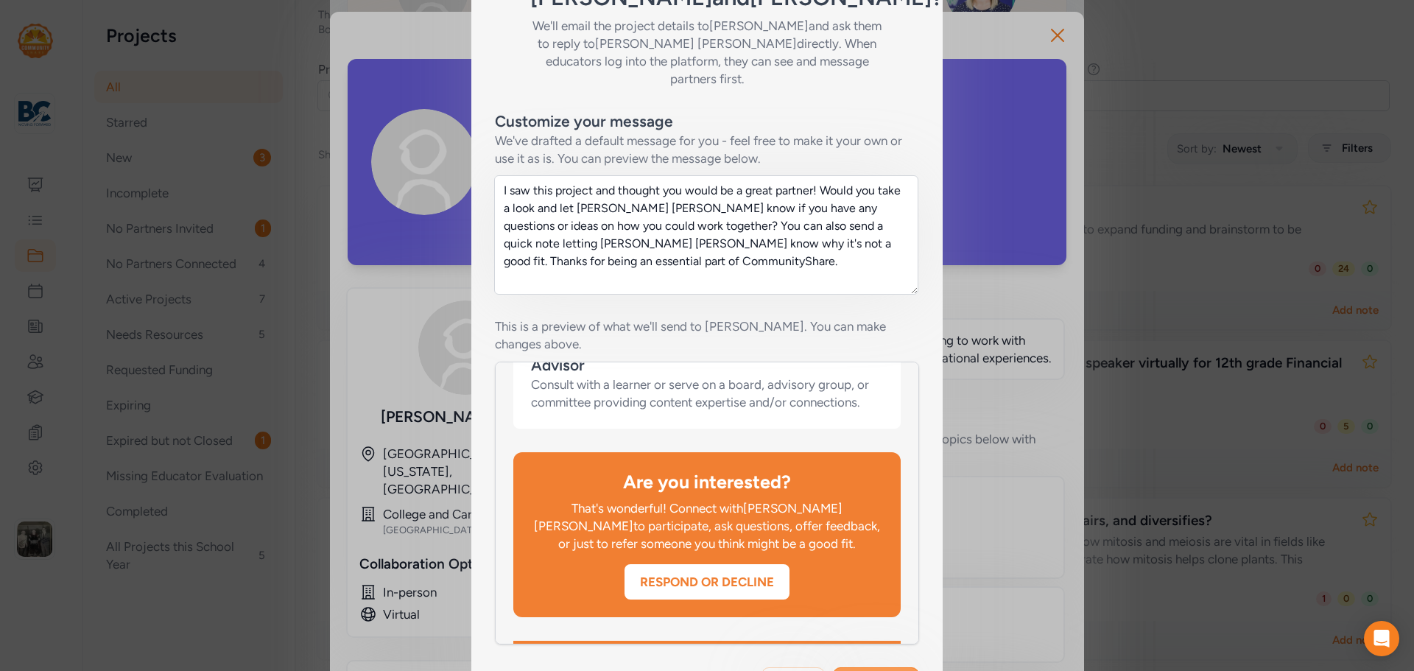
click at [855, 670] on span "Send invite" at bounding box center [876, 683] width 61 height 18
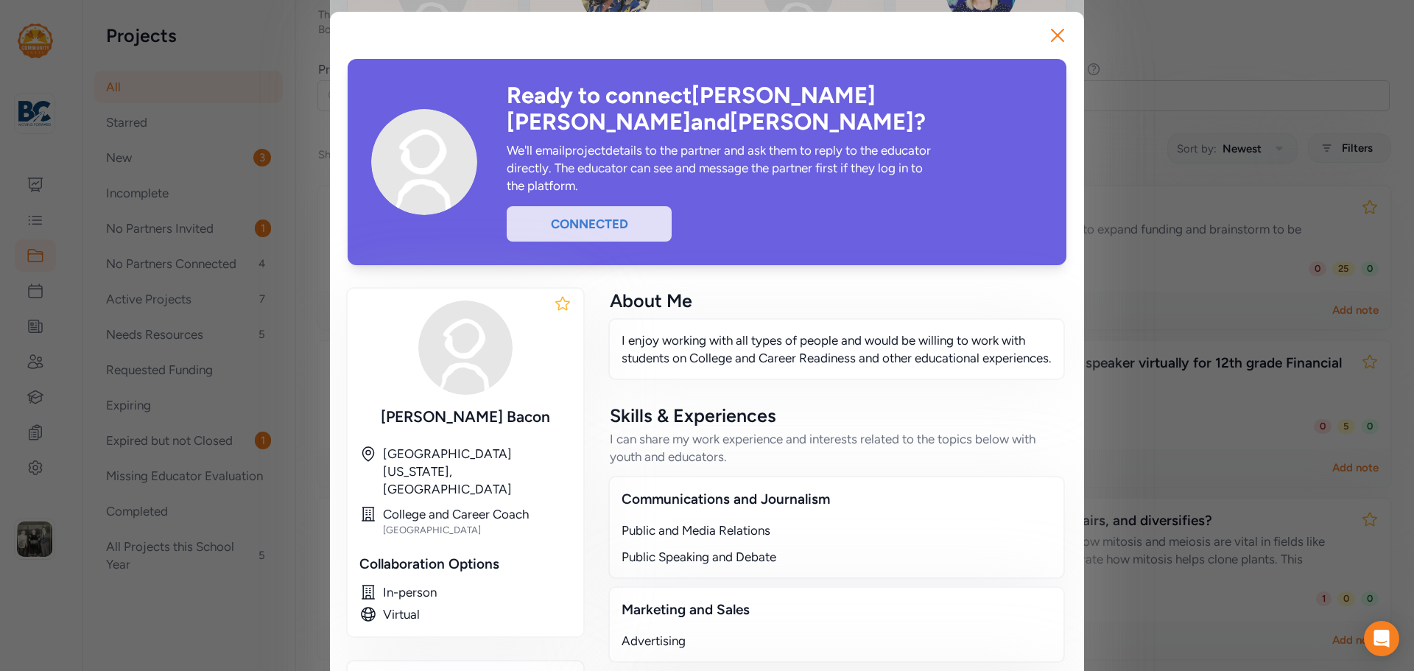
click at [604, 206] on div "Connected" at bounding box center [589, 223] width 165 height 35
click at [1053, 35] on icon "button" at bounding box center [1058, 35] width 12 height 12
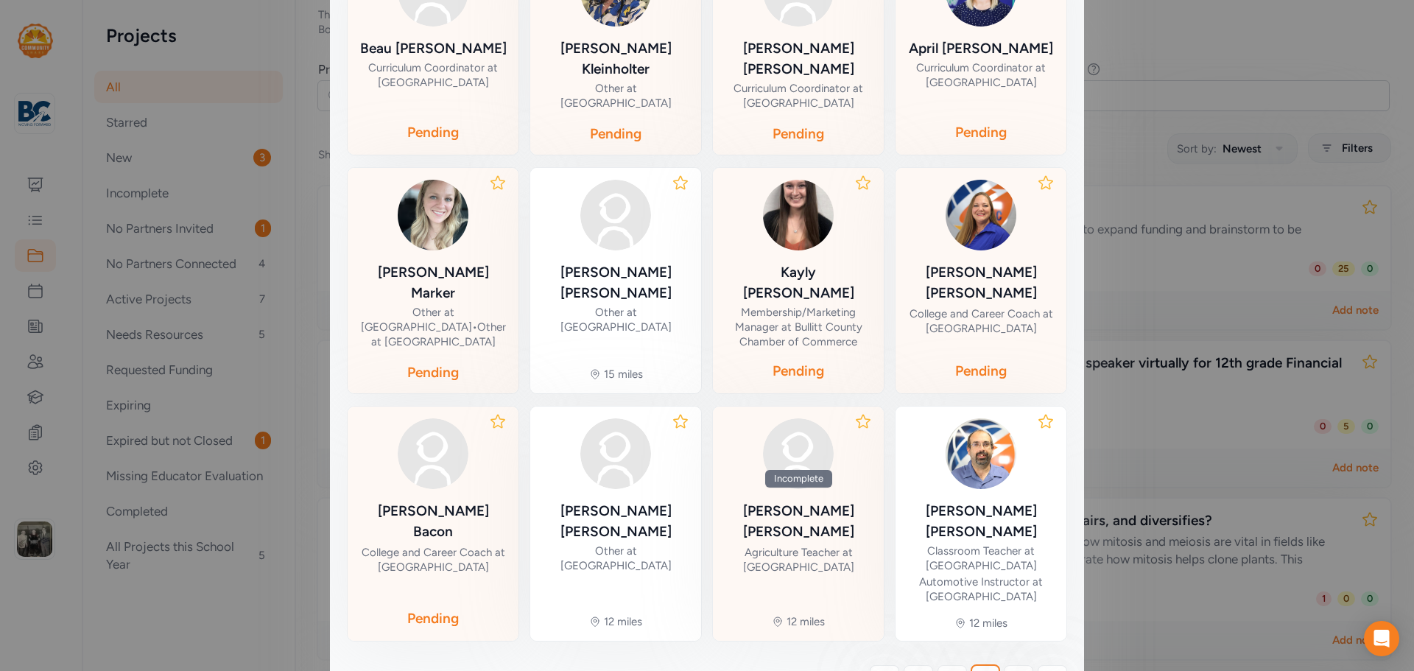
scroll to position [446, 0]
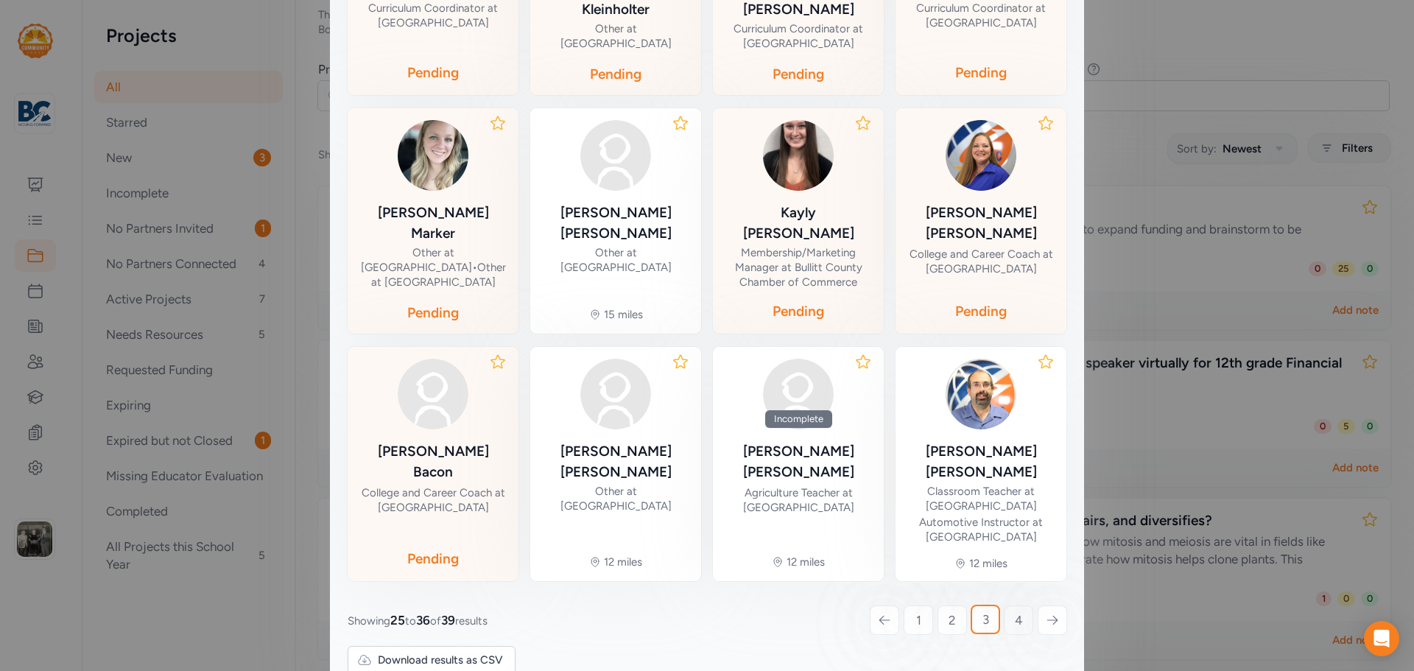
click at [1017, 606] on link "4" at bounding box center [1018, 620] width 29 height 29
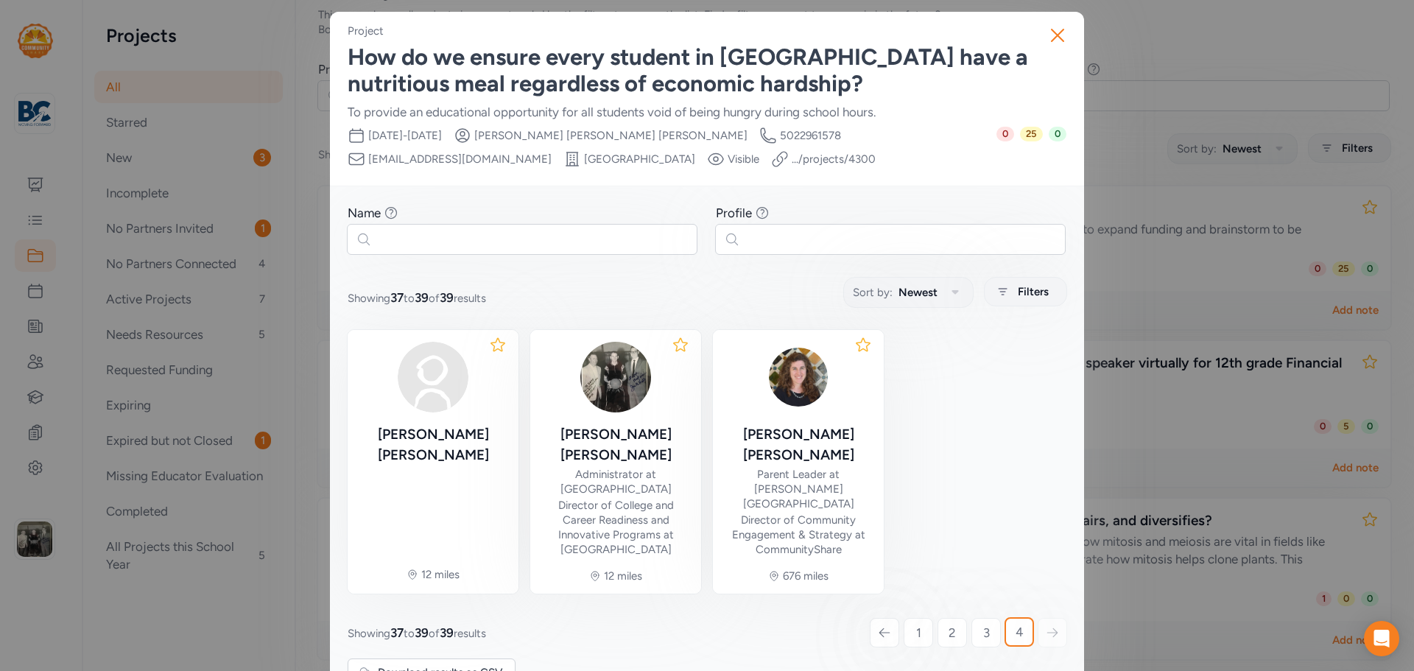
scroll to position [24, 0]
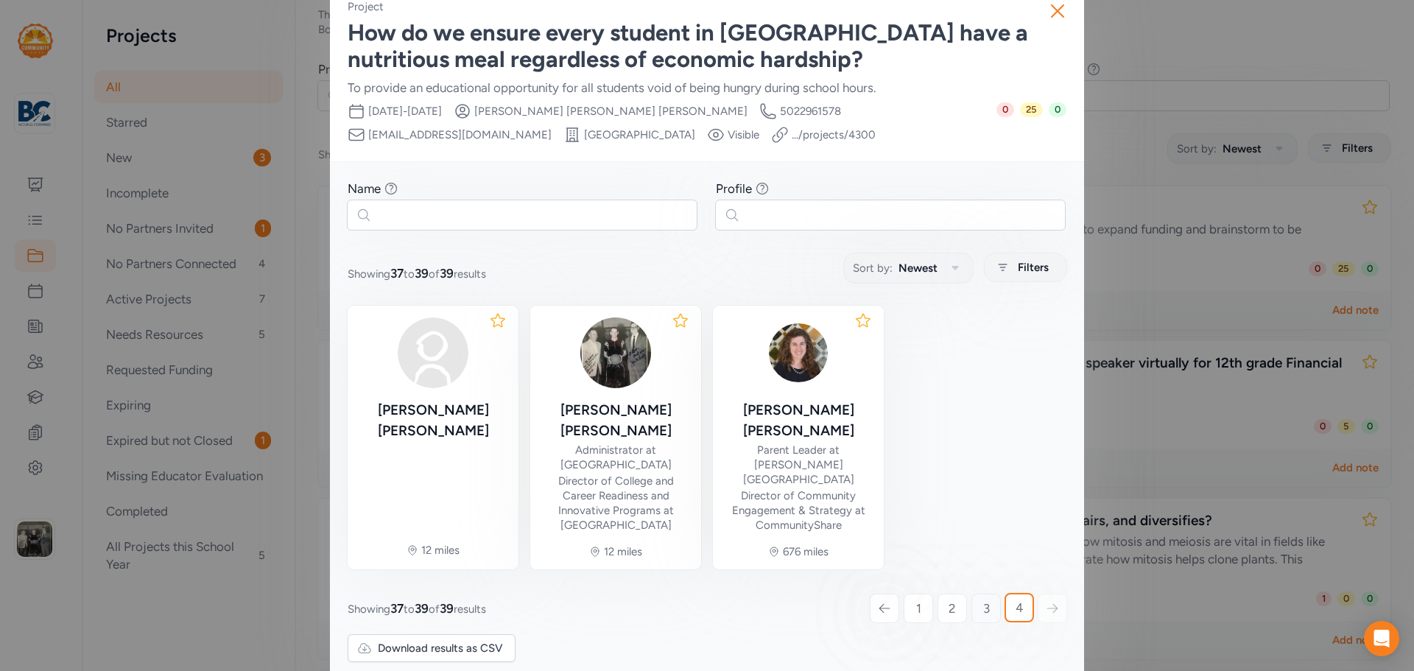
click at [972, 594] on link "3" at bounding box center [986, 608] width 29 height 29
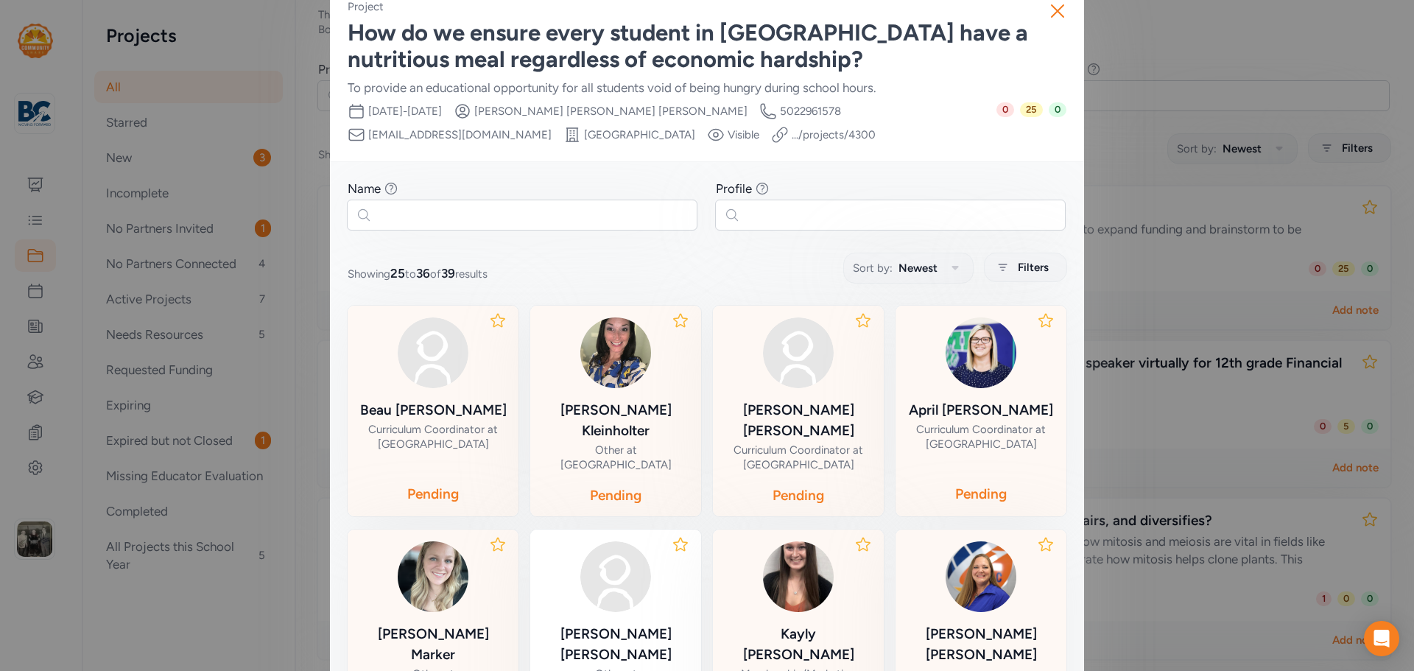
scroll to position [446, 0]
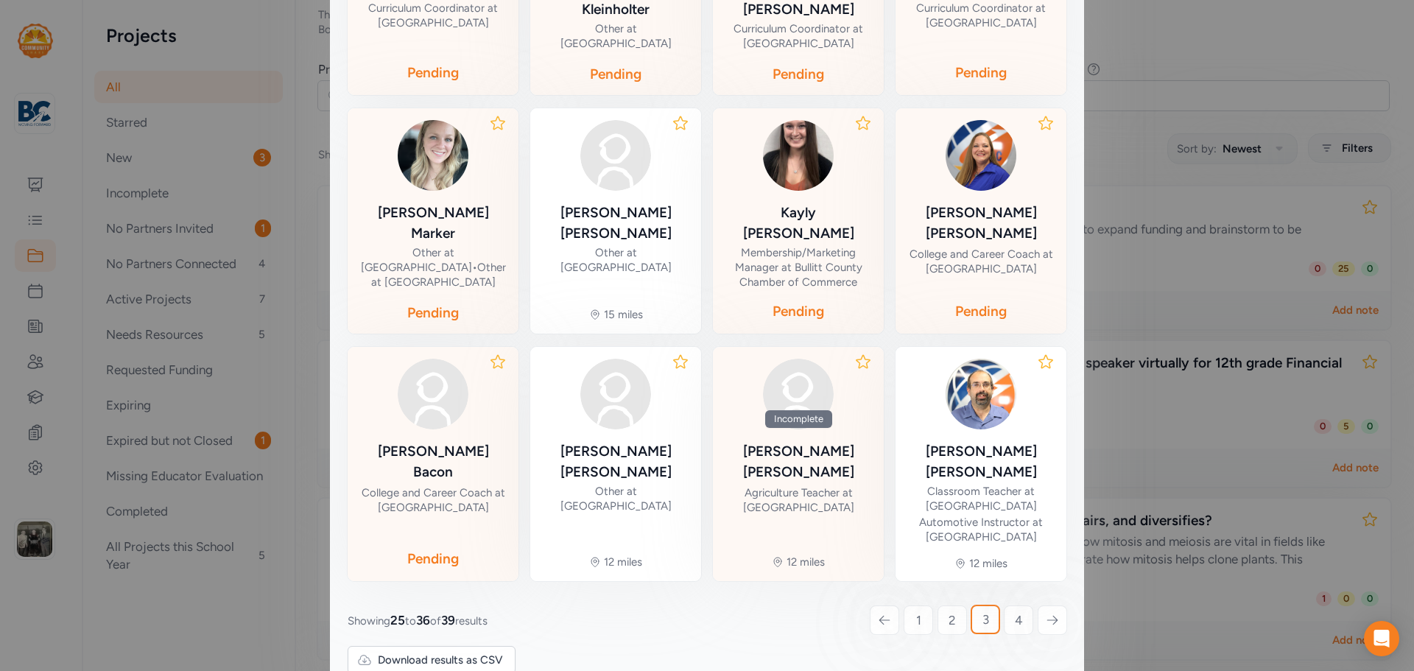
click at [817, 485] on div "Agriculture Teacher at [GEOGRAPHIC_DATA]" at bounding box center [798, 499] width 147 height 29
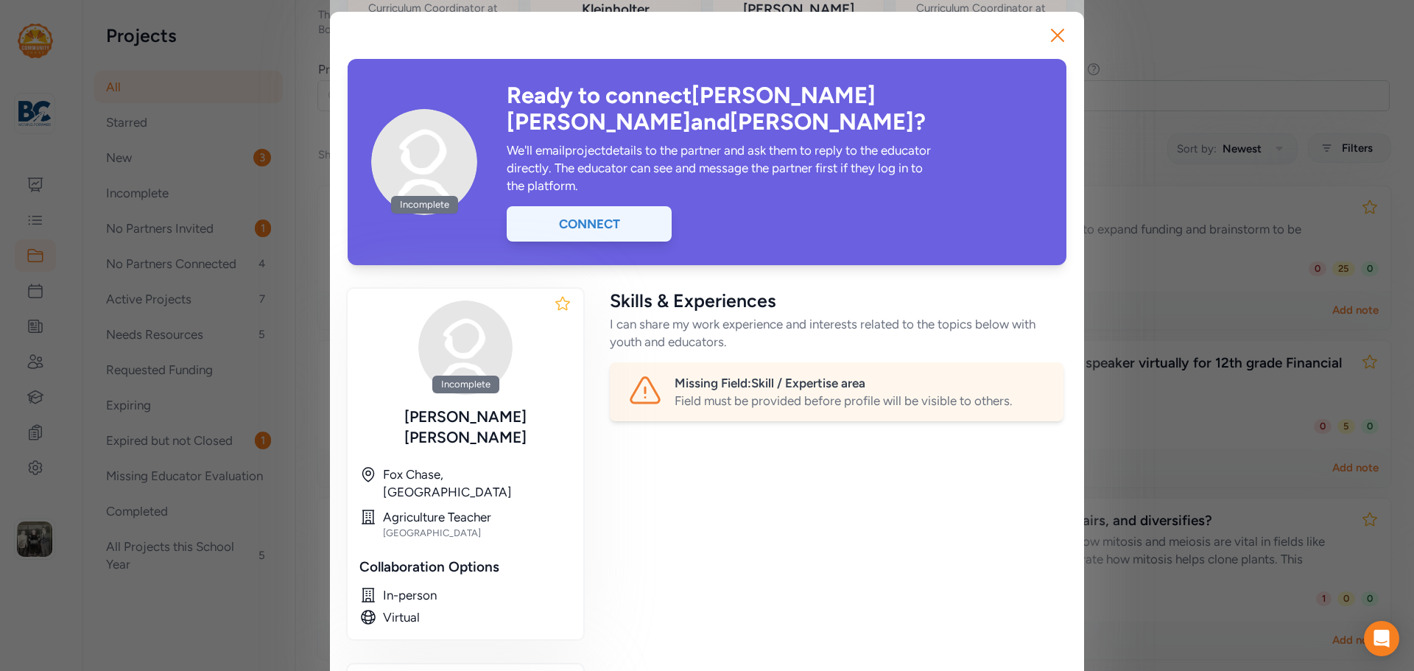
click at [608, 206] on div "Connect" at bounding box center [589, 223] width 165 height 35
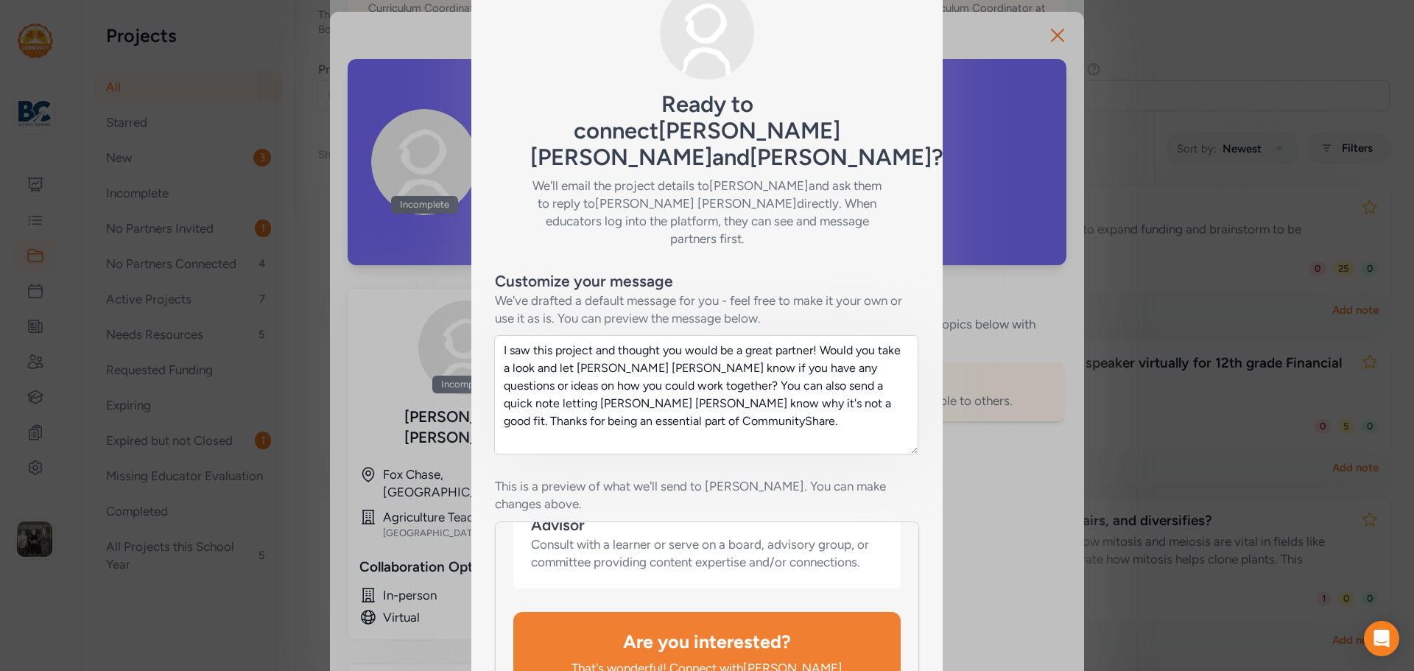
scroll to position [221, 0]
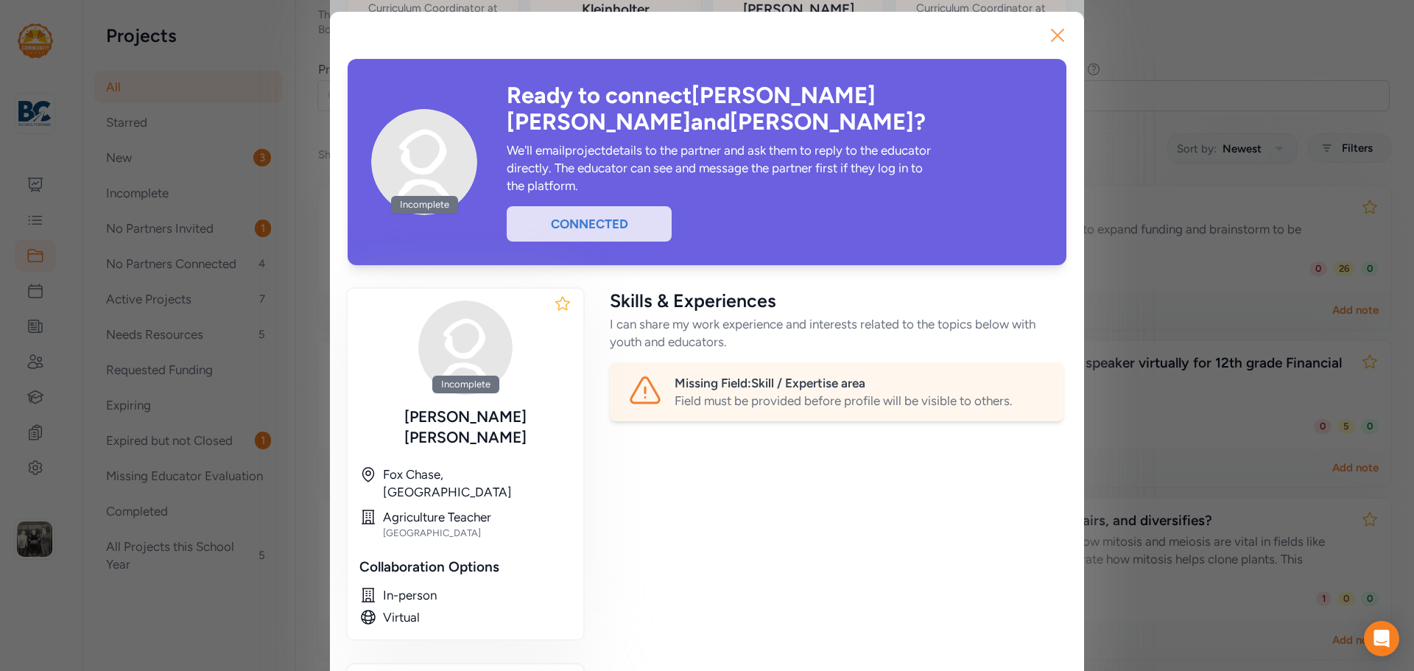
click at [1051, 38] on icon "button" at bounding box center [1058, 36] width 24 height 24
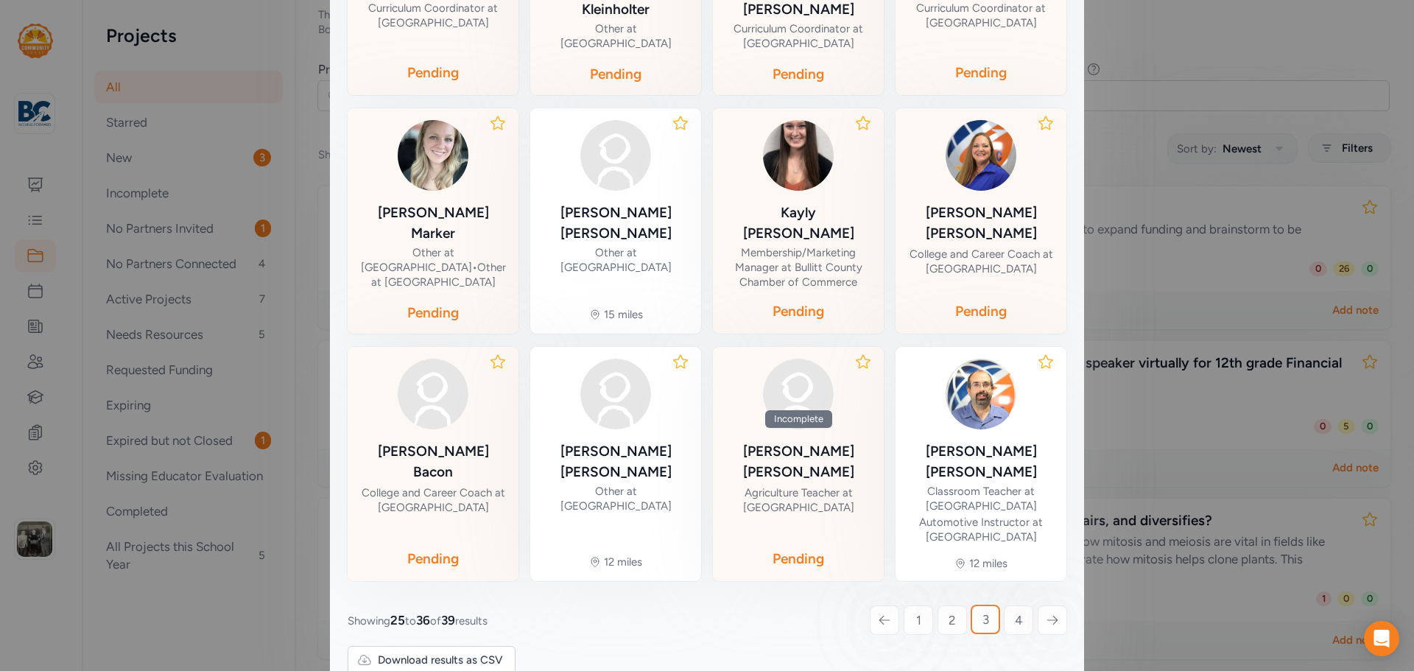
scroll to position [298, 0]
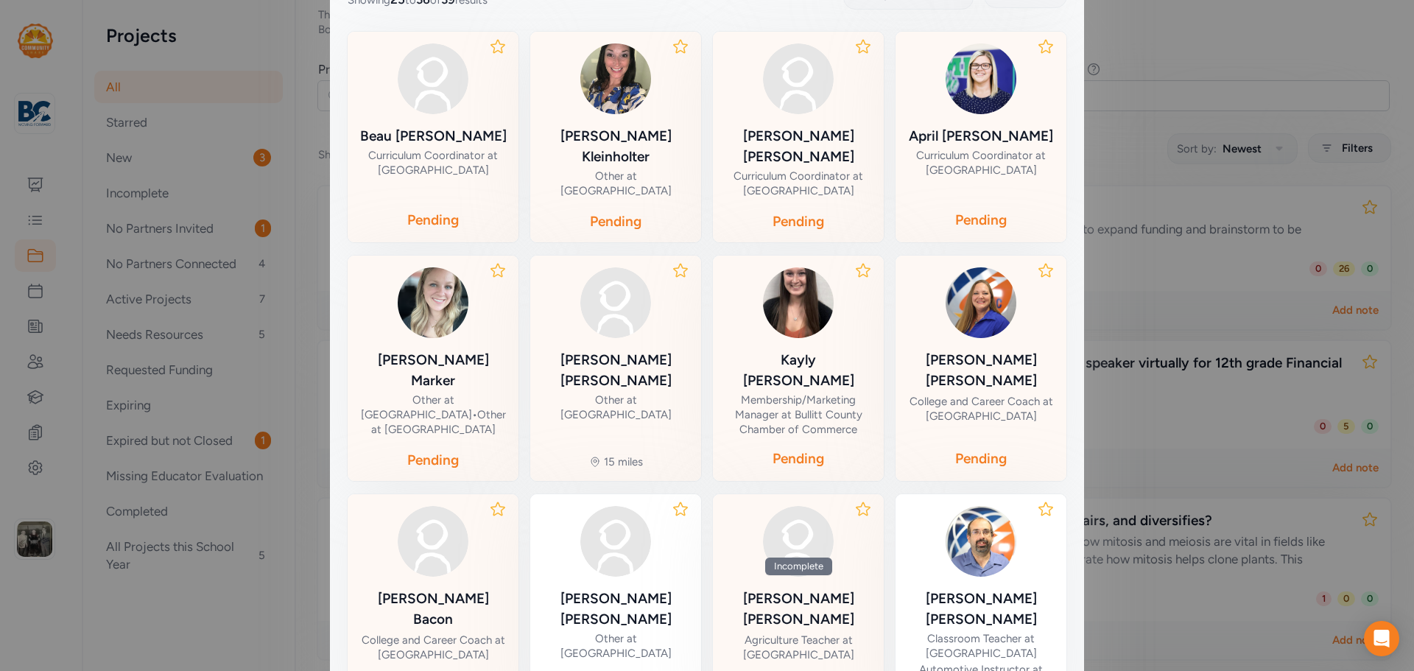
click at [623, 393] on div "Other at [GEOGRAPHIC_DATA]" at bounding box center [615, 407] width 147 height 29
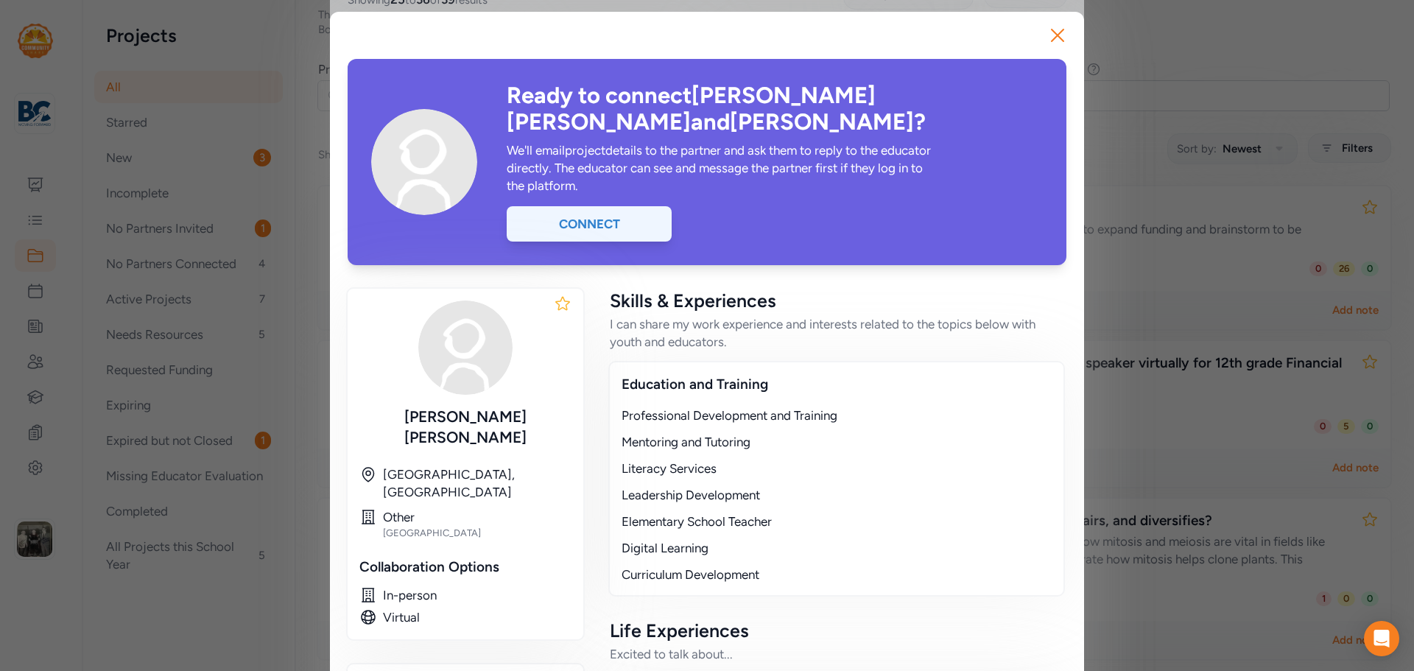
click at [619, 206] on div "Connect" at bounding box center [589, 223] width 165 height 35
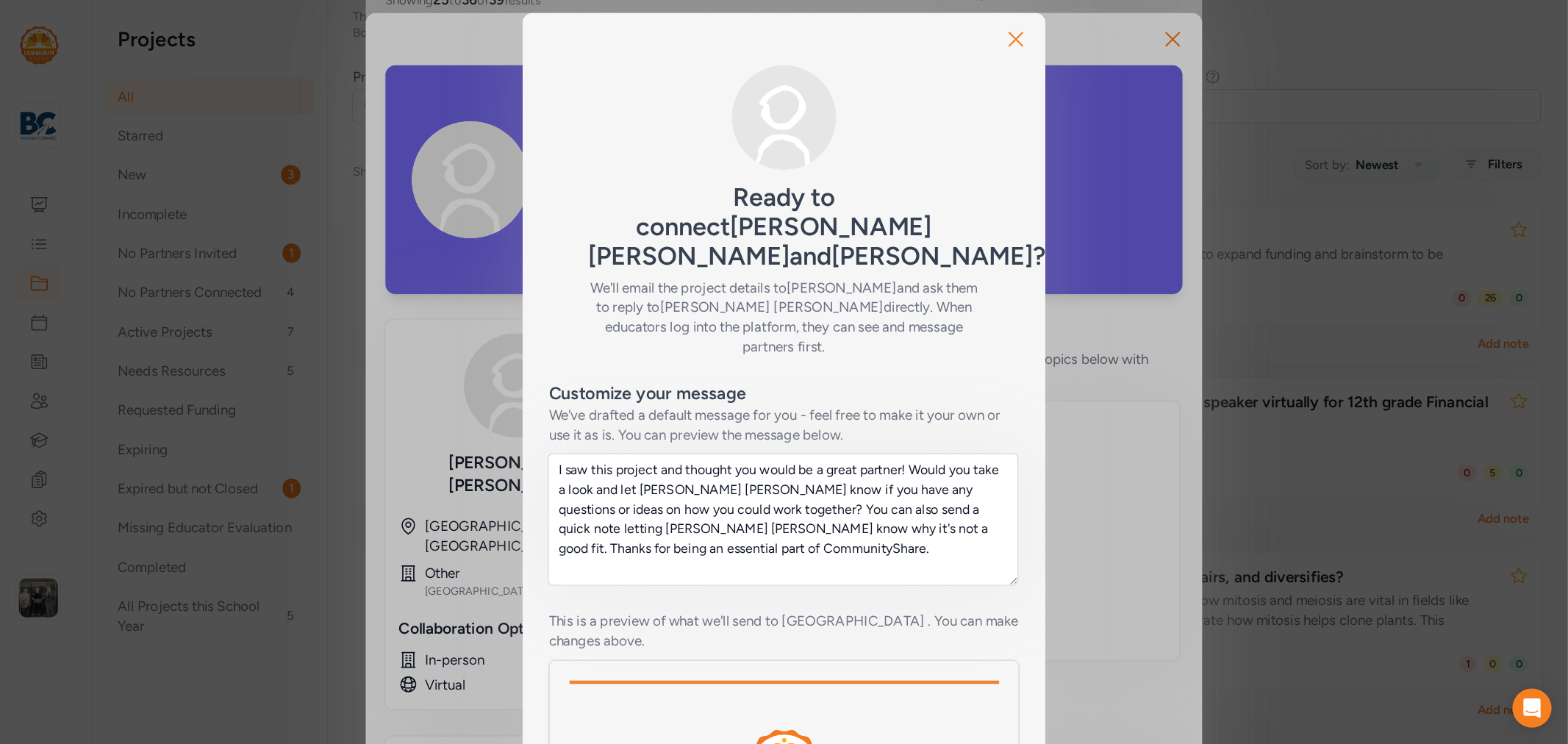
scroll to position [221, 0]
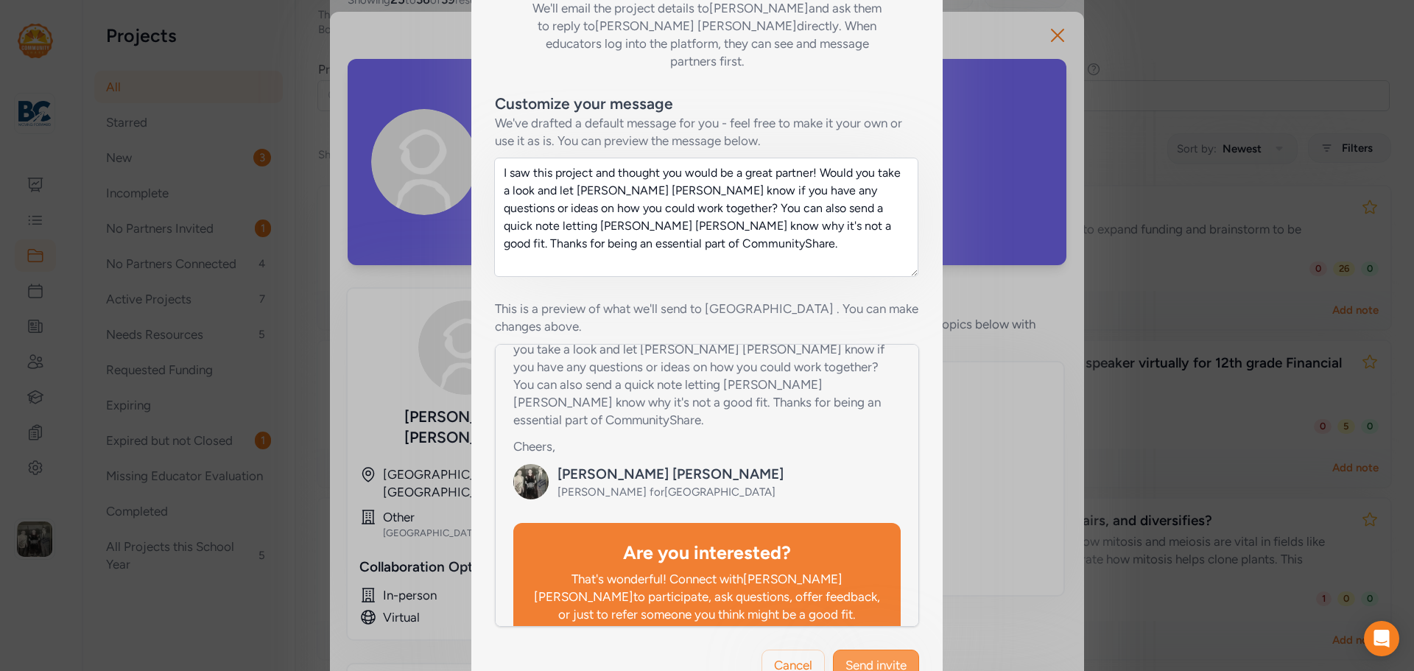
click at [869, 656] on span "Send invite" at bounding box center [876, 665] width 61 height 18
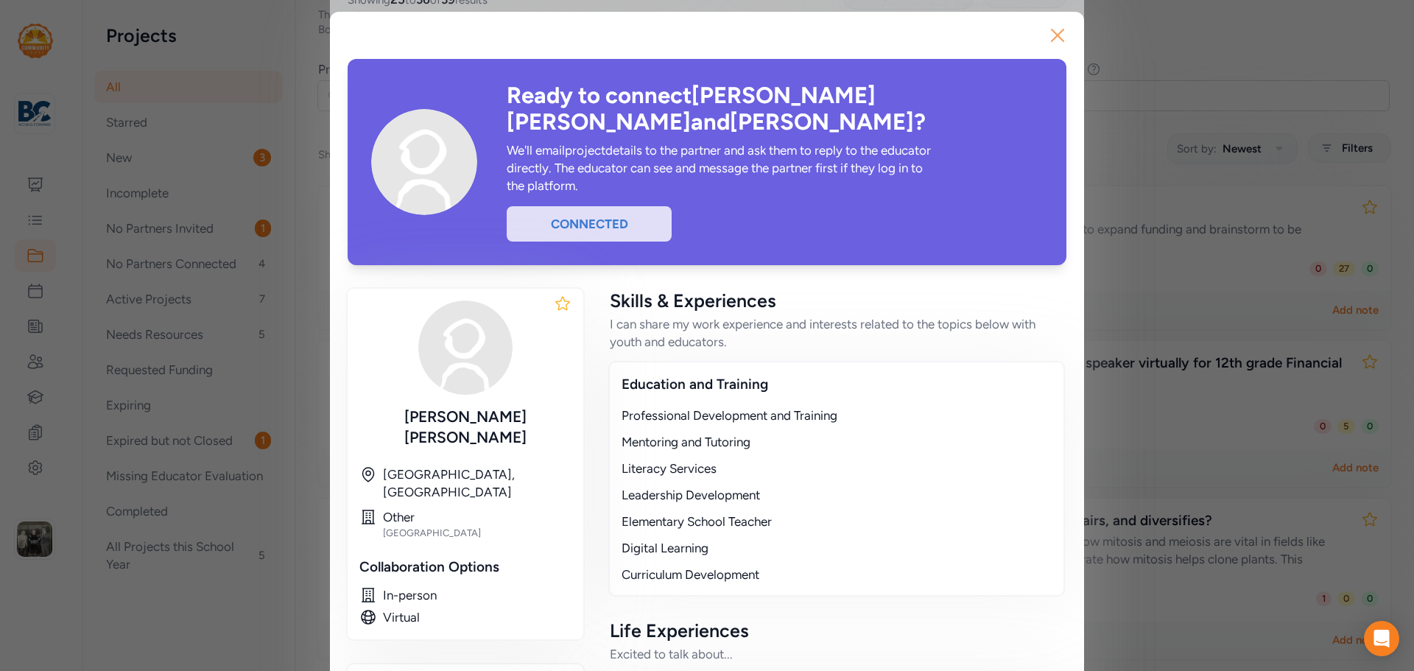
click at [1052, 34] on icon "button" at bounding box center [1058, 36] width 24 height 24
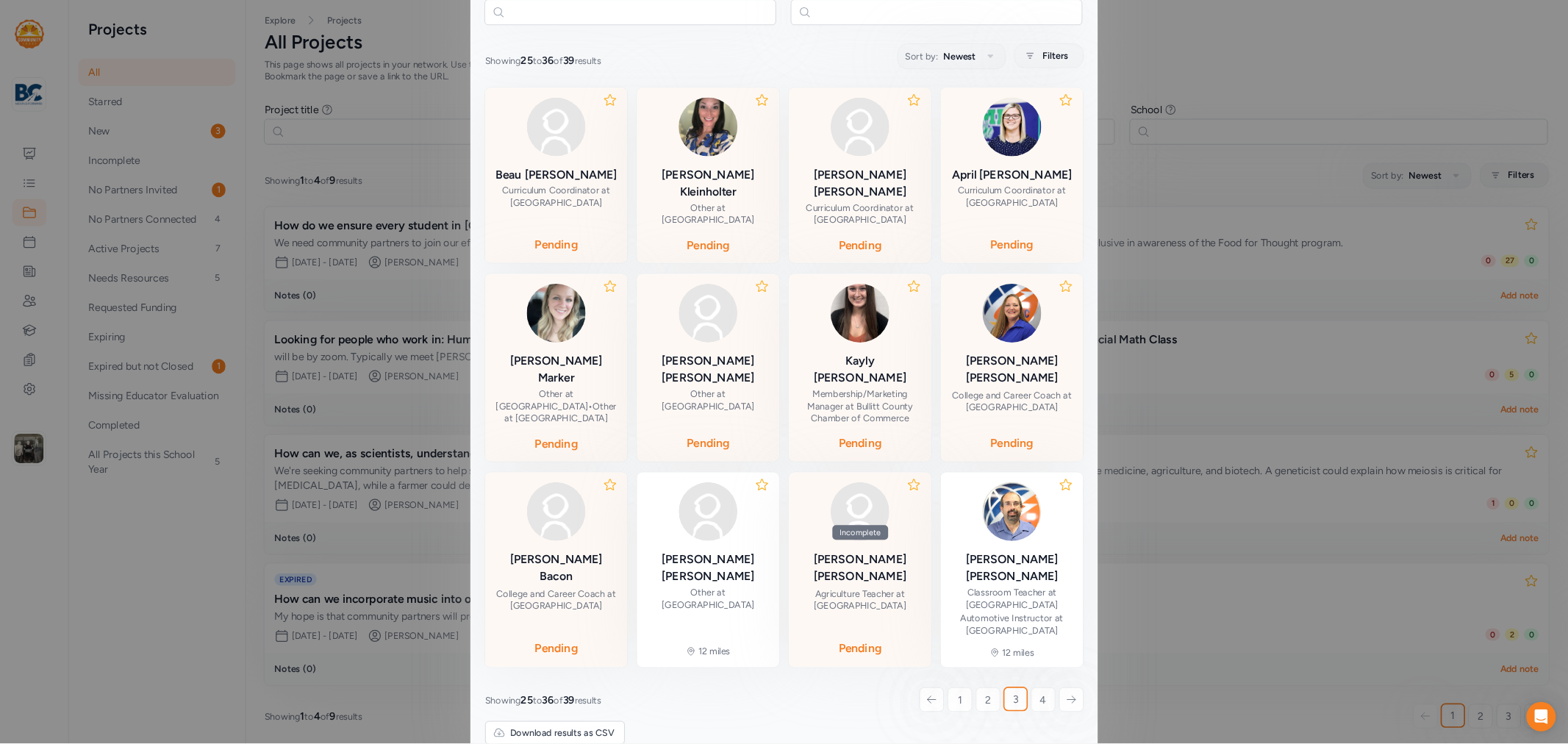
scroll to position [6, 0]
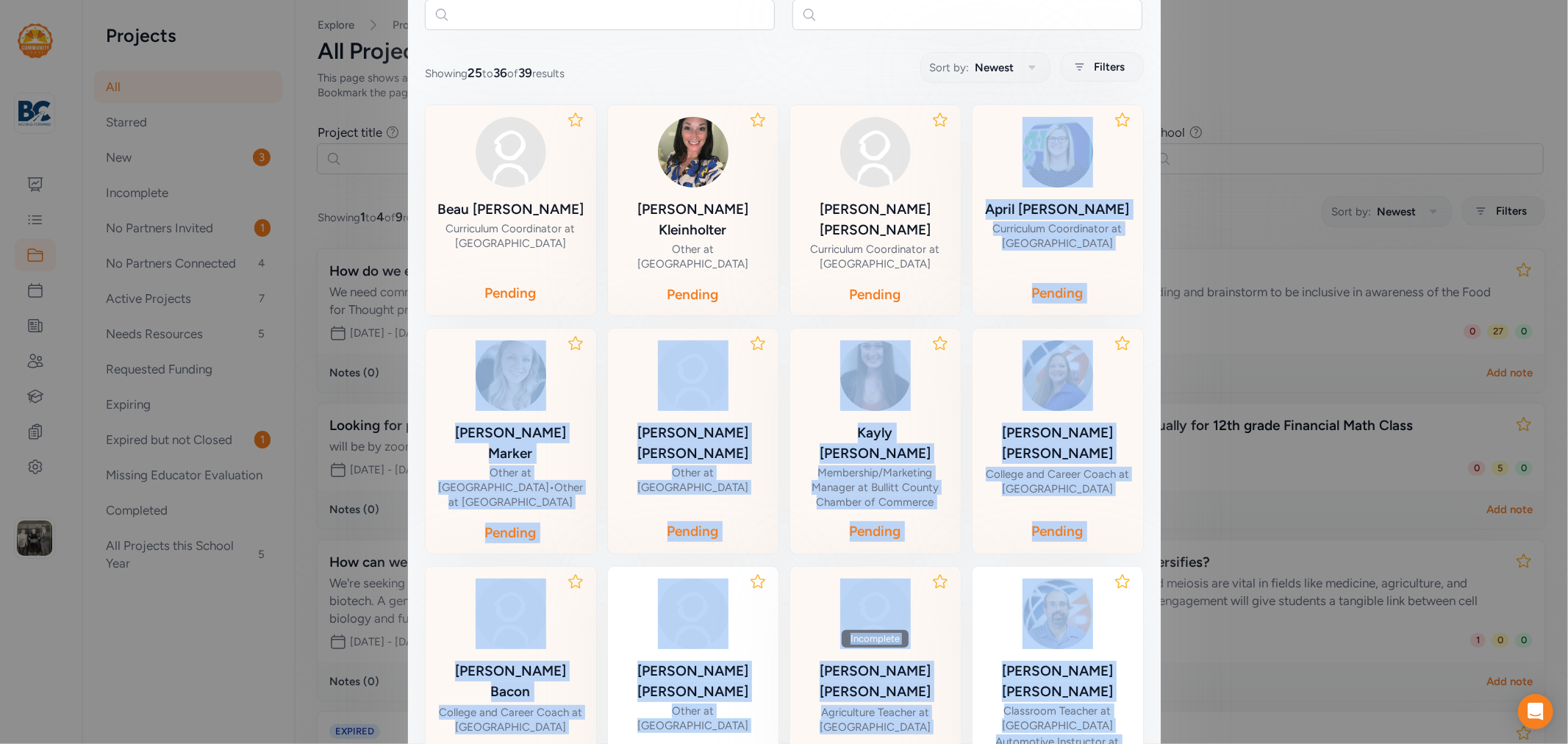
click at [1400, 116] on div "Close Project How do we ensure every student in [GEOGRAPHIC_DATA] have a nutrit…" at bounding box center [784, 349] width 1568 height 1147
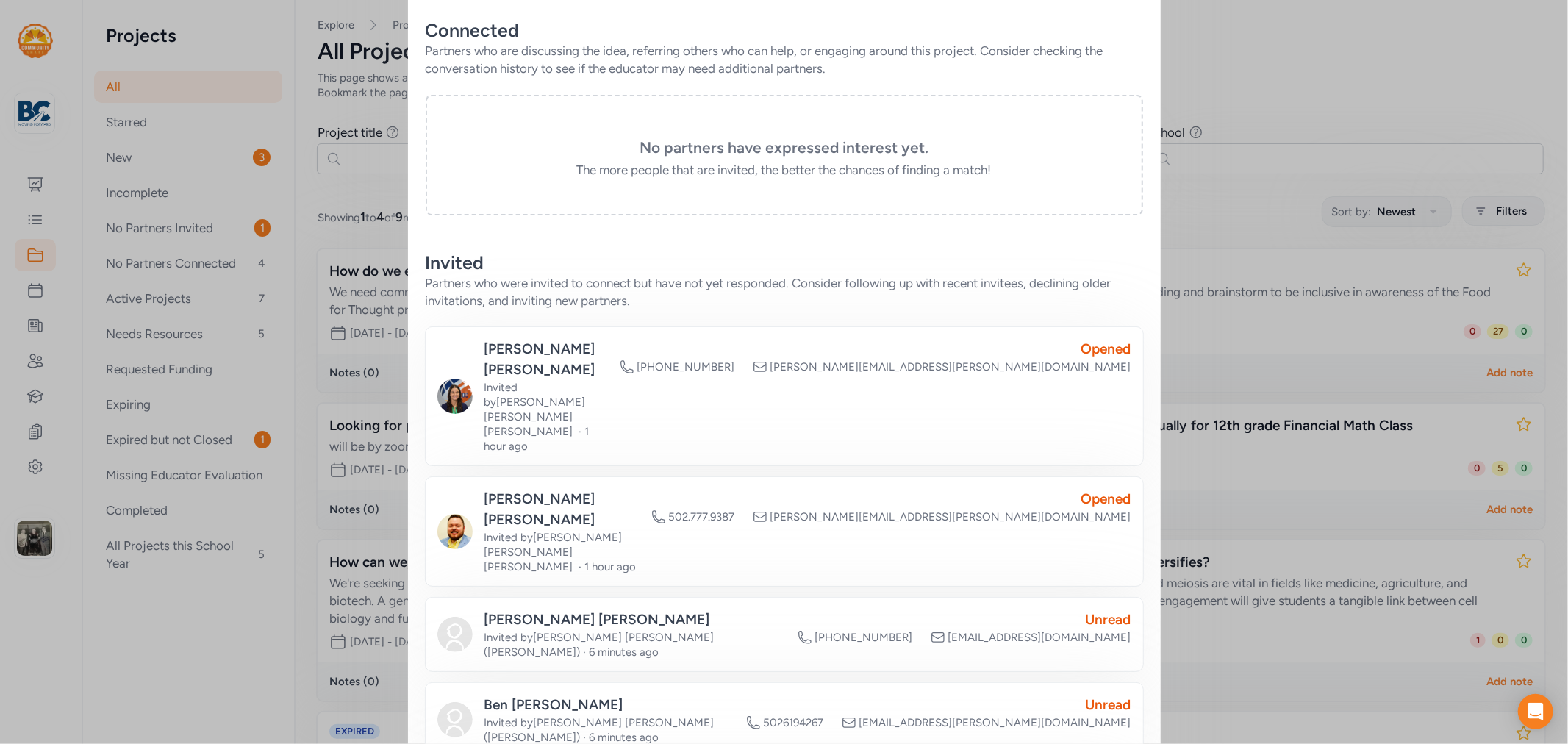
scroll to position [10, 0]
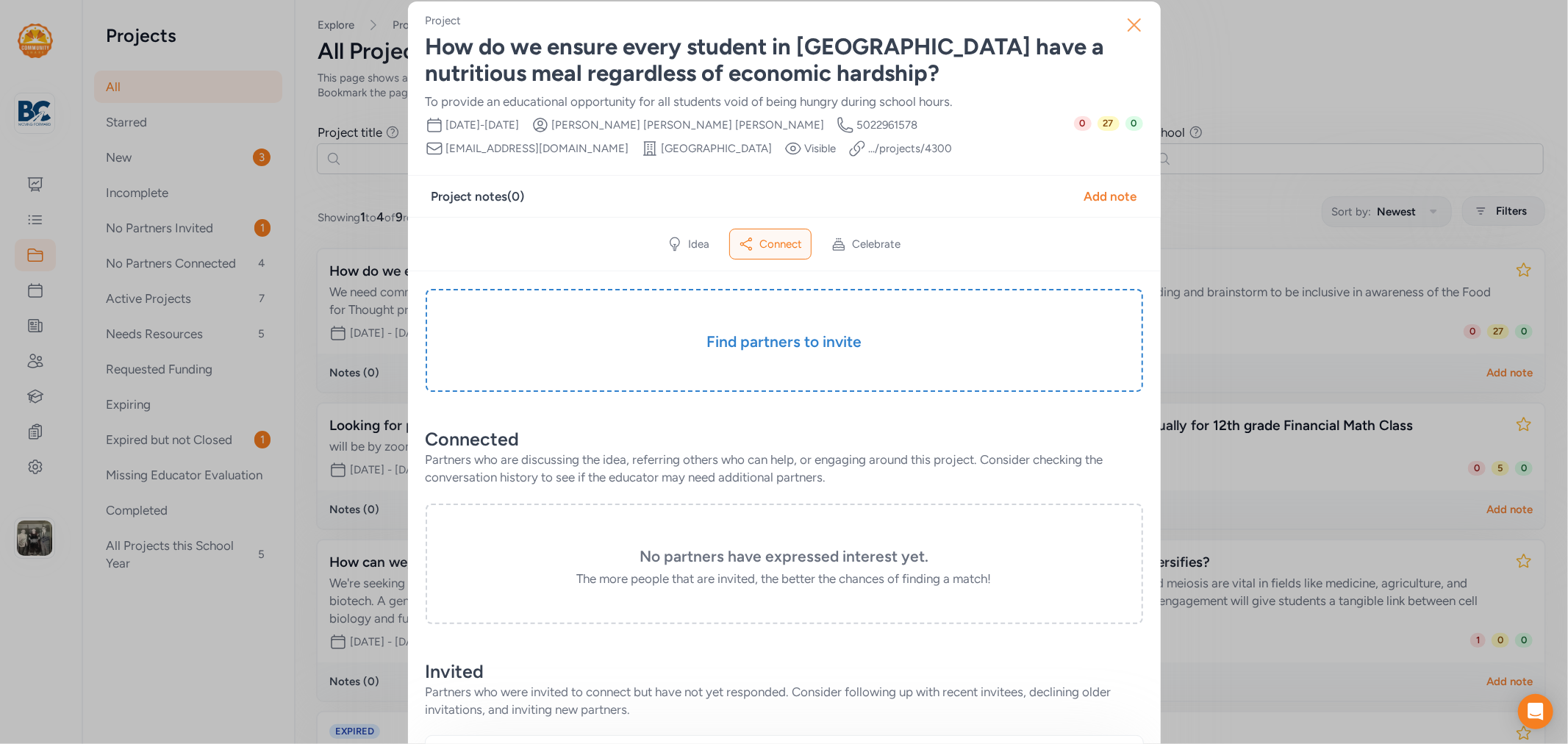
click at [1133, 28] on icon "button" at bounding box center [1135, 25] width 24 height 24
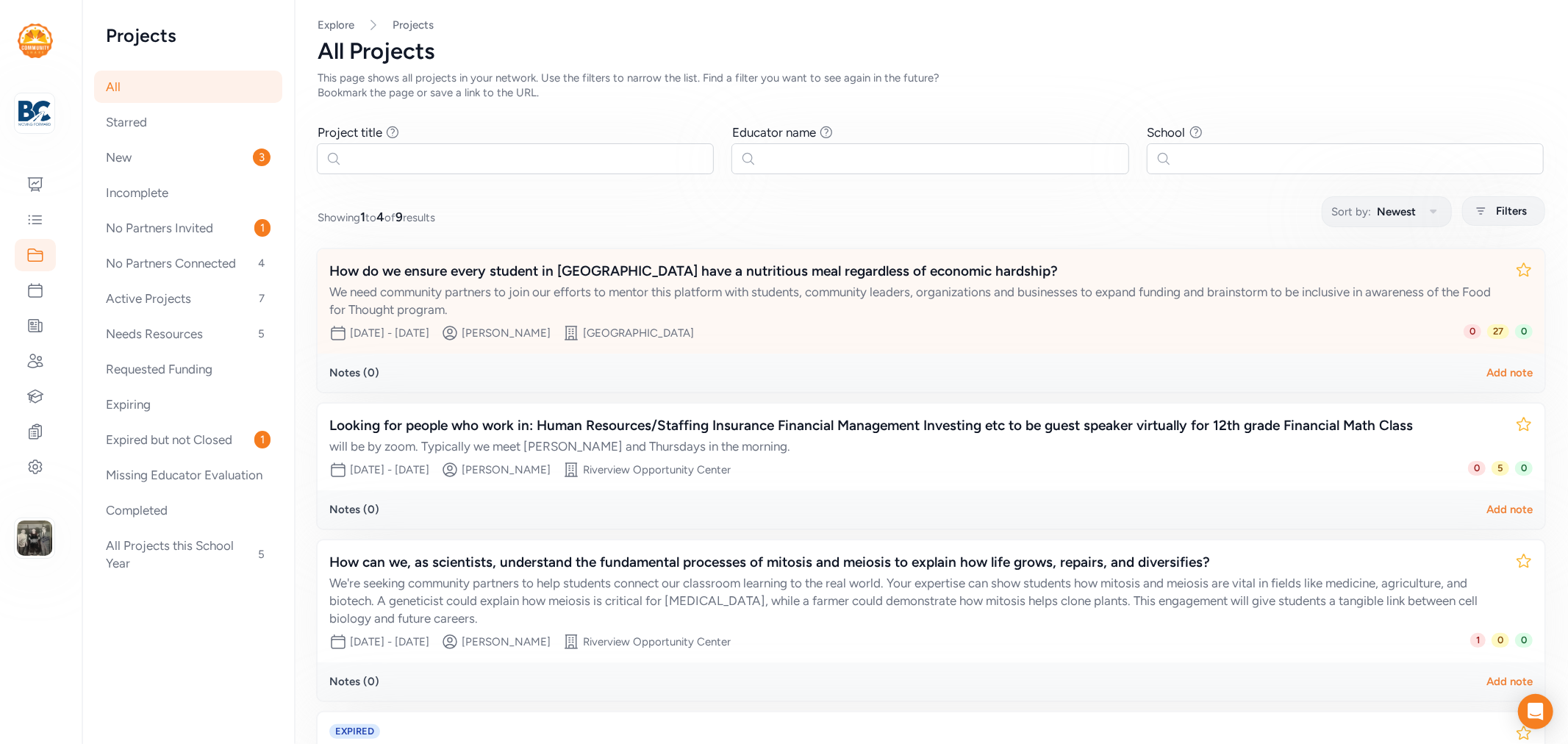
click at [727, 274] on div "How do we ensure every student in [GEOGRAPHIC_DATA] have a nutritious meal rega…" at bounding box center [916, 272] width 1174 height 21
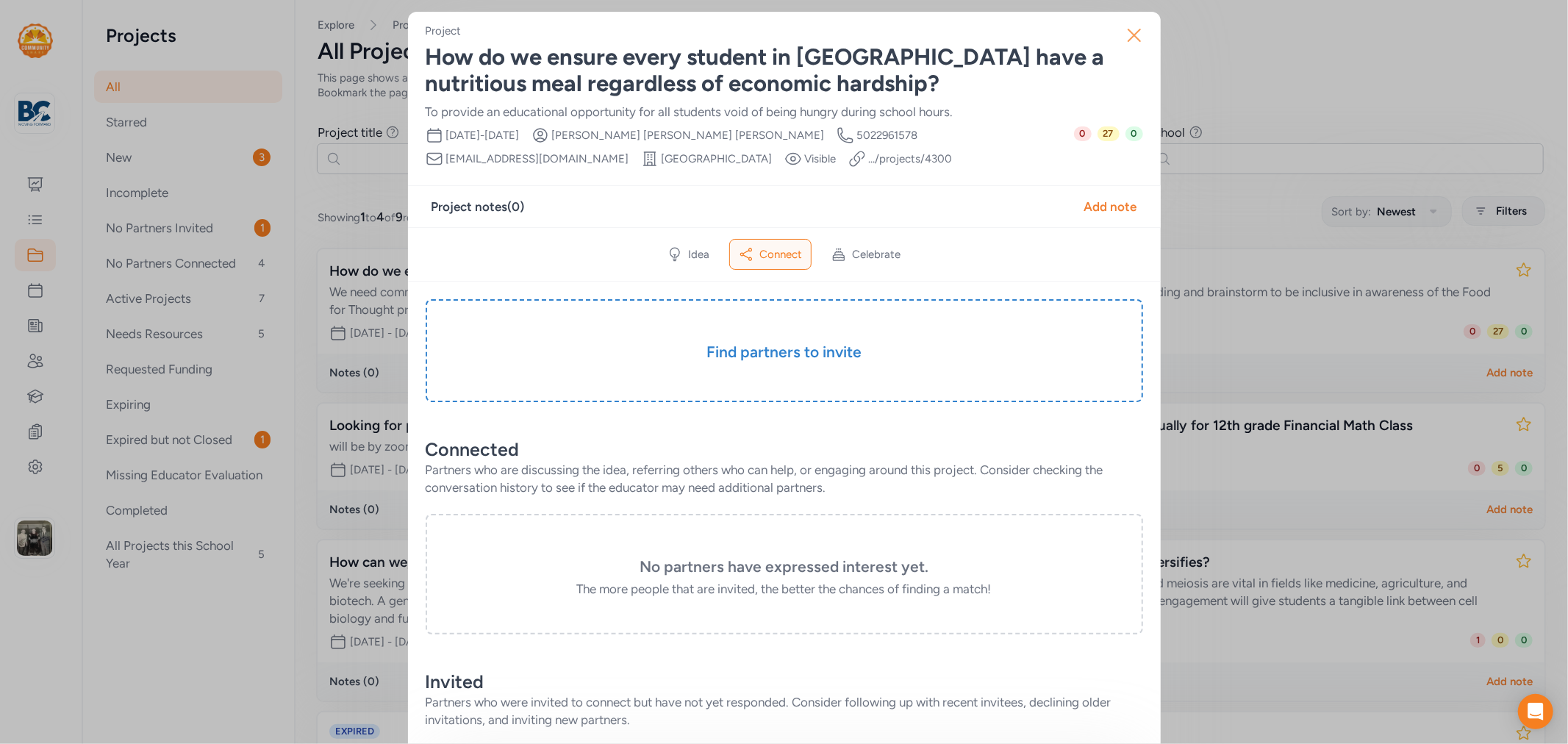
click at [1124, 37] on icon "button" at bounding box center [1135, 36] width 24 height 24
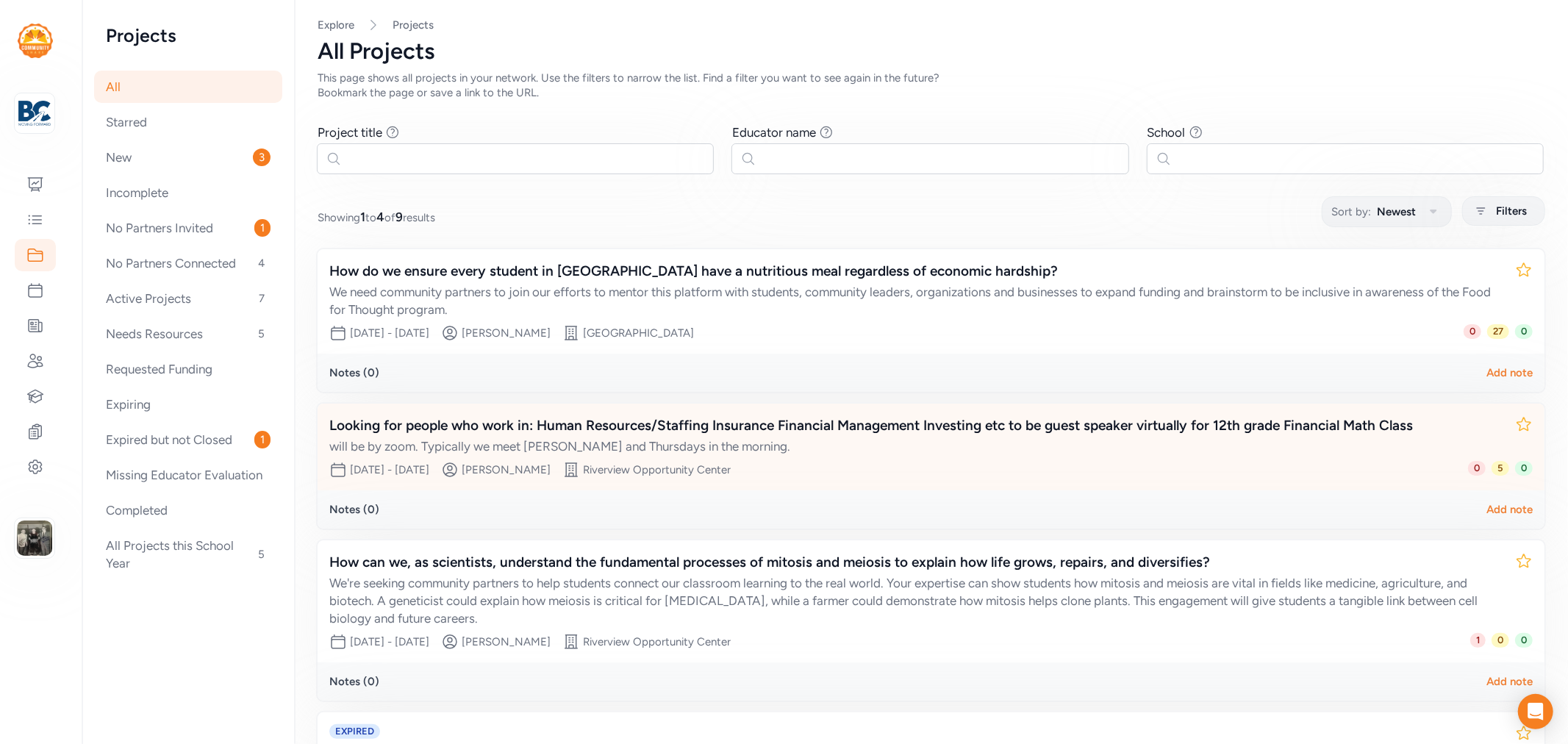
click at [668, 408] on div "Looking for people who work in: Human Resources/Staffing Insurance Financial Ma…" at bounding box center [930, 446] width 1227 height 87
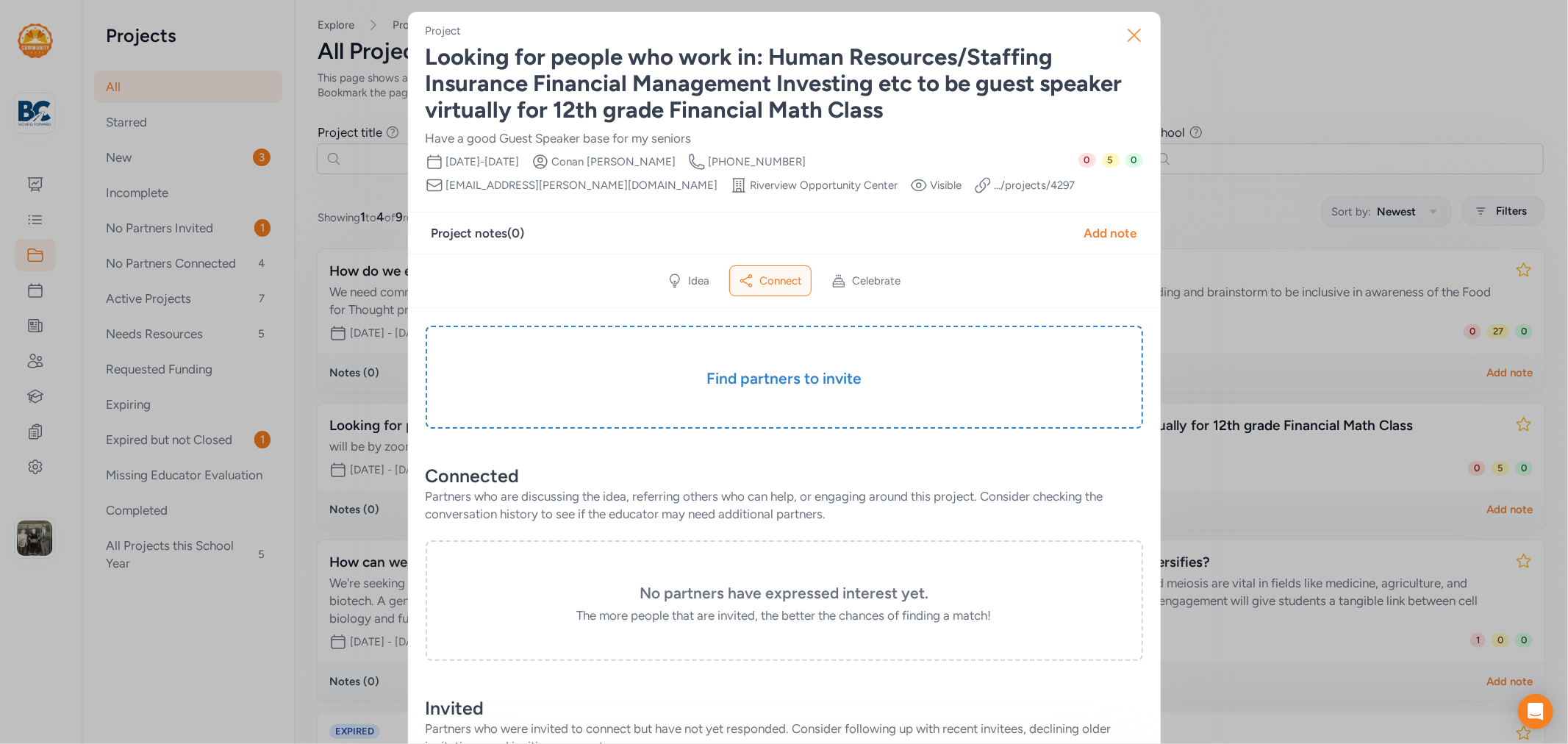
click at [1123, 40] on icon "button" at bounding box center [1135, 36] width 24 height 24
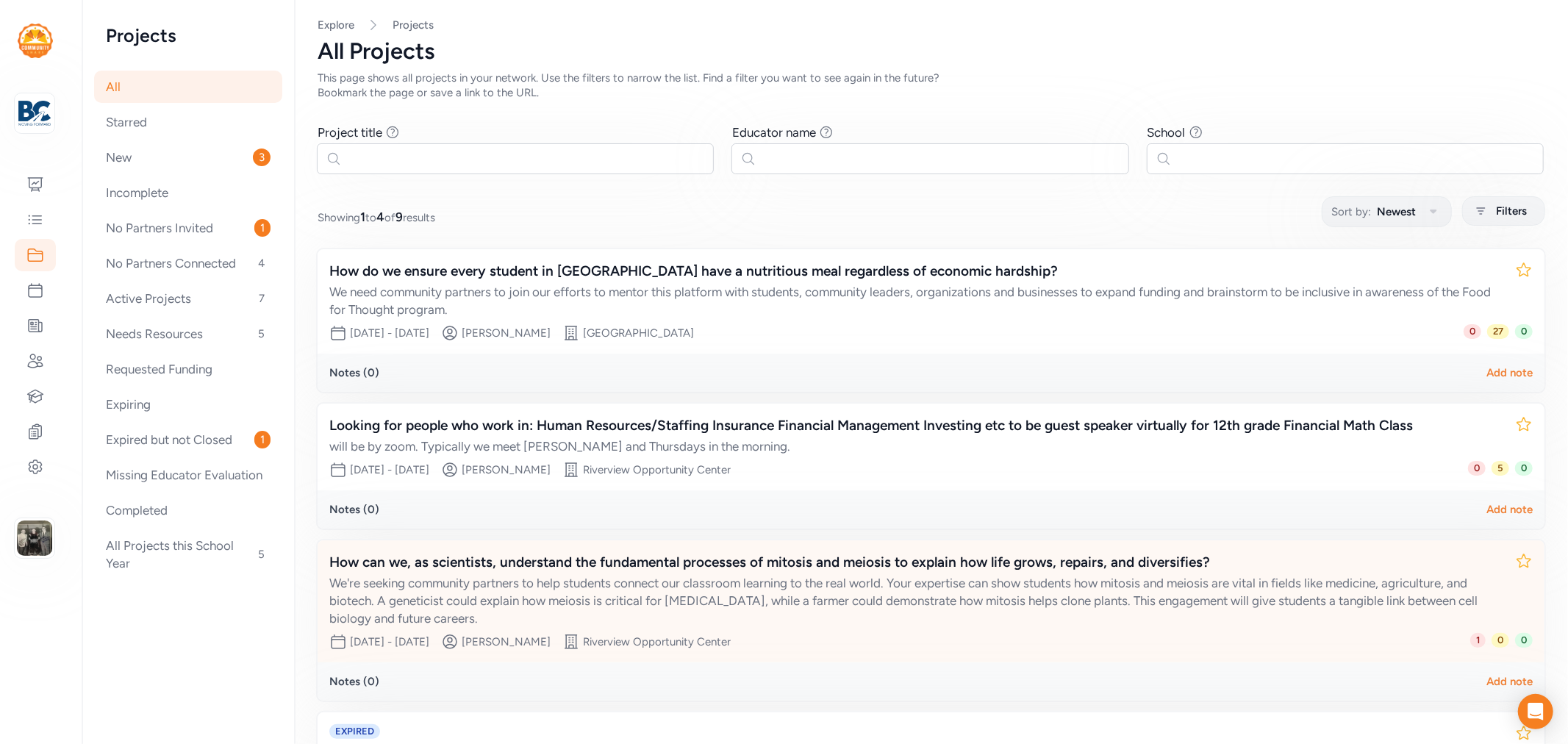
scroll to position [170, 0]
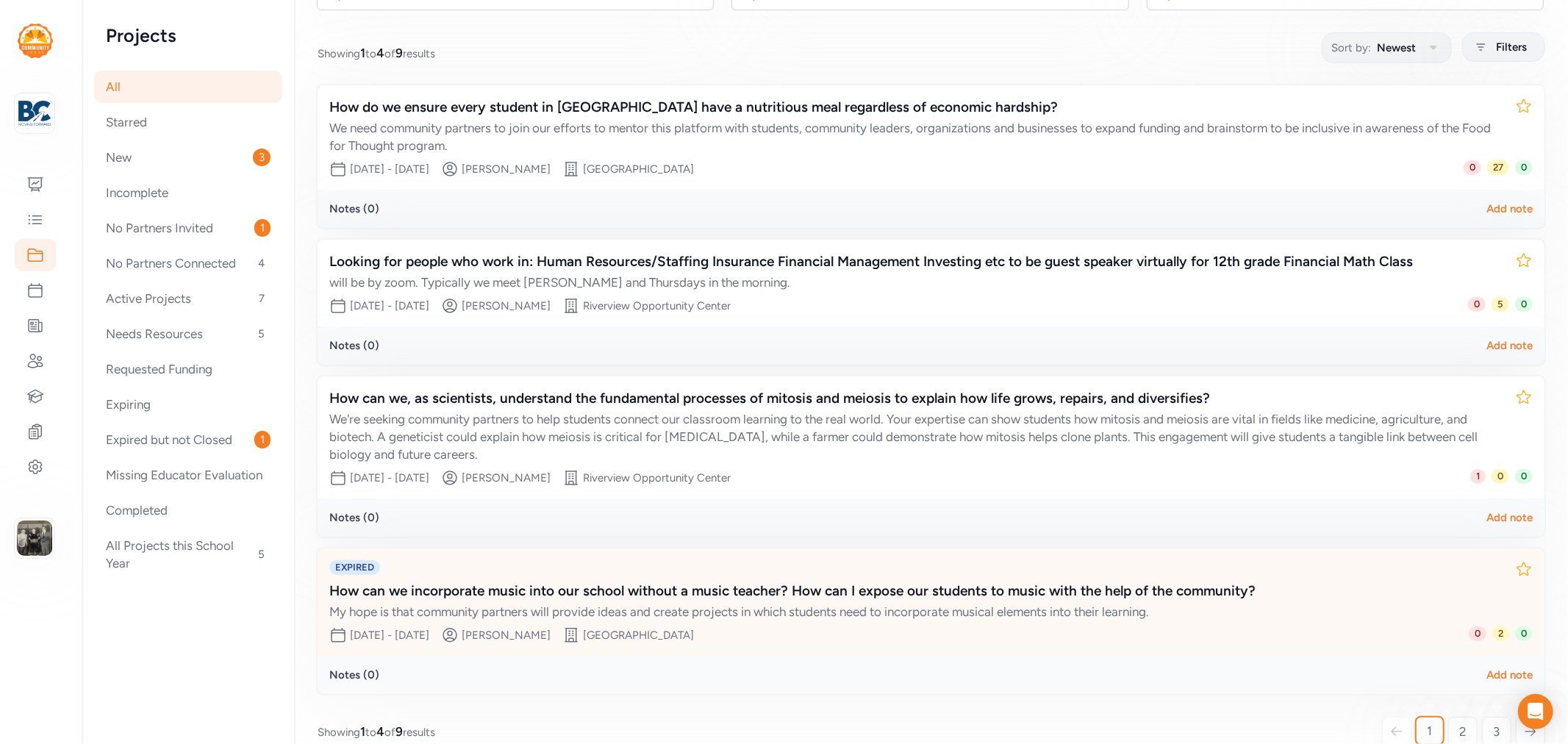
click at [784, 581] on div "How can we incorporate music into our school without a music teacher? How can I…" at bounding box center [916, 591] width 1174 height 21
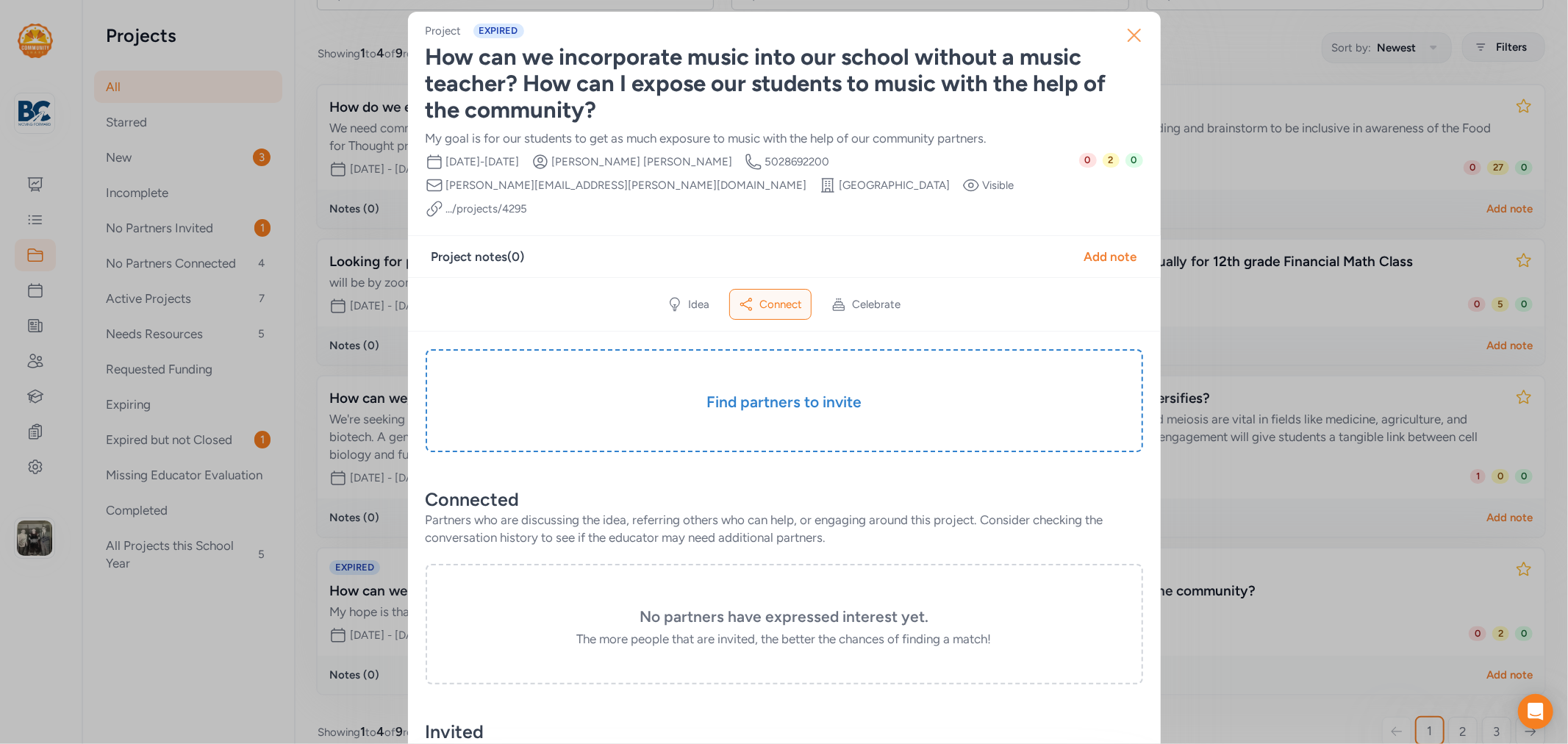
click at [1128, 38] on icon "button" at bounding box center [1135, 36] width 24 height 24
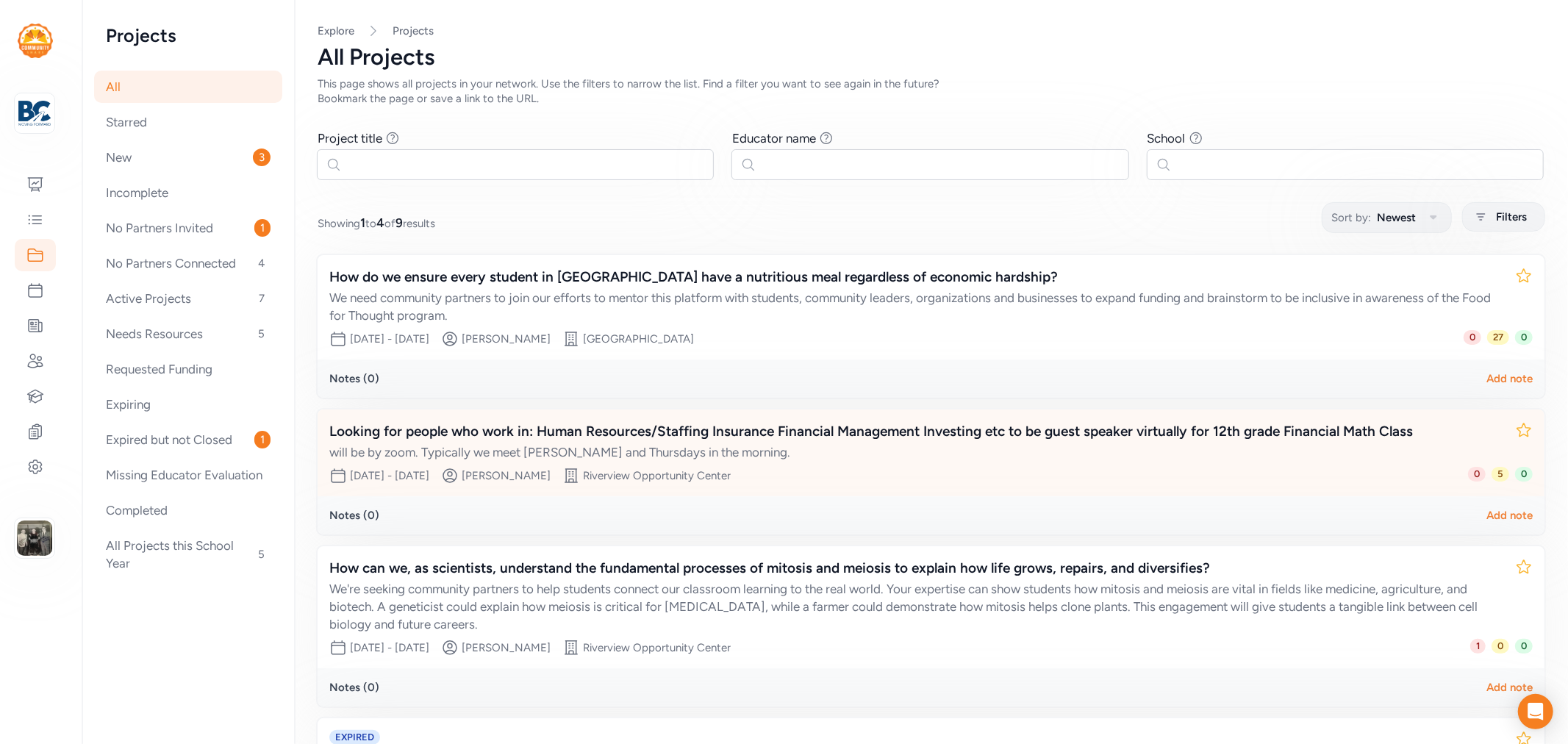
scroll to position [189, 0]
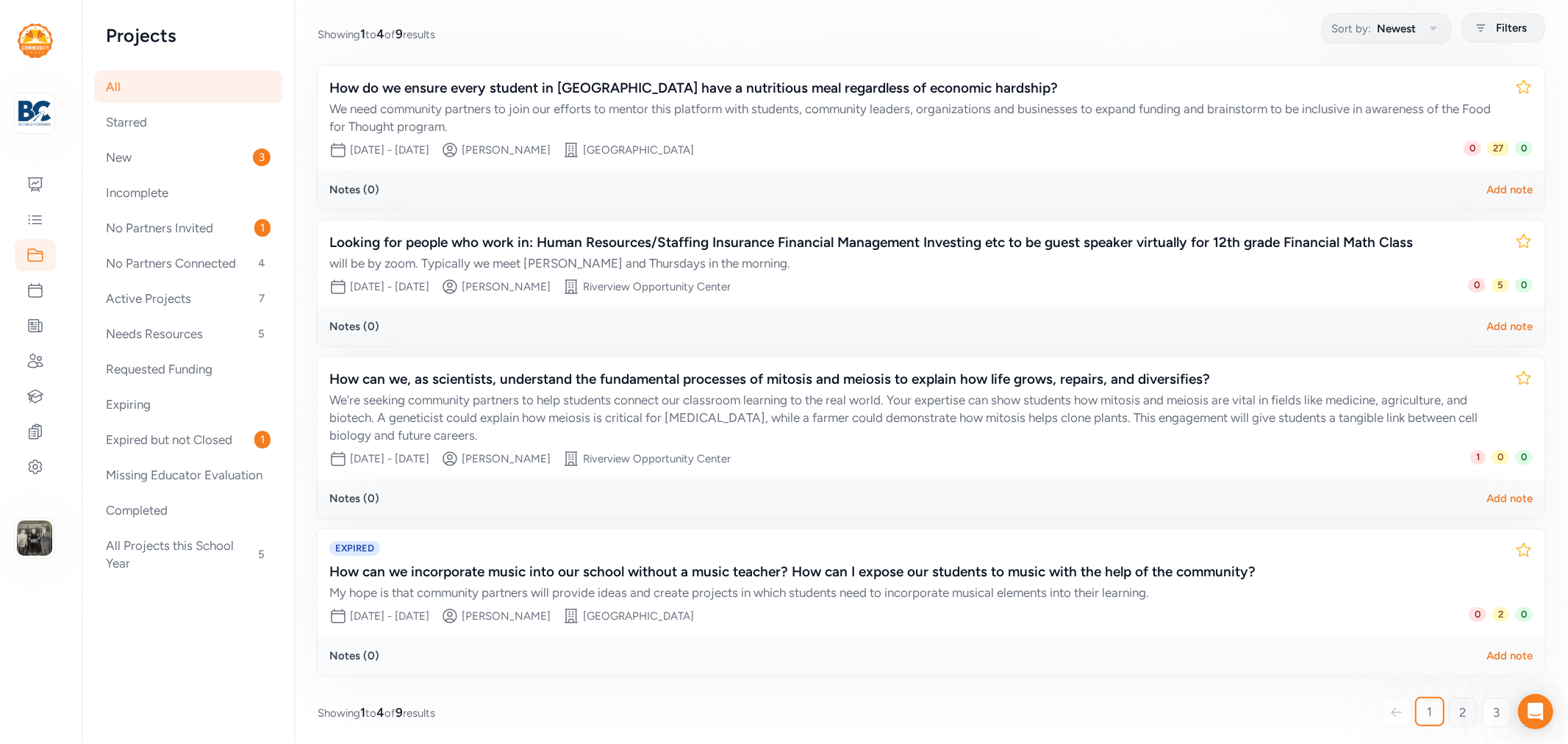
click at [1411, 669] on span "2" at bounding box center [1462, 713] width 7 height 18
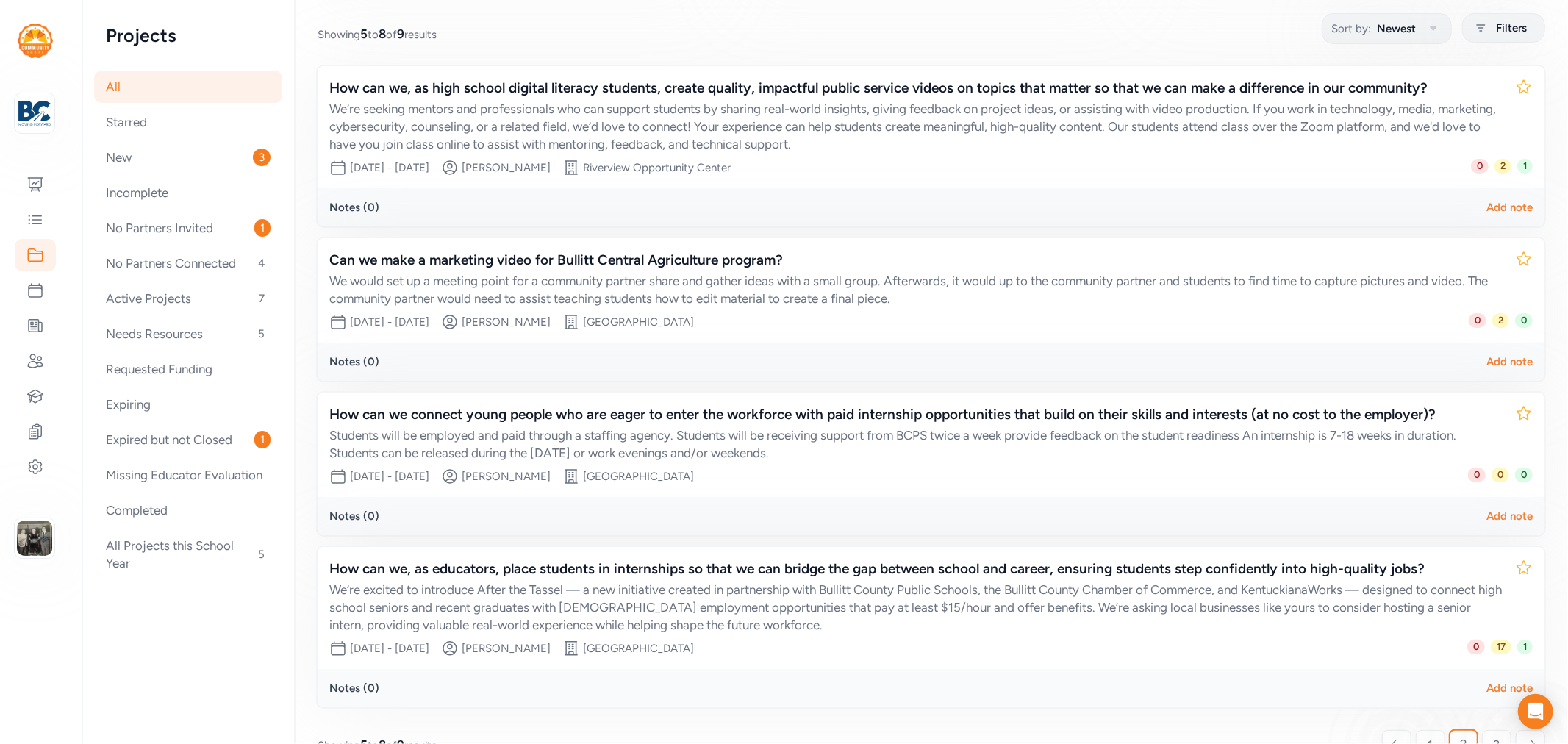
scroll to position [26, 0]
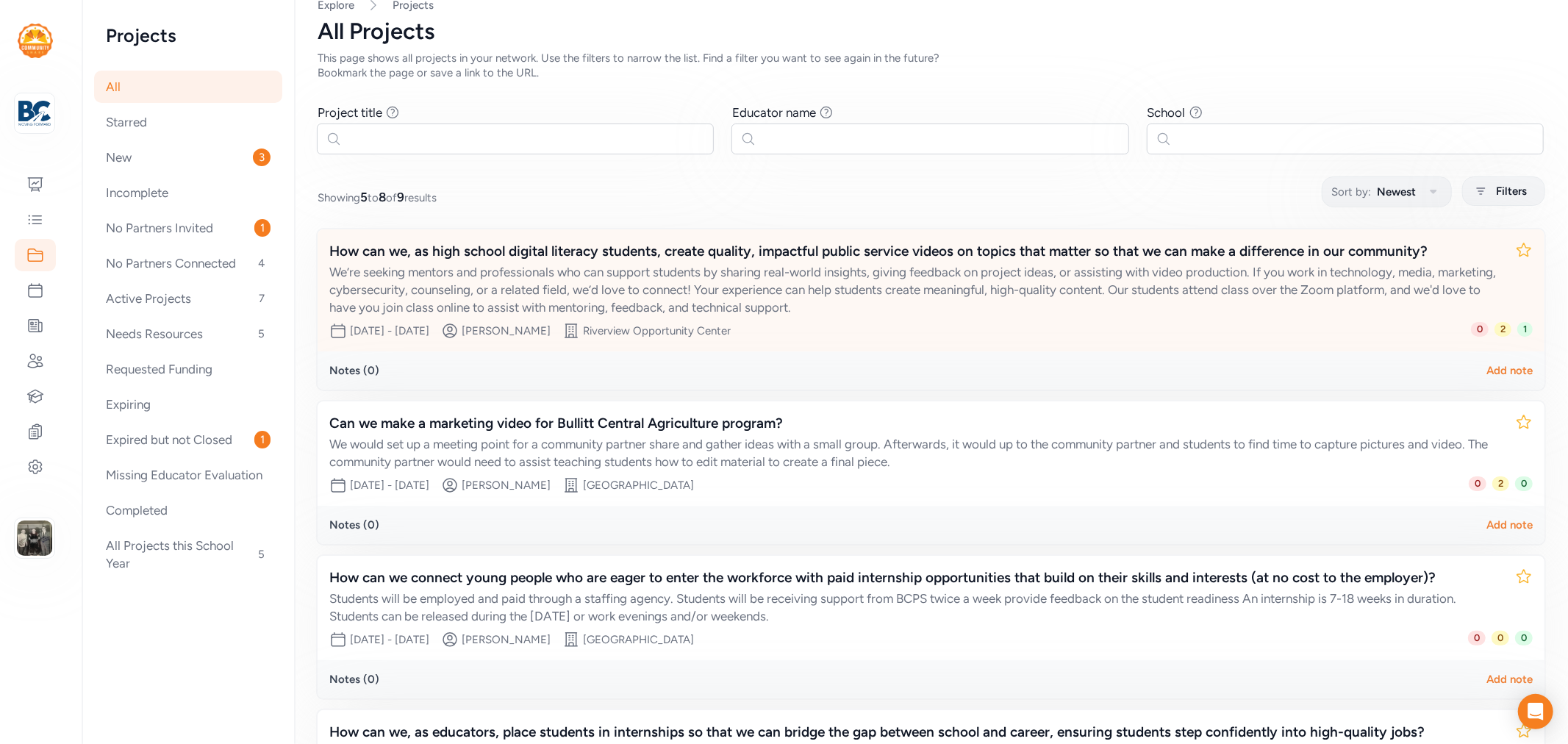
click at [691, 252] on div "How can we, as high school digital literacy students, create quality, impactful…" at bounding box center [916, 252] width 1174 height 21
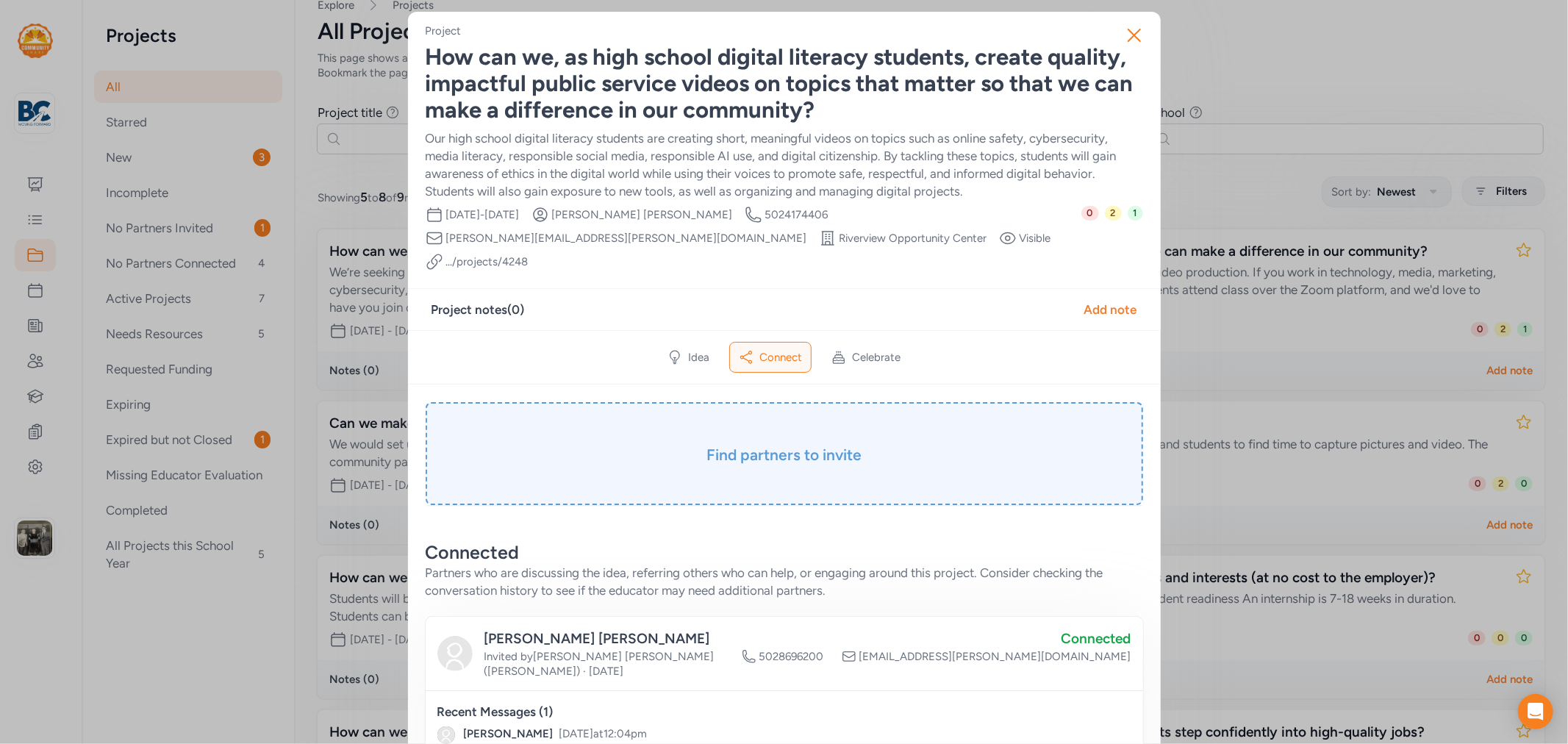
click at [813, 445] on h3 "Find partners to invite" at bounding box center [784, 455] width 644 height 21
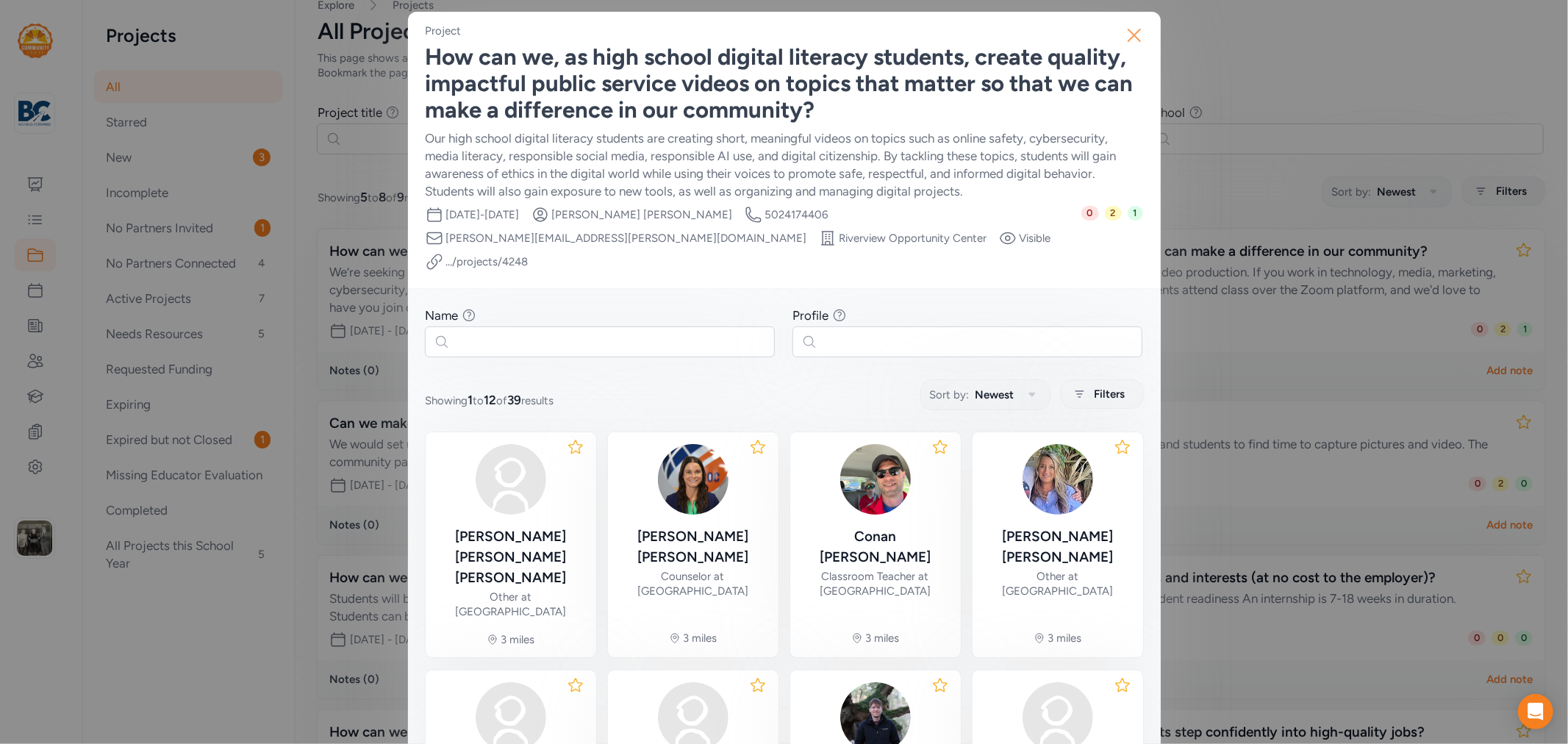
click at [1134, 41] on icon "button" at bounding box center [1135, 35] width 12 height 12
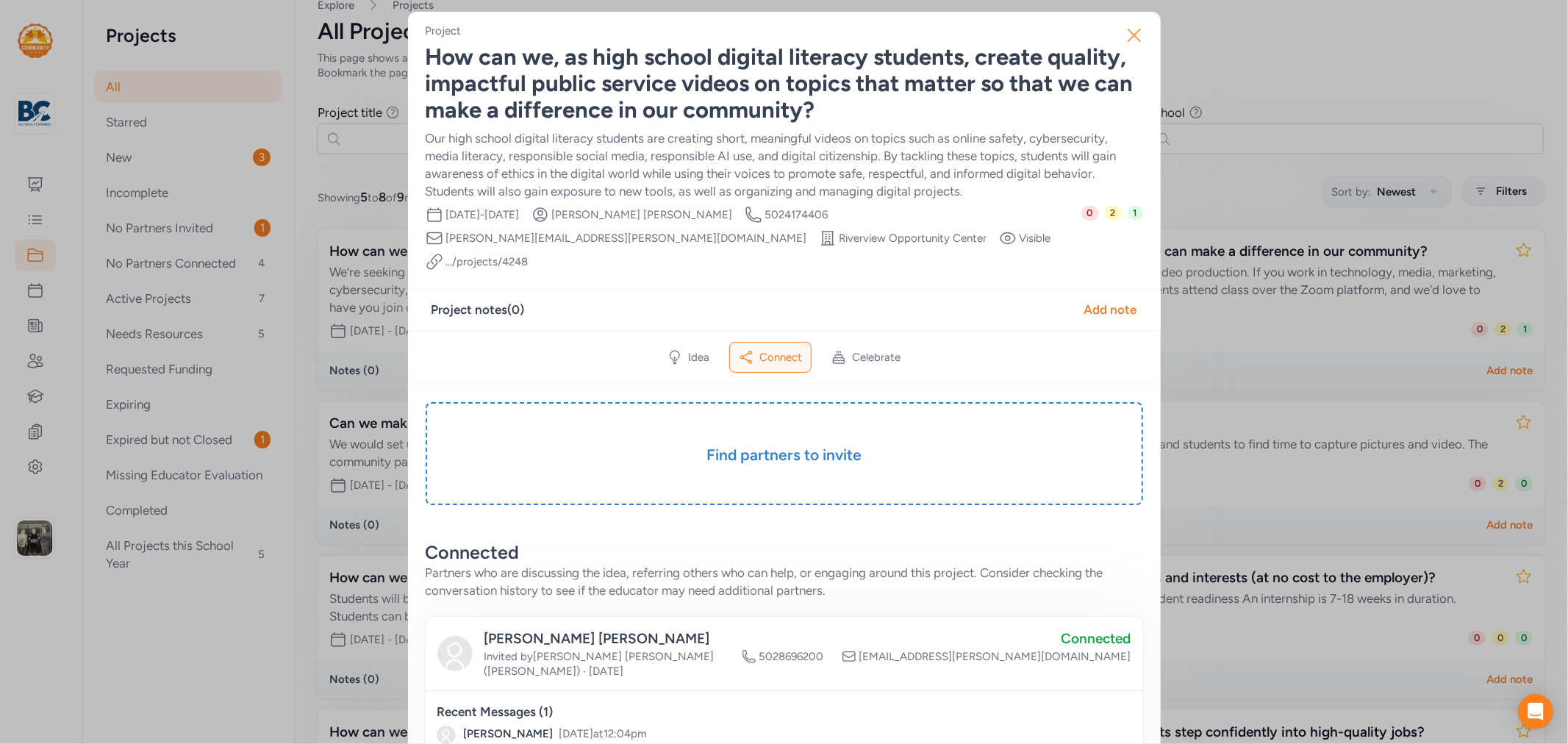
click at [1123, 37] on icon "button" at bounding box center [1135, 36] width 24 height 24
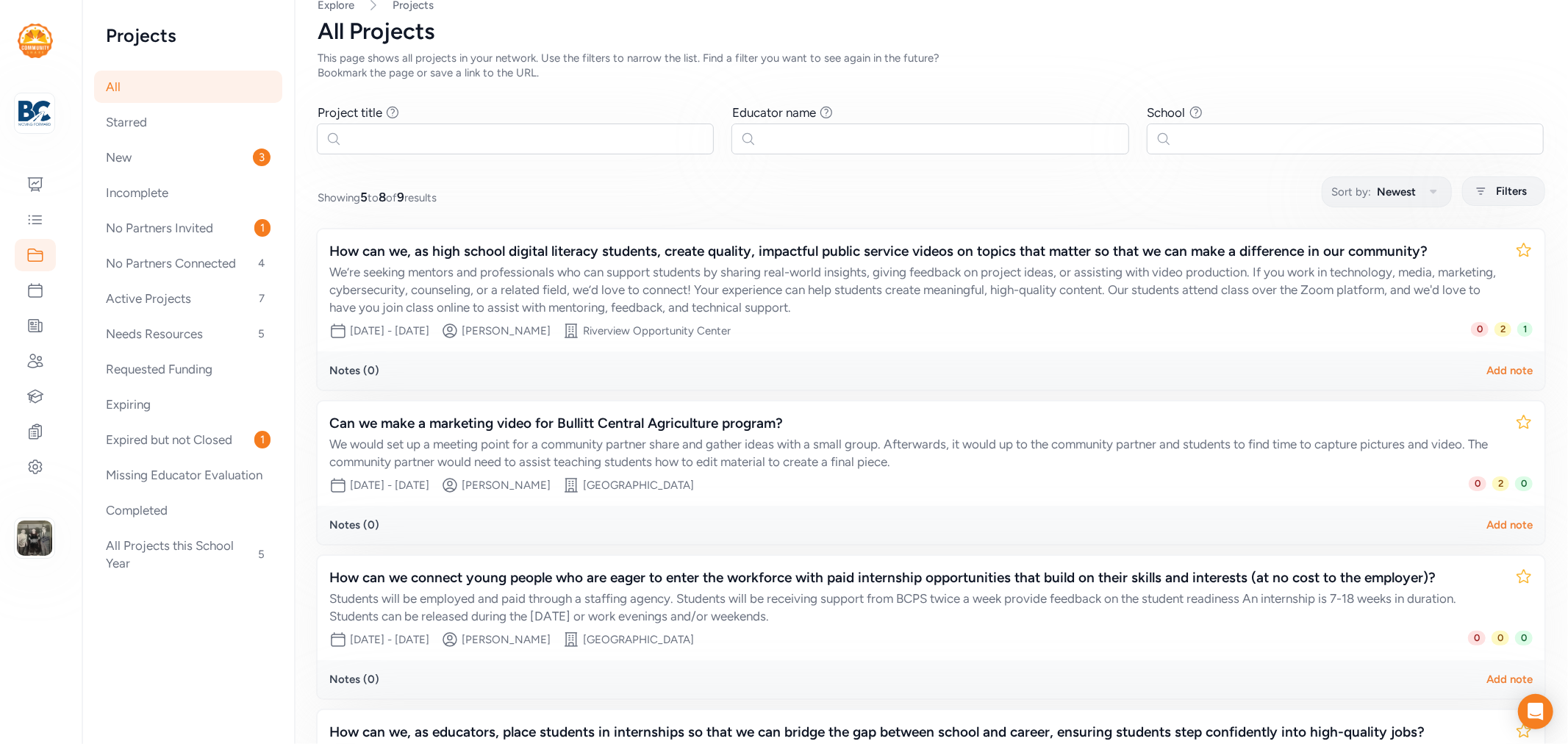
scroll to position [222, 0]
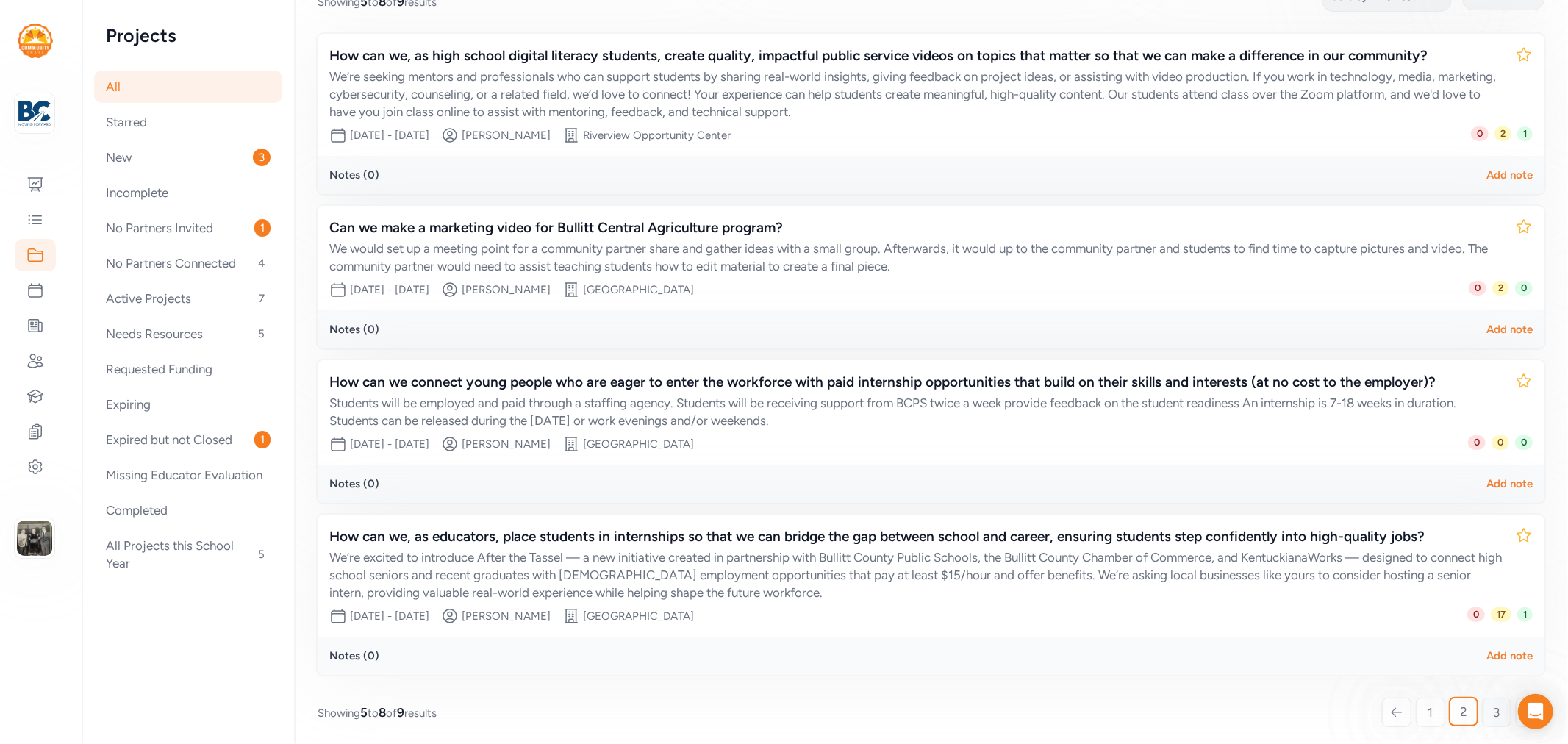
click at [1411, 669] on span "3" at bounding box center [1497, 713] width 7 height 18
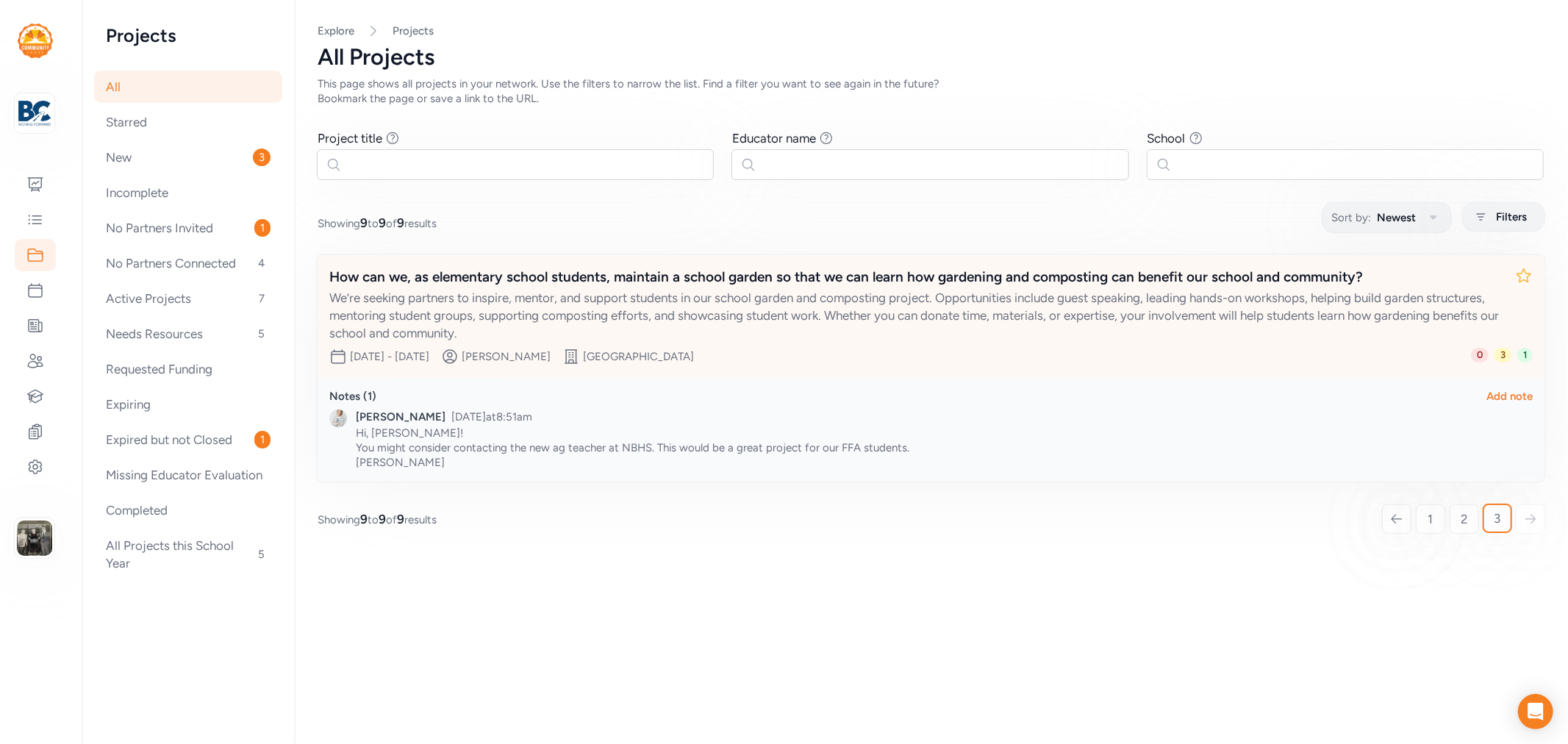
click at [786, 278] on div "How can we, as elementary school students, maintain a school garden so that we …" at bounding box center [916, 277] width 1174 height 21
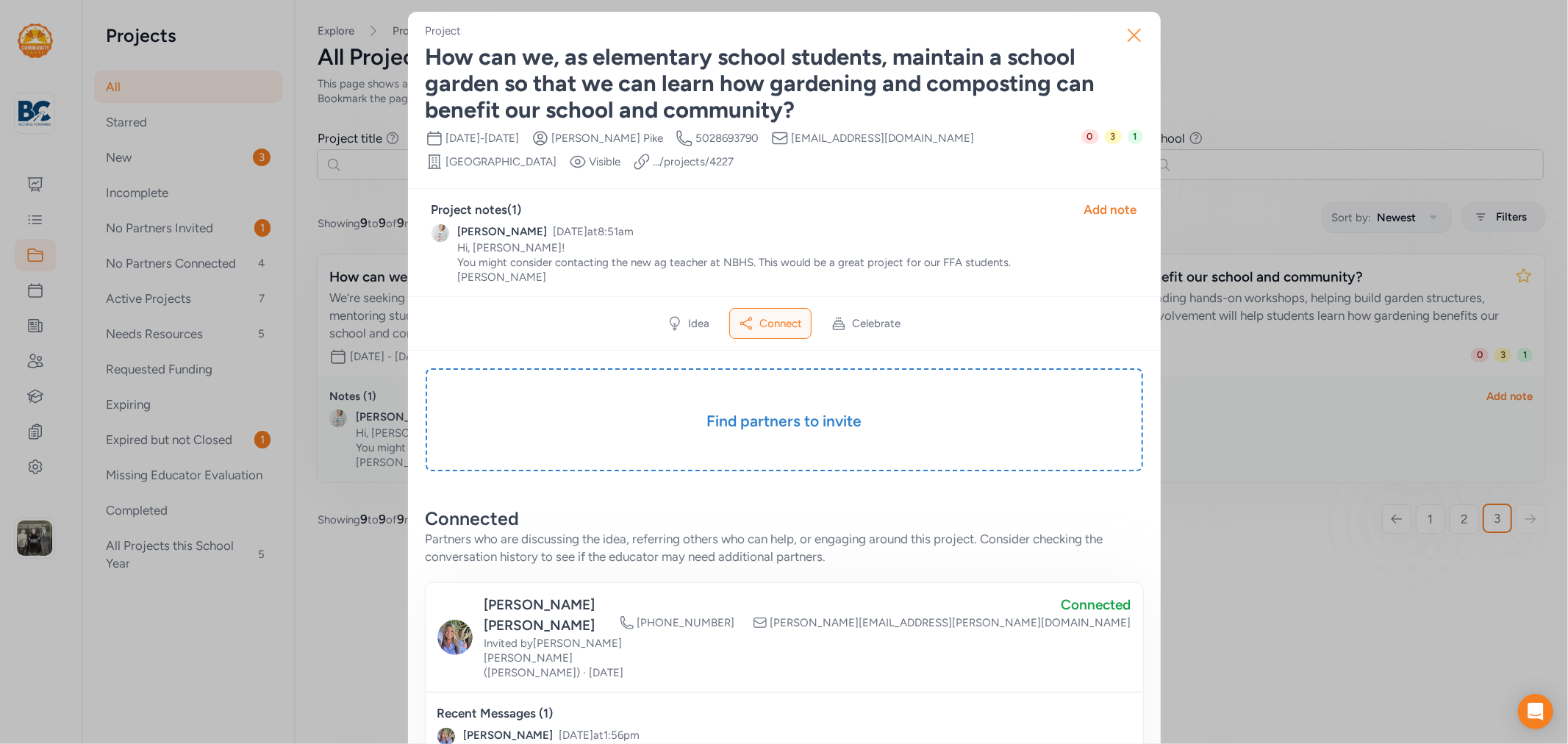
click at [1125, 44] on icon "button" at bounding box center [1135, 36] width 24 height 24
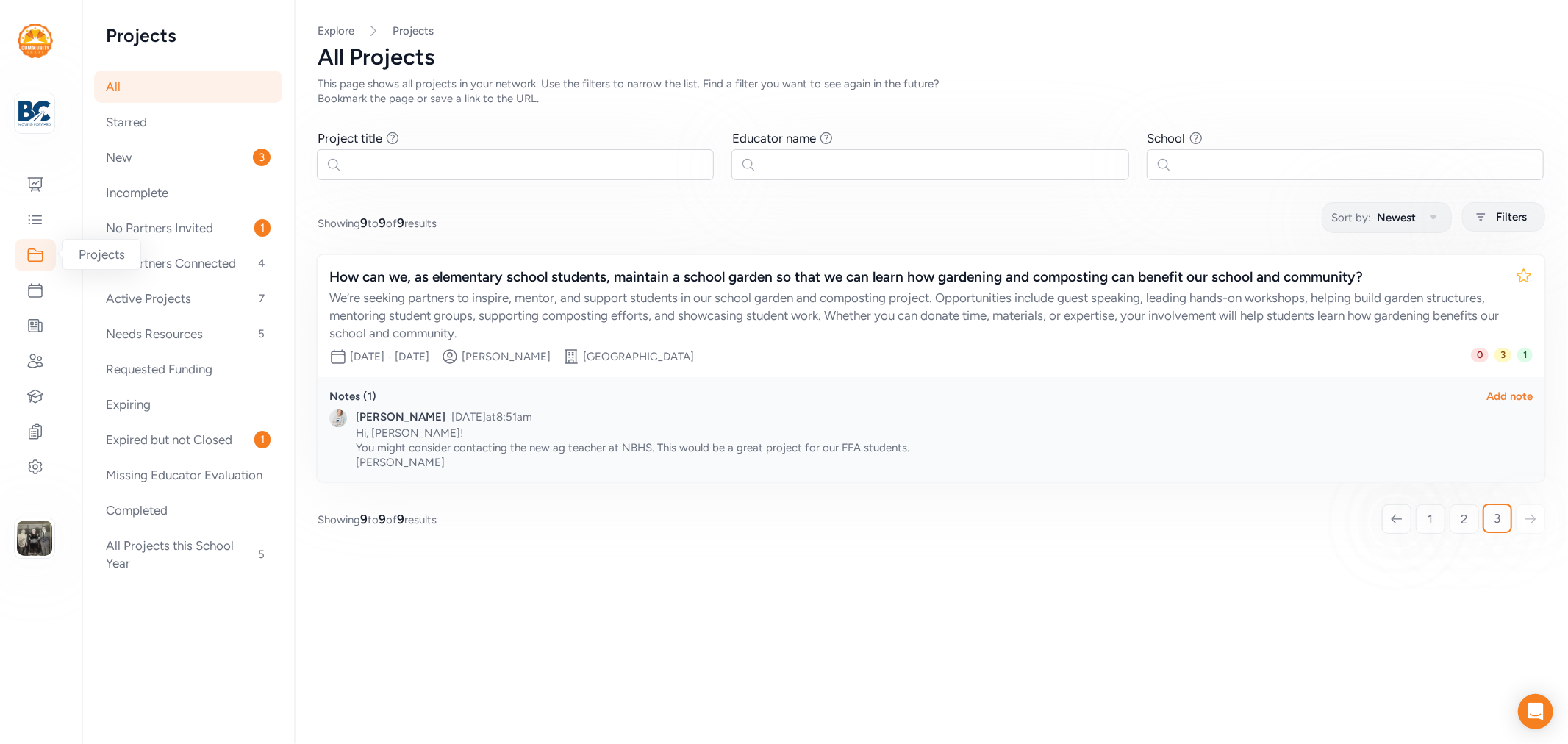
click at [41, 252] on icon at bounding box center [35, 256] width 15 height 13
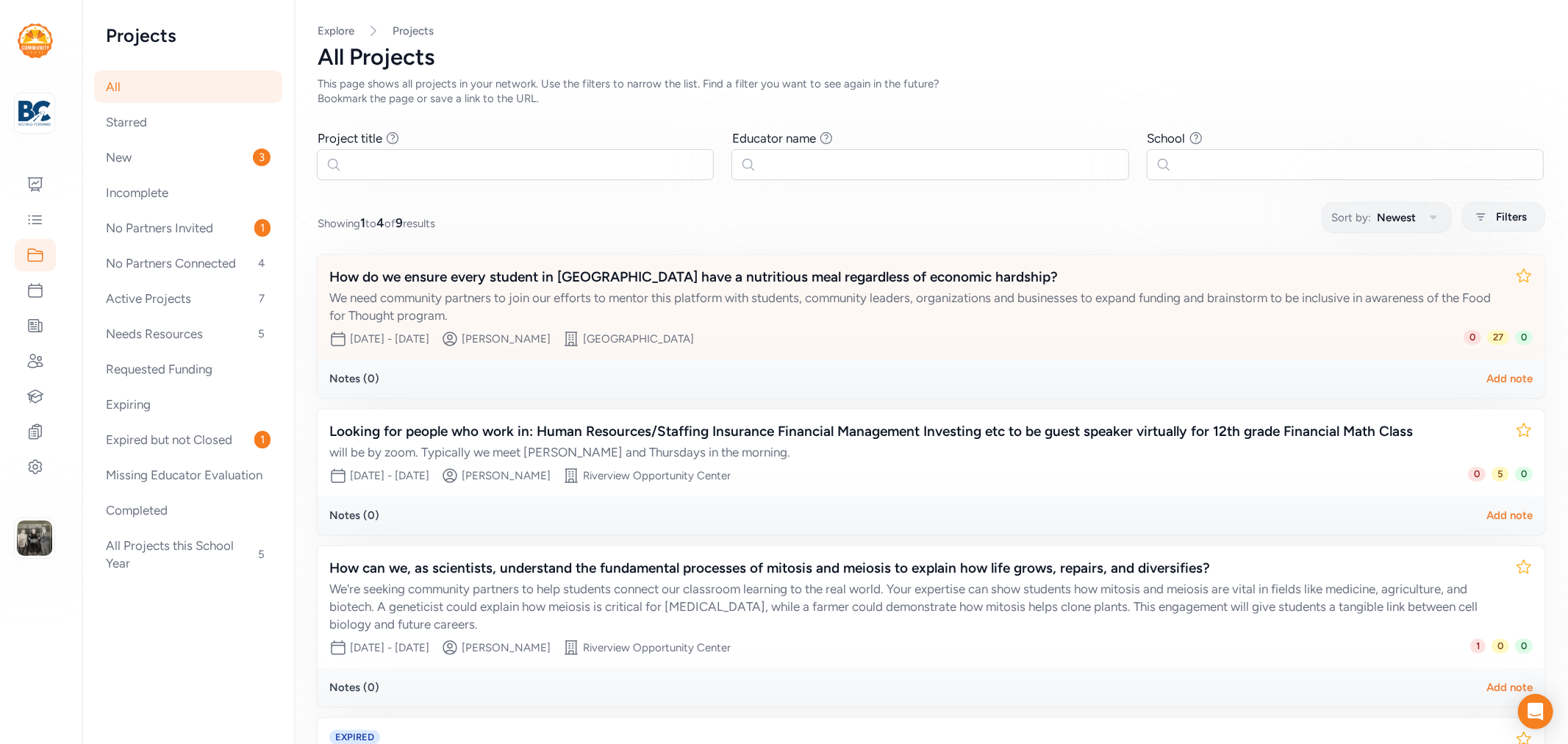
click at [611, 283] on div "How do we ensure every student in [GEOGRAPHIC_DATA] have a nutritious meal rega…" at bounding box center [916, 277] width 1174 height 21
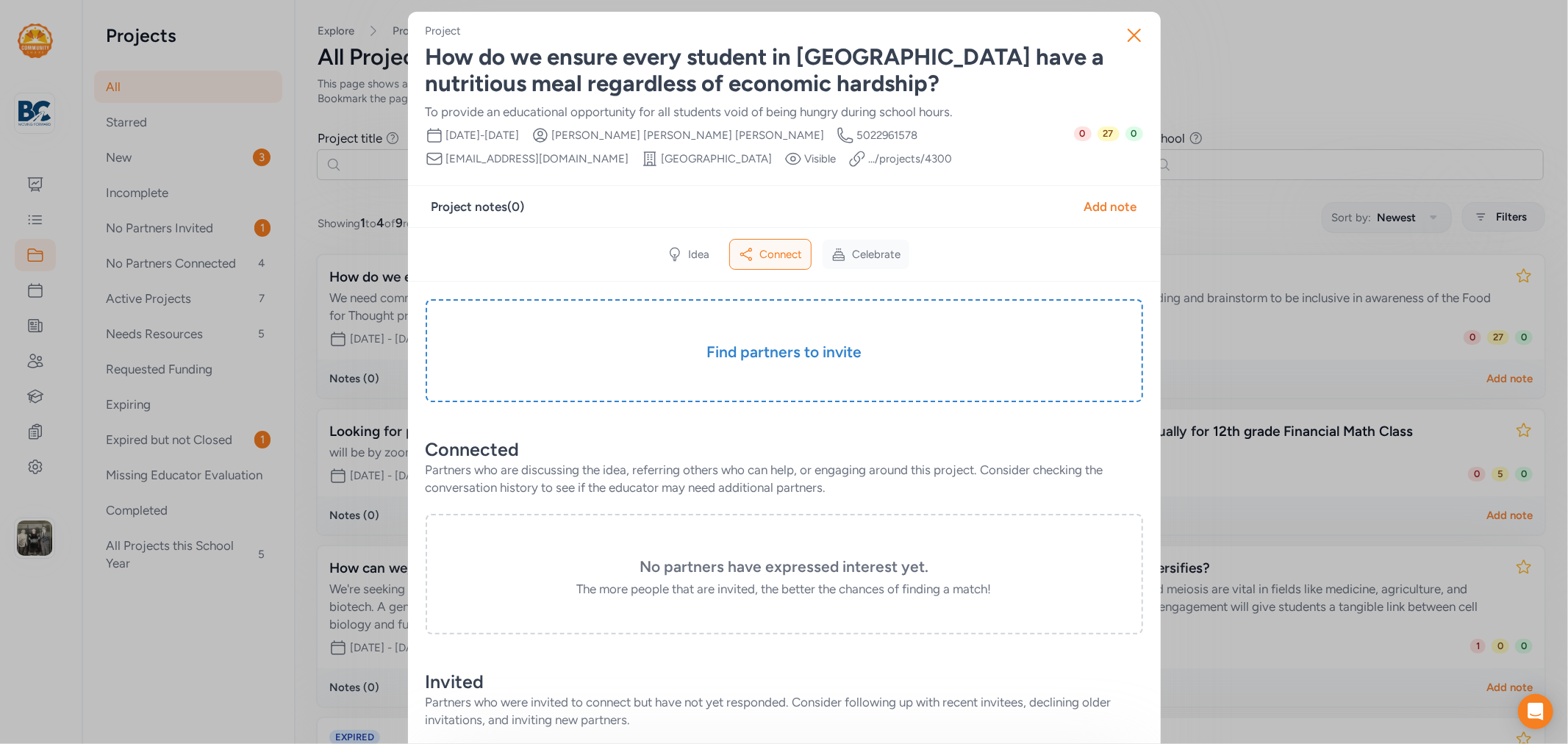
click at [873, 255] on span "Celebrate" at bounding box center [876, 255] width 49 height 15
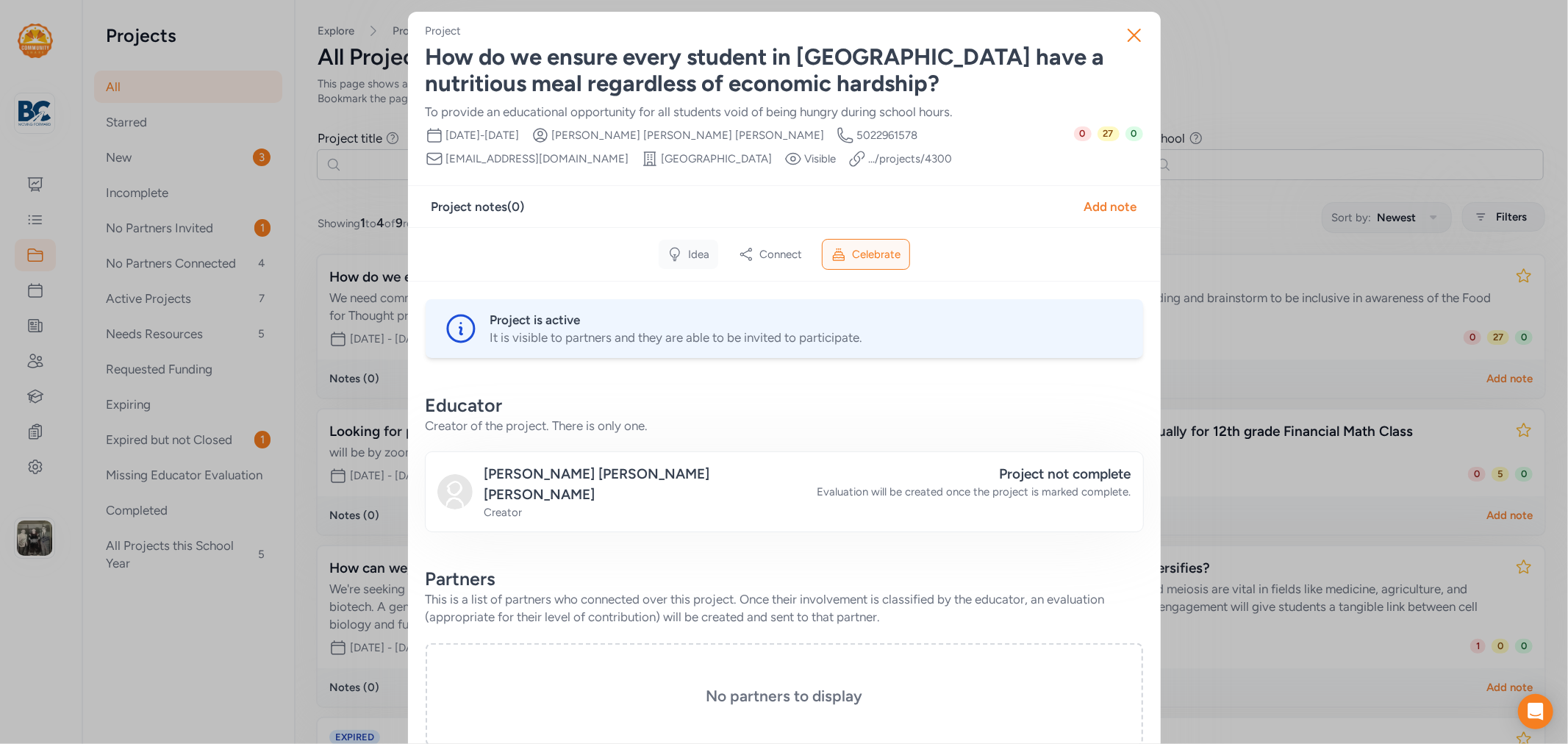
click at [689, 254] on span "Idea" at bounding box center [699, 255] width 21 height 15
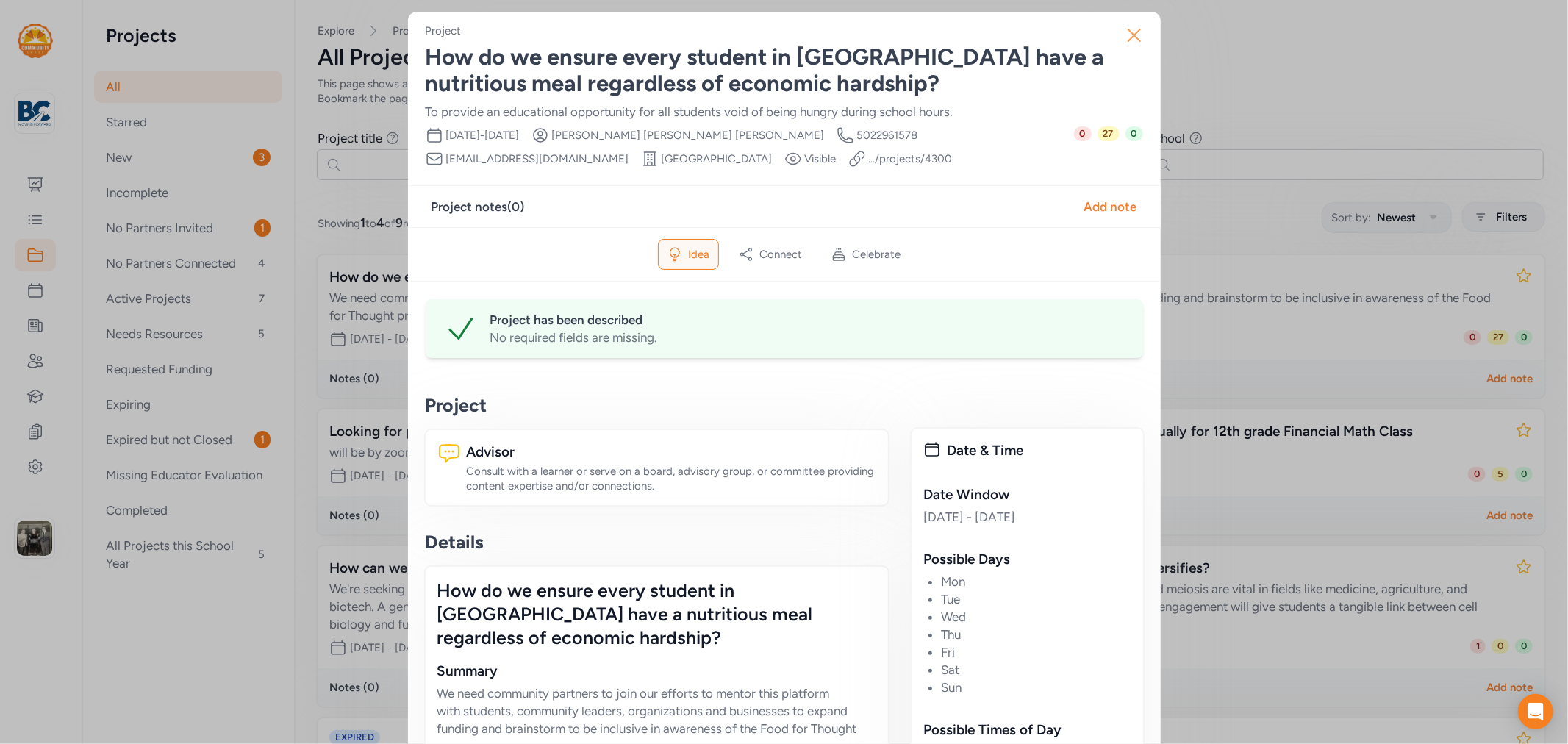
click at [1136, 35] on icon "button" at bounding box center [1135, 36] width 24 height 24
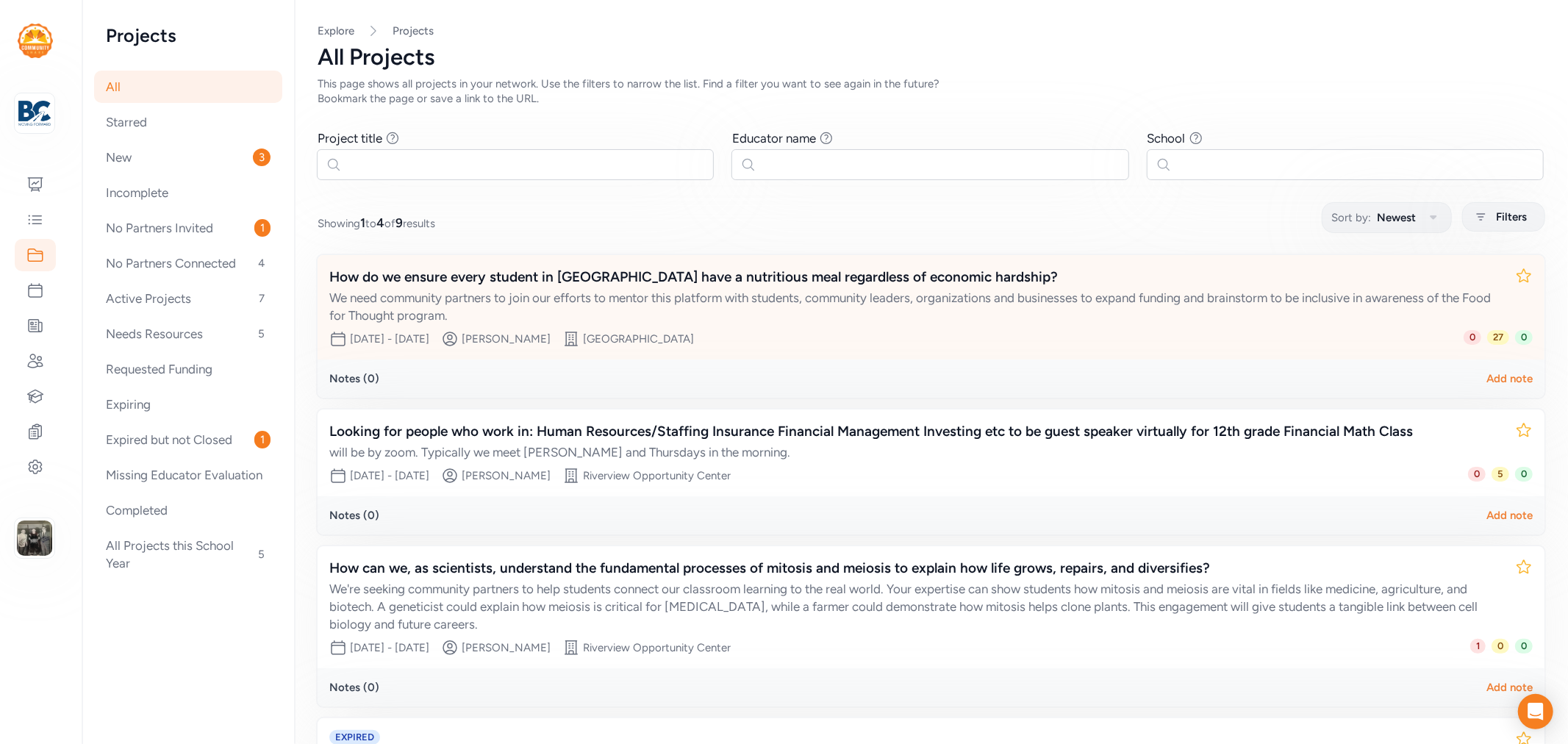
click at [664, 270] on div "How do we ensure every student in [GEOGRAPHIC_DATA] have a nutritious meal rega…" at bounding box center [916, 277] width 1174 height 21
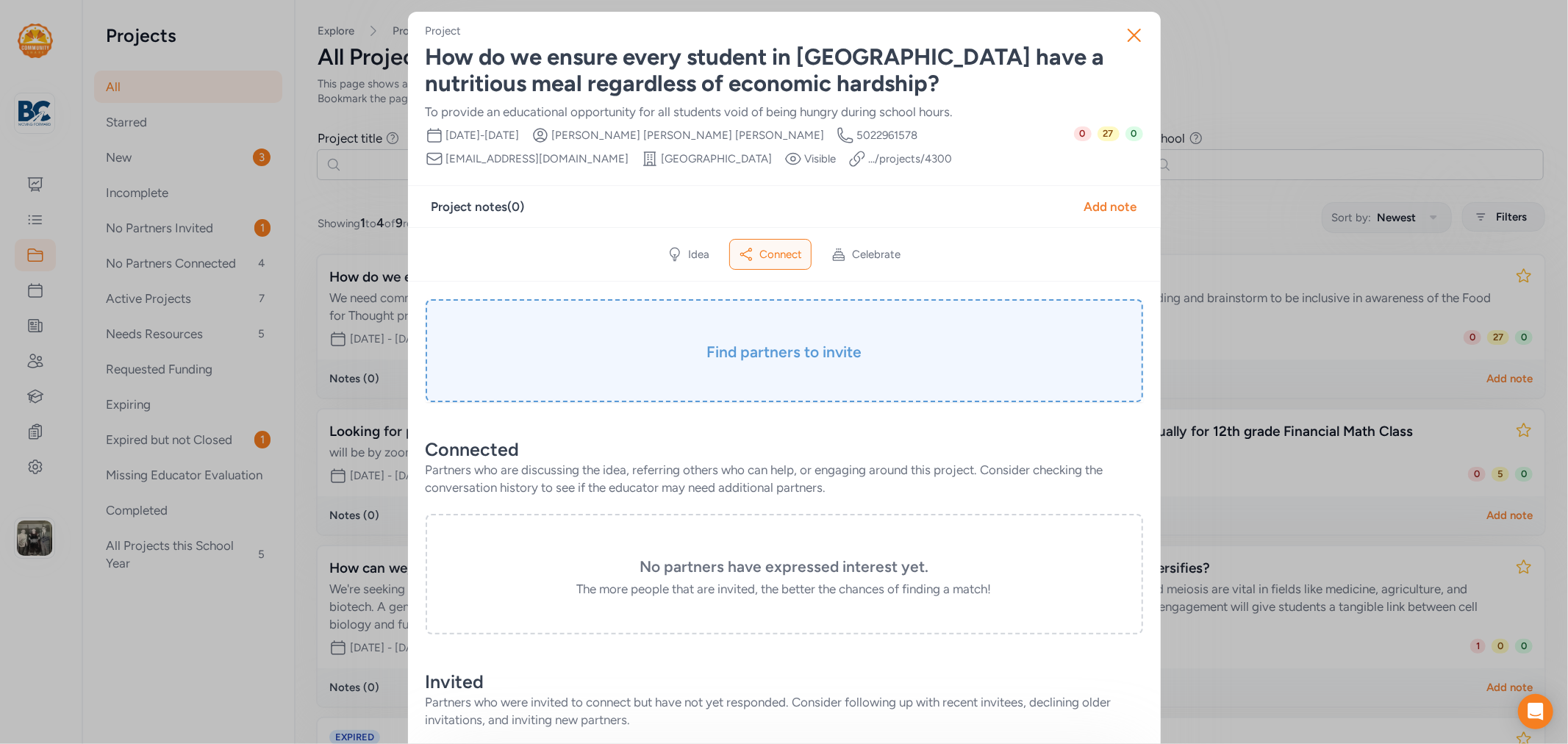
click at [833, 358] on h3 "Find partners to invite" at bounding box center [784, 353] width 644 height 21
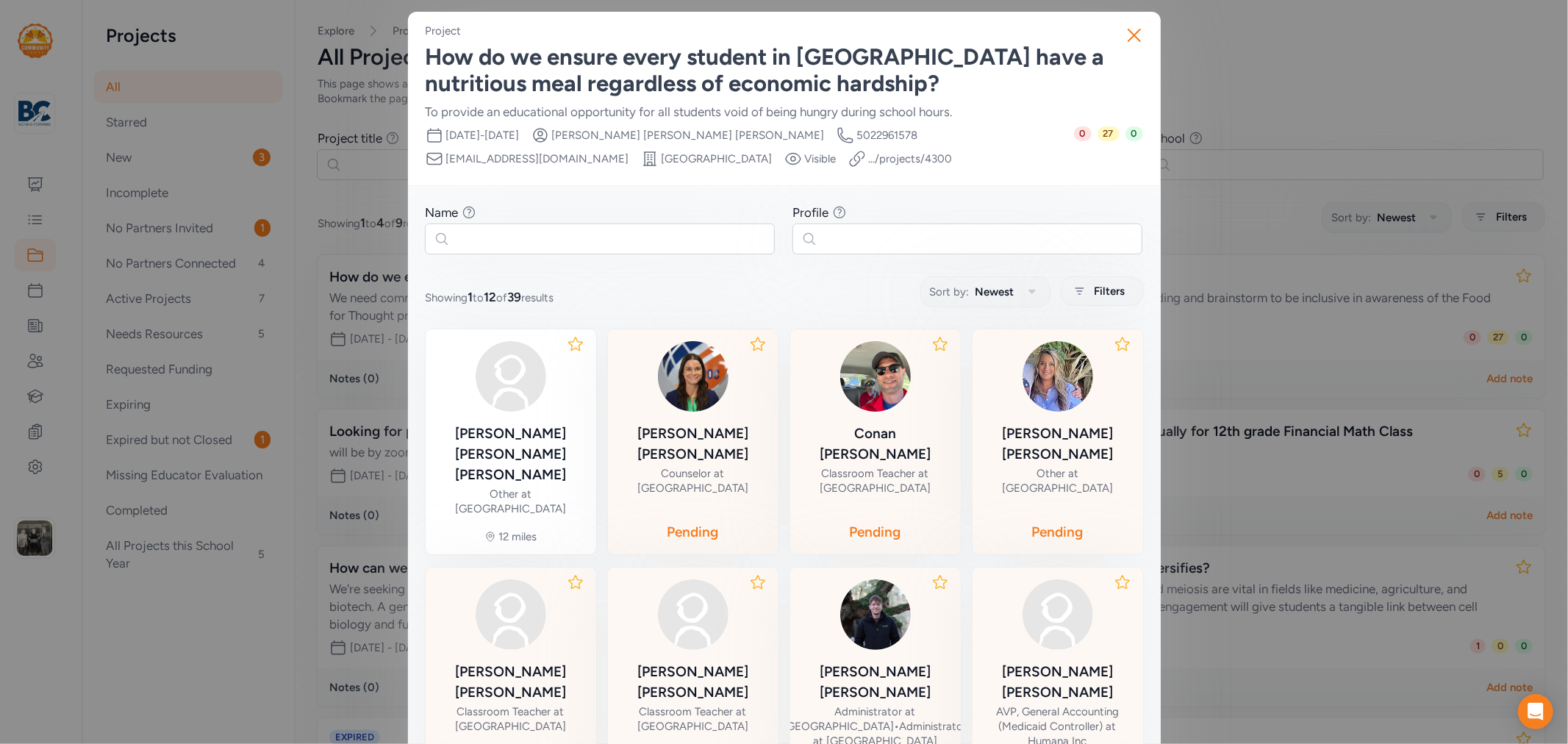
click at [33, 185] on div "Close Project How do we ensure every student in [GEOGRAPHIC_DATA] have a nutrit…" at bounding box center [784, 569] width 1568 height 1138
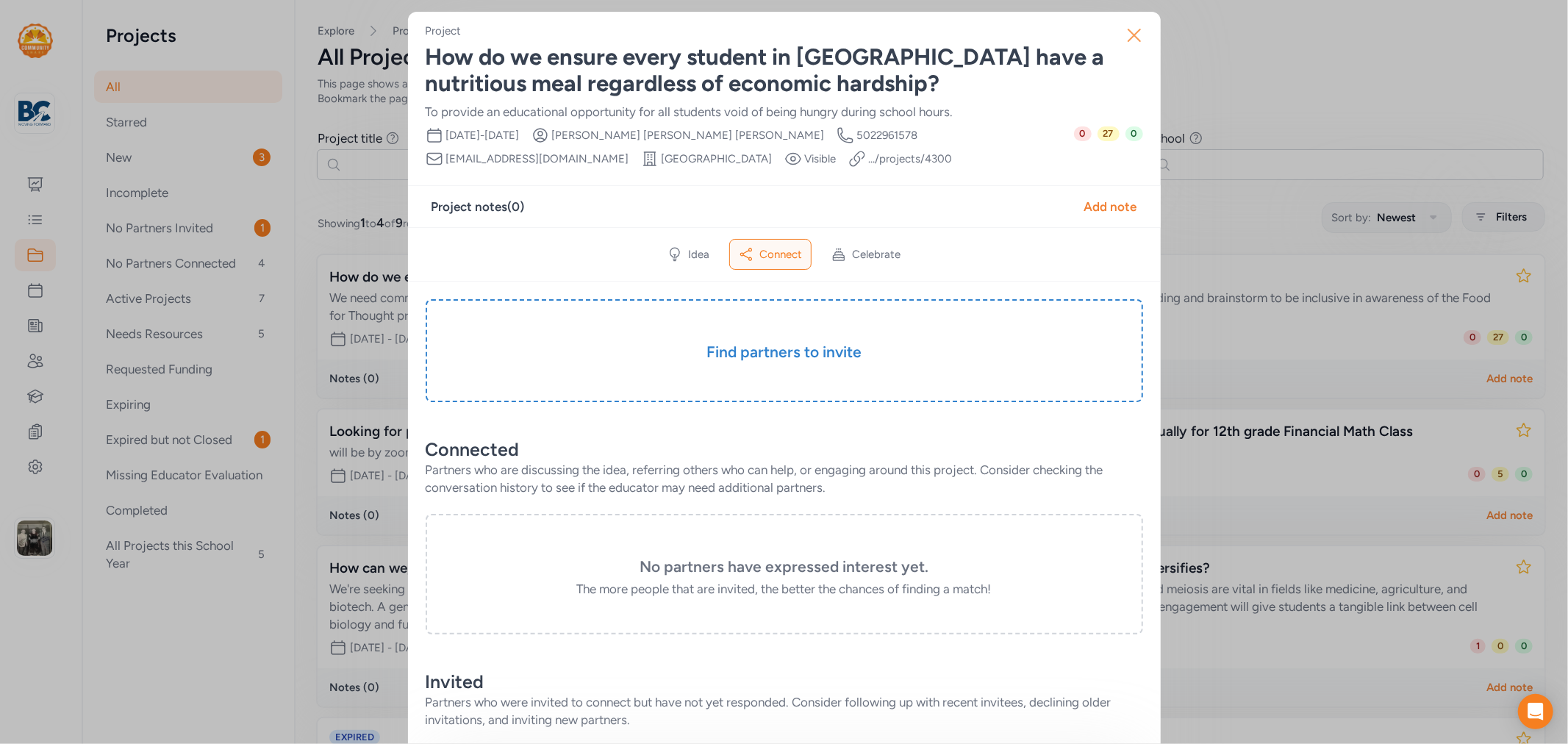
click at [1135, 30] on icon "button" at bounding box center [1135, 36] width 24 height 24
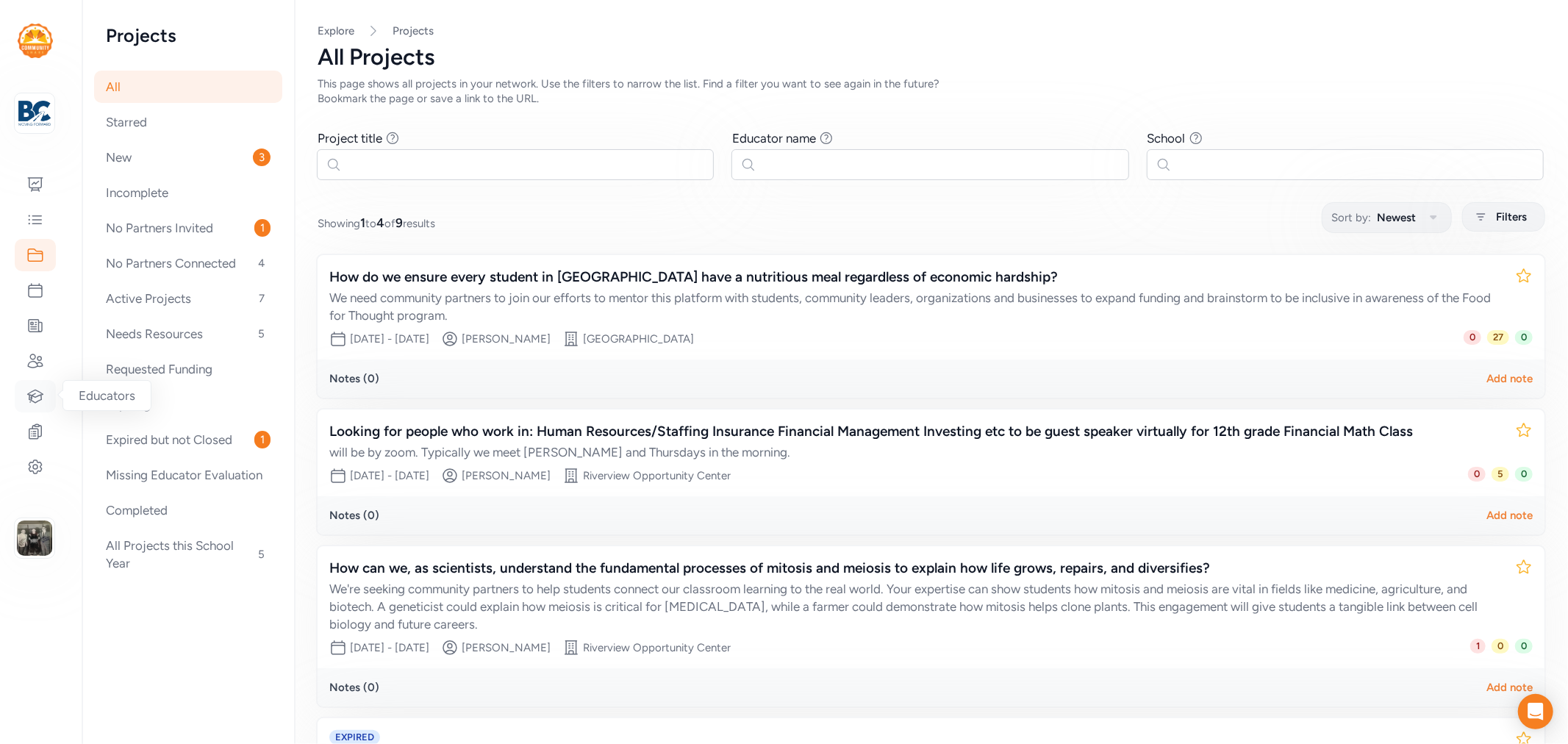
click at [23, 398] on div at bounding box center [35, 396] width 41 height 32
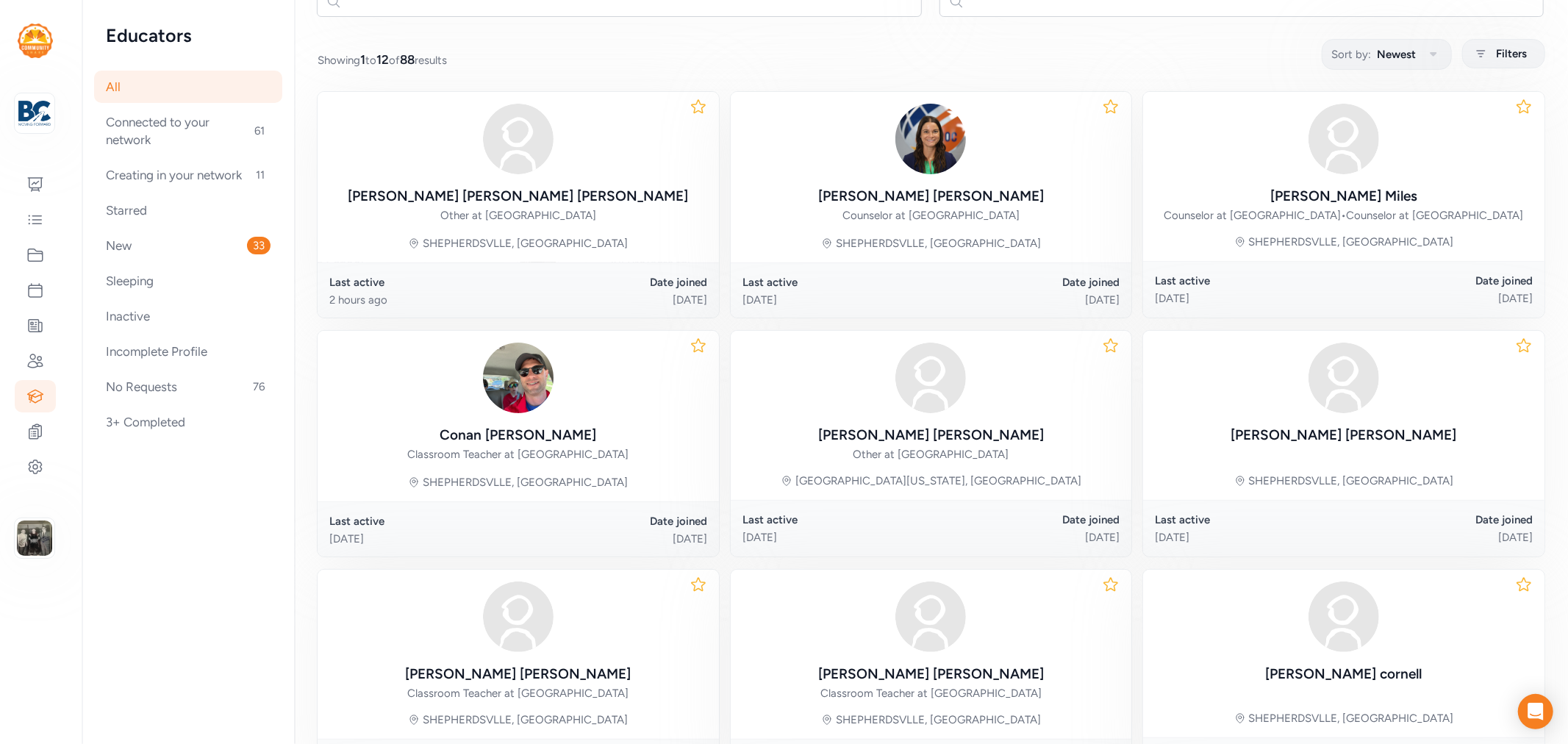
scroll to position [582, 0]
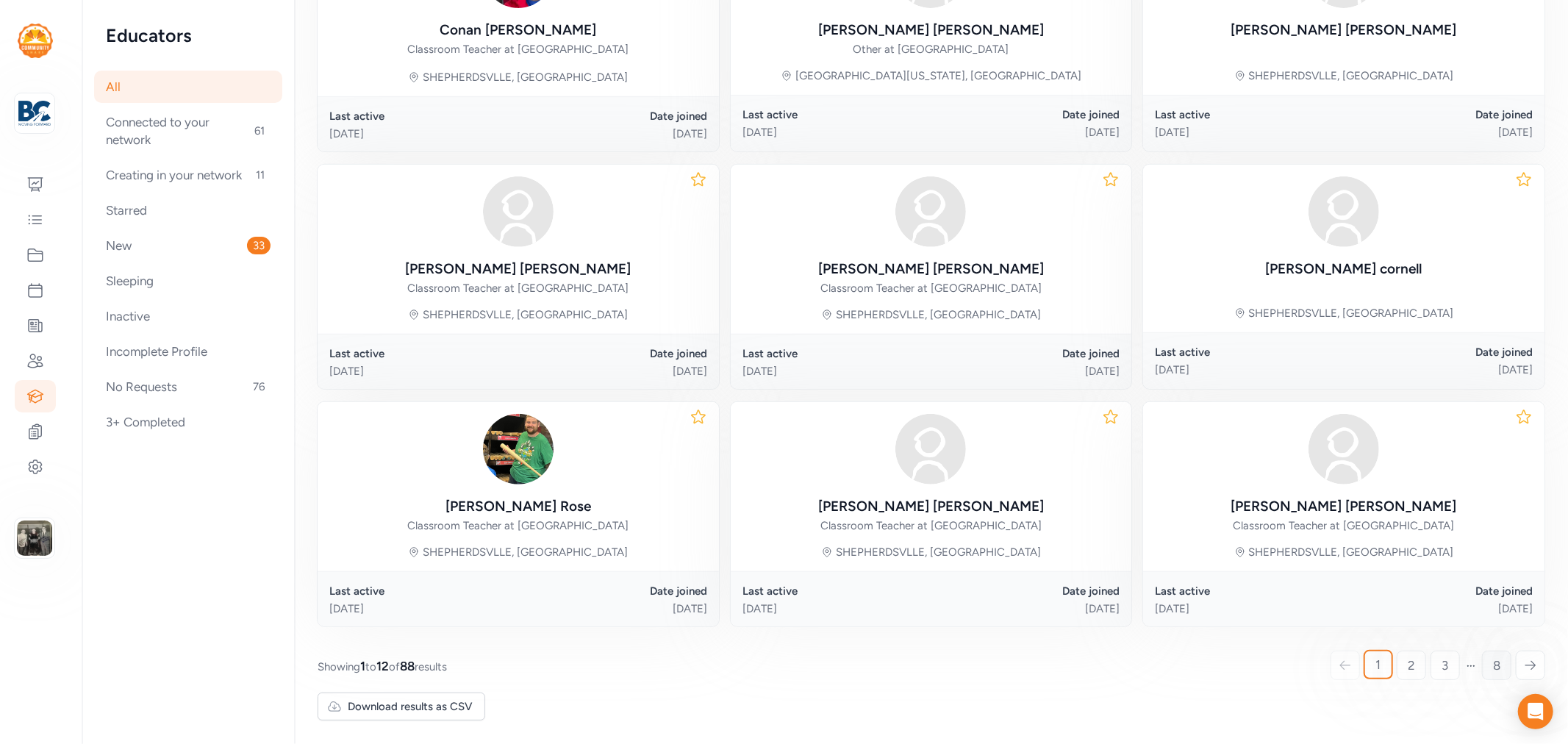
click at [1411, 660] on link "8" at bounding box center [1496, 665] width 29 height 29
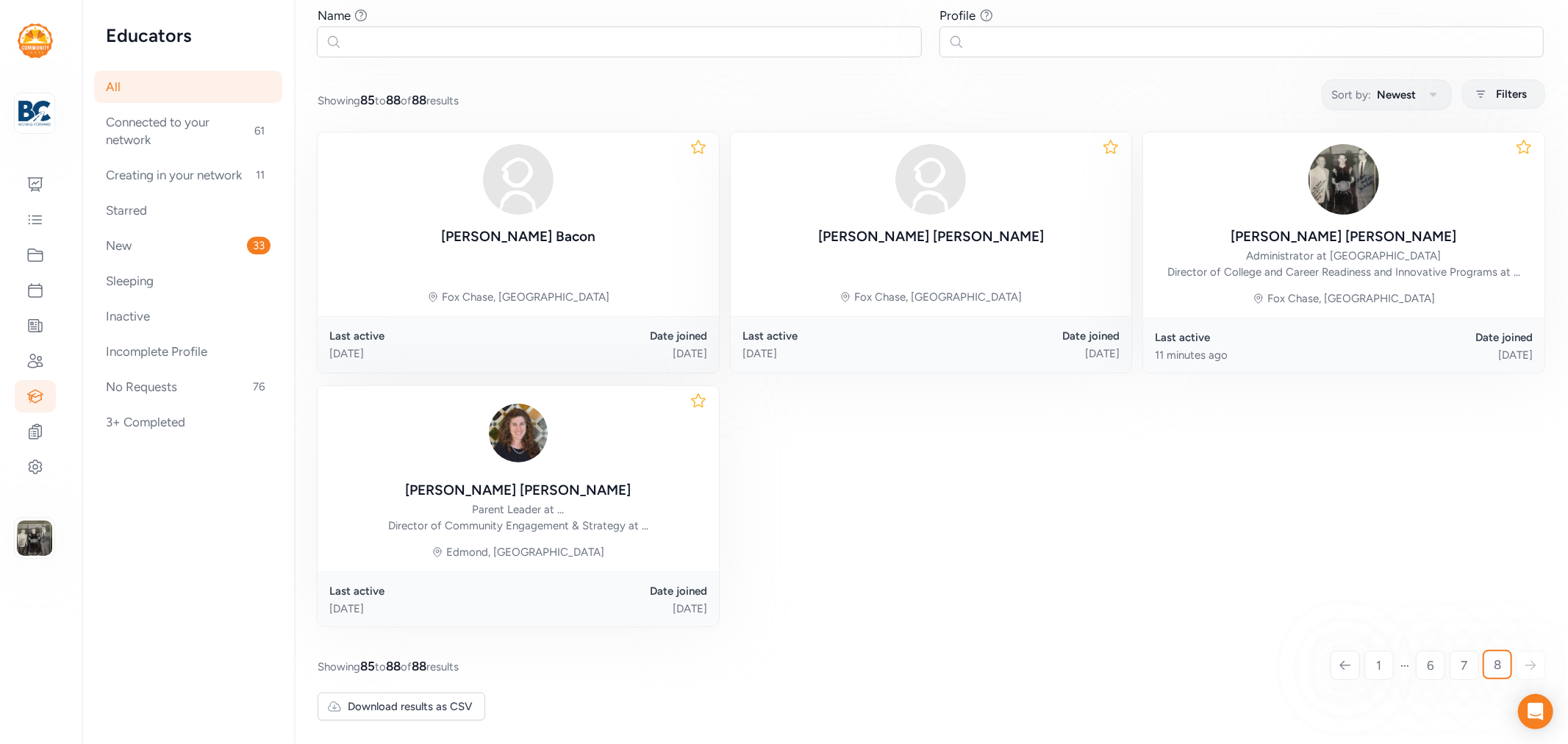
scroll to position [138, 0]
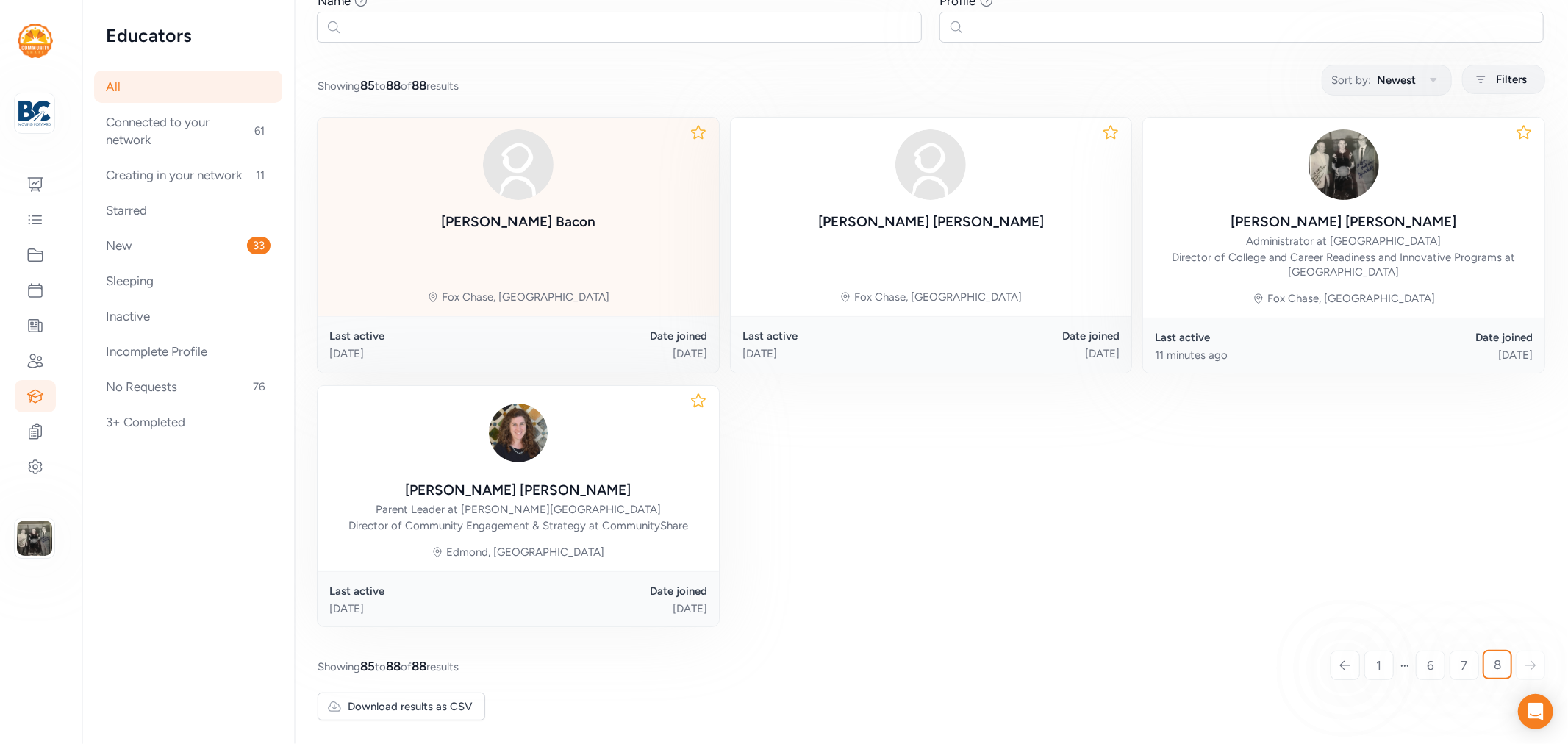
click at [535, 192] on img at bounding box center [518, 165] width 71 height 71
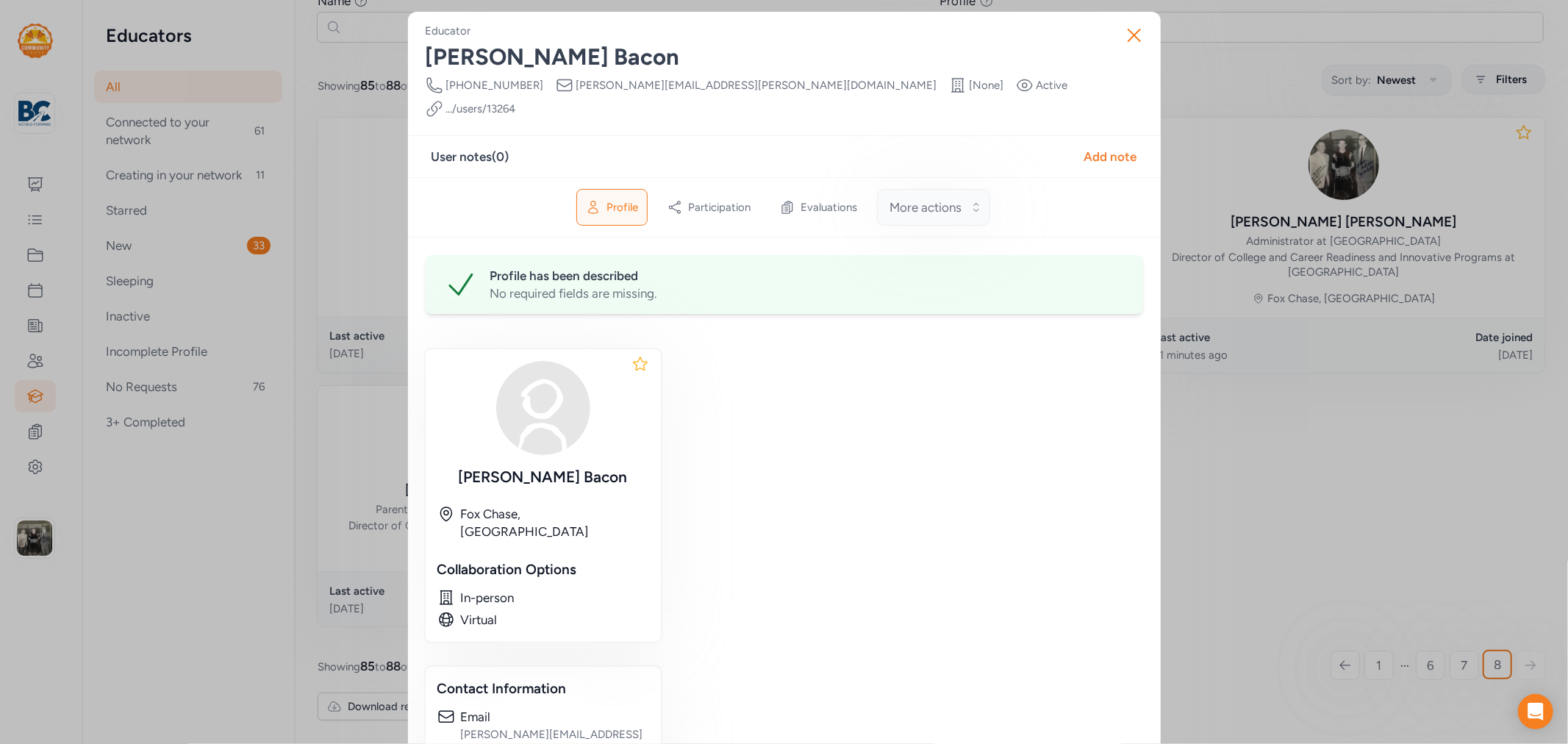
click at [972, 189] on button "More actions" at bounding box center [933, 207] width 113 height 37
click at [802, 200] on span "Evaluations" at bounding box center [828, 207] width 57 height 15
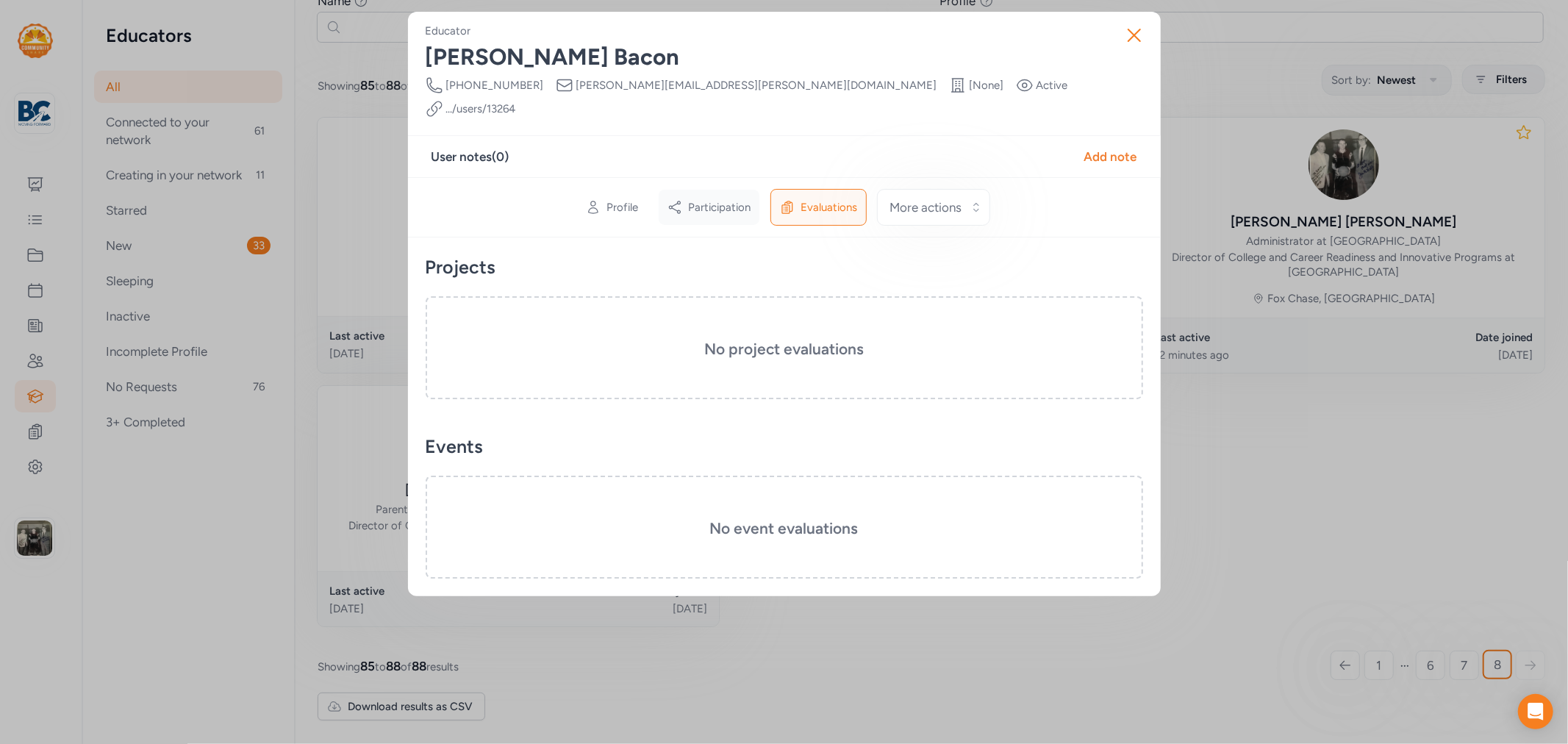
click at [739, 200] on span "Participation" at bounding box center [720, 207] width 63 height 15
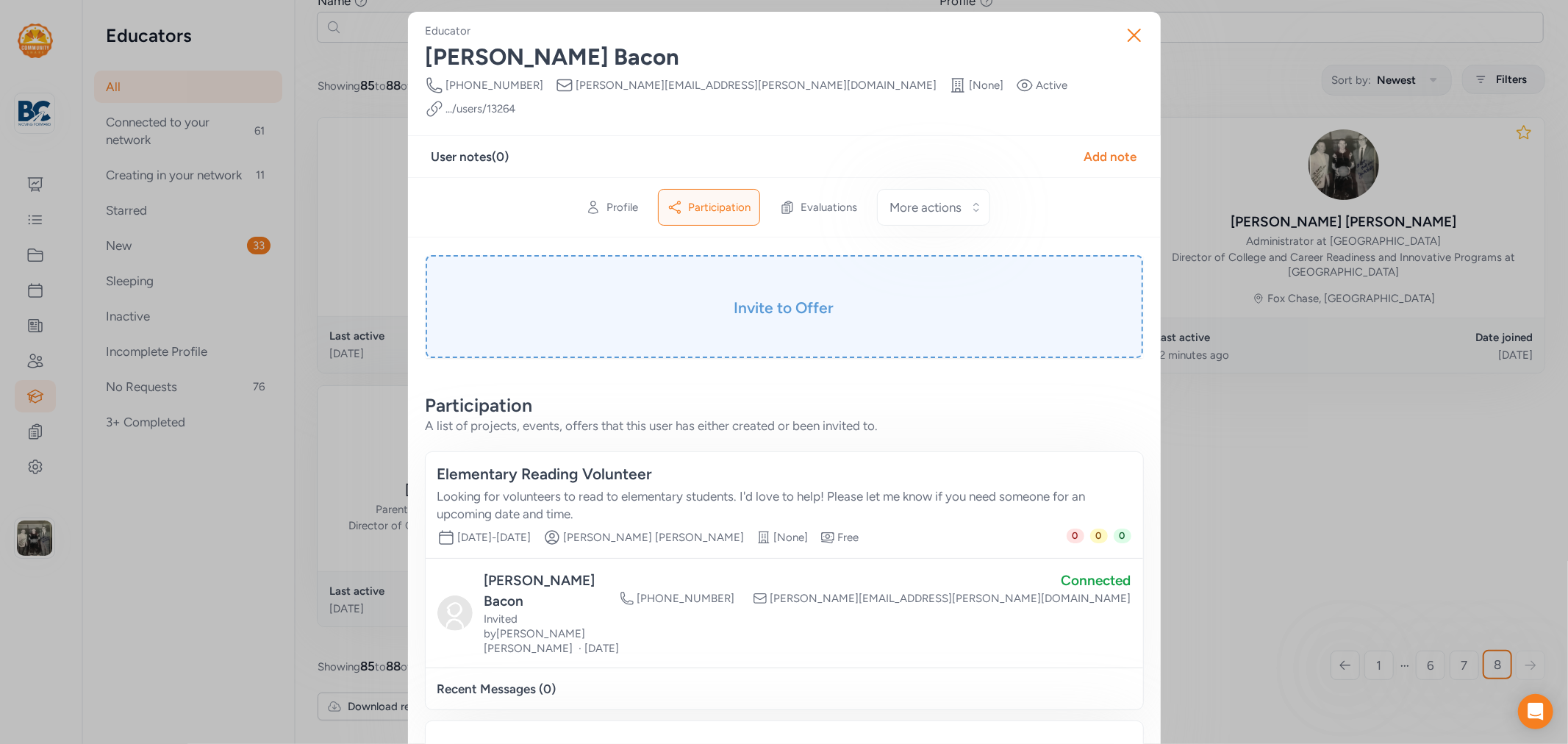
click at [748, 298] on h3 "Invite to Offer" at bounding box center [784, 308] width 644 height 21
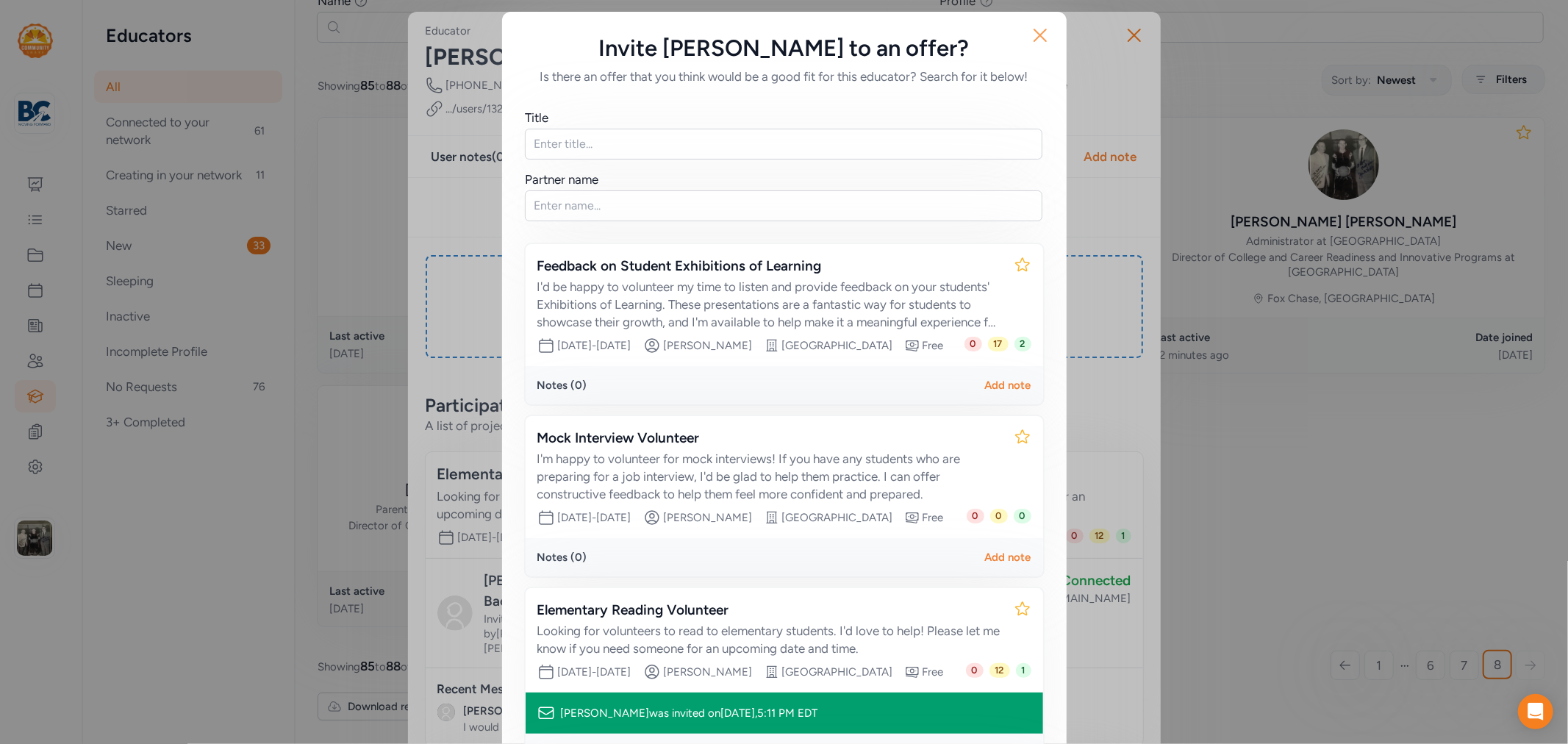
click at [1029, 32] on icon "button" at bounding box center [1041, 36] width 24 height 24
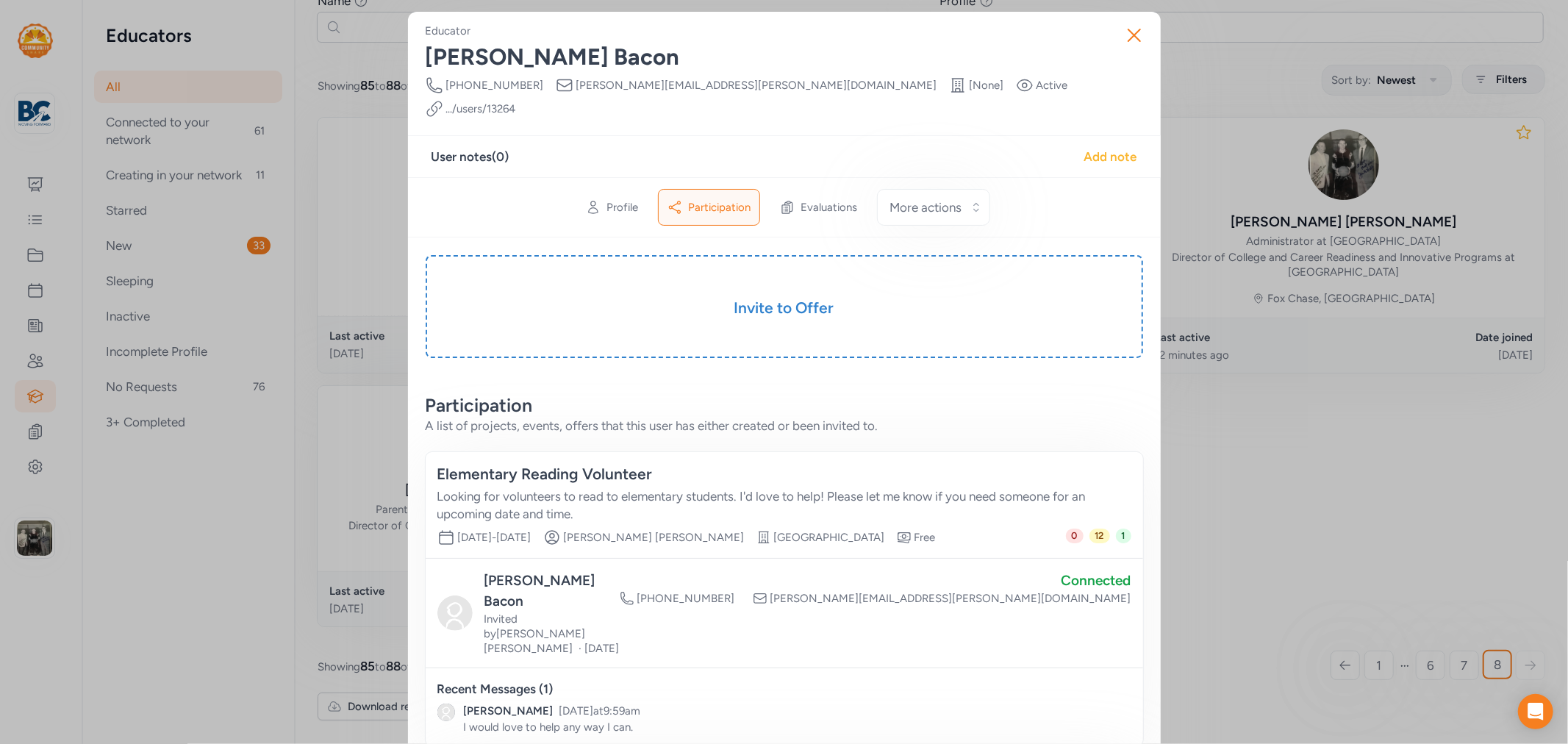
click at [1086, 148] on div "Add note" at bounding box center [1111, 157] width 53 height 18
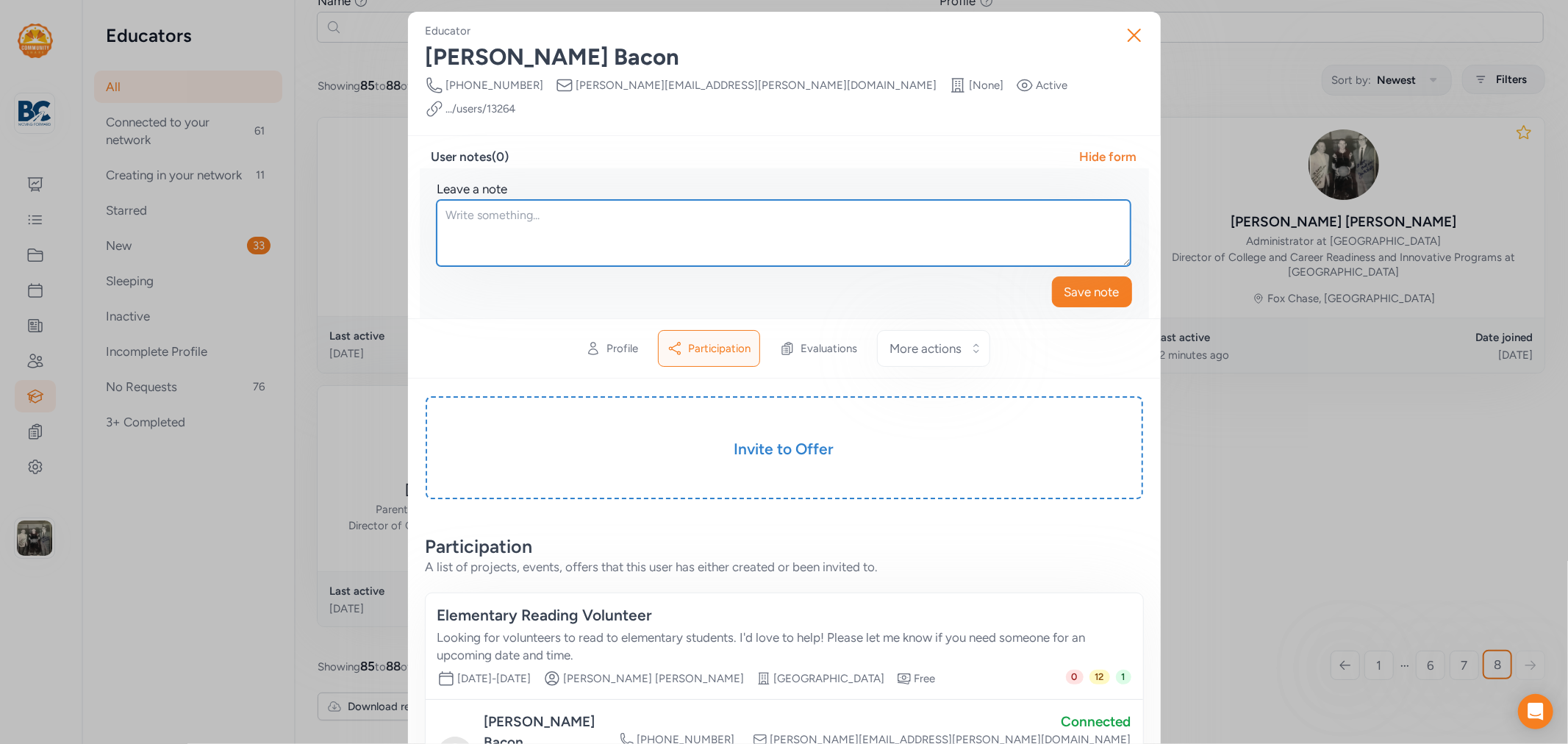
click at [566, 200] on textarea at bounding box center [784, 233] width 694 height 66
type textarea "Sir, can you go in your profile and add that you are willing to be a partner an…"
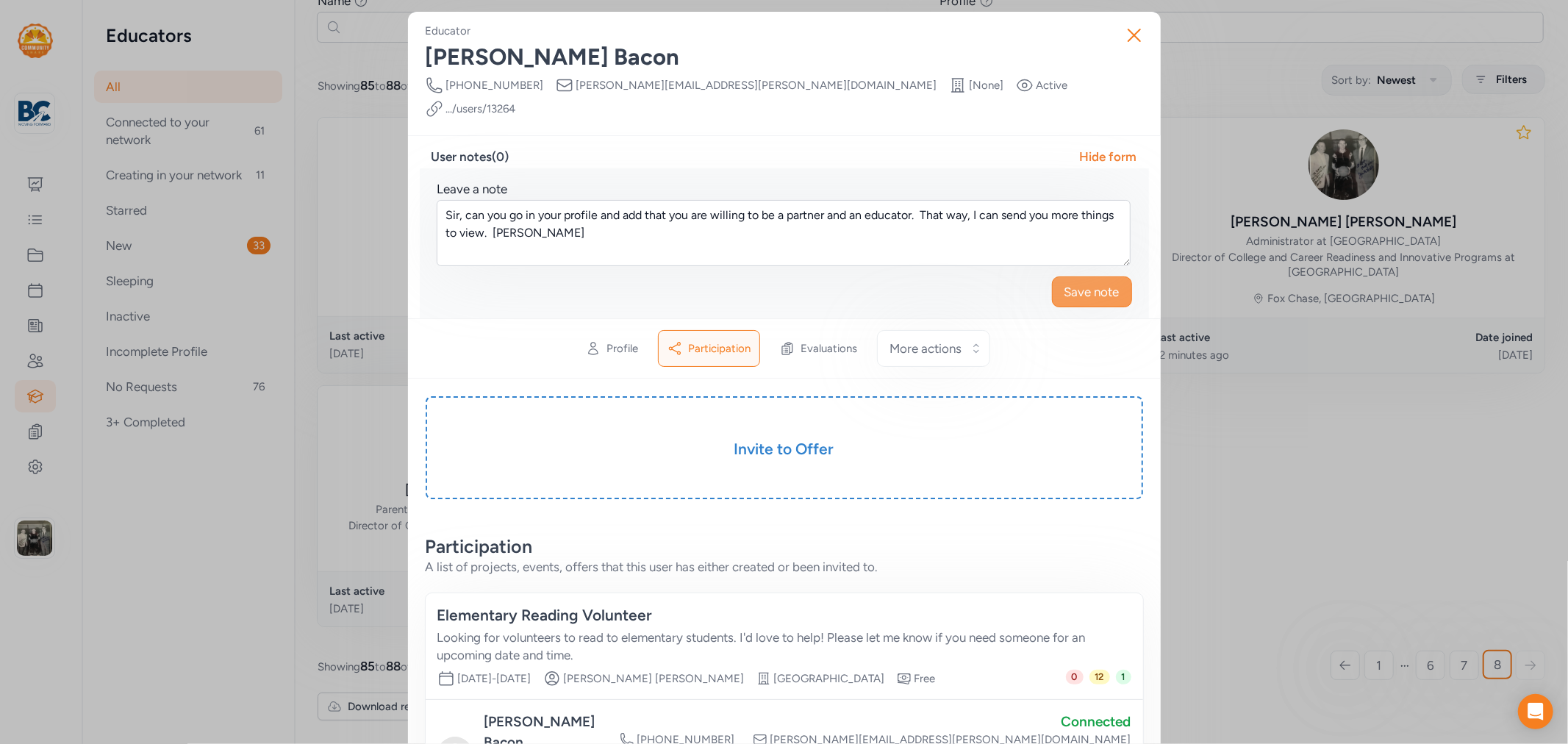
click at [1065, 284] on span "Save note" at bounding box center [1092, 293] width 55 height 18
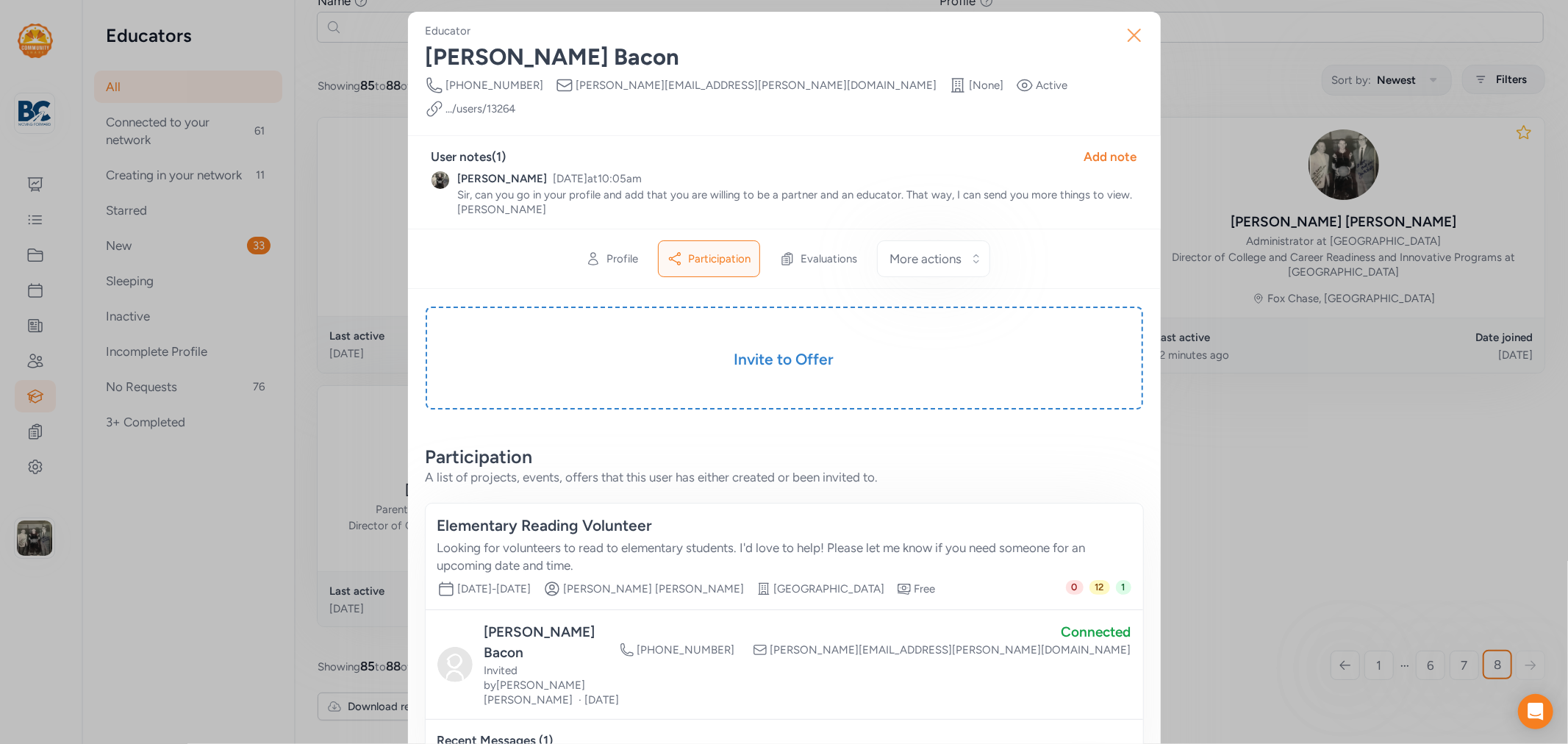
click at [1111, 42] on button "Close" at bounding box center [1134, 35] width 47 height 47
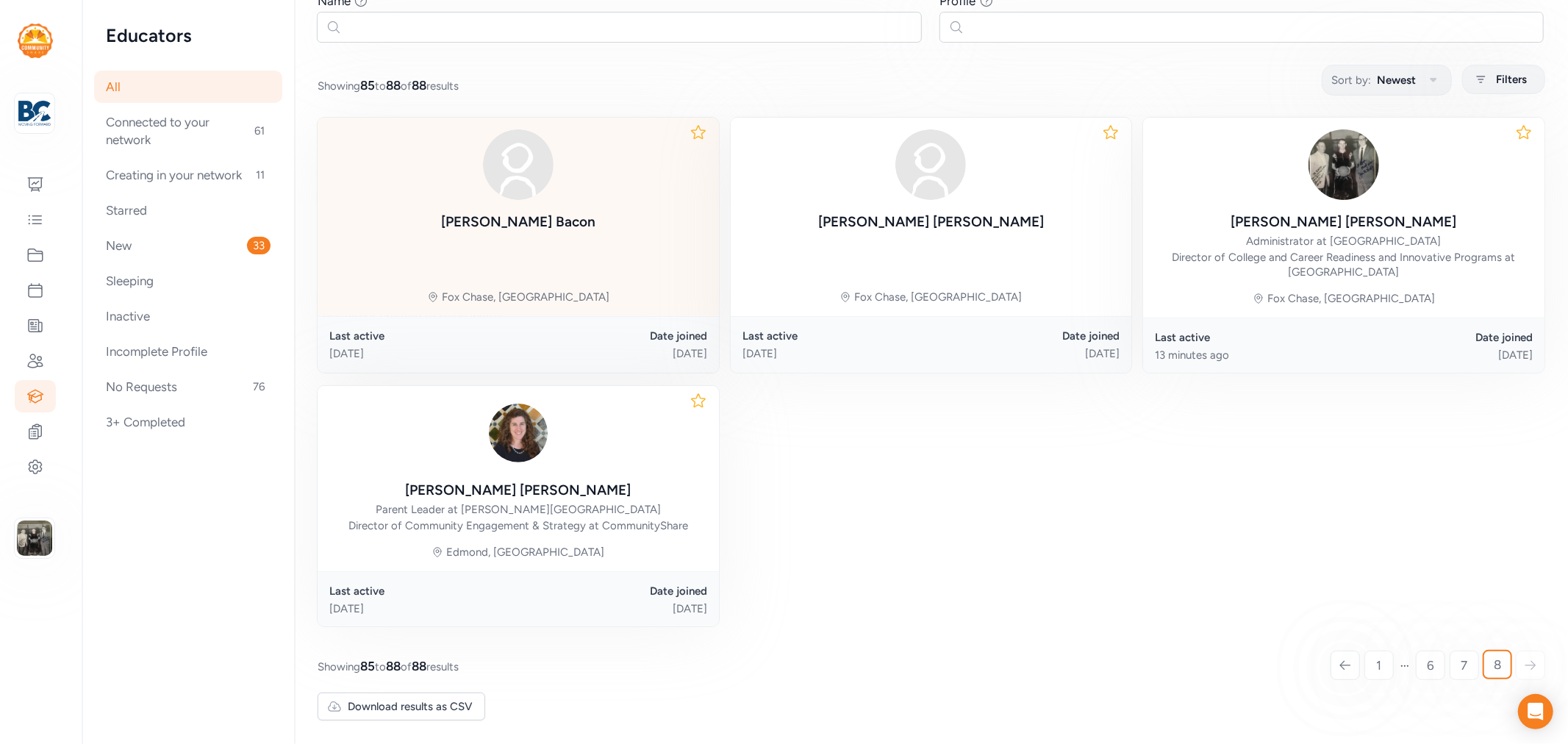
click at [527, 245] on div "[PERSON_NAME] [PERSON_NAME] [PERSON_NAME], [GEOGRAPHIC_DATA]" at bounding box center [518, 217] width 401 height 199
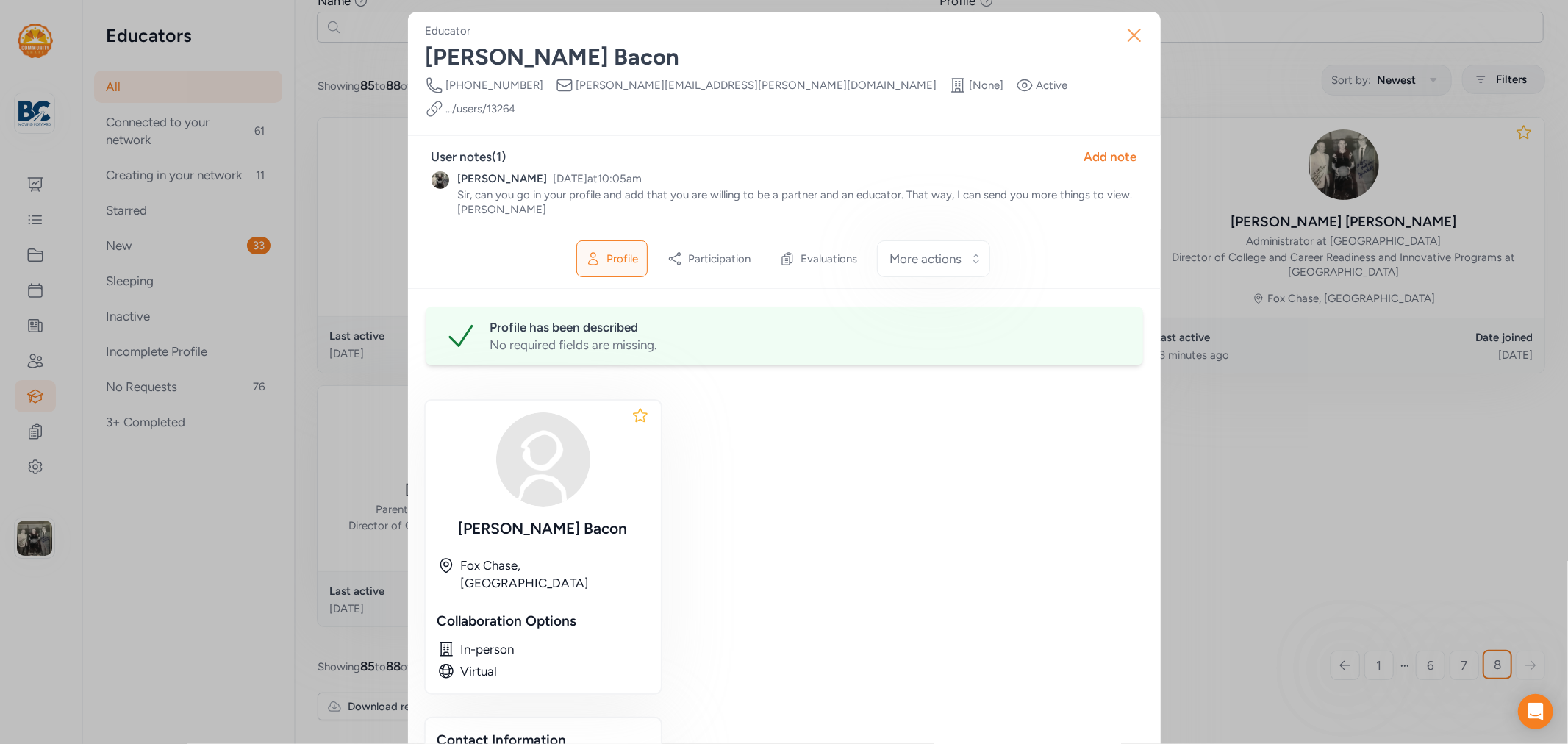
click at [1129, 38] on icon "button" at bounding box center [1135, 36] width 24 height 24
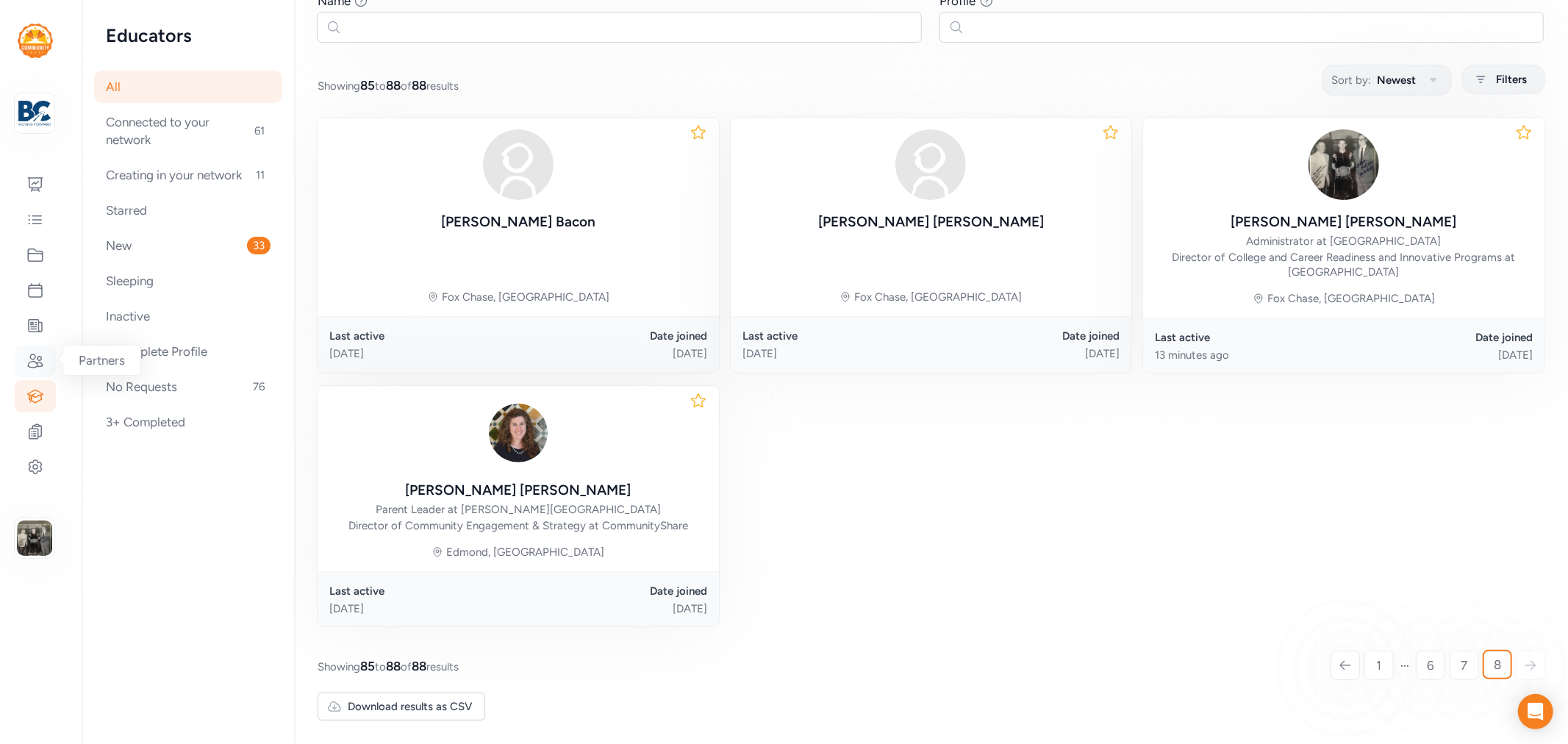
click at [38, 362] on icon at bounding box center [36, 362] width 18 height 18
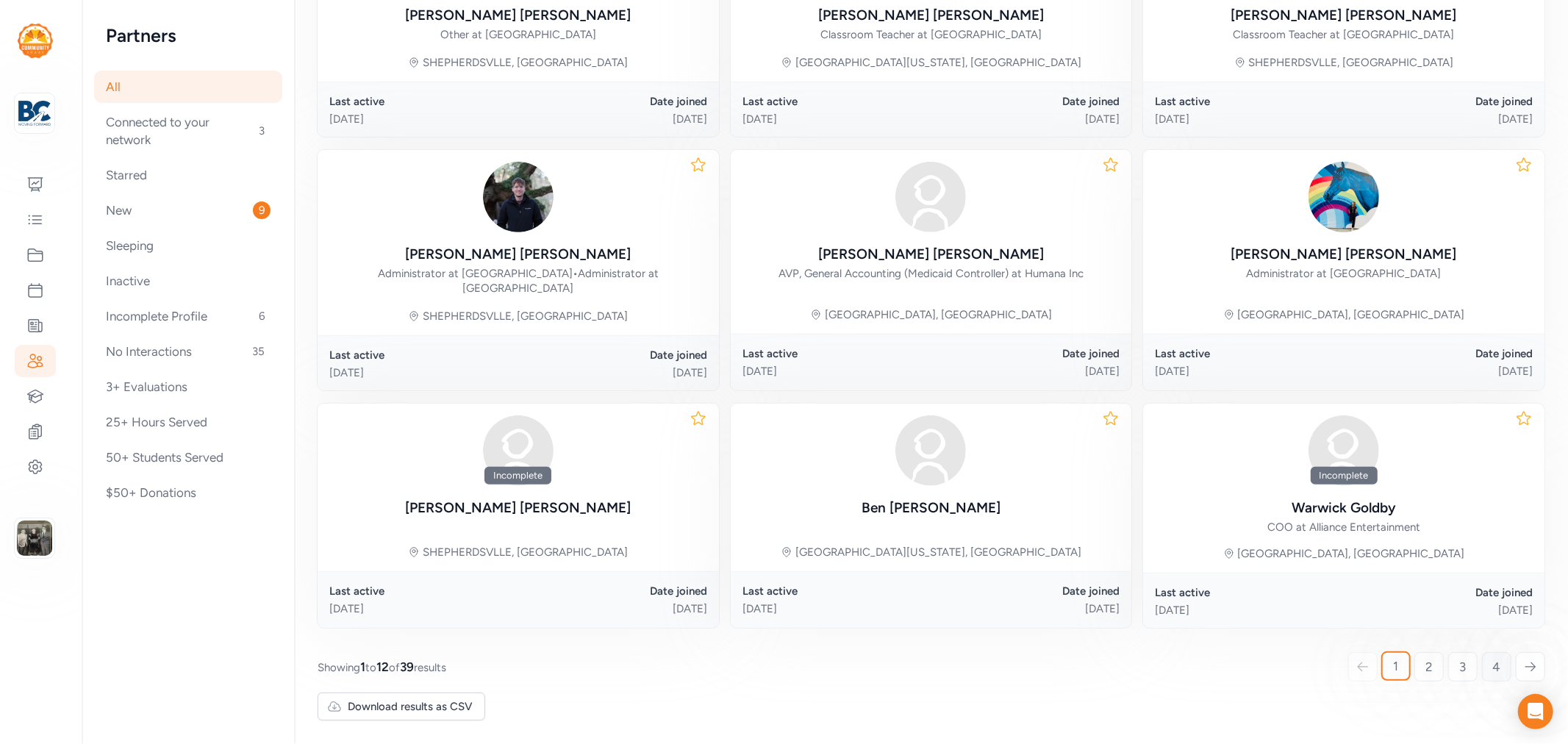
click at [1411, 657] on link "4" at bounding box center [1496, 666] width 29 height 29
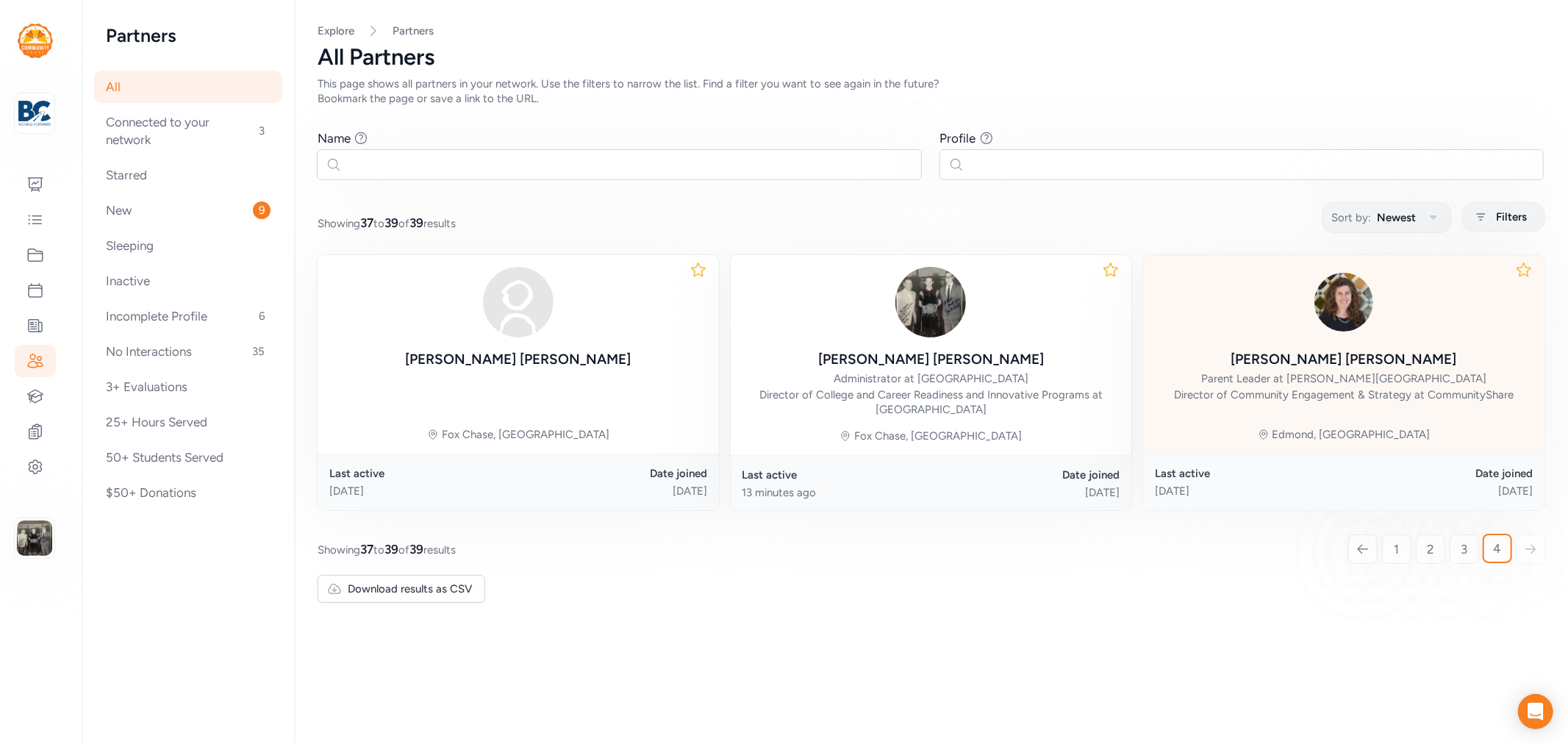
click at [1364, 371] on div "[PERSON_NAME] Parent Leader at [PERSON_NAME][GEOGRAPHIC_DATA] Director of Commu…" at bounding box center [1343, 375] width 339 height 53
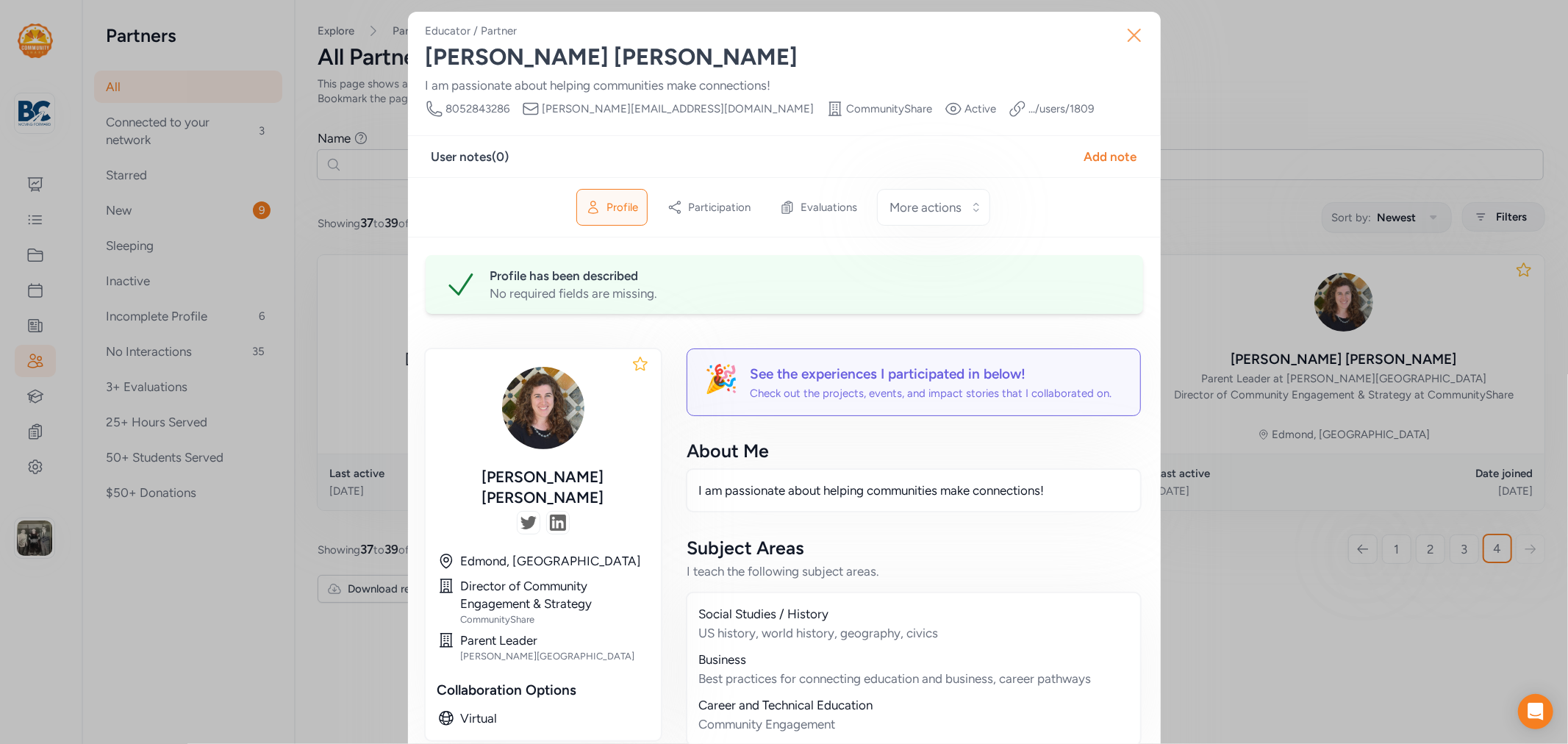
click at [1134, 29] on icon "button" at bounding box center [1135, 35] width 12 height 12
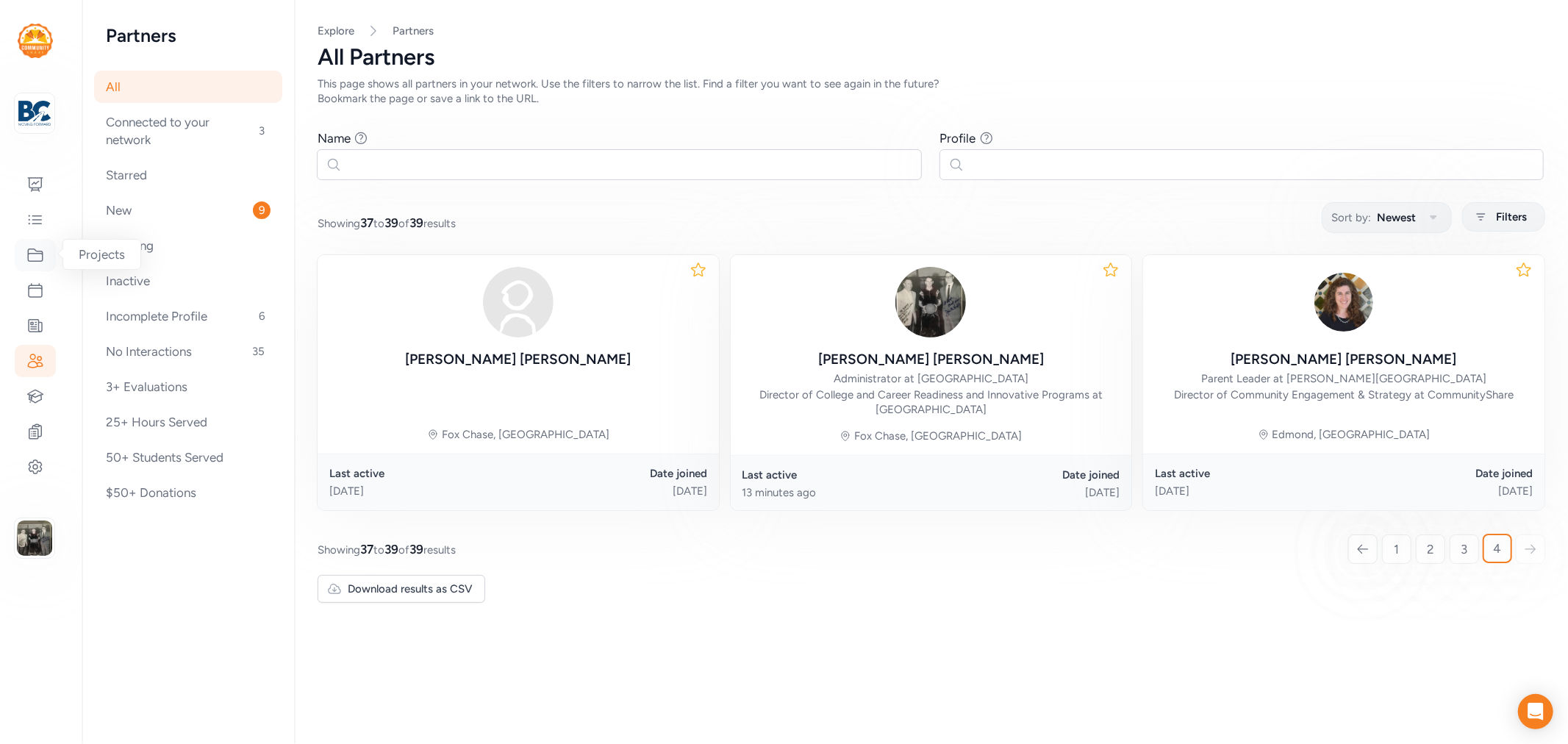
click at [32, 259] on icon at bounding box center [36, 256] width 18 height 18
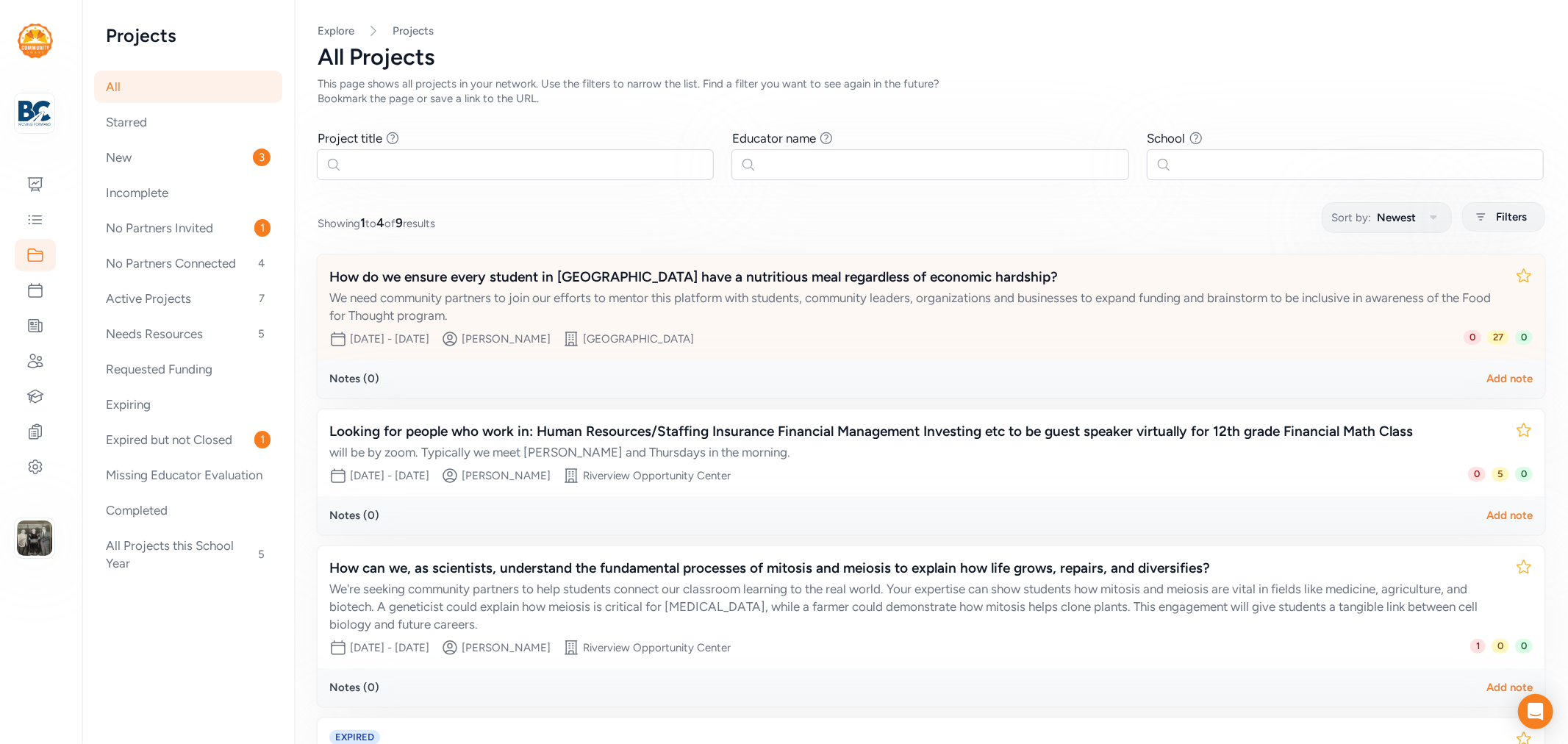
click at [939, 276] on div "How do we ensure every student in [GEOGRAPHIC_DATA] have a nutritious meal rega…" at bounding box center [916, 277] width 1174 height 21
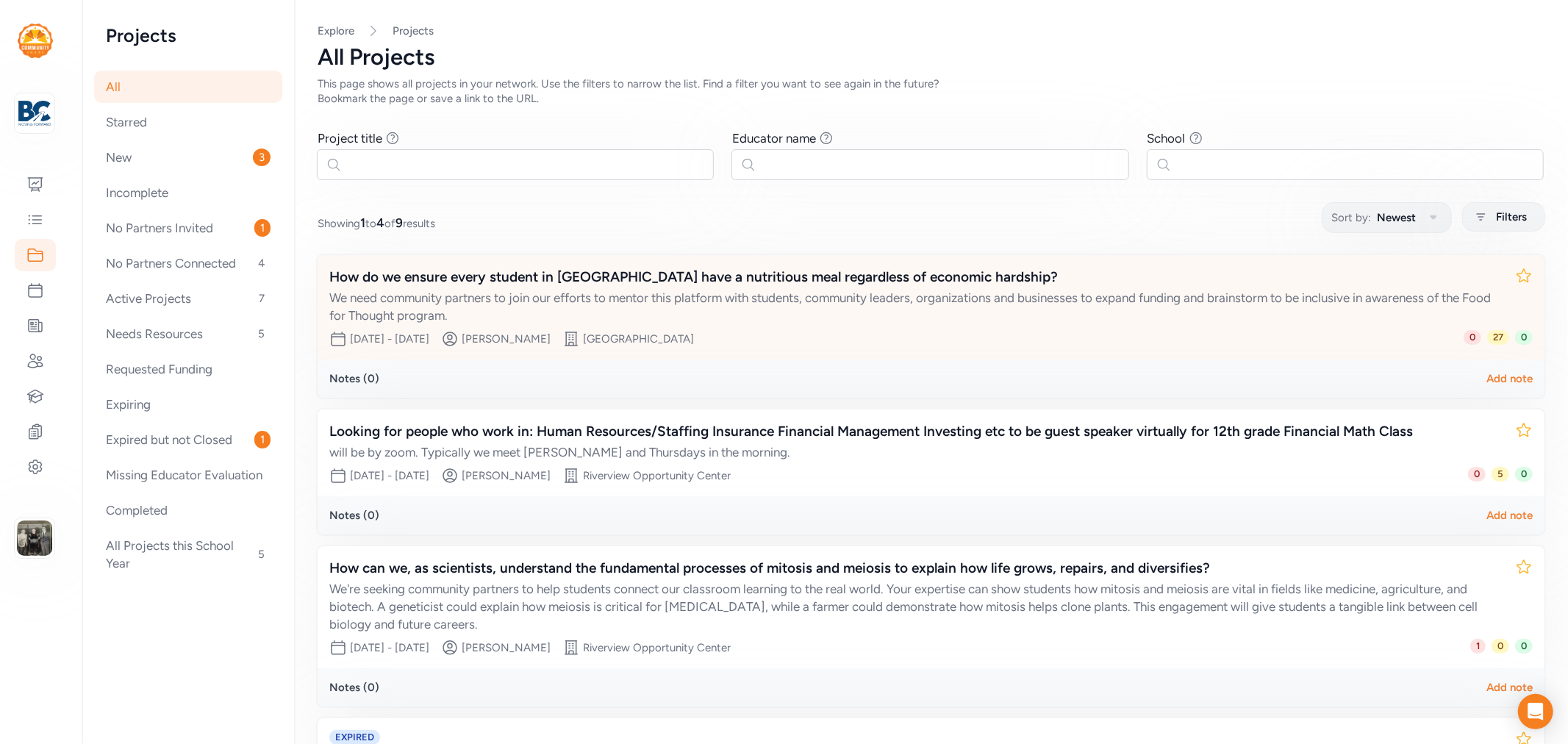
click at [646, 273] on div "How do we ensure every student in [GEOGRAPHIC_DATA] have a nutritious meal rega…" at bounding box center [916, 277] width 1174 height 21
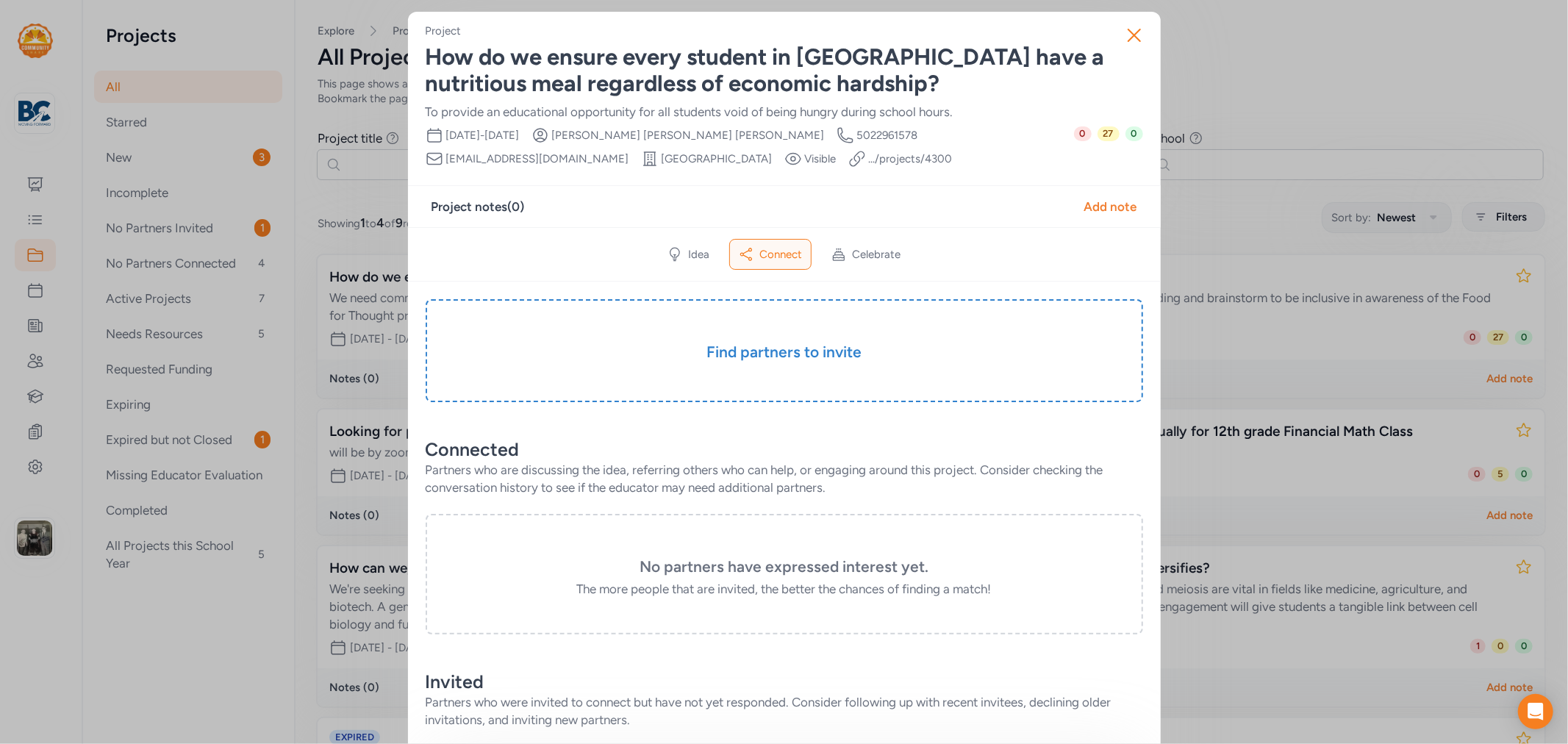
click at [760, 253] on span "Connect" at bounding box center [781, 255] width 43 height 15
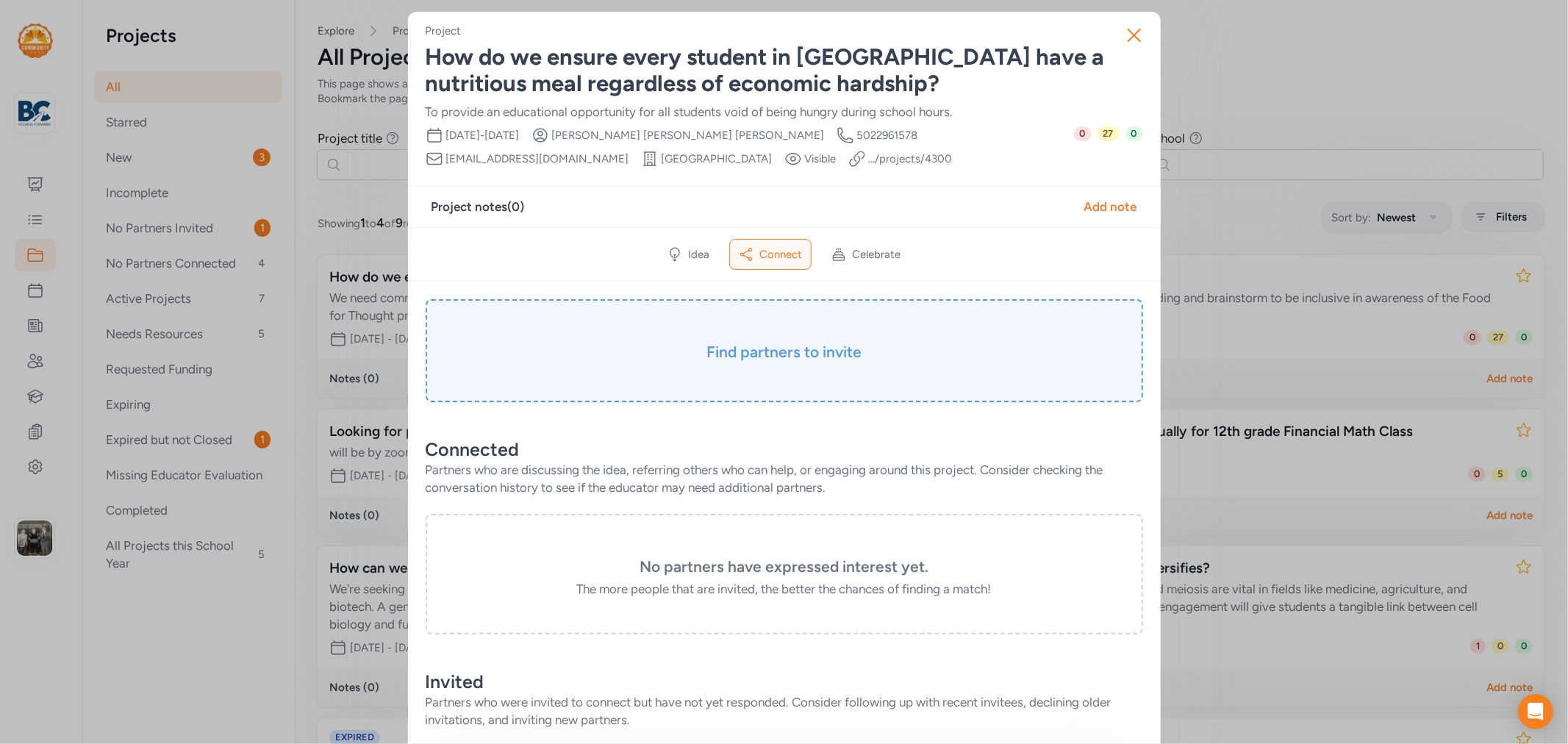
click at [767, 345] on h3 "Find partners to invite" at bounding box center [784, 353] width 644 height 21
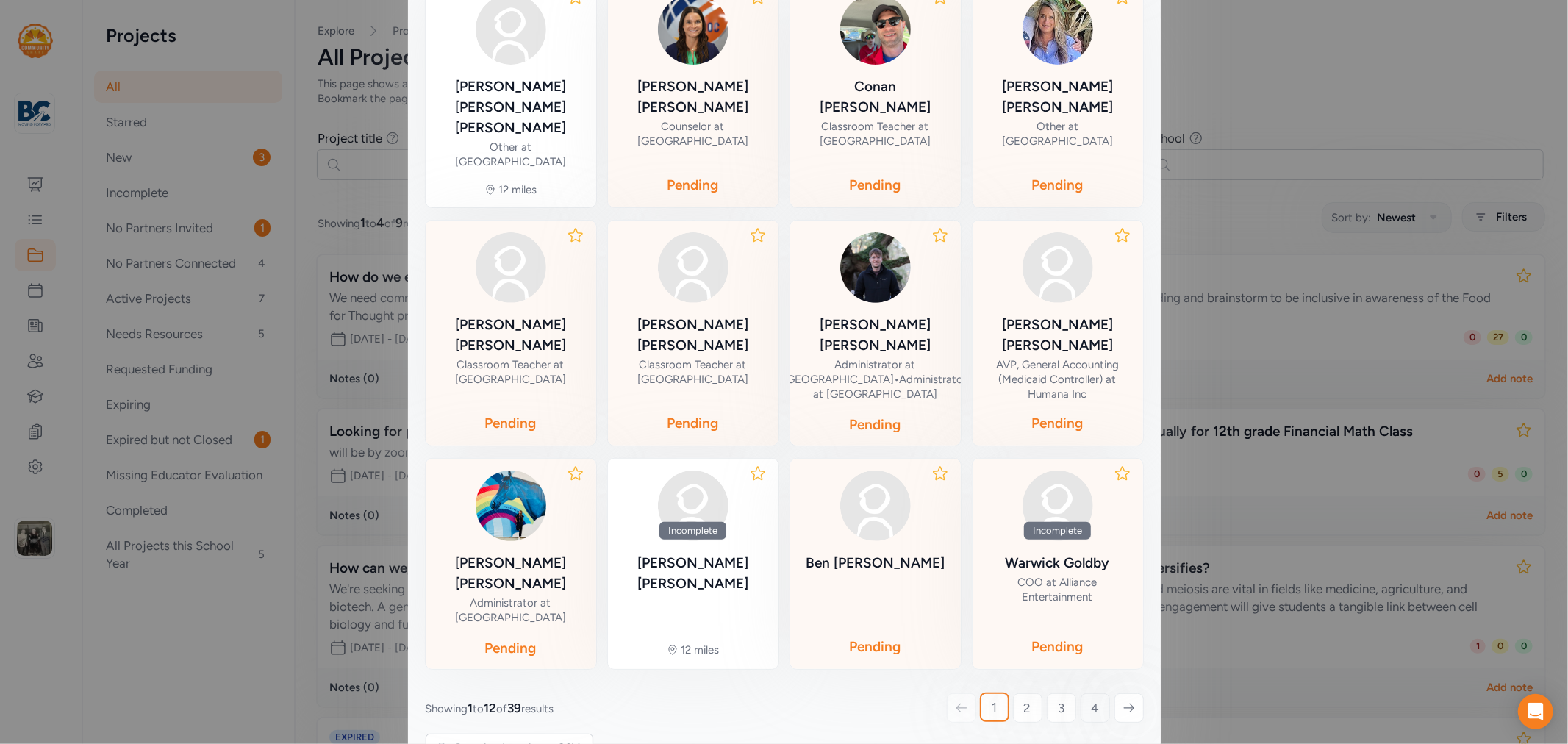
click at [1087, 669] on link "4" at bounding box center [1095, 708] width 29 height 29
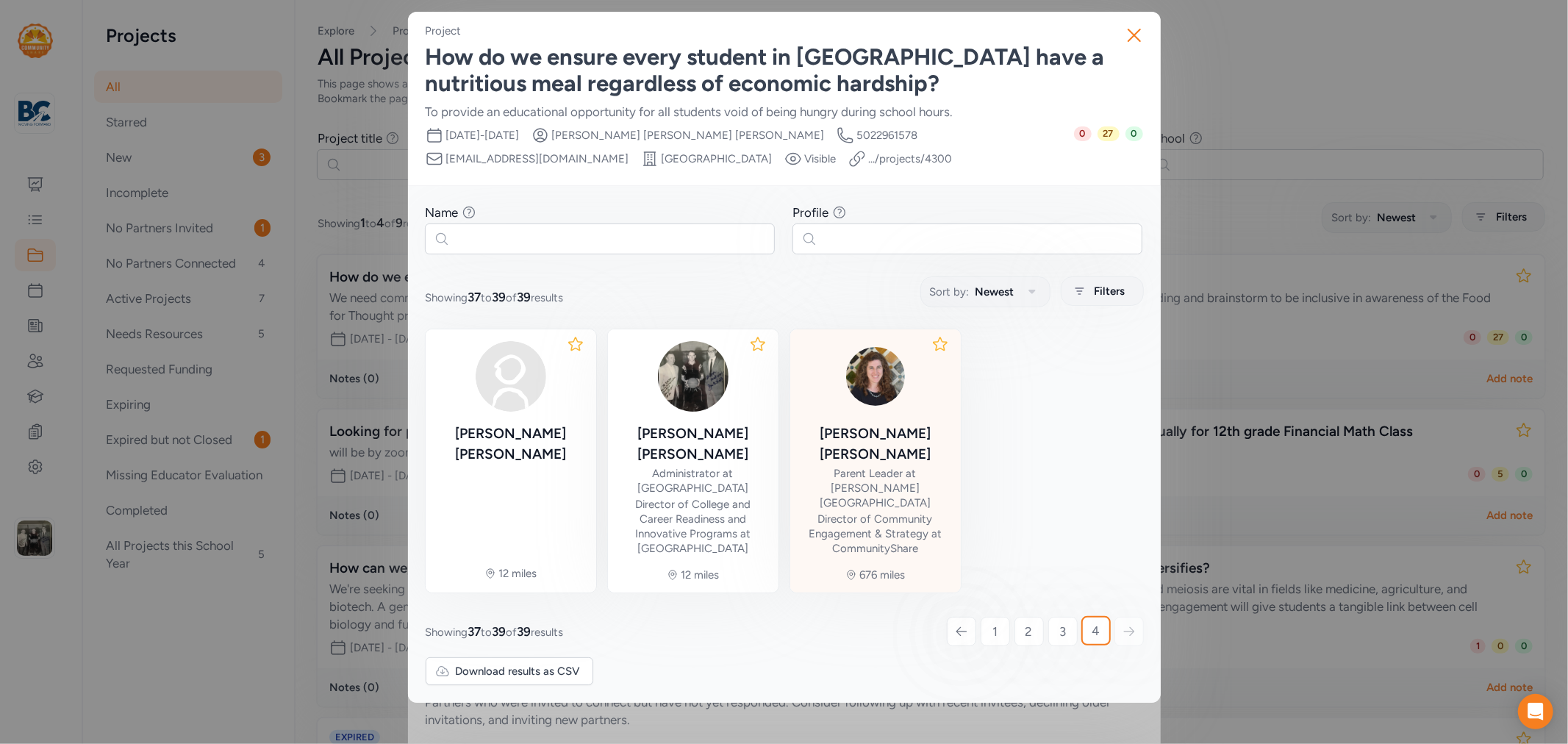
click at [883, 466] on div "Parent Leader at [PERSON_NAME][GEOGRAPHIC_DATA]" at bounding box center [875, 488] width 147 height 44
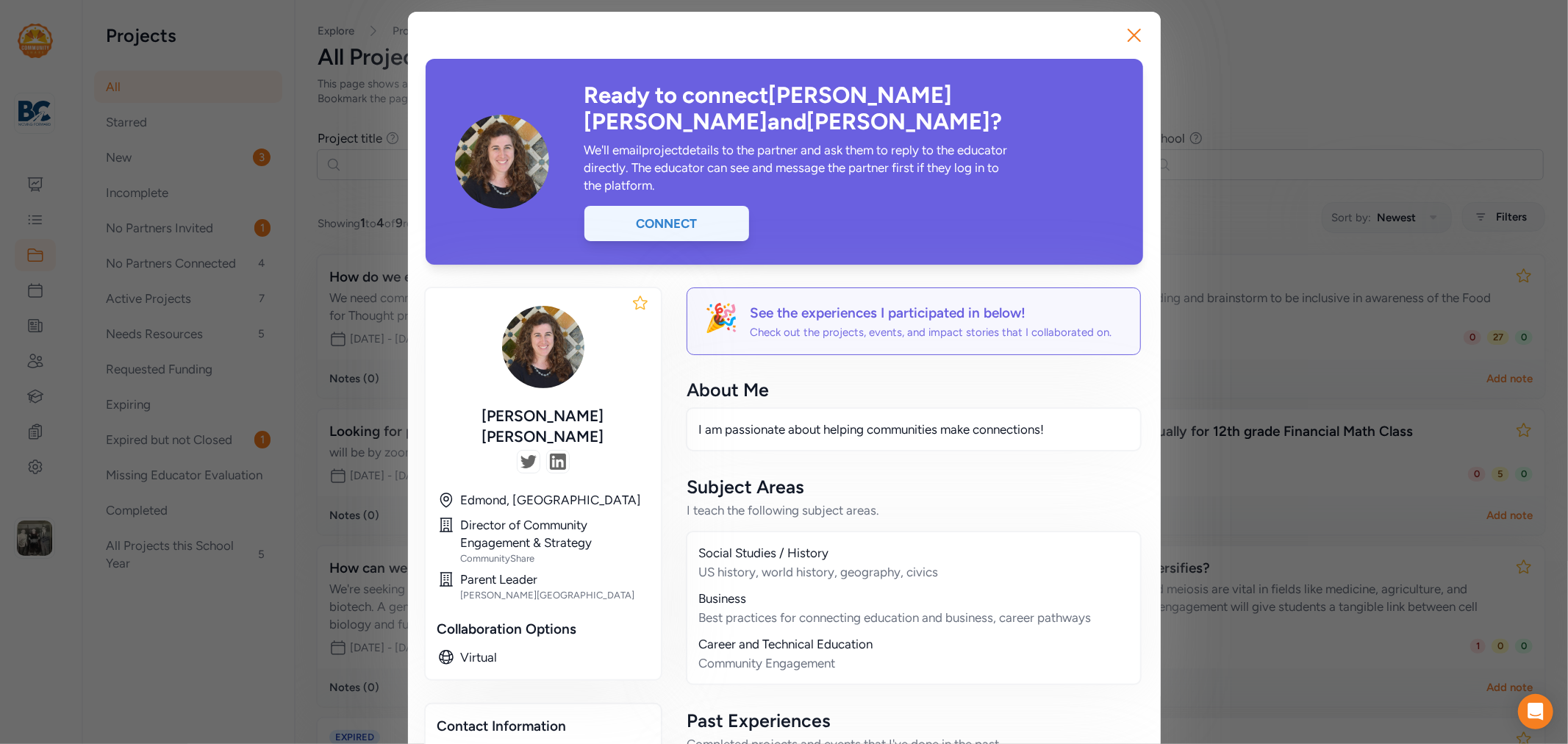
click at [686, 206] on div "Connect" at bounding box center [667, 223] width 165 height 35
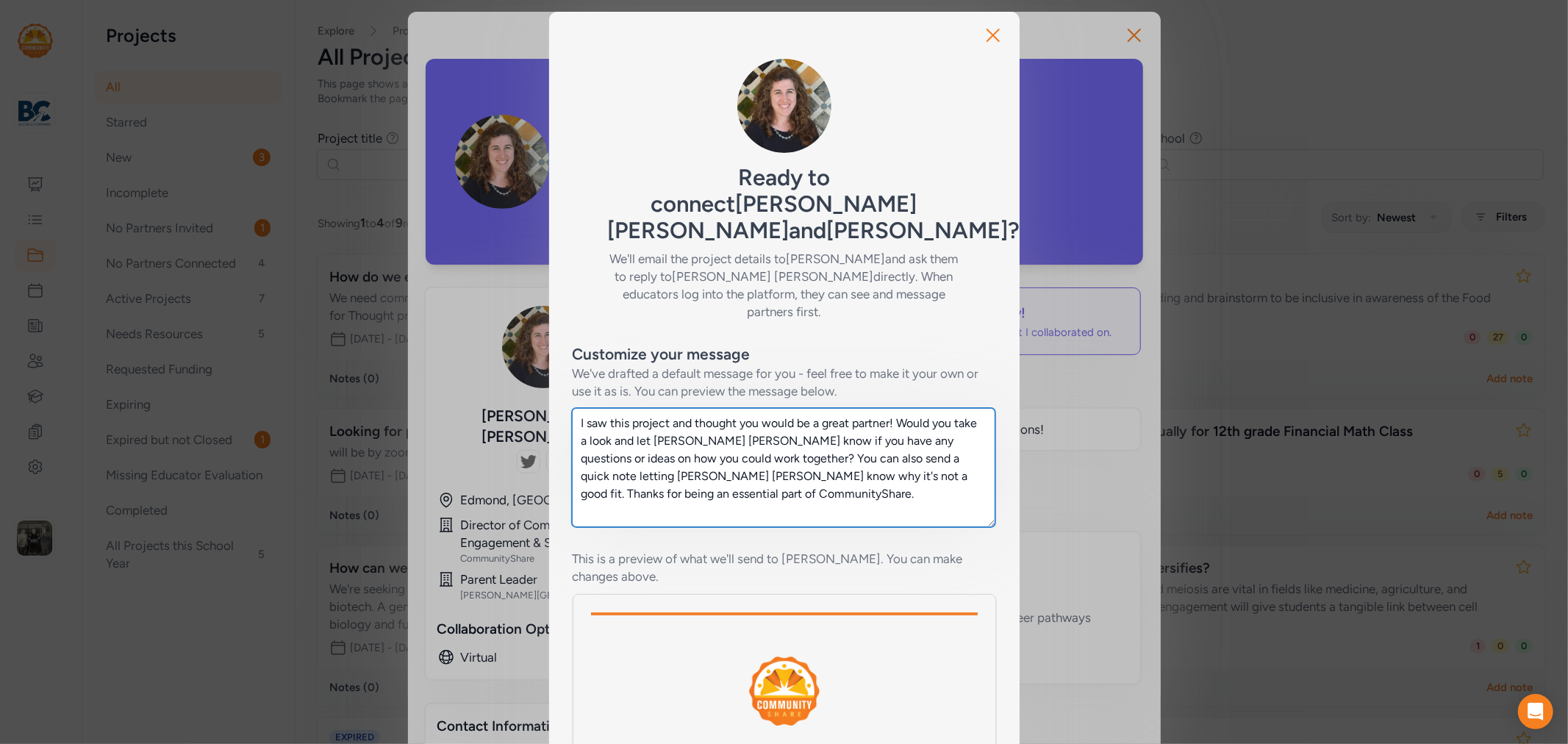
click at [711, 446] on textarea "I saw this project and thought you would be a great partner! Would you take a l…" at bounding box center [784, 467] width 423 height 119
drag, startPoint x: 689, startPoint y: 448, endPoint x: 689, endPoint y: 420, distance: 28.0
click at [689, 420] on textarea "I saw this project and thought you would be a great partner! Would you take a l…" at bounding box center [784, 467] width 423 height 119
drag, startPoint x: 701, startPoint y: 412, endPoint x: 604, endPoint y: 383, distance: 101.2
click at [604, 408] on textarea "I saw this project and thought you would be a great partner! Would you take a l…" at bounding box center [784, 467] width 423 height 119
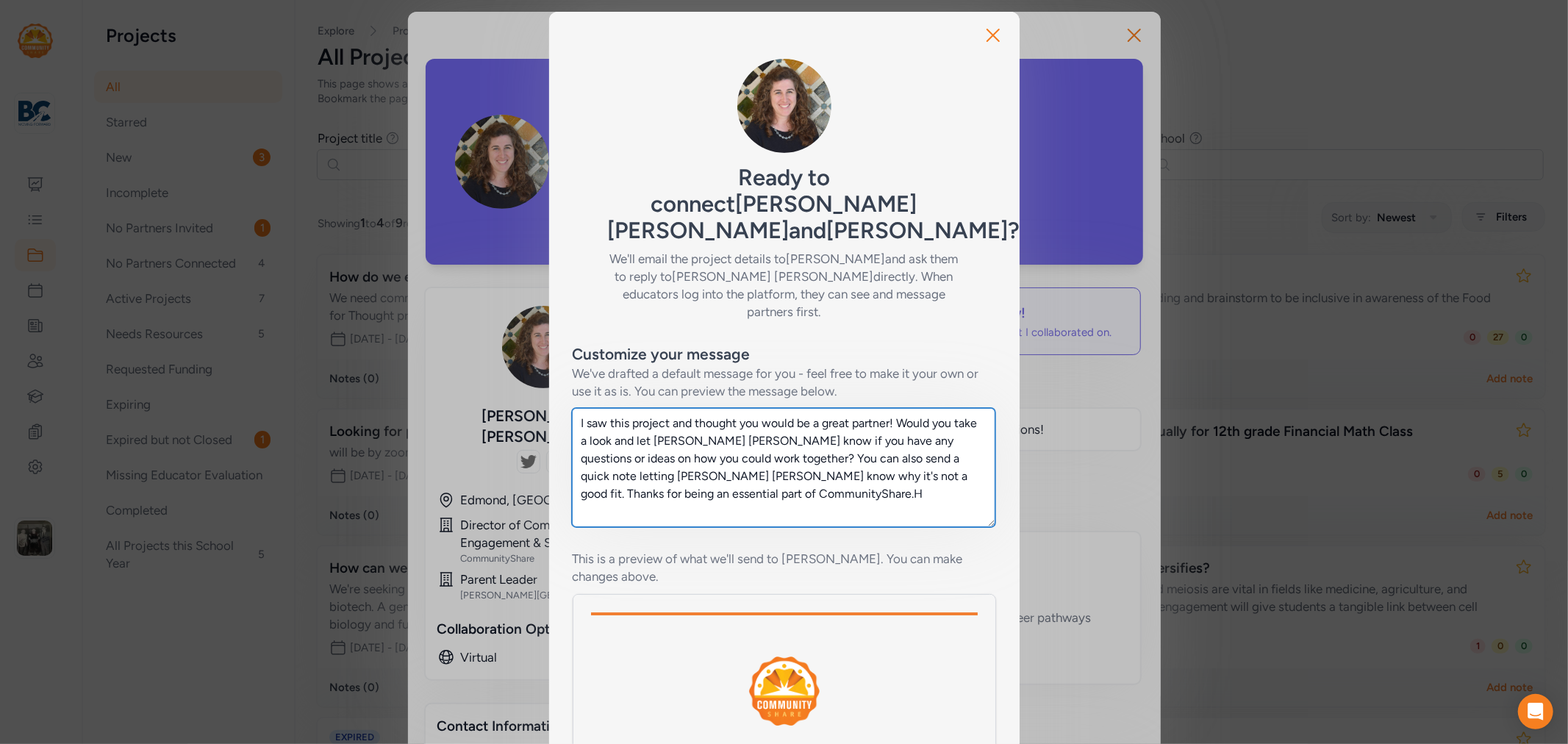
drag, startPoint x: 706, startPoint y: 454, endPoint x: 591, endPoint y: 381, distance: 136.2
click at [591, 408] on textarea "I saw this project and thought you would be a great partner! Would you take a l…" at bounding box center [784, 467] width 423 height 119
drag, startPoint x: 775, startPoint y: 431, endPoint x: 895, endPoint y: 372, distance: 133.7
click at [895, 408] on textarea "I saw this project and thought you would be a great partner! Would you take a l…" at bounding box center [784, 467] width 423 height 119
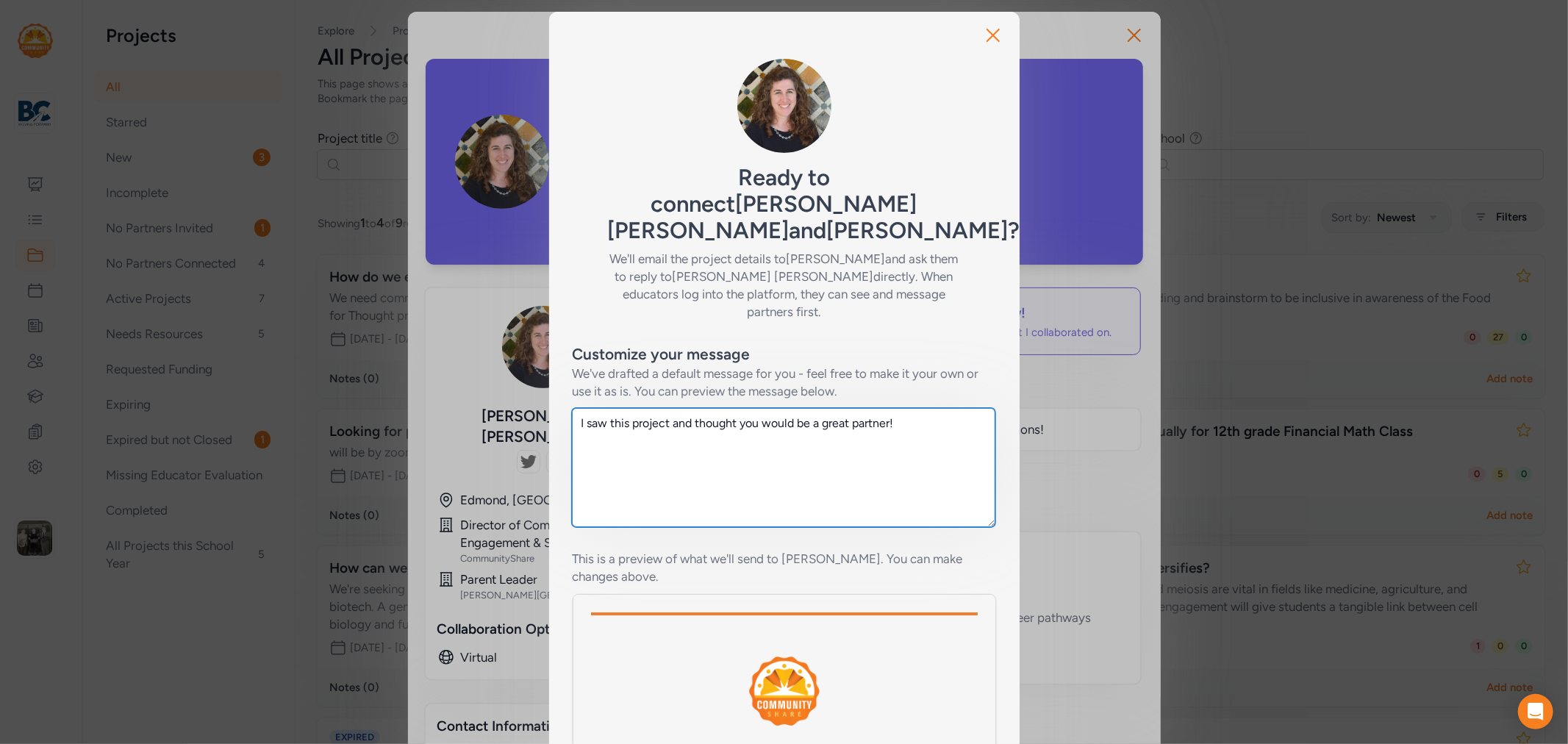
drag, startPoint x: 951, startPoint y: 384, endPoint x: 662, endPoint y: 391, distance: 289.1
click at [662, 408] on textarea "I saw this project and thought you would be a great partner!" at bounding box center [784, 467] width 423 height 119
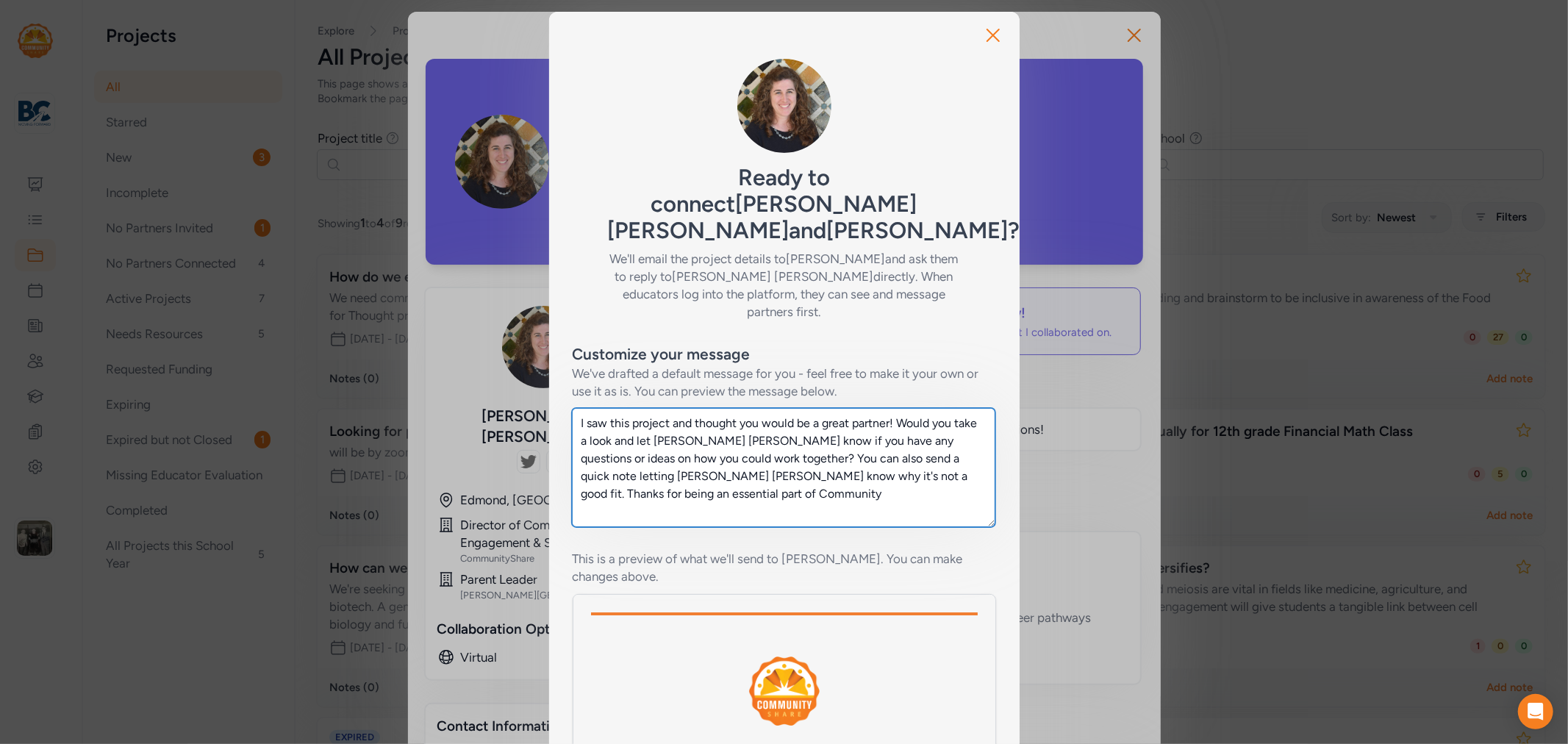
click at [945, 427] on textarea "I saw this project and thought you would be a great partner! Would you take a l…" at bounding box center [784, 467] width 423 height 119
drag, startPoint x: 931, startPoint y: 434, endPoint x: 583, endPoint y: 375, distance: 353.0
click at [583, 408] on textarea "I saw this project and thought you would be a great partner! Would you take a l…" at bounding box center [784, 467] width 423 height 119
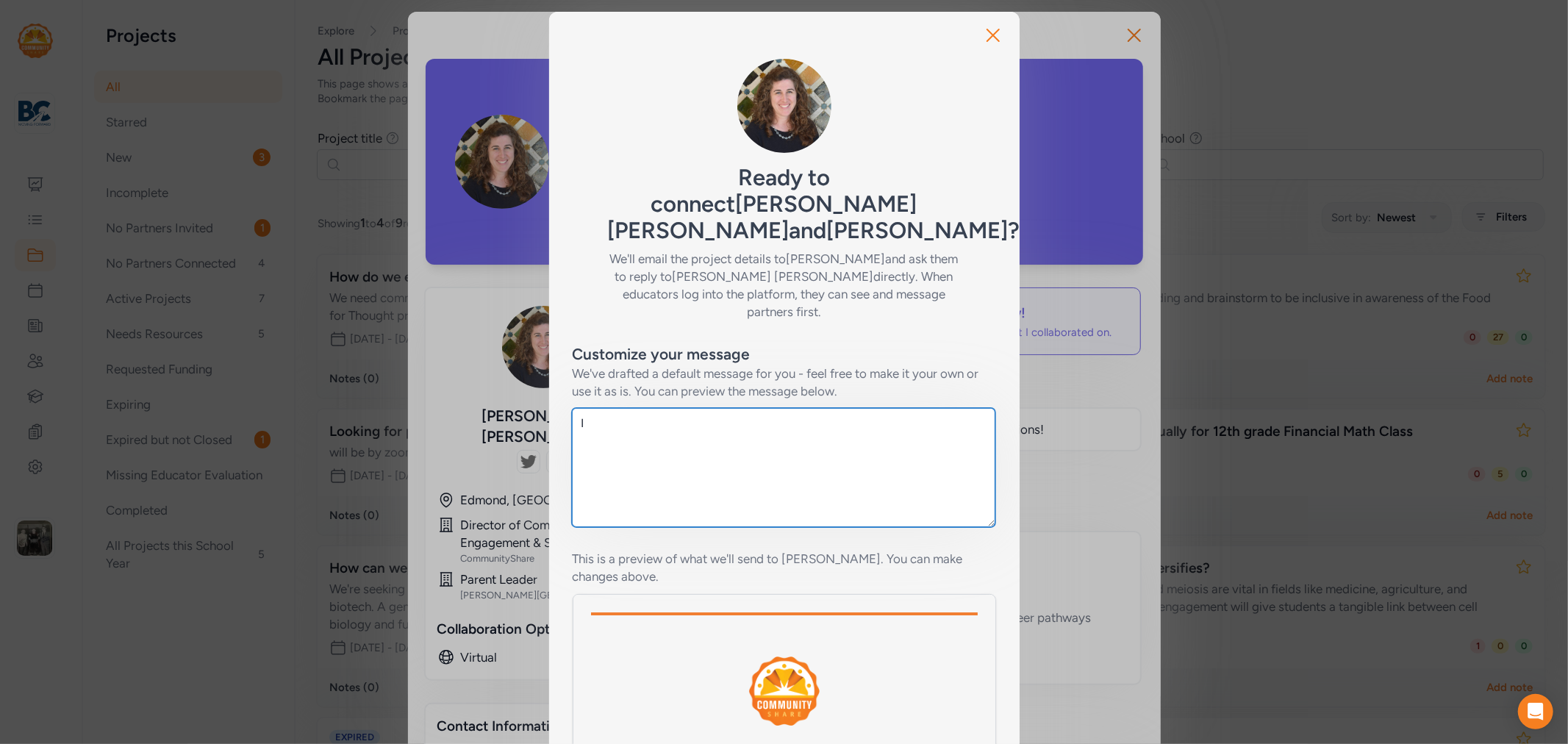
type textarea "I saw this project and thought you would be a great partner! Would you take a l…"
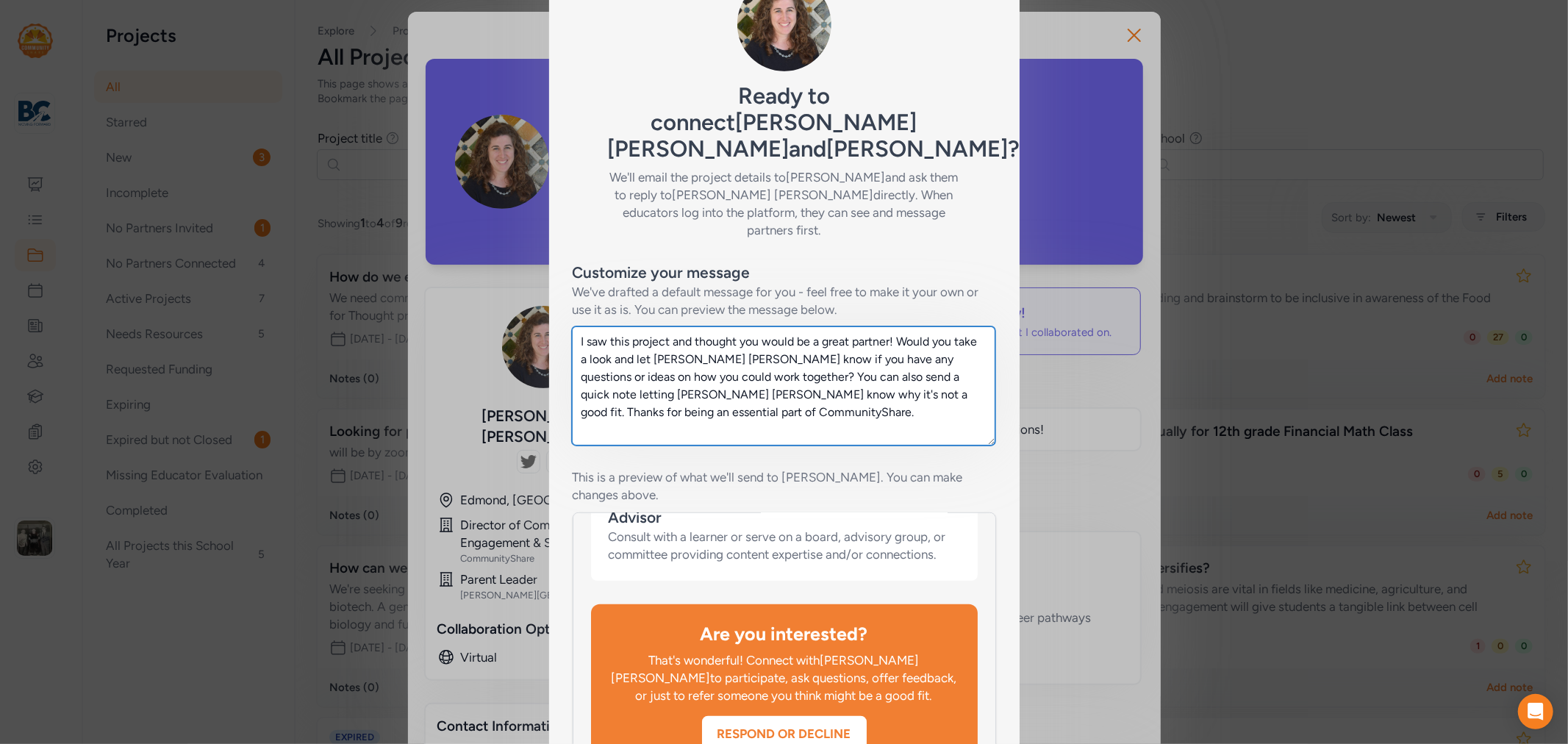
scroll to position [177, 0]
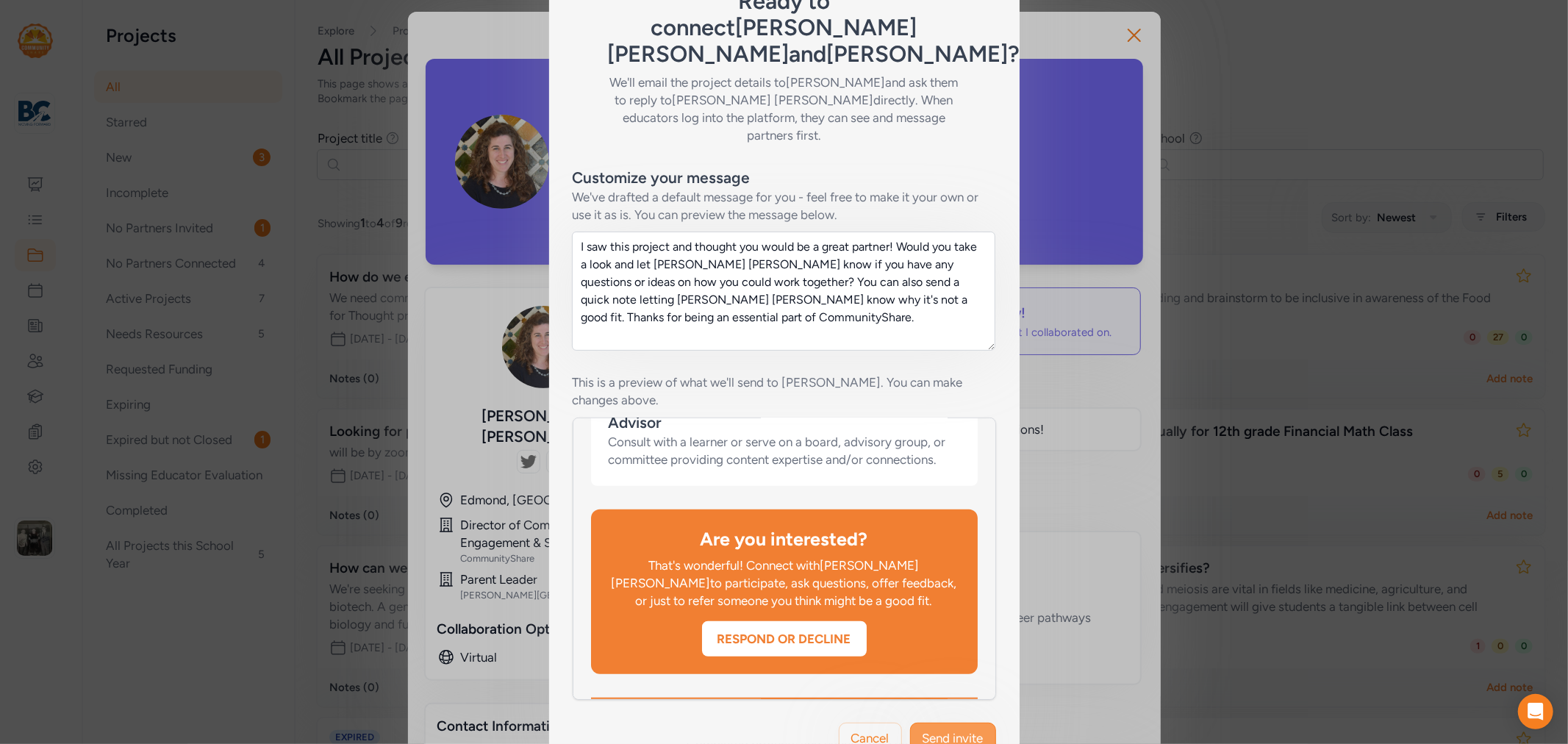
click at [927, 669] on span "Send invite" at bounding box center [952, 739] width 61 height 18
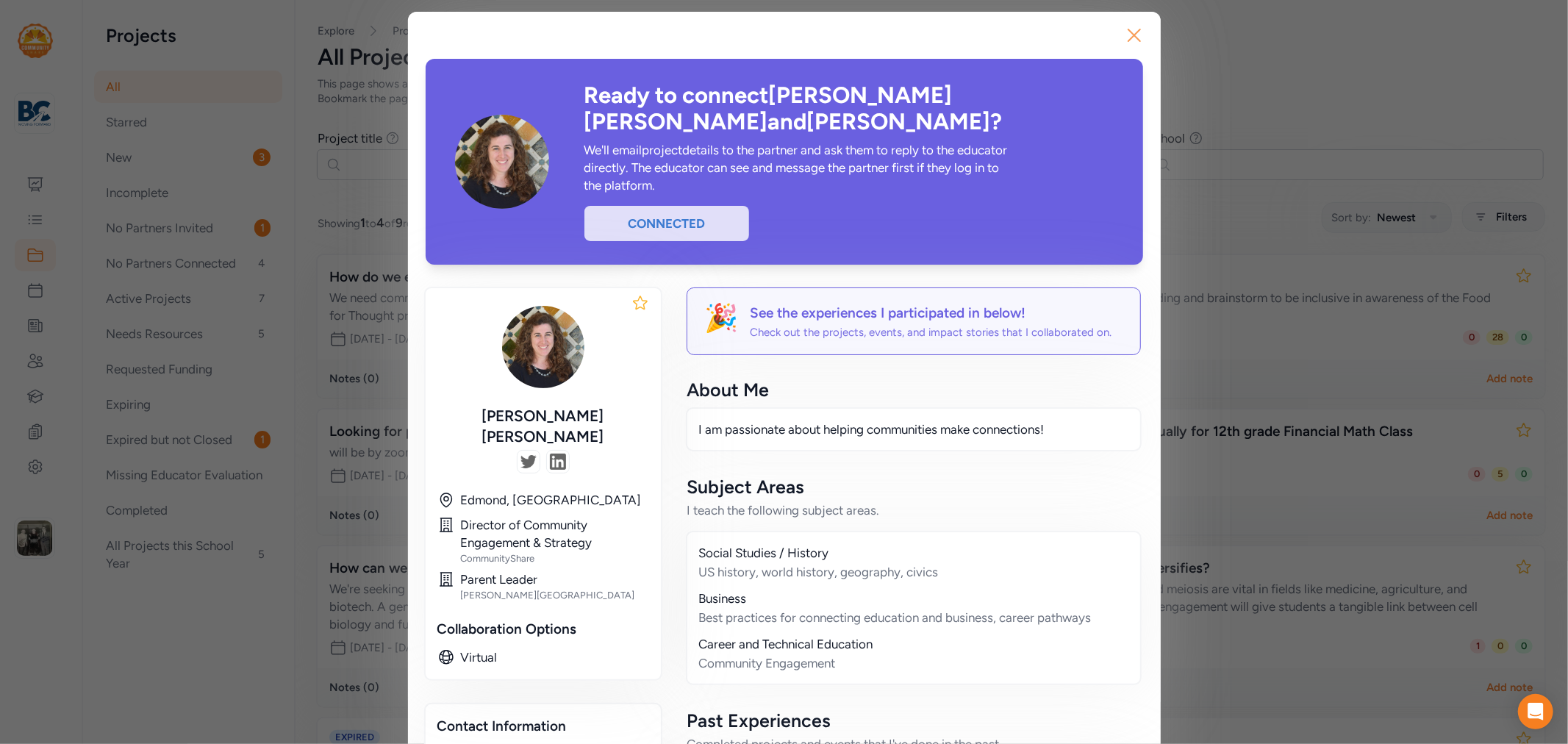
click at [1143, 41] on button "Close" at bounding box center [1134, 35] width 47 height 47
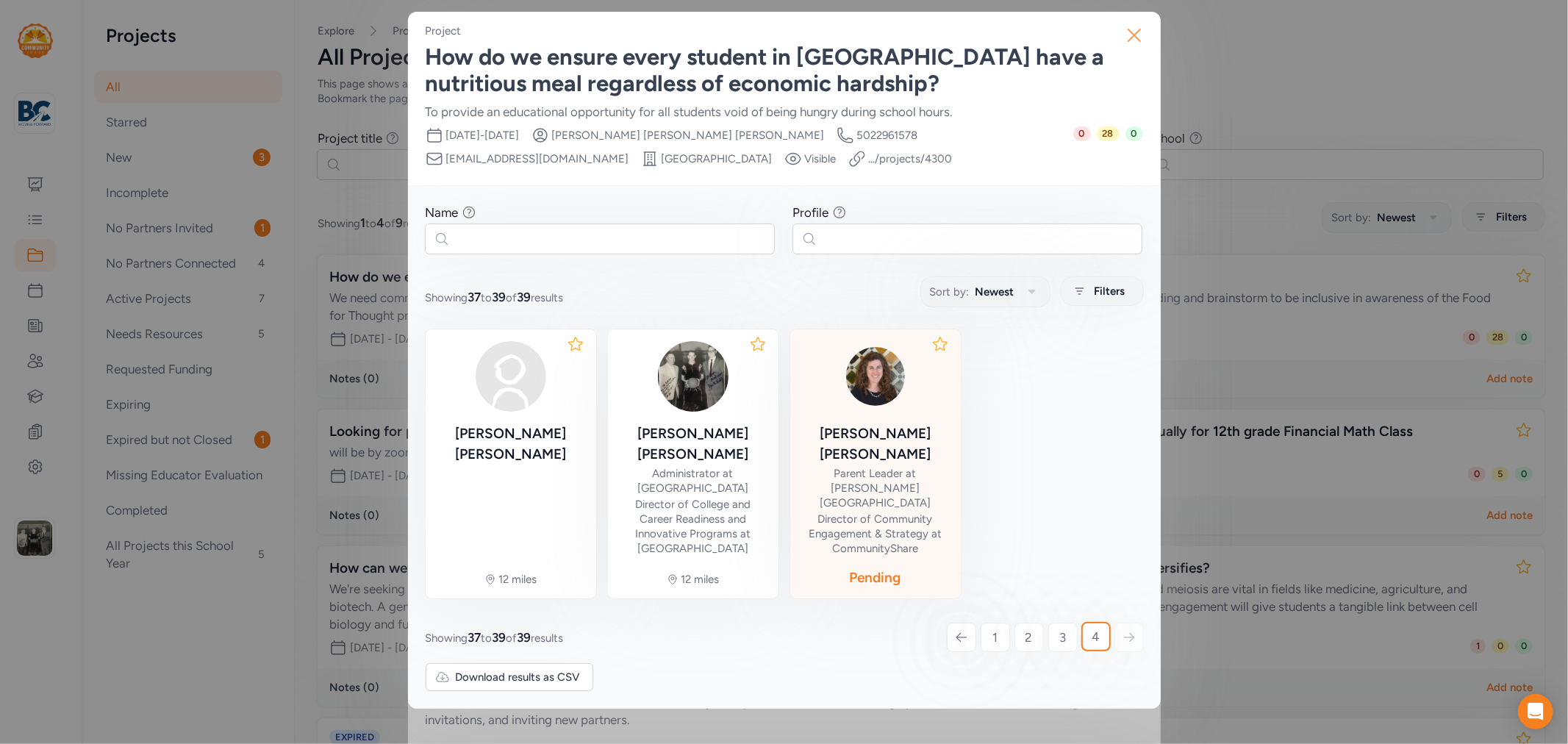
click at [1129, 30] on icon "button" at bounding box center [1135, 35] width 12 height 12
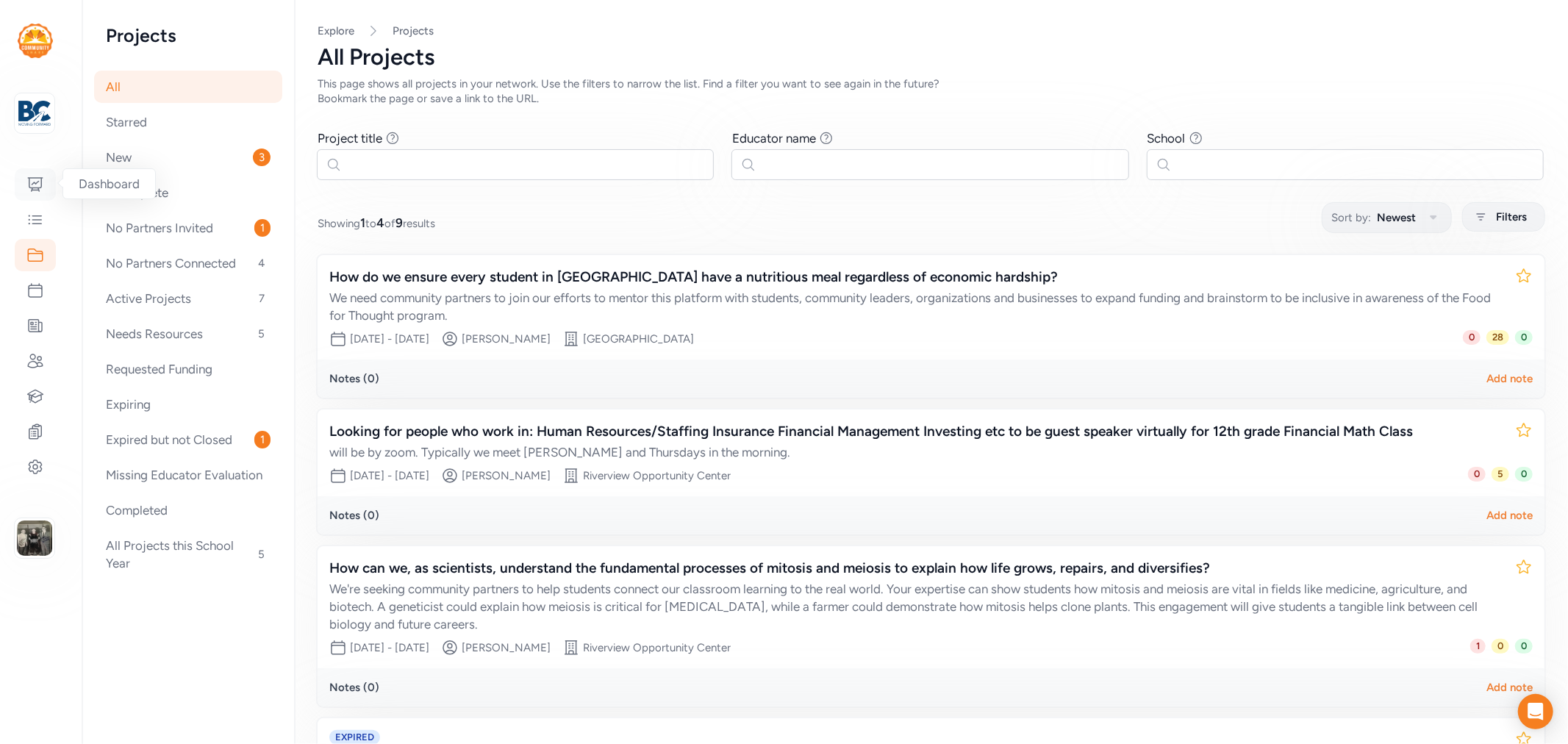
click at [39, 178] on icon at bounding box center [35, 184] width 15 height 13
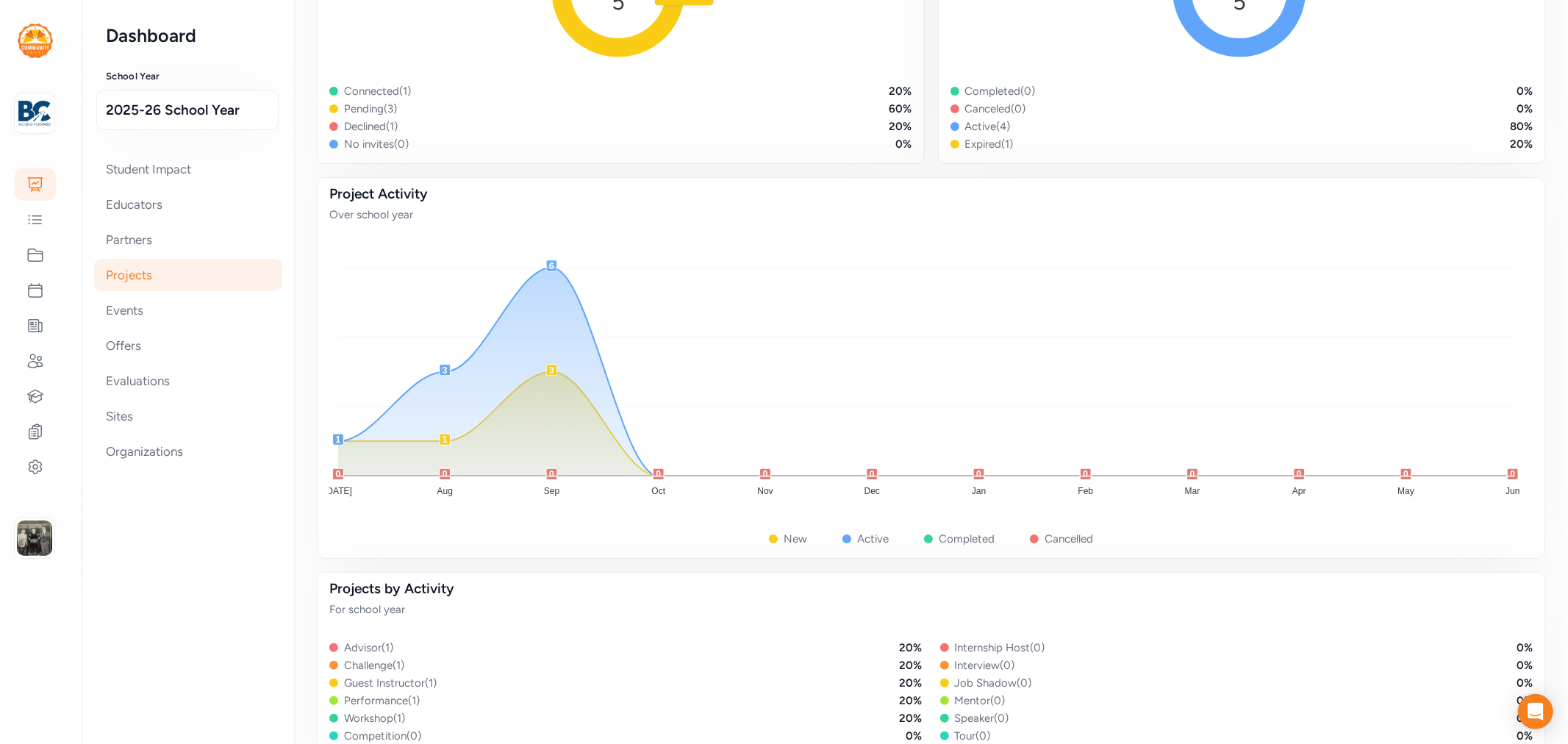
scroll to position [490, 0]
